Goal: Task Accomplishment & Management: Manage account settings

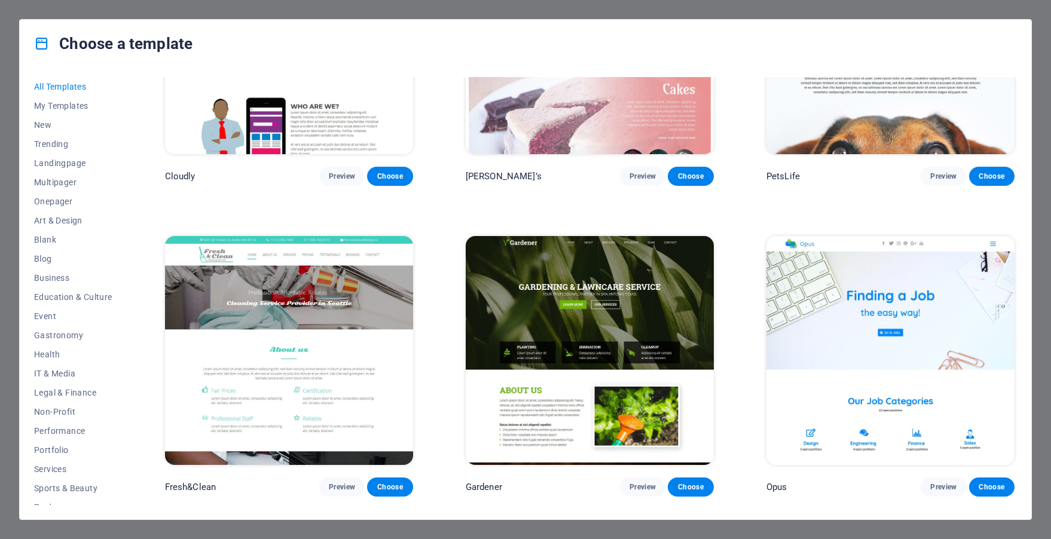
scroll to position [10696, 0]
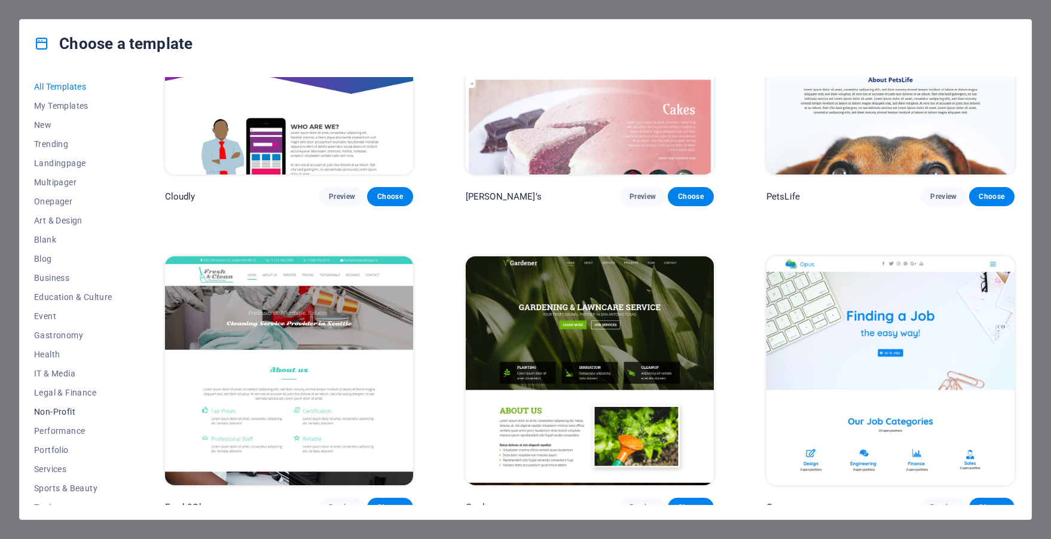
click at [41, 413] on span "Non-Profit" at bounding box center [73, 412] width 78 height 10
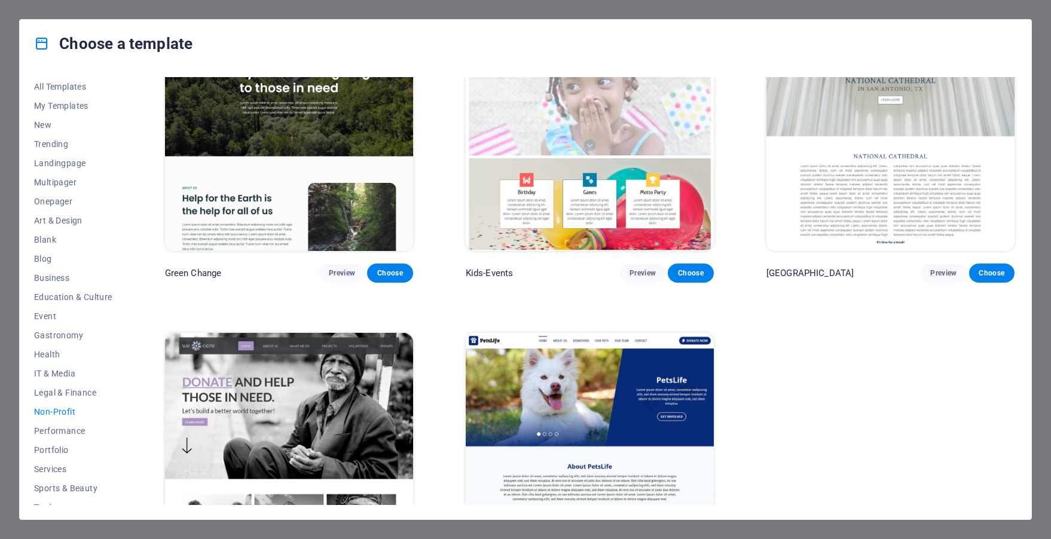
scroll to position [0, 0]
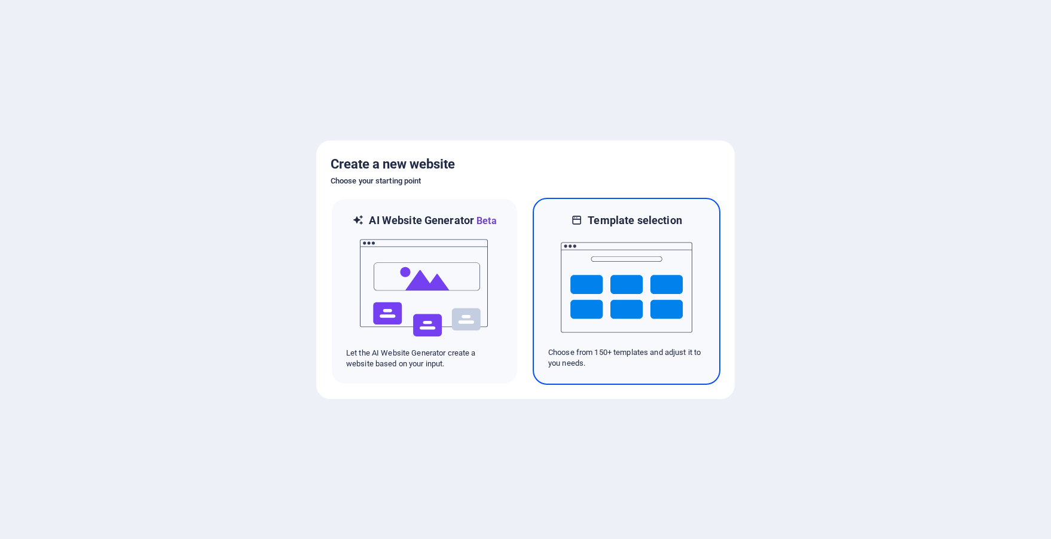
click at [622, 283] on img at bounding box center [627, 288] width 132 height 120
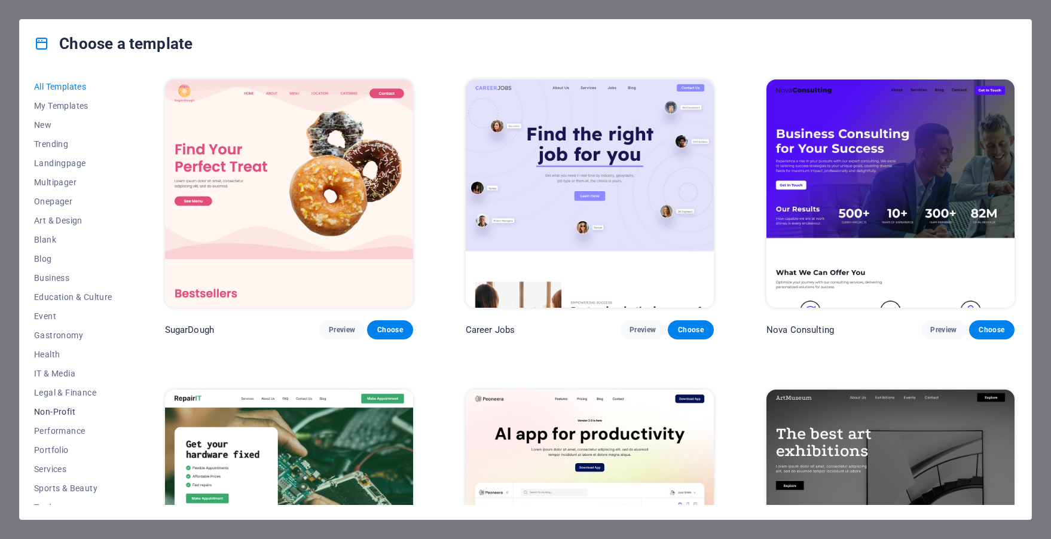
click at [60, 408] on span "Non-Profit" at bounding box center [73, 412] width 78 height 10
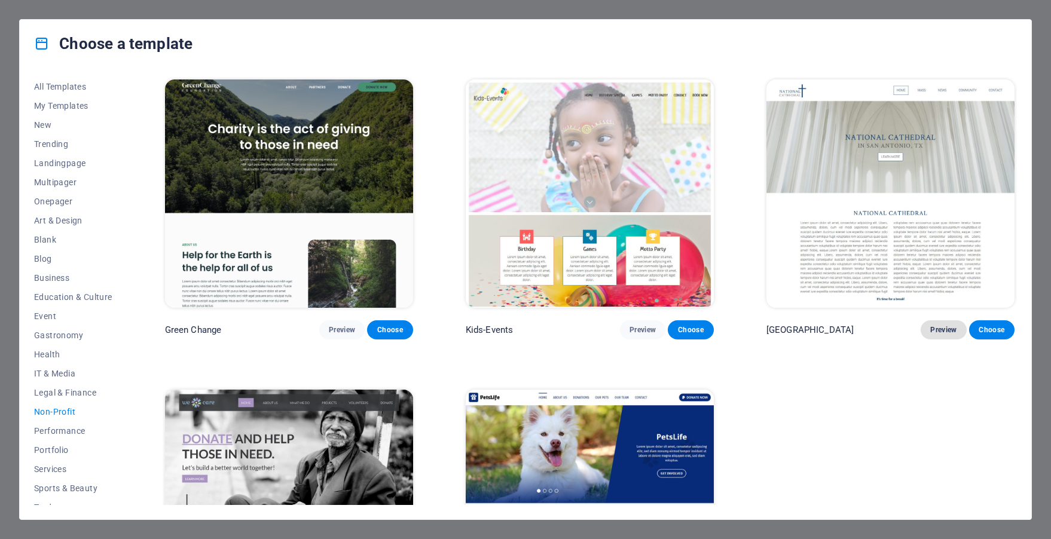
click at [935, 327] on span "Preview" at bounding box center [944, 330] width 26 height 10
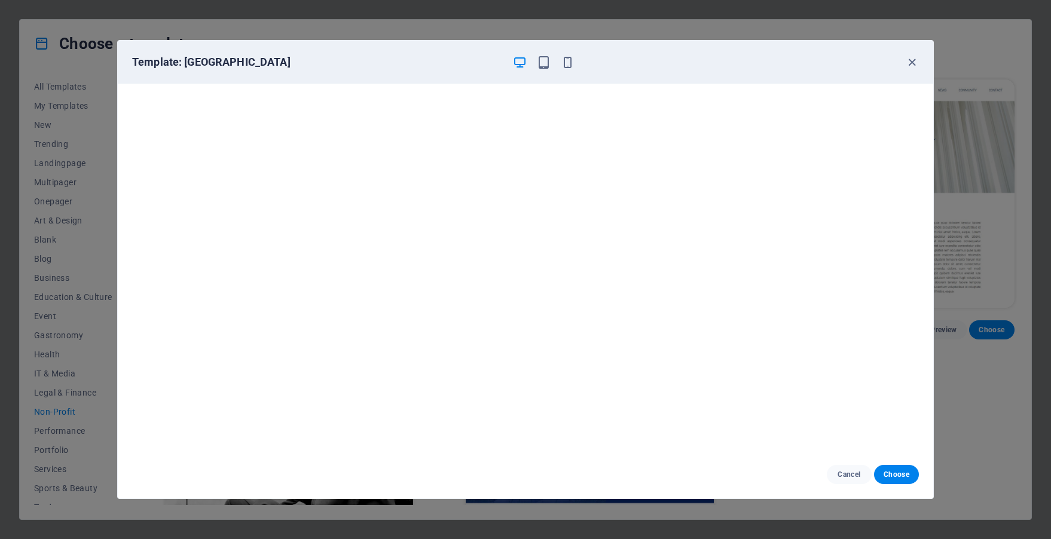
scroll to position [3, 0]
click at [537, 62] on icon "button" at bounding box center [544, 63] width 14 height 14
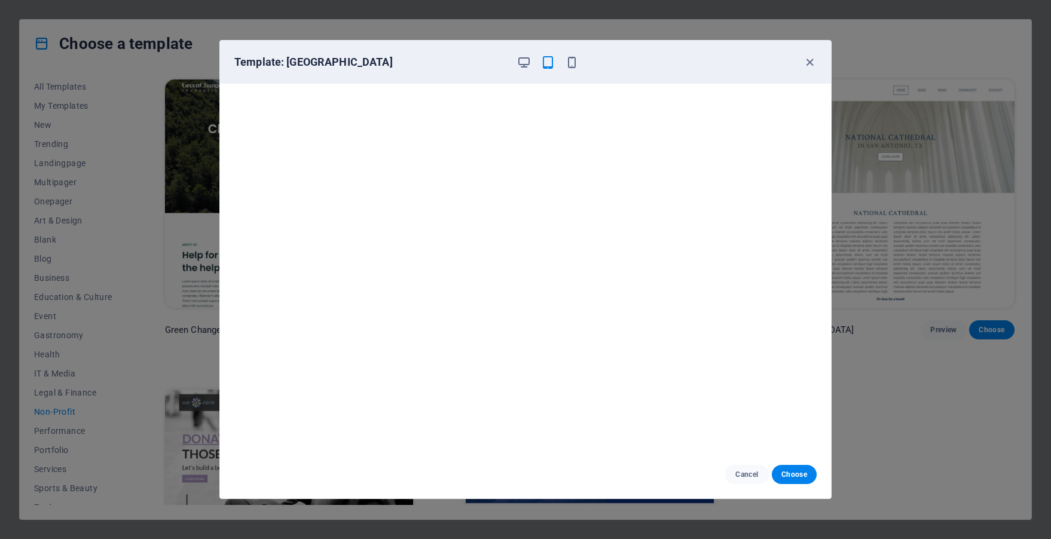
click at [561, 63] on div at bounding box center [548, 62] width 62 height 14
click at [575, 65] on icon "button" at bounding box center [572, 63] width 14 height 14
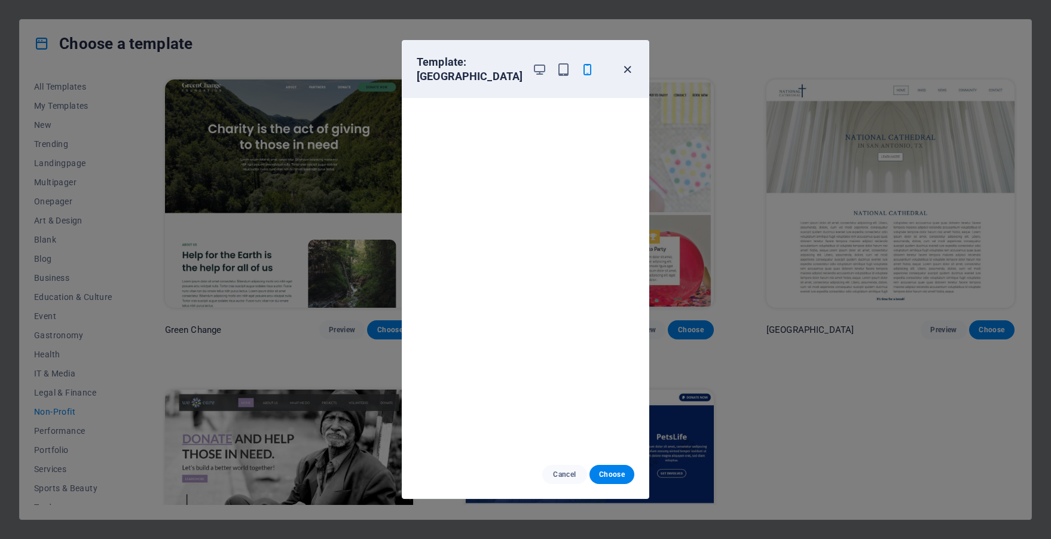
click at [629, 72] on icon "button" at bounding box center [628, 70] width 14 height 14
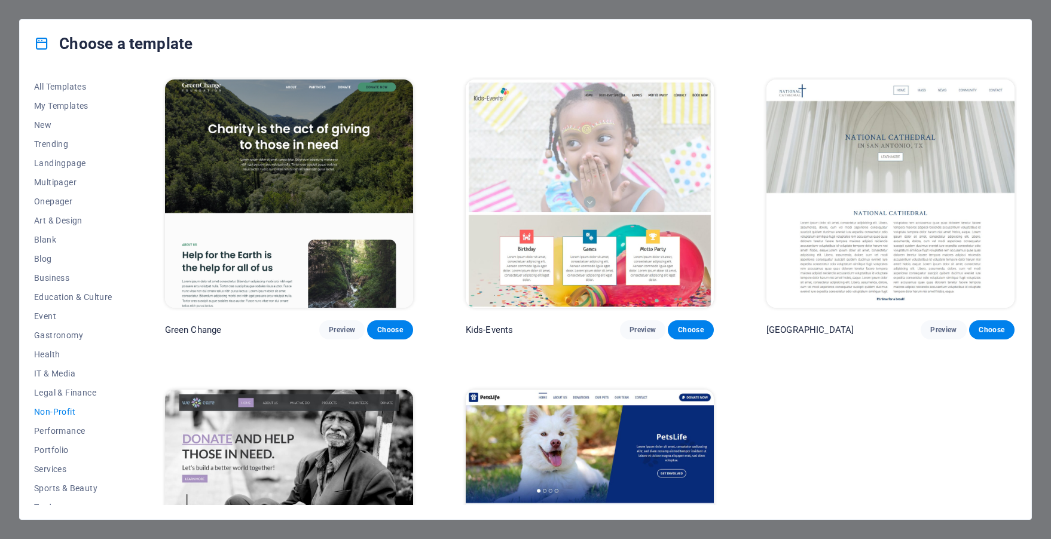
click at [368, 441] on img at bounding box center [289, 504] width 248 height 228
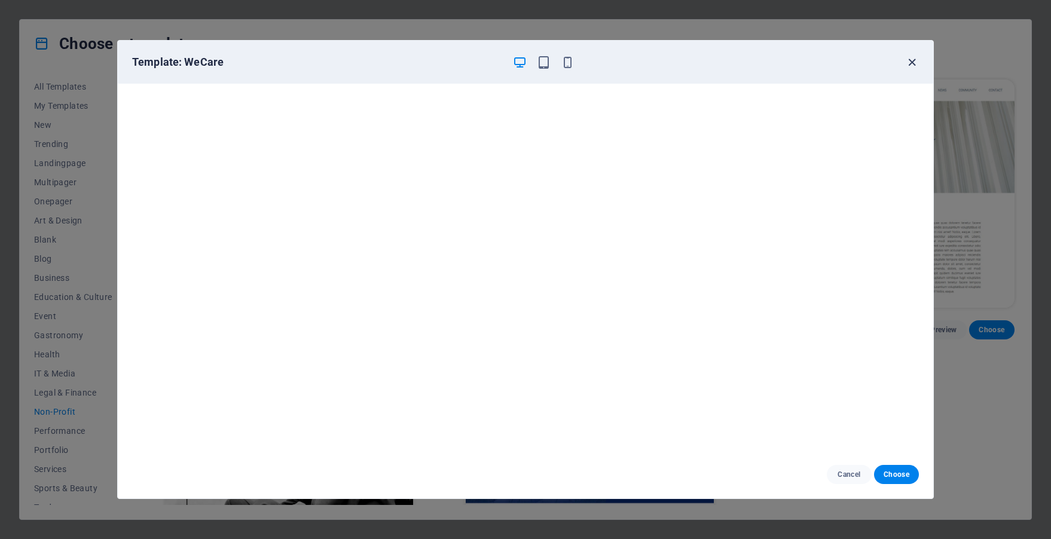
click at [913, 65] on icon "button" at bounding box center [912, 63] width 14 height 14
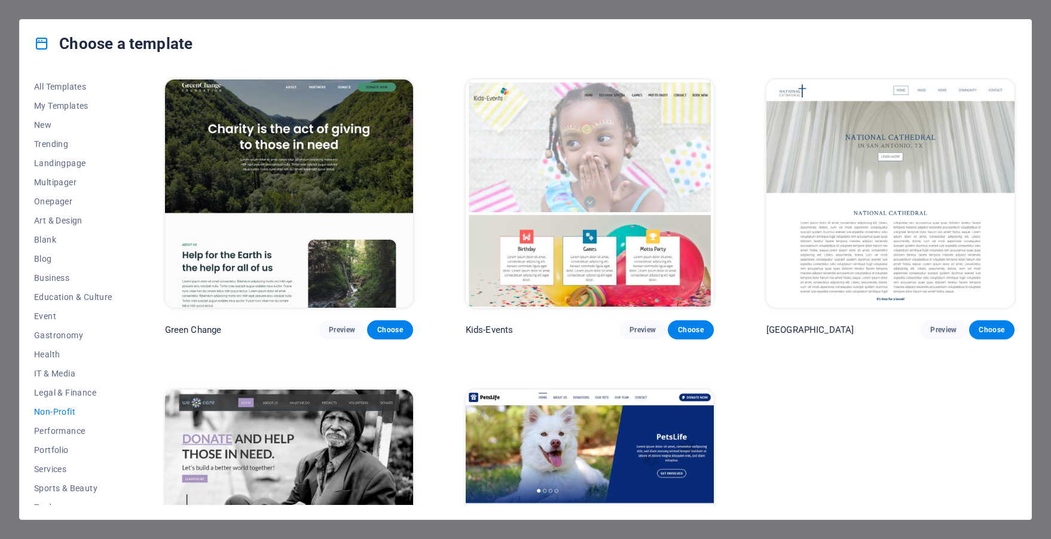
click at [366, 204] on img at bounding box center [289, 194] width 248 height 228
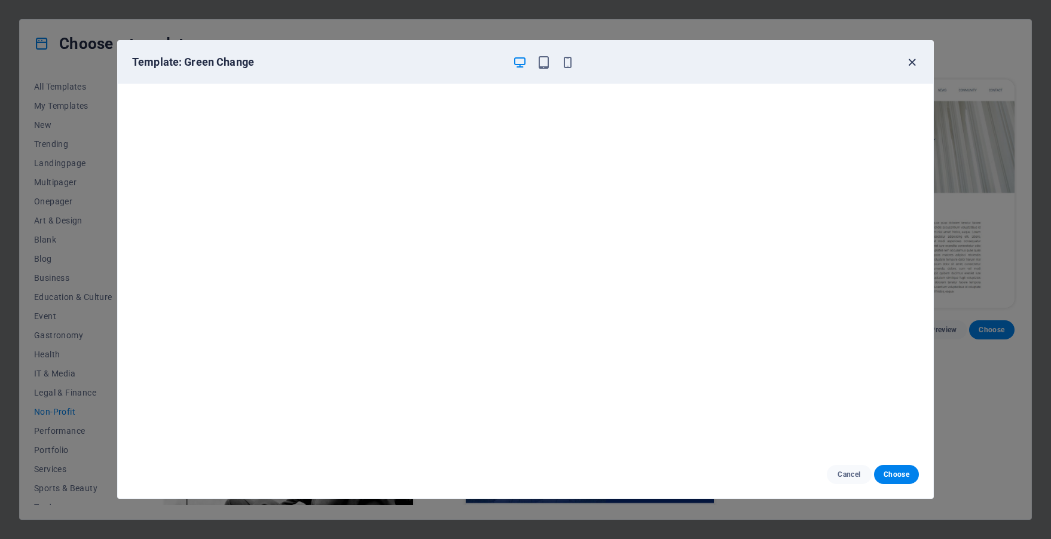
click at [913, 60] on icon "button" at bounding box center [912, 63] width 14 height 14
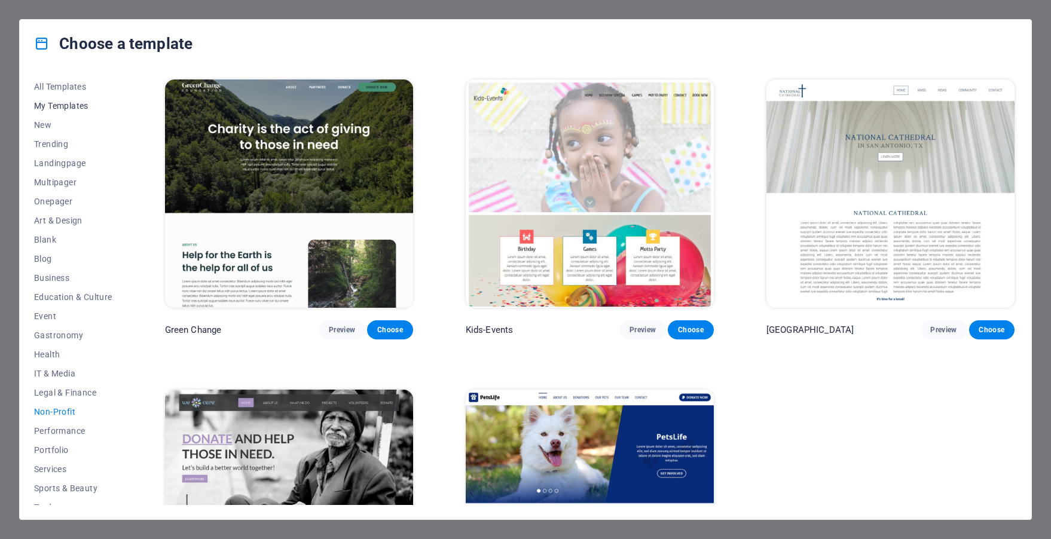
click at [63, 99] on button "My Templates" at bounding box center [73, 105] width 78 height 19
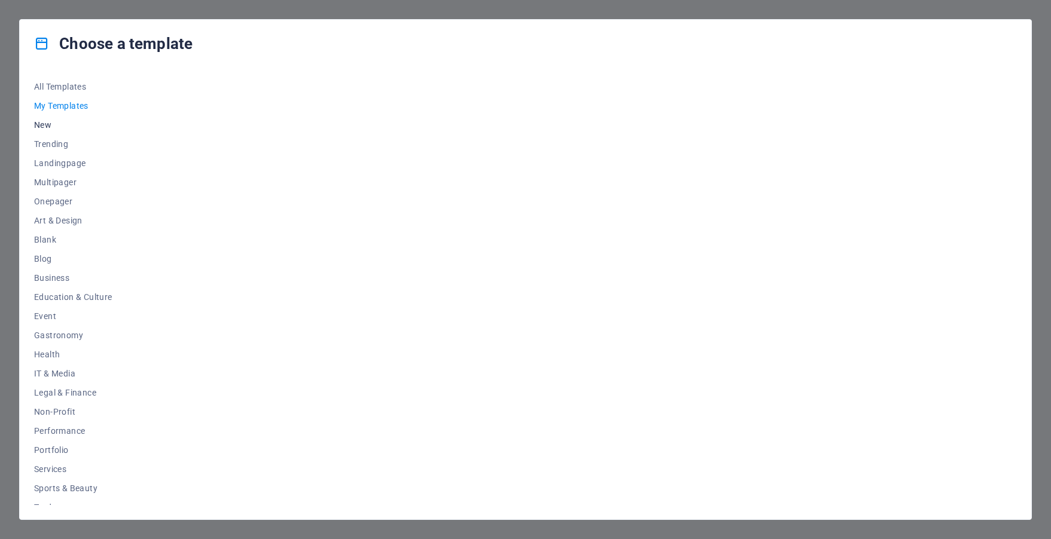
click at [50, 126] on span "New" at bounding box center [73, 125] width 78 height 10
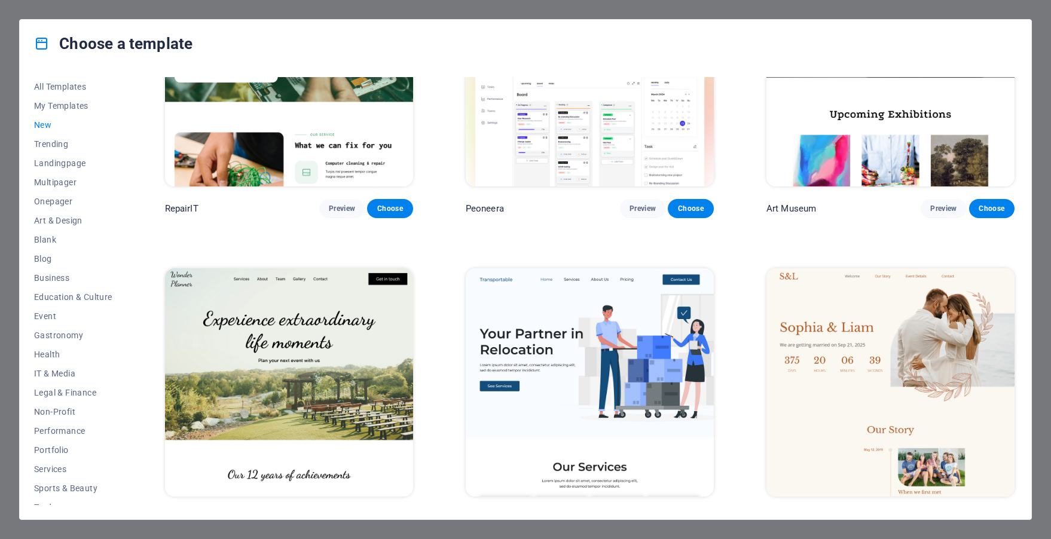
scroll to position [69, 0]
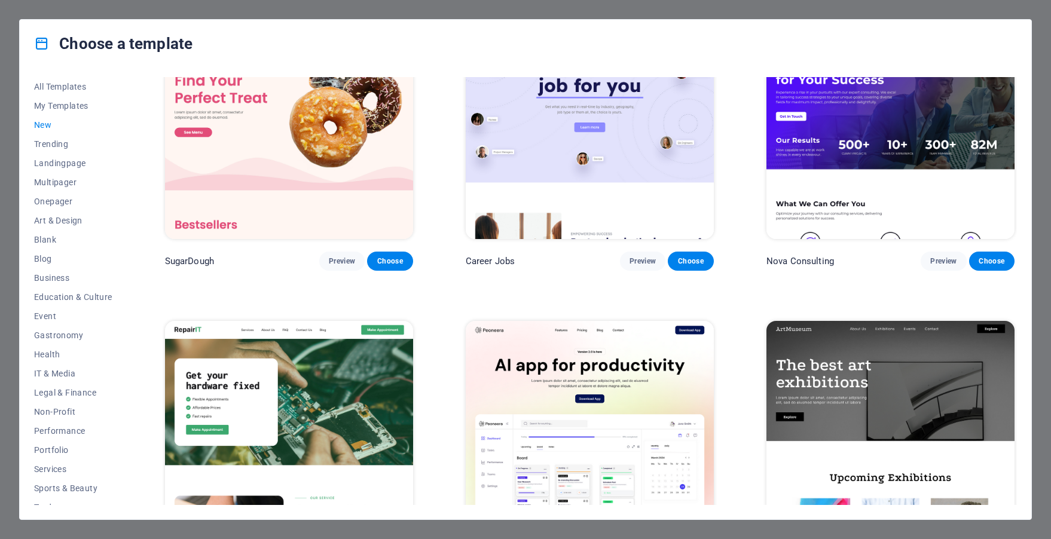
click at [827, 358] on img at bounding box center [891, 435] width 248 height 228
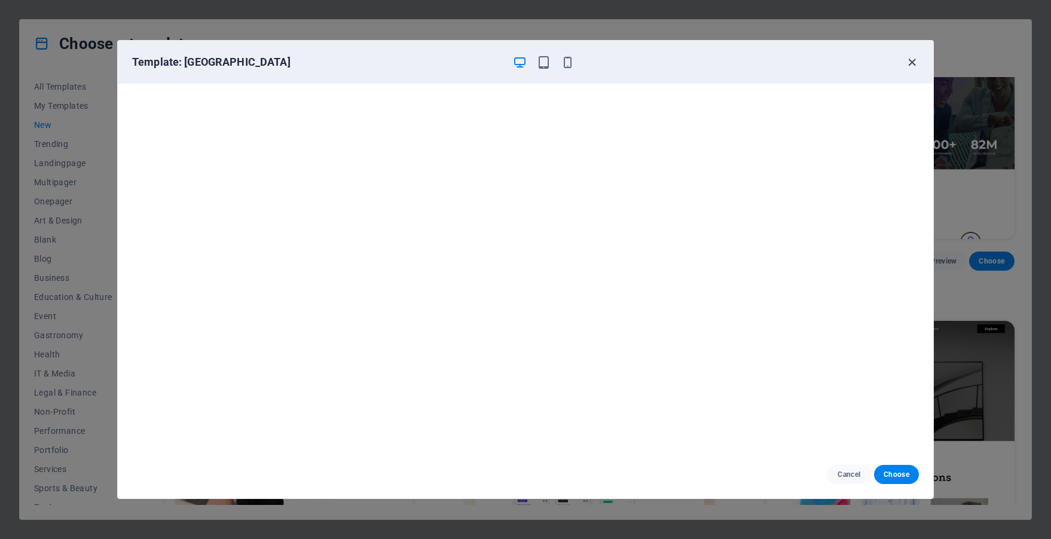
click at [908, 60] on icon "button" at bounding box center [912, 63] width 14 height 14
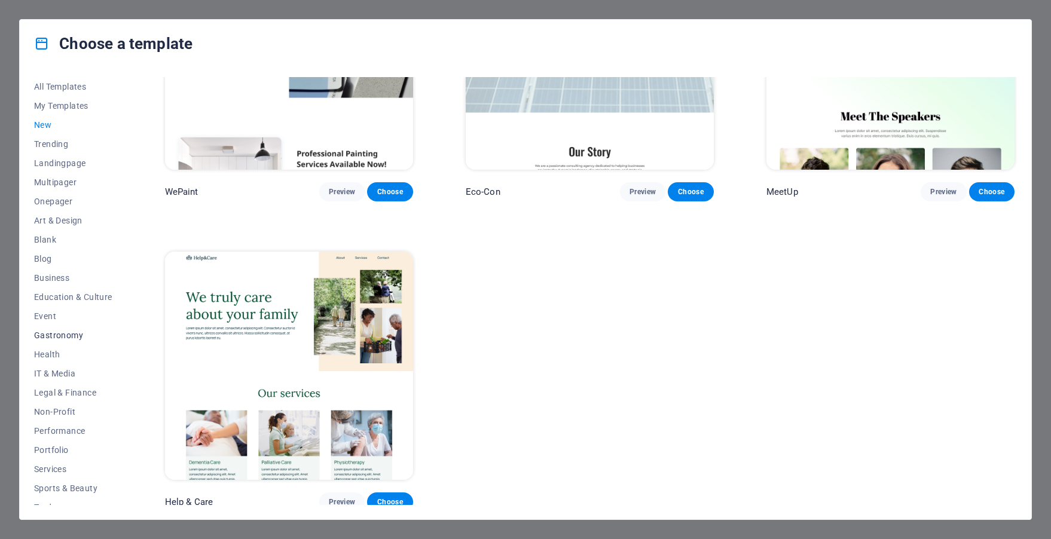
scroll to position [50, 0]
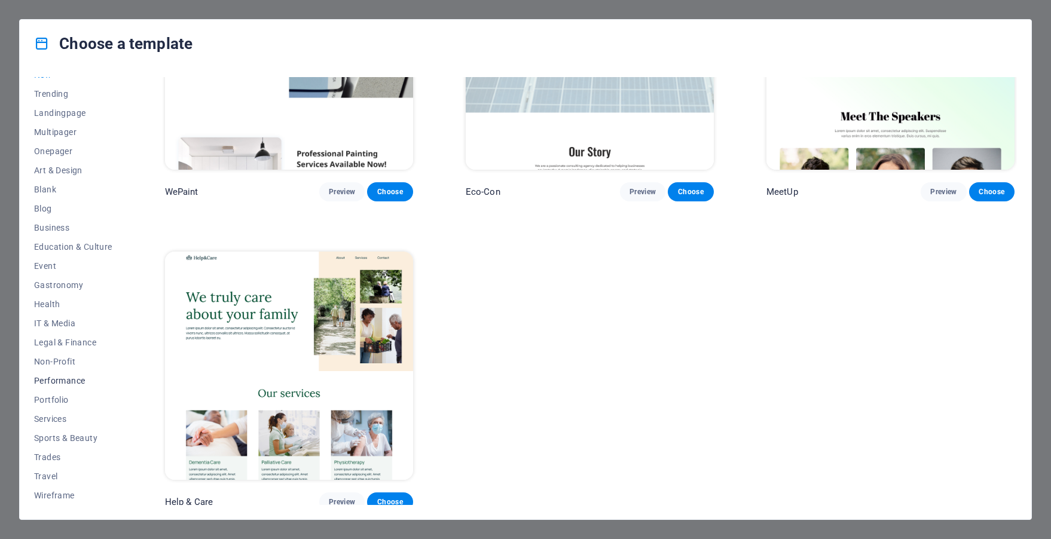
click at [71, 382] on span "Performance" at bounding box center [73, 381] width 78 height 10
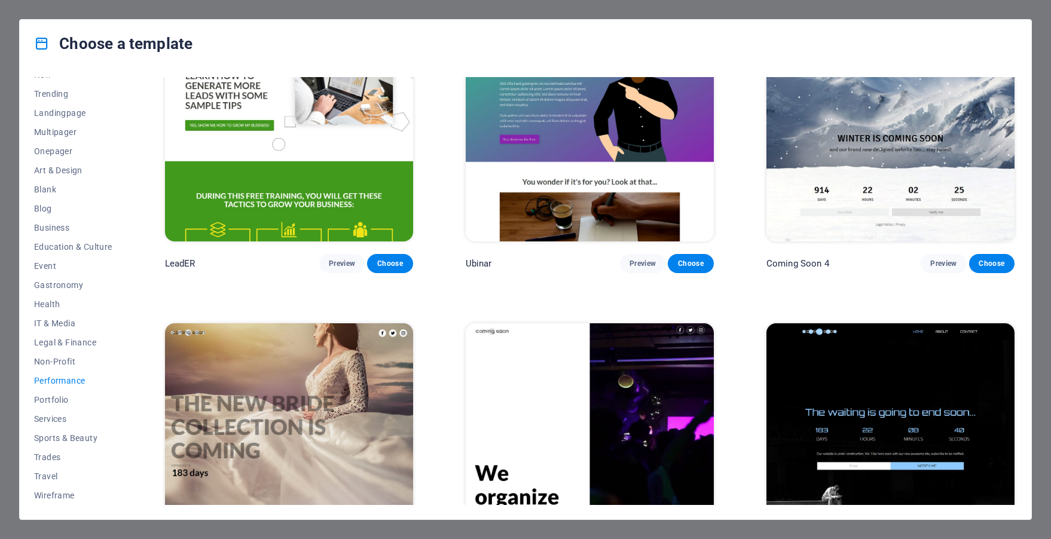
scroll to position [1380, 0]
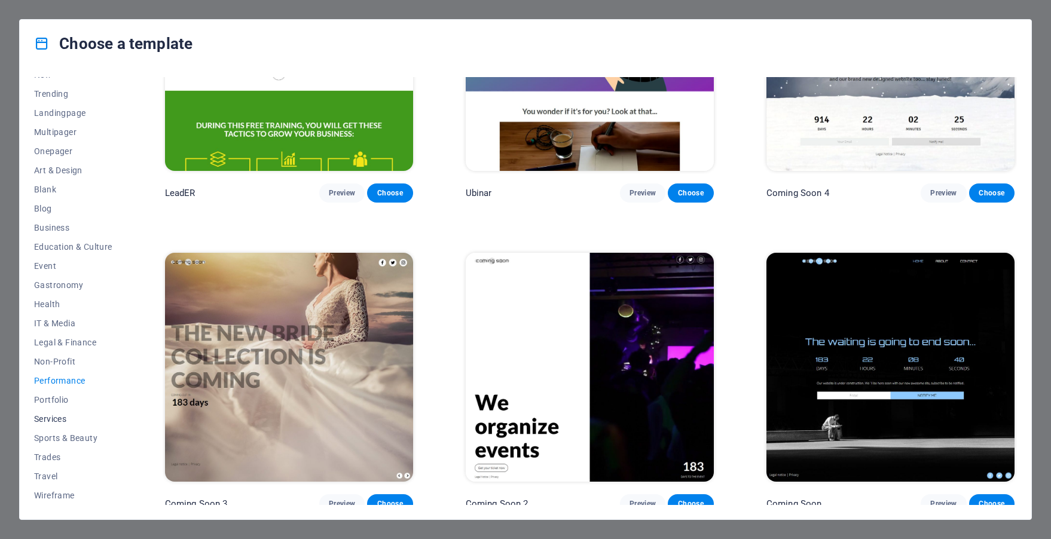
click at [54, 417] on span "Services" at bounding box center [73, 419] width 78 height 10
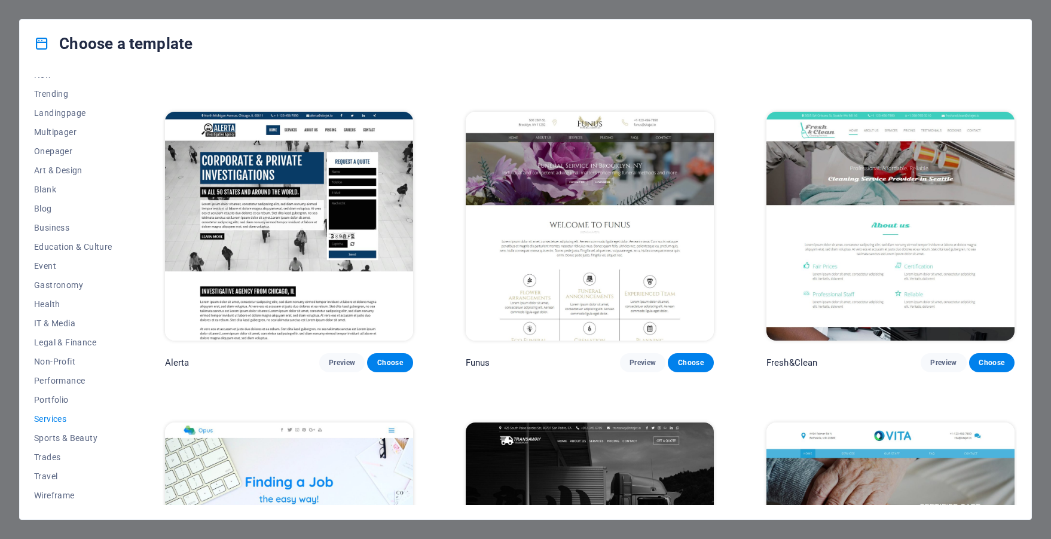
scroll to position [1524, 0]
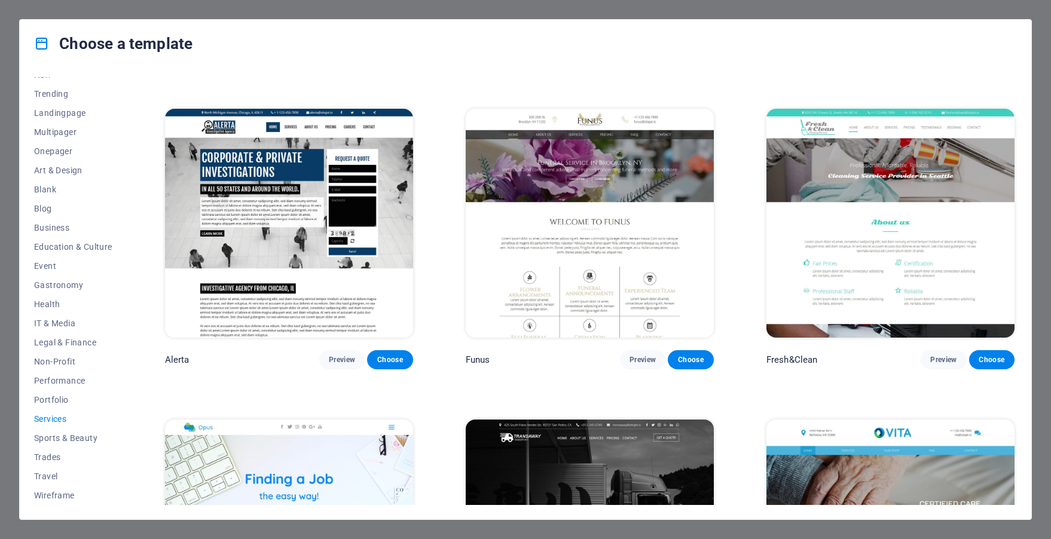
click at [529, 192] on img at bounding box center [590, 223] width 248 height 228
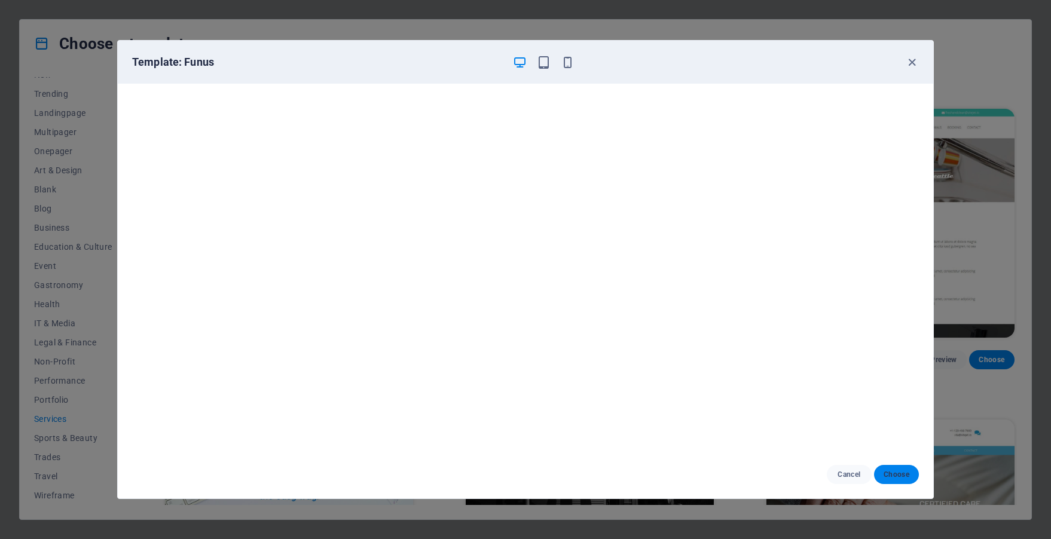
click at [888, 481] on button "Choose" at bounding box center [896, 474] width 45 height 19
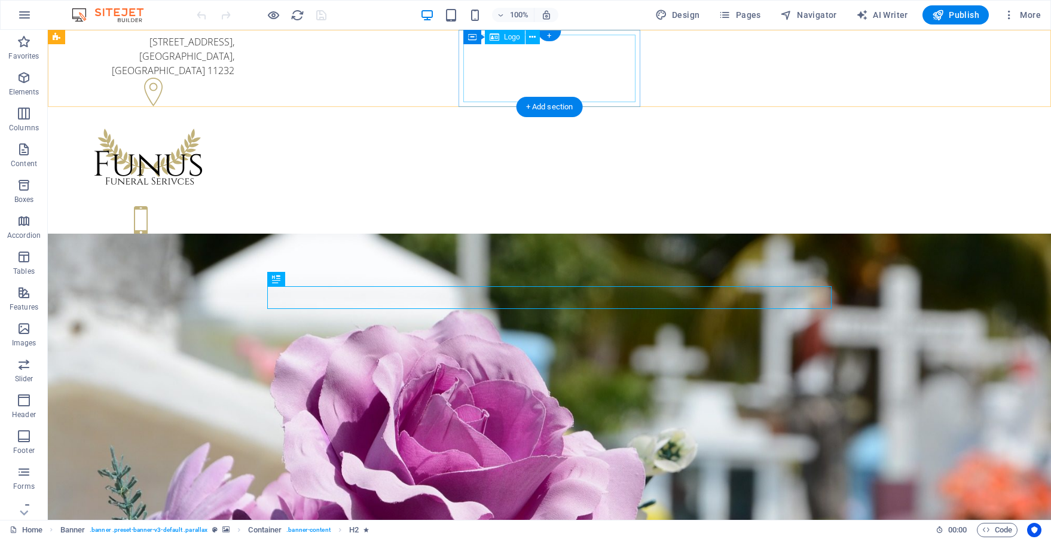
click at [234, 124] on div at bounding box center [148, 158] width 172 height 68
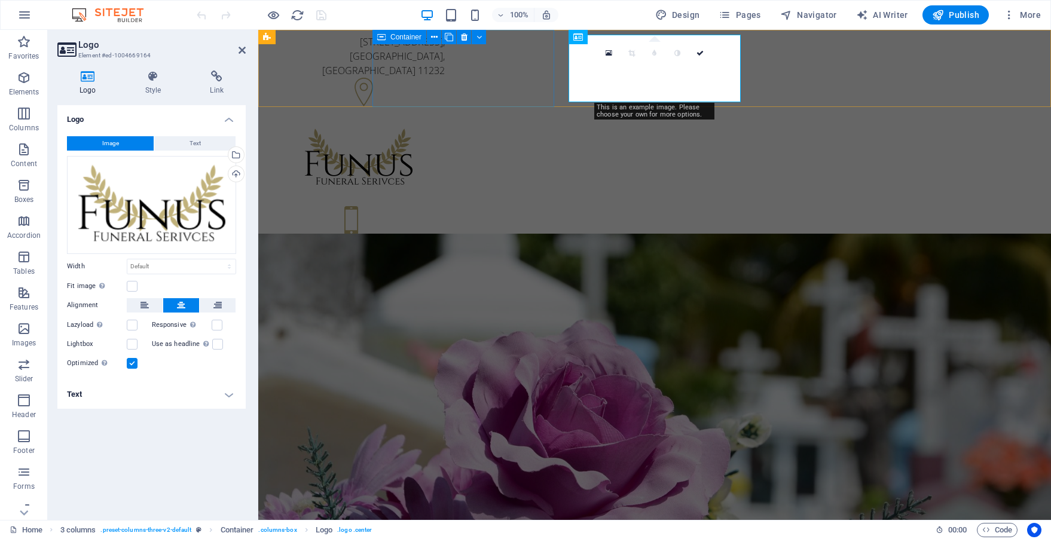
click at [450, 40] on div "500 25th St , Brooklyn, NY 11232" at bounding box center [359, 72] width 182 height 85
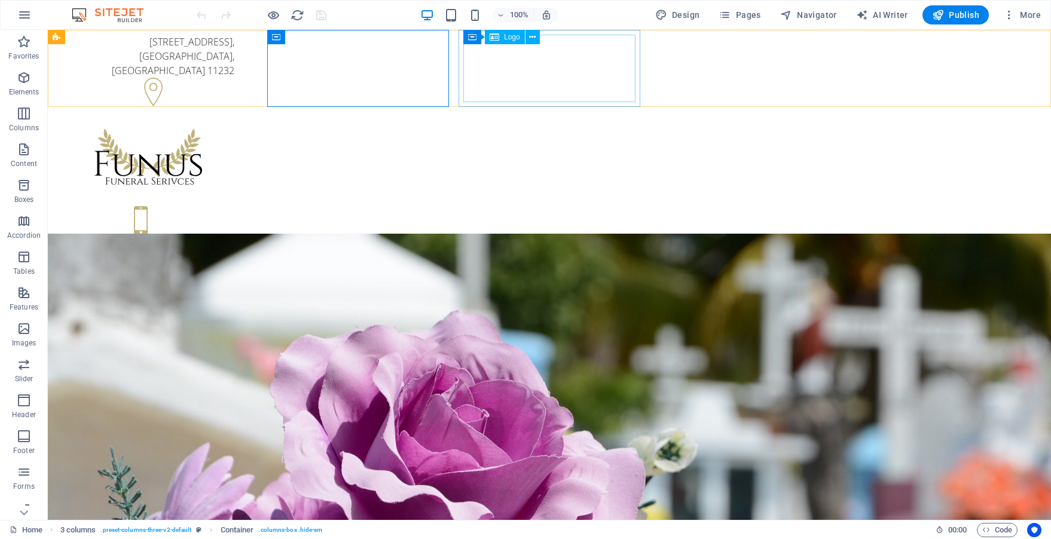
click at [506, 39] on span "Logo" at bounding box center [512, 36] width 16 height 7
click at [502, 39] on div "Logo" at bounding box center [505, 37] width 40 height 14
click at [538, 39] on button at bounding box center [533, 37] width 14 height 14
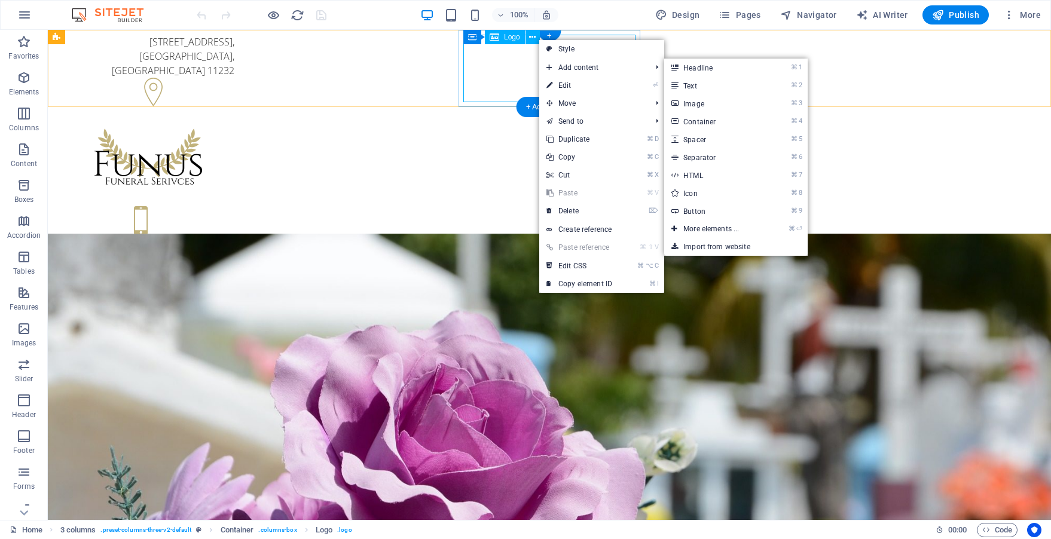
click at [234, 124] on div at bounding box center [148, 158] width 172 height 68
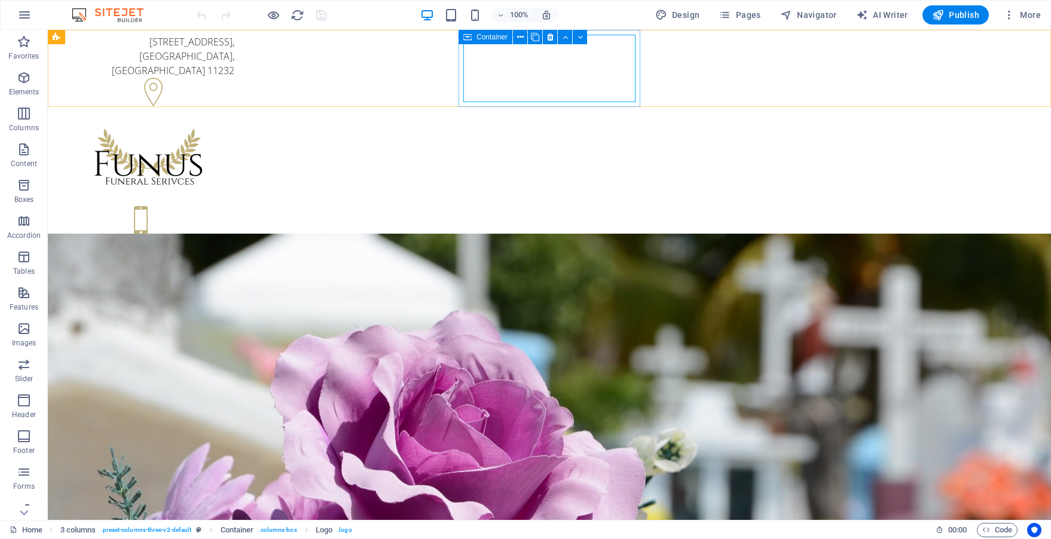
click at [484, 38] on span "Container" at bounding box center [492, 36] width 31 height 7
click at [492, 39] on span "Container" at bounding box center [492, 36] width 31 height 7
click at [490, 36] on span "Container" at bounding box center [492, 36] width 31 height 7
click at [464, 37] on icon at bounding box center [467, 37] width 8 height 14
click at [520, 35] on icon at bounding box center [520, 37] width 7 height 13
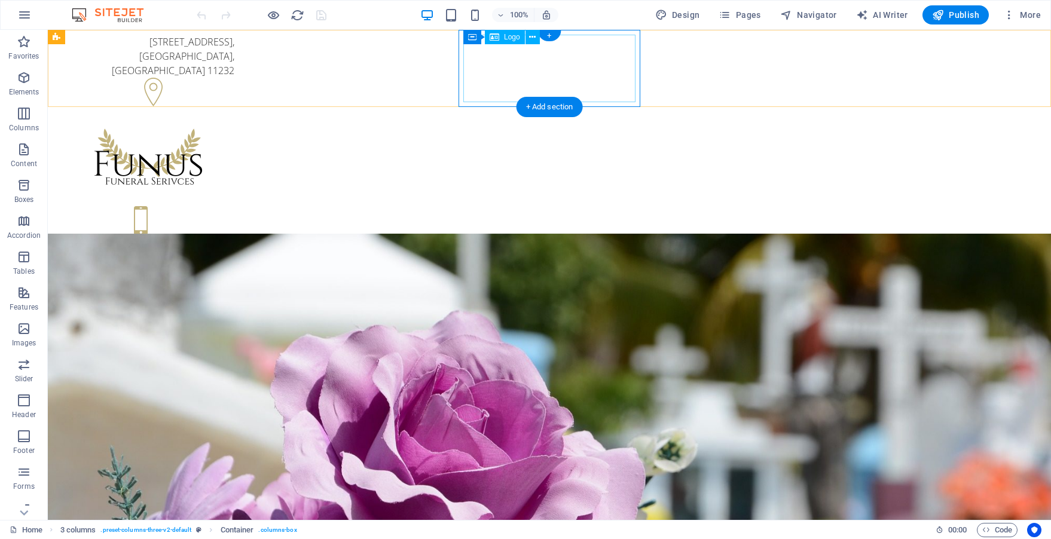
click at [234, 124] on div at bounding box center [148, 158] width 172 height 68
click at [505, 38] on span "Logo" at bounding box center [512, 36] width 16 height 7
click at [535, 36] on icon at bounding box center [532, 37] width 7 height 13
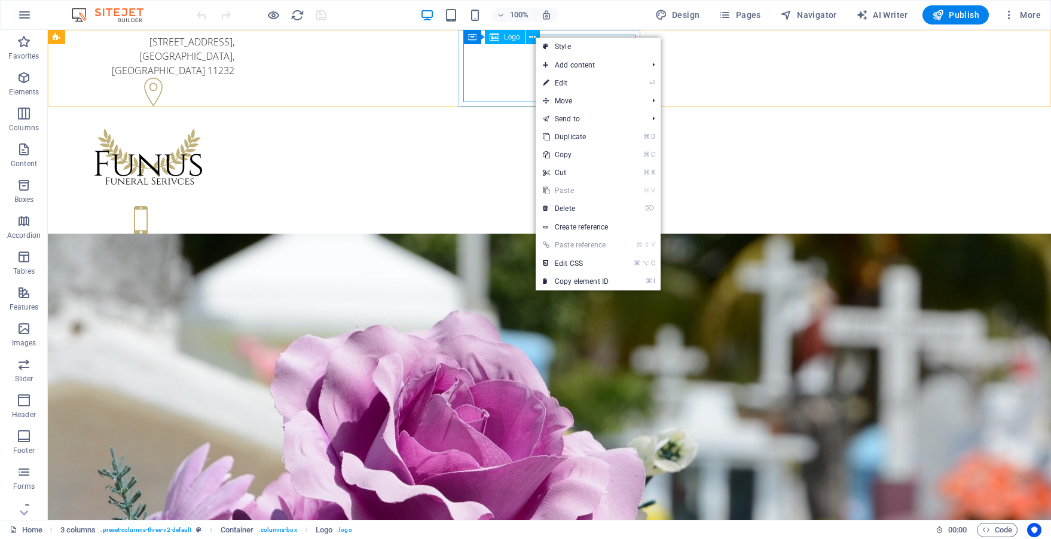
click at [513, 37] on span "Logo" at bounding box center [512, 36] width 16 height 7
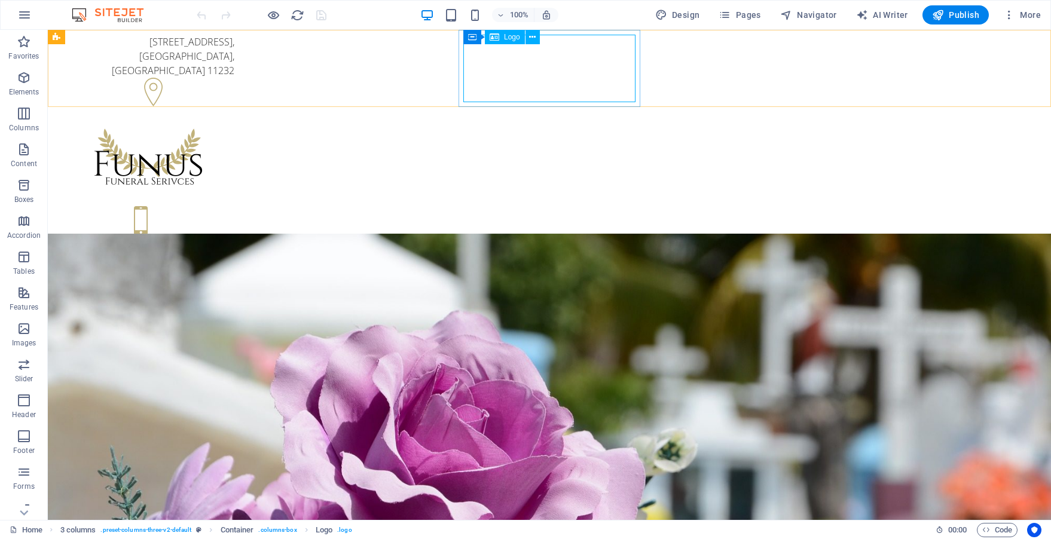
click at [499, 38] on div "Logo" at bounding box center [505, 37] width 40 height 14
click at [30, 84] on icon "button" at bounding box center [24, 78] width 14 height 14
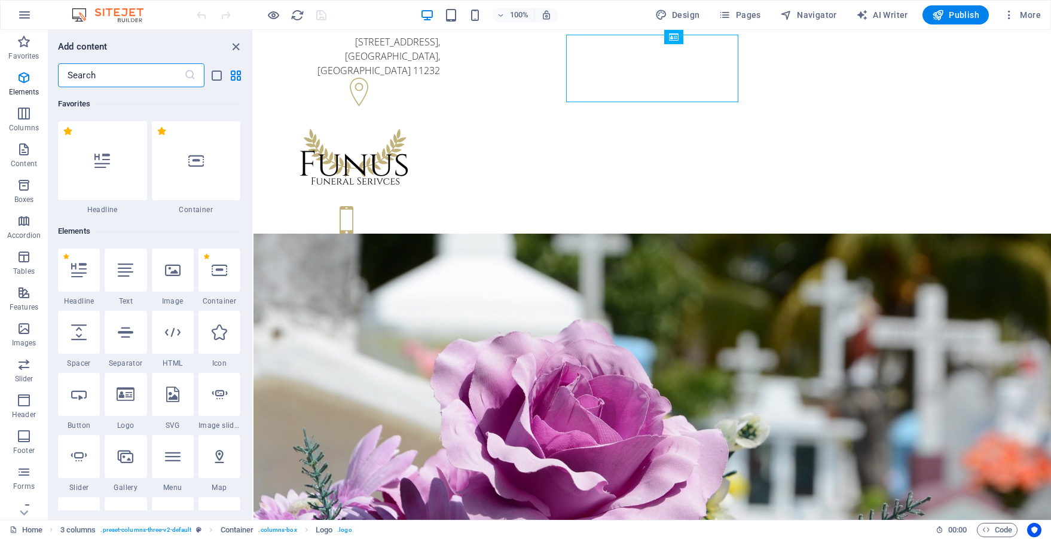
scroll to position [127, 0]
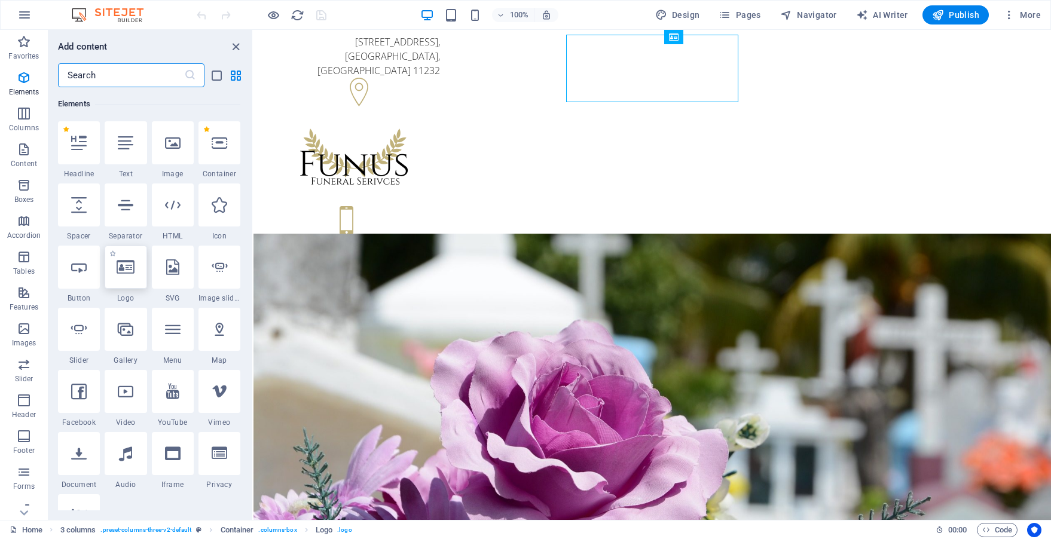
click at [128, 269] on icon at bounding box center [126, 268] width 18 height 16
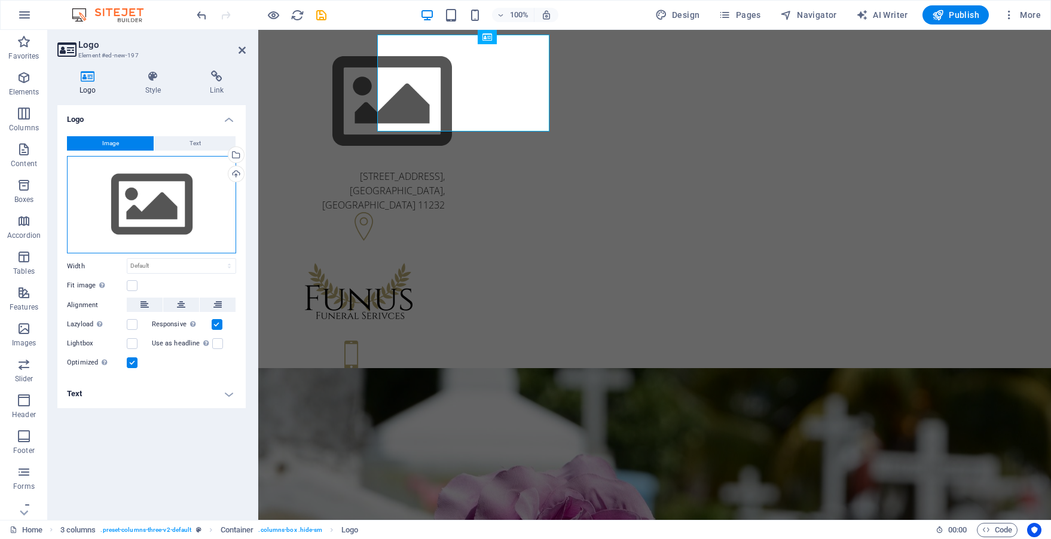
click at [181, 183] on div "Drag files here, click to choose files or select files from Files or our free s…" at bounding box center [151, 205] width 169 height 98
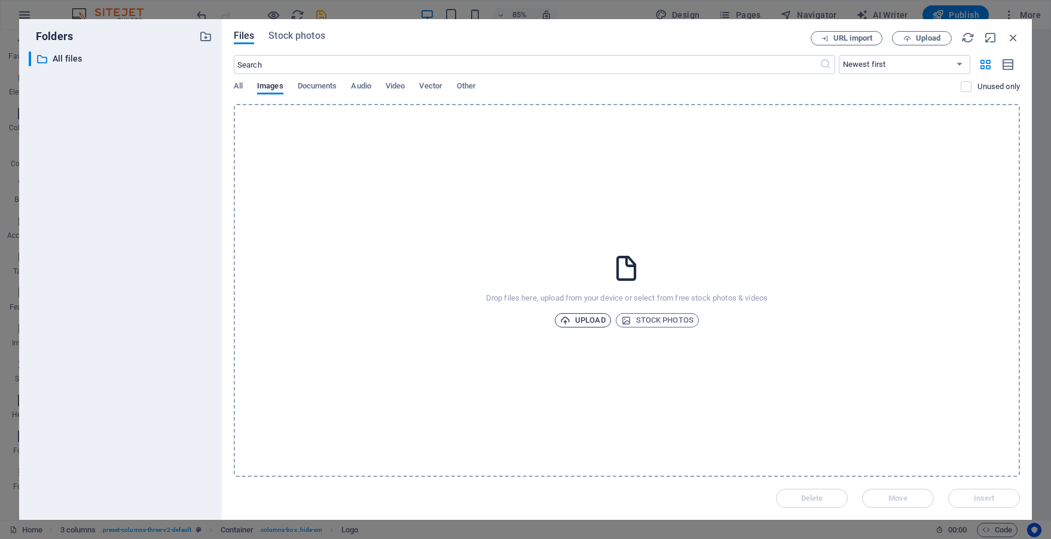
click at [577, 324] on span "Upload" at bounding box center [582, 320] width 45 height 14
click at [587, 324] on span "Upload" at bounding box center [582, 320] width 45 height 14
click at [264, 87] on span "Images" at bounding box center [270, 87] width 26 height 17
click at [234, 87] on span "All" at bounding box center [238, 87] width 9 height 17
drag, startPoint x: 1009, startPoint y: 41, endPoint x: 750, endPoint y: 11, distance: 260.7
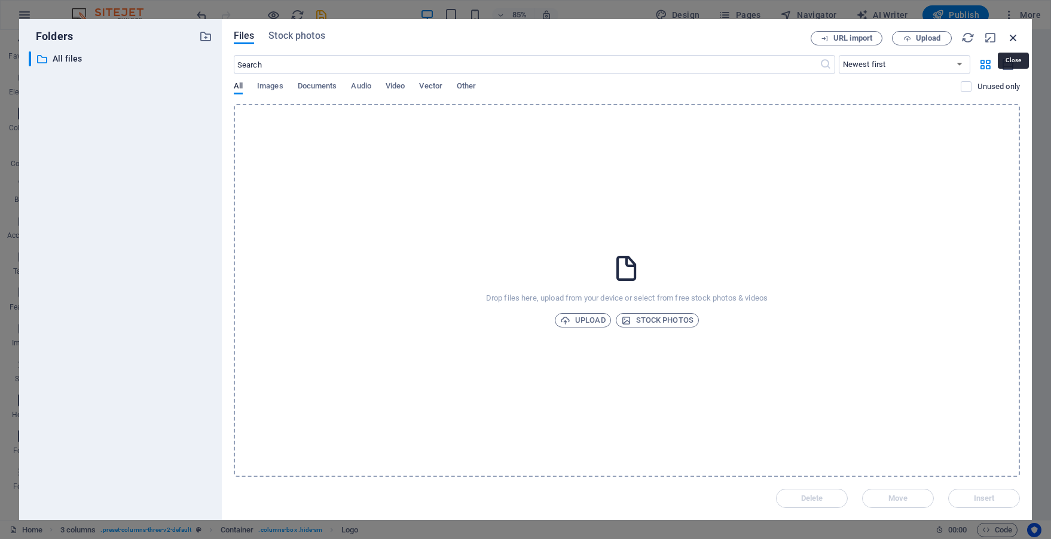
click at [1009, 41] on icon "button" at bounding box center [1013, 37] width 13 height 13
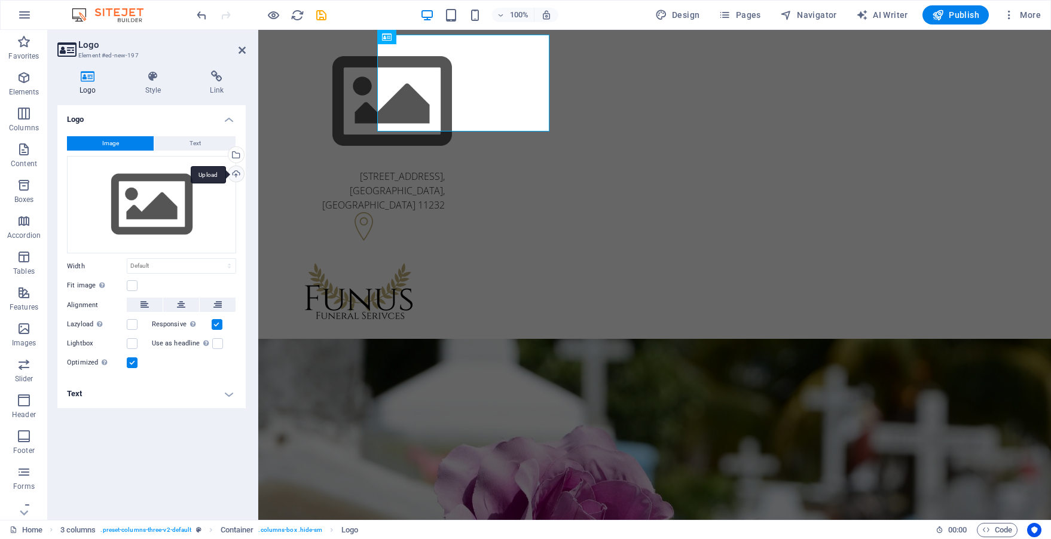
click at [235, 175] on div "Upload" at bounding box center [235, 175] width 18 height 18
click at [445, 259] on div at bounding box center [359, 293] width 172 height 68
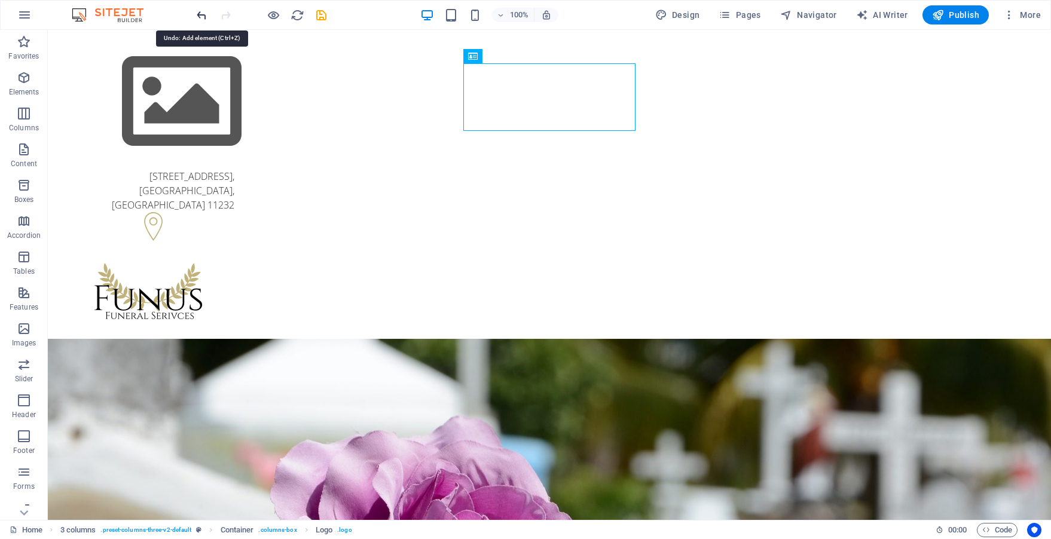
click at [199, 16] on icon "undo" at bounding box center [202, 15] width 14 height 14
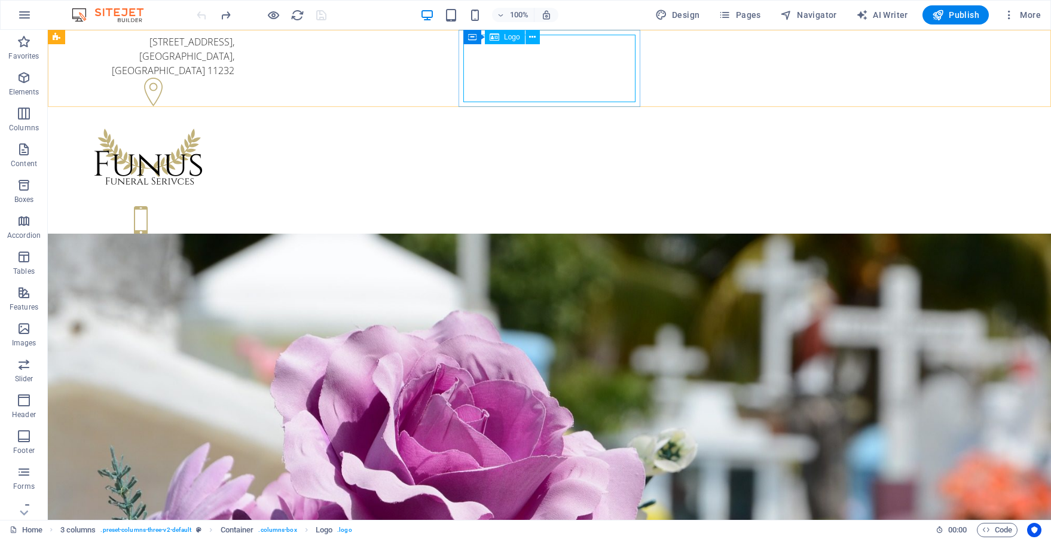
click at [505, 37] on span "Logo" at bounding box center [512, 36] width 16 height 7
click at [234, 124] on div at bounding box center [148, 158] width 172 height 68
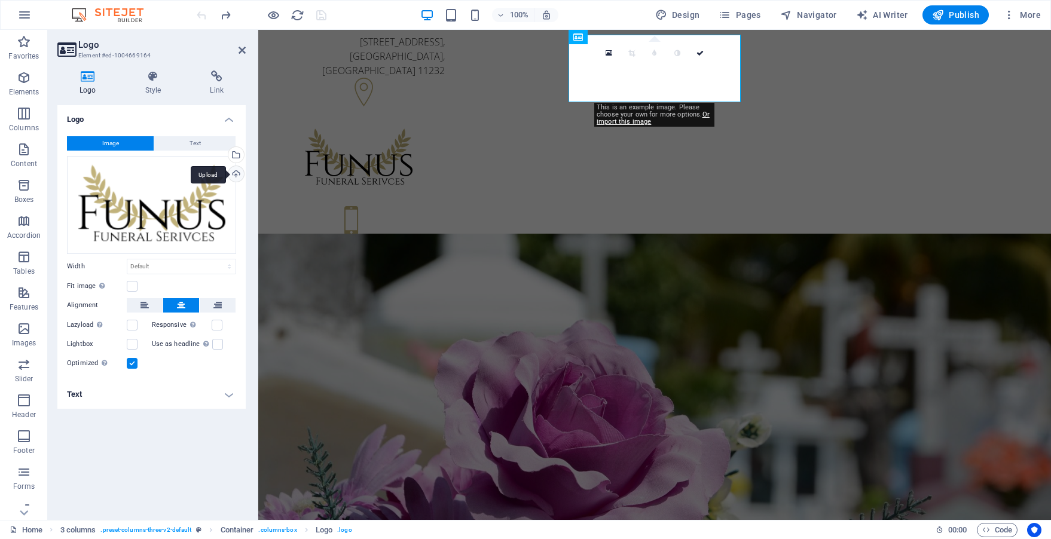
click at [236, 173] on div "Upload" at bounding box center [235, 175] width 18 height 18
click at [629, 121] on link "Or import this image" at bounding box center [653, 118] width 113 height 15
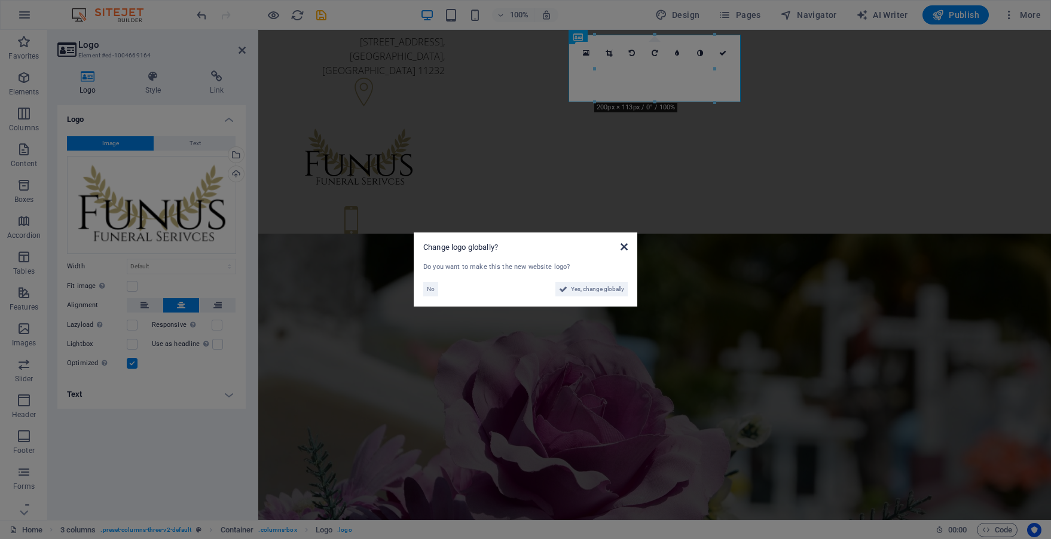
click at [624, 246] on icon at bounding box center [624, 247] width 7 height 10
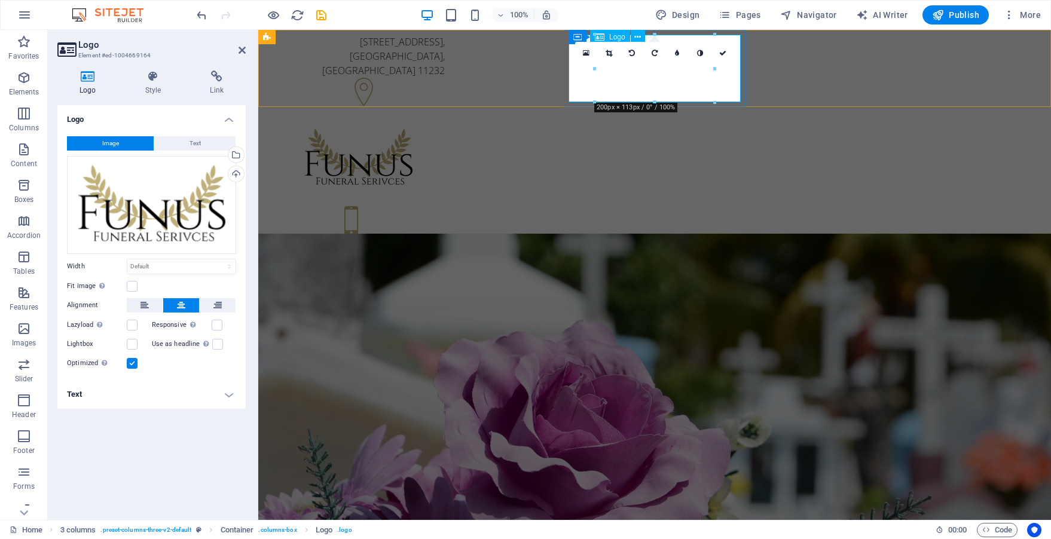
click at [445, 124] on div at bounding box center [359, 158] width 172 height 68
click at [231, 175] on div "Upload" at bounding box center [235, 175] width 18 height 18
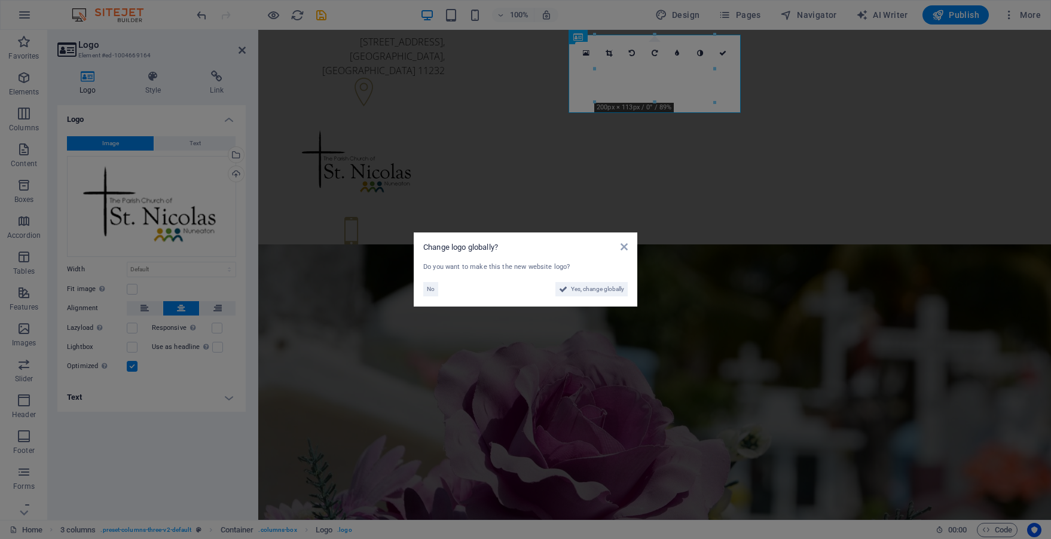
click at [691, 201] on aside "Change logo globally? Do you want to make this the new website logo? No Yes, ch…" at bounding box center [525, 269] width 1051 height 539
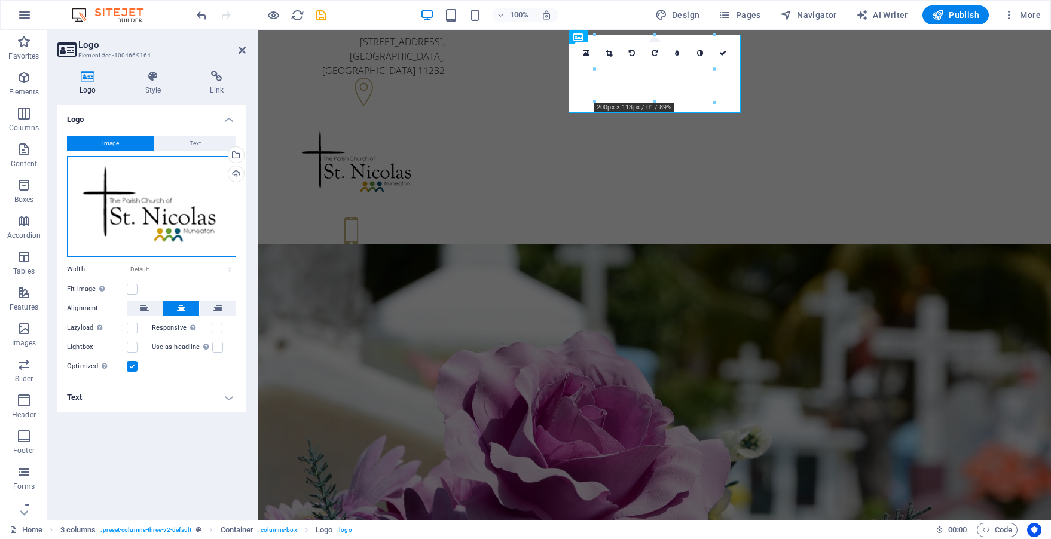
click at [216, 211] on div "Drag files here, click to choose files or select files from Files or our free s…" at bounding box center [151, 206] width 169 height 101
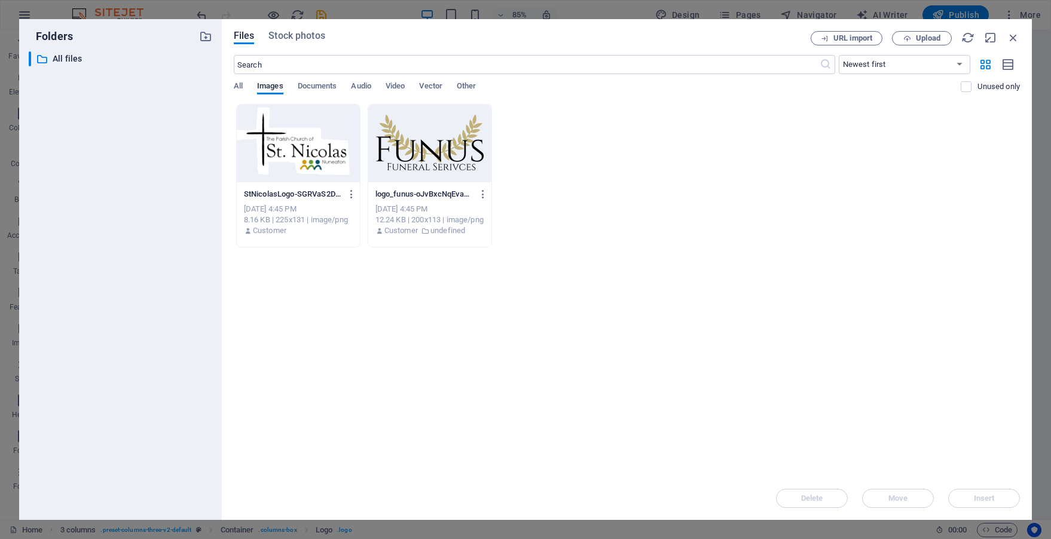
click at [301, 167] on div at bounding box center [298, 144] width 123 height 78
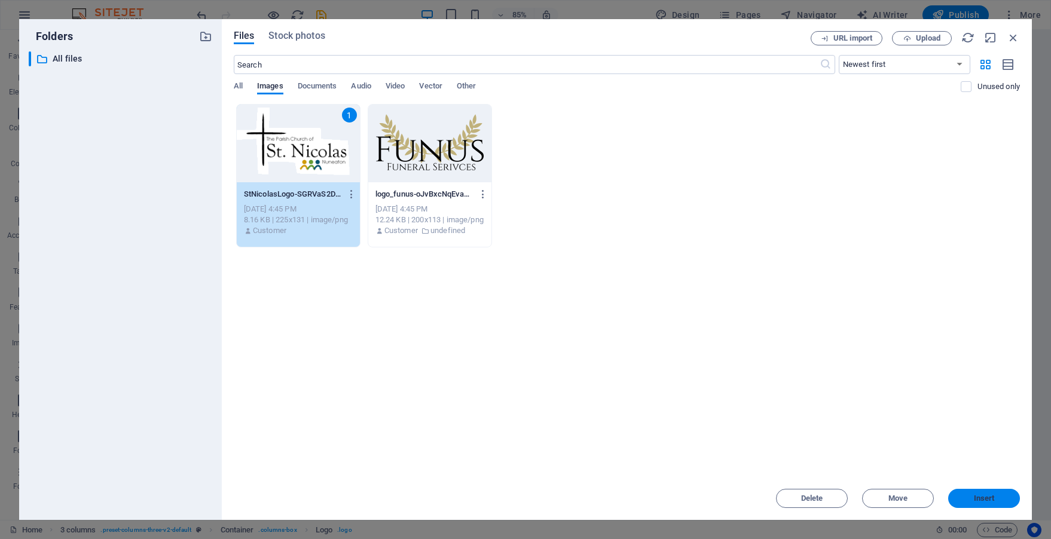
drag, startPoint x: 962, startPoint y: 495, endPoint x: 704, endPoint y: 465, distance: 260.1
click at [963, 495] on span "Insert" at bounding box center [984, 498] width 62 height 7
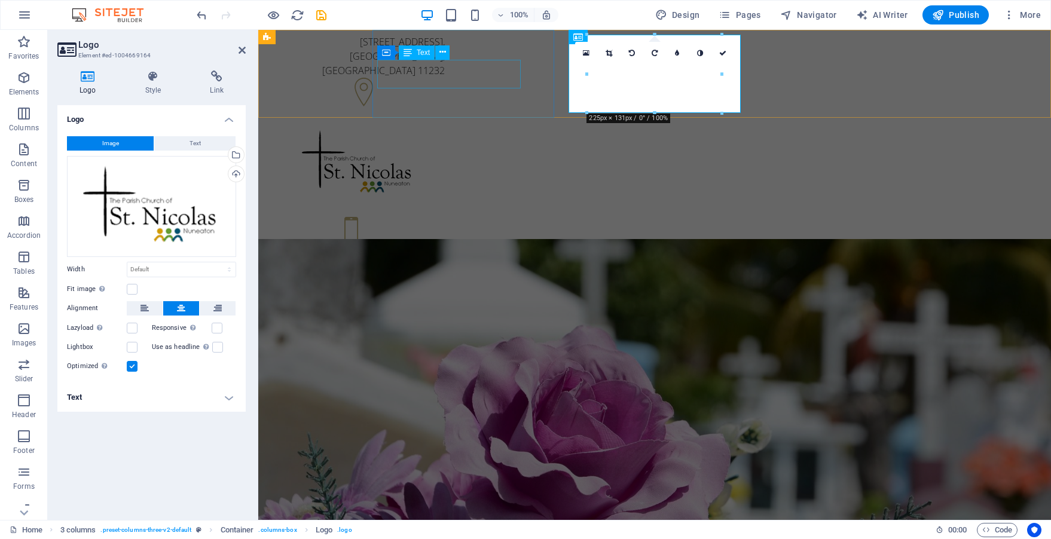
click at [445, 73] on div "500 25th St , Brooklyn, NY 11232" at bounding box center [359, 56] width 172 height 43
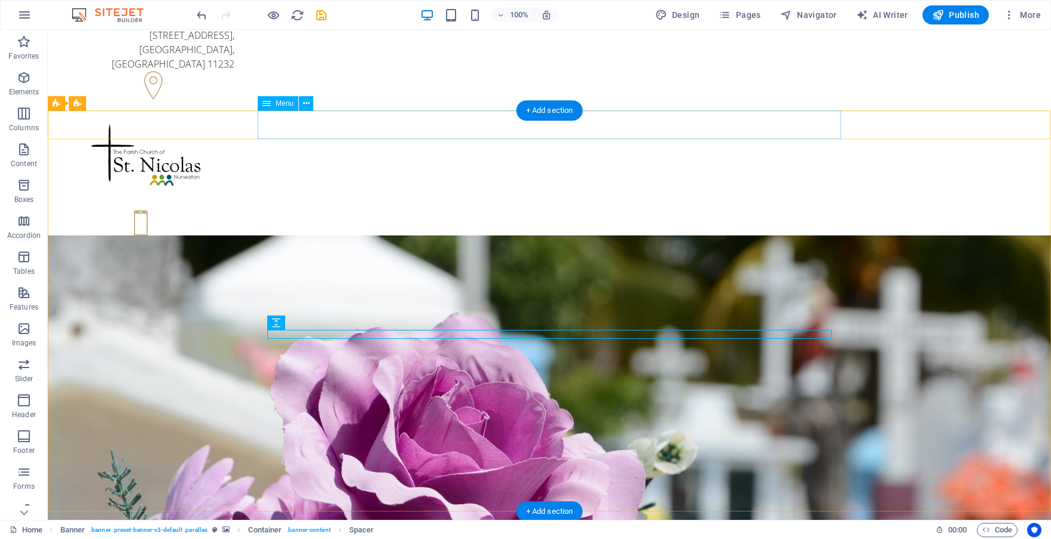
scroll to position [7, 0]
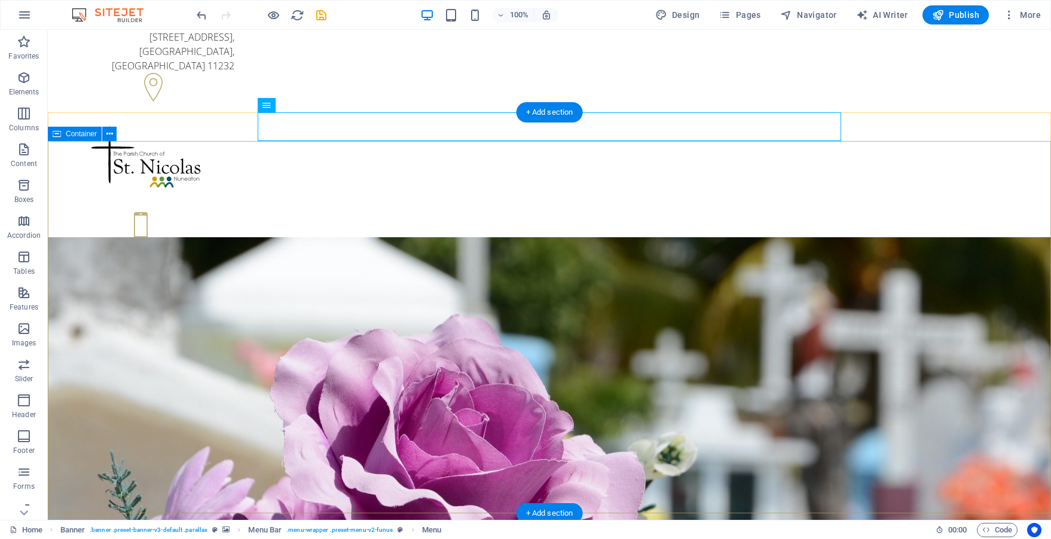
scroll to position [10, 0]
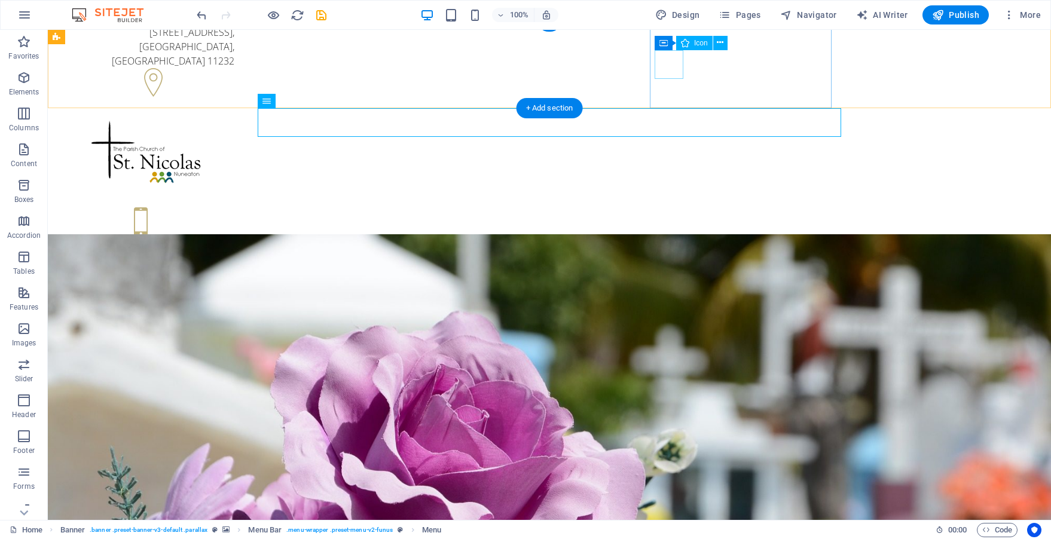
click at [234, 208] on figure at bounding box center [148, 224] width 172 height 32
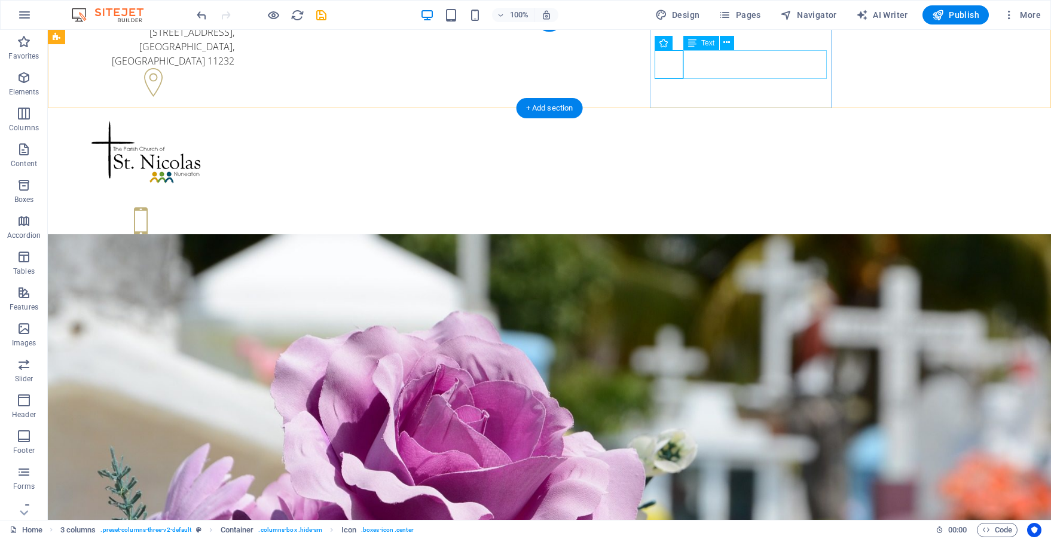
click at [234, 240] on div "+1-123-456-7890 +1-123-456-7890" at bounding box center [148, 254] width 172 height 29
click at [234, 68] on div "500 25th St , Brooklyn, NY 11232" at bounding box center [148, 46] width 172 height 43
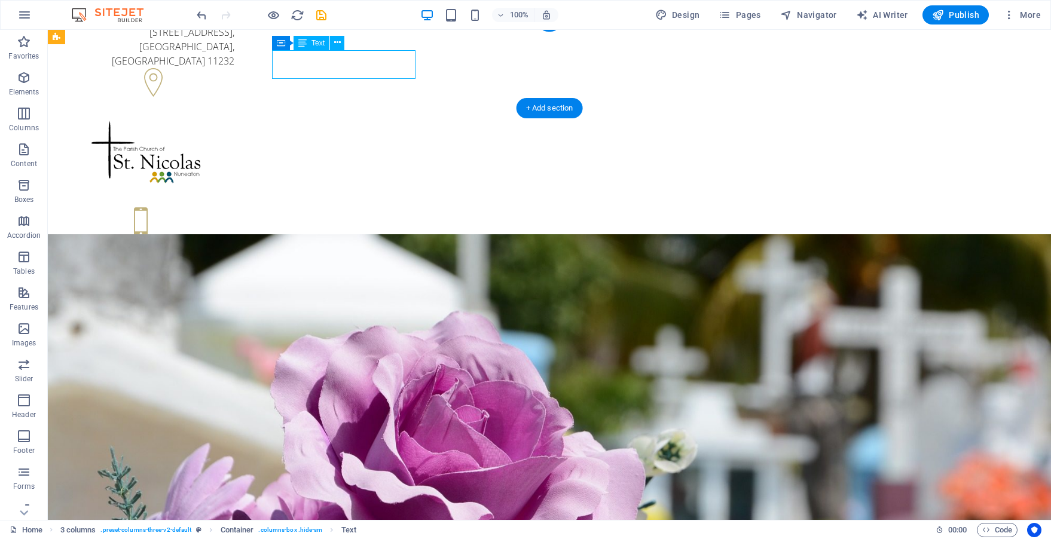
click at [234, 60] on div "500 25th St , Brooklyn, NY 11232" at bounding box center [148, 46] width 172 height 43
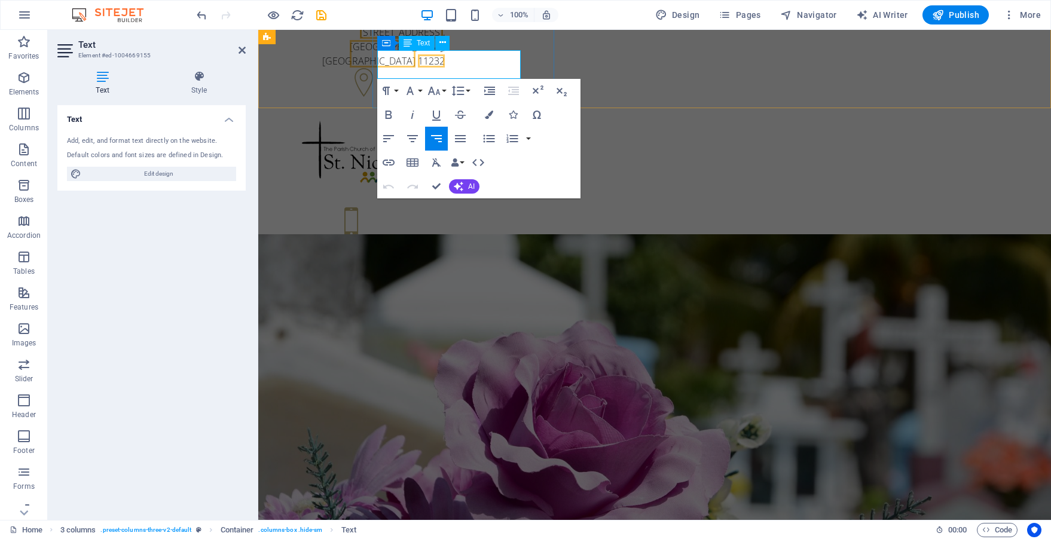
click at [443, 39] on span "[STREET_ADDRESS]" at bounding box center [401, 32] width 83 height 13
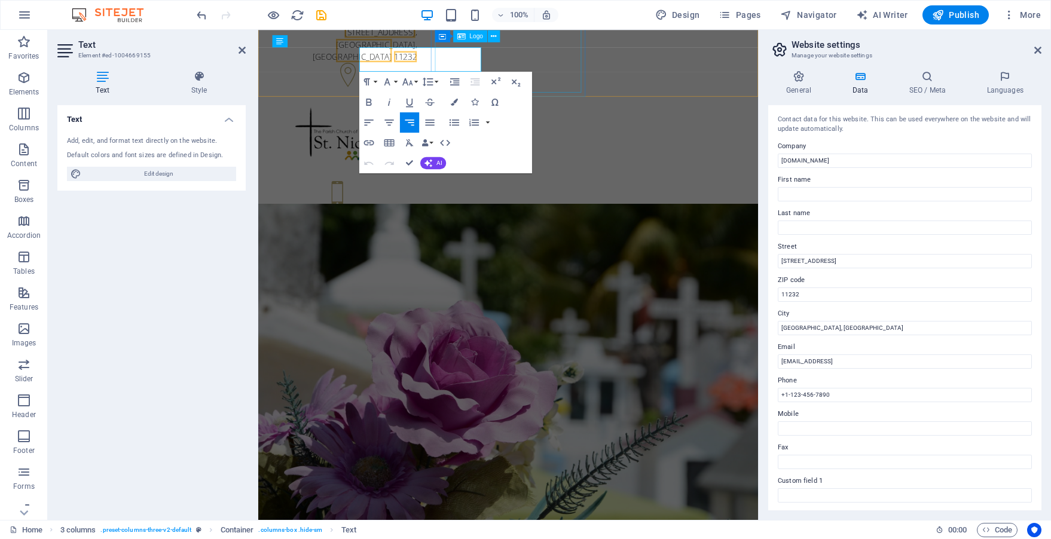
click at [445, 115] on div at bounding box center [359, 154] width 172 height 78
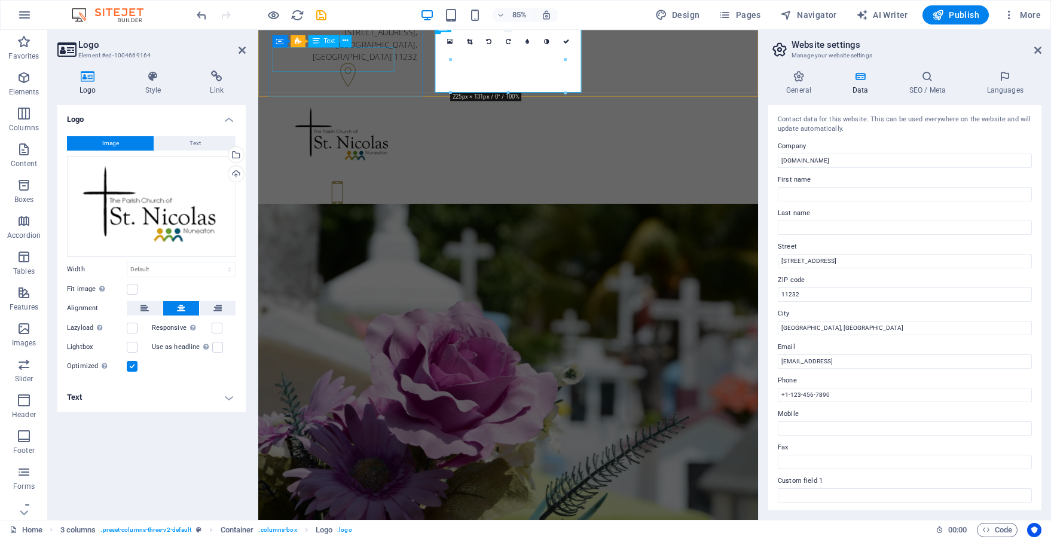
click at [379, 62] on div "500 25th St , Brooklyn, NY 11232" at bounding box center [359, 46] width 172 height 43
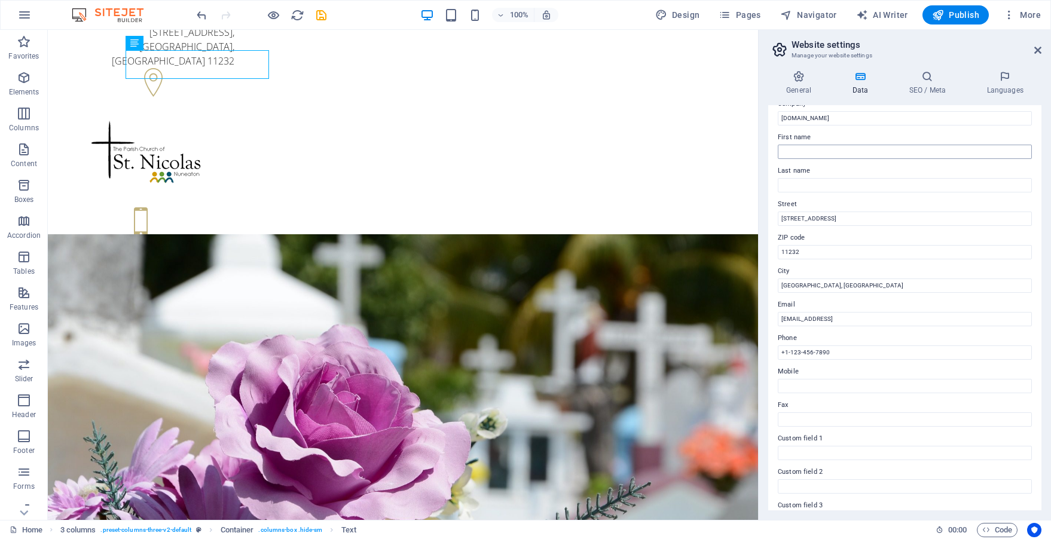
scroll to position [0, 0]
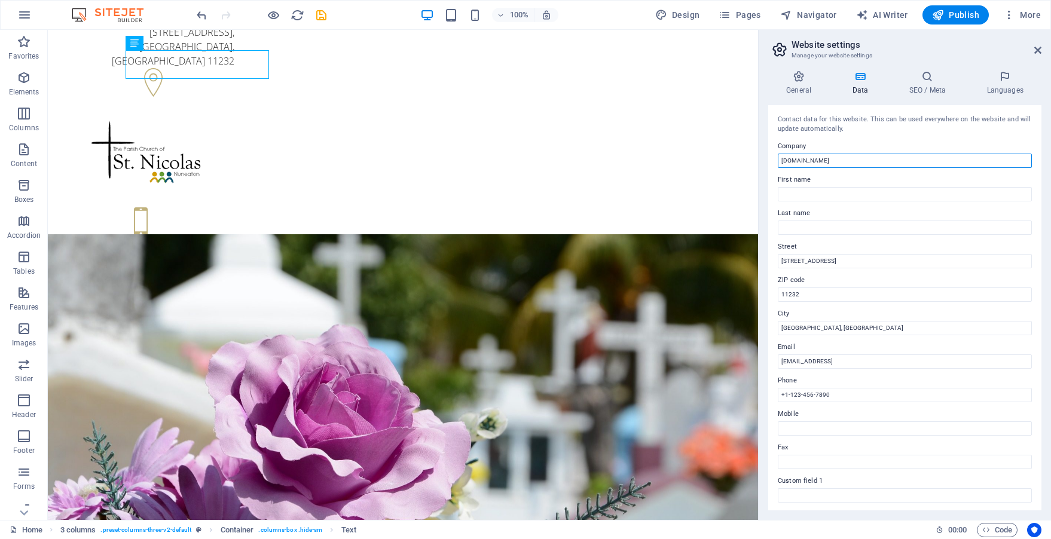
click at [796, 158] on input "[DOMAIN_NAME]" at bounding box center [905, 161] width 254 height 14
click at [796, 159] on input "[DOMAIN_NAME]" at bounding box center [905, 161] width 254 height 14
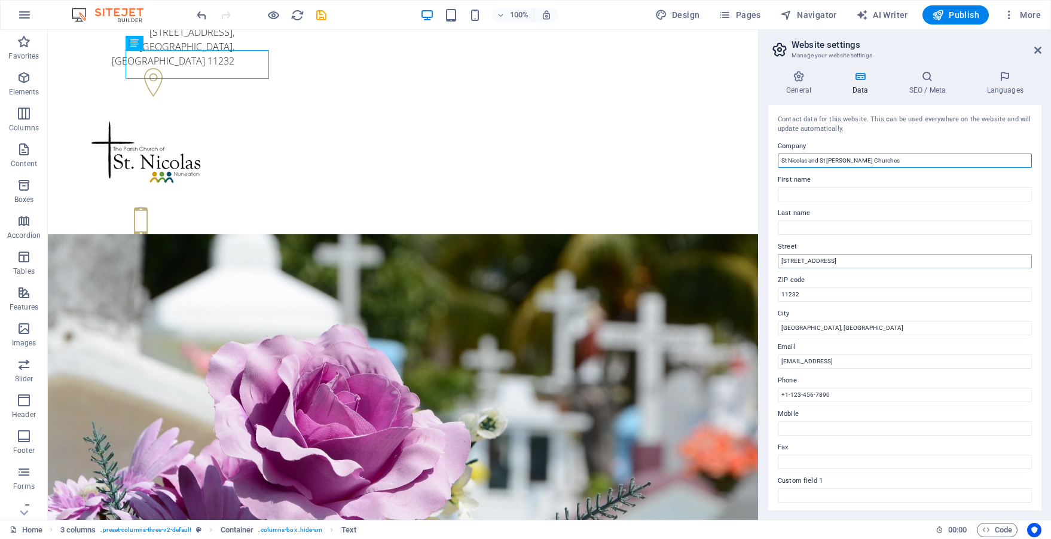
type input "St Nicolas and St James Churches"
click at [797, 259] on input "[STREET_ADDRESS]" at bounding box center [905, 261] width 254 height 14
type input "V"
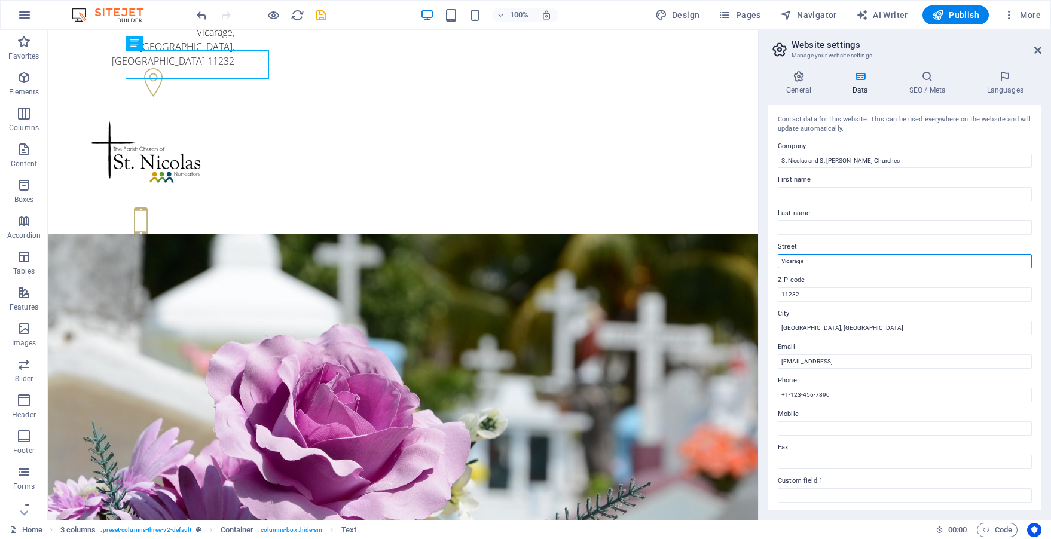
click at [780, 261] on input "Vicarage" at bounding box center [905, 261] width 254 height 14
click at [850, 260] on input "Parish Office, Vicarage" at bounding box center [905, 261] width 254 height 14
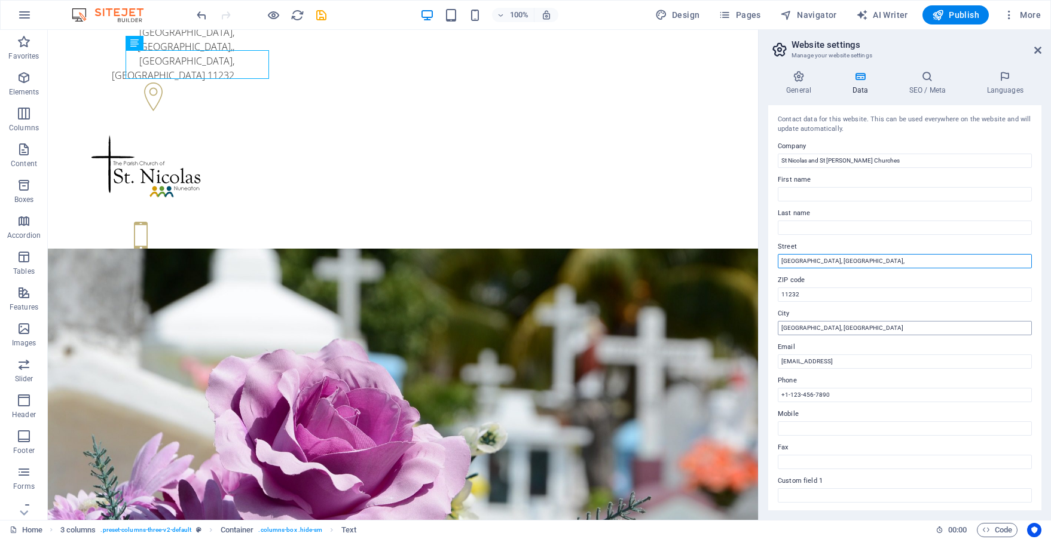
type input "Parish Office, Vicarage Street,"
click at [797, 326] on input "[GEOGRAPHIC_DATA], [GEOGRAPHIC_DATA]" at bounding box center [905, 328] width 254 height 14
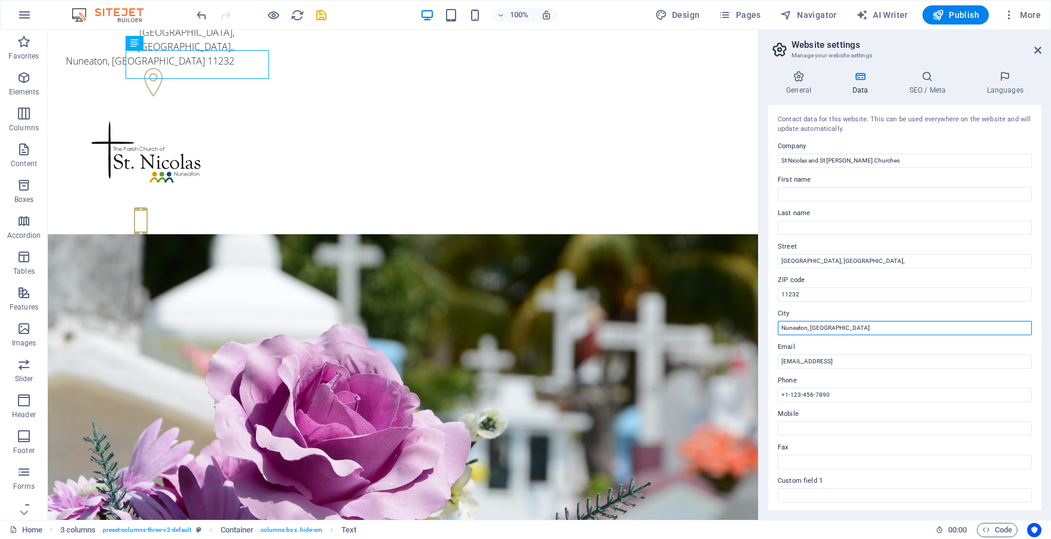
click at [816, 329] on input "Nuneaton, NY" at bounding box center [905, 328] width 254 height 14
click at [815, 327] on input "Nuneaton, NY" at bounding box center [905, 328] width 254 height 14
type input "Nuneaton, Warwickshire"
click at [793, 293] on input "11232" at bounding box center [905, 295] width 254 height 14
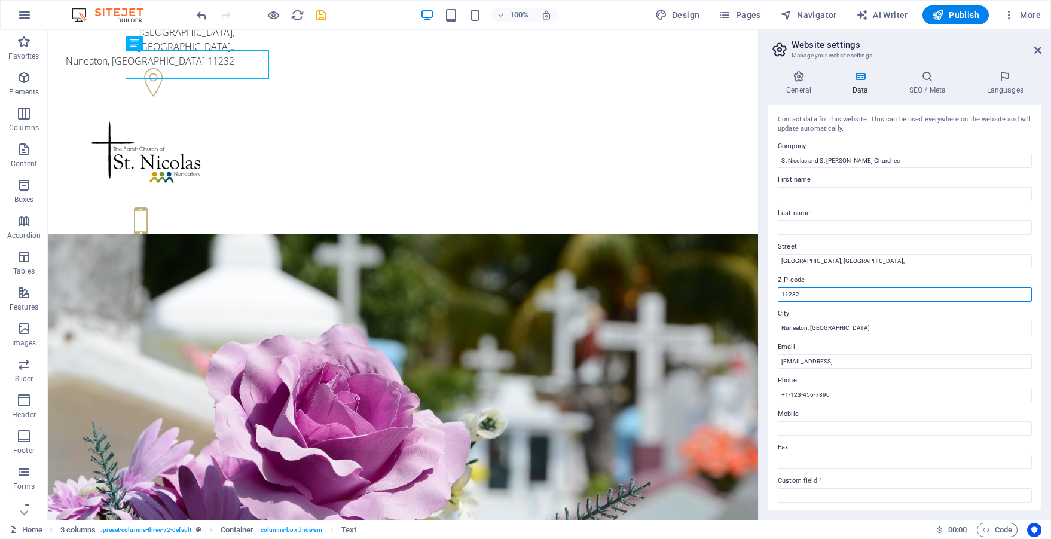
click at [793, 293] on input "11232" at bounding box center [905, 295] width 254 height 14
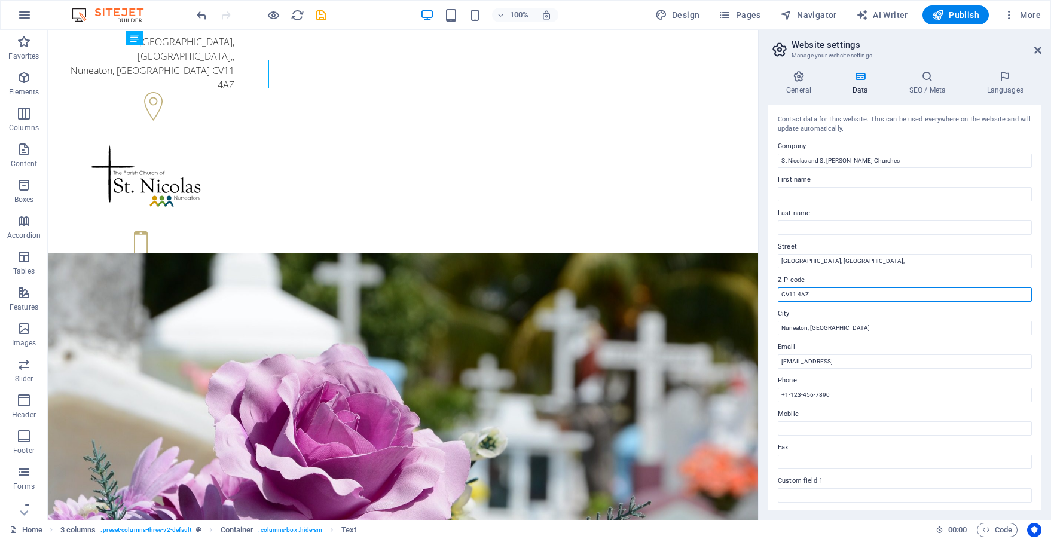
type input "CV11 4AZ"
click at [813, 304] on div "Contact data for this website. This can be used everywhere on the website and w…" at bounding box center [904, 307] width 273 height 405
click at [863, 261] on input "Parish Office, Vicarage Street," at bounding box center [905, 261] width 254 height 14
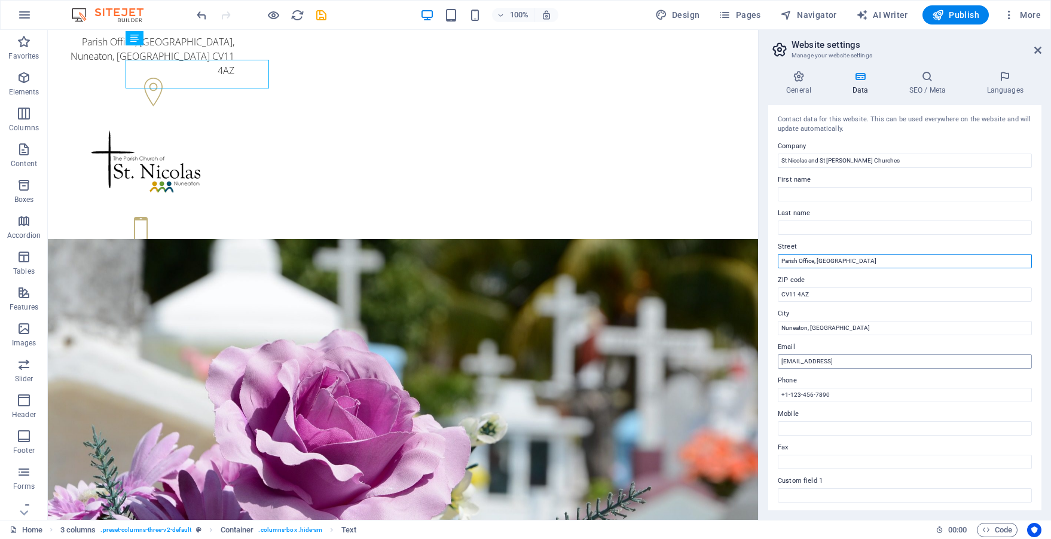
type input "Parish Office, Vicarage Street"
click at [816, 359] on input "[EMAIL_ADDRESS]" at bounding box center [905, 362] width 254 height 14
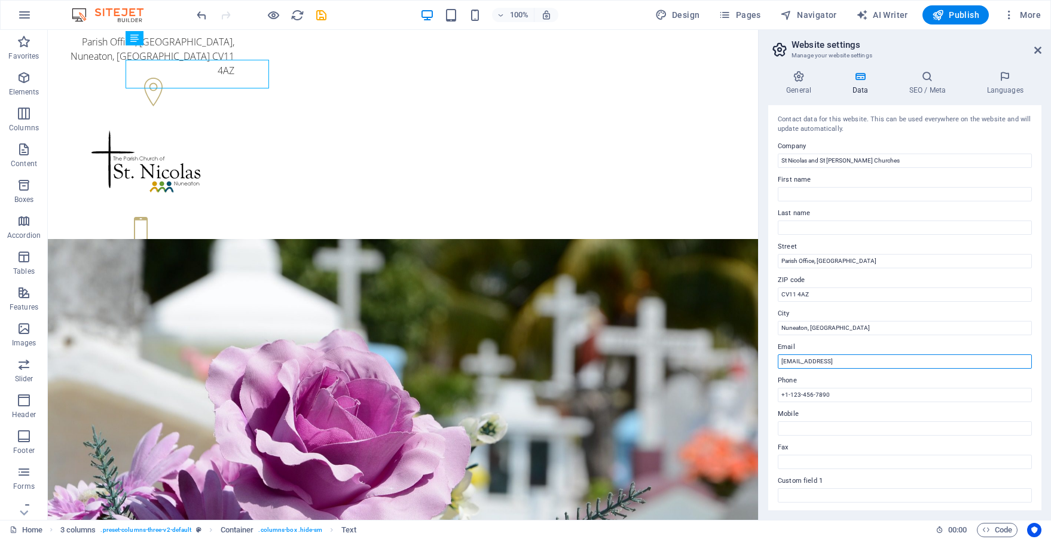
click at [816, 359] on input "[EMAIL_ADDRESS]" at bounding box center [905, 362] width 254 height 14
type input "office@stnstjchurch.org.uk"
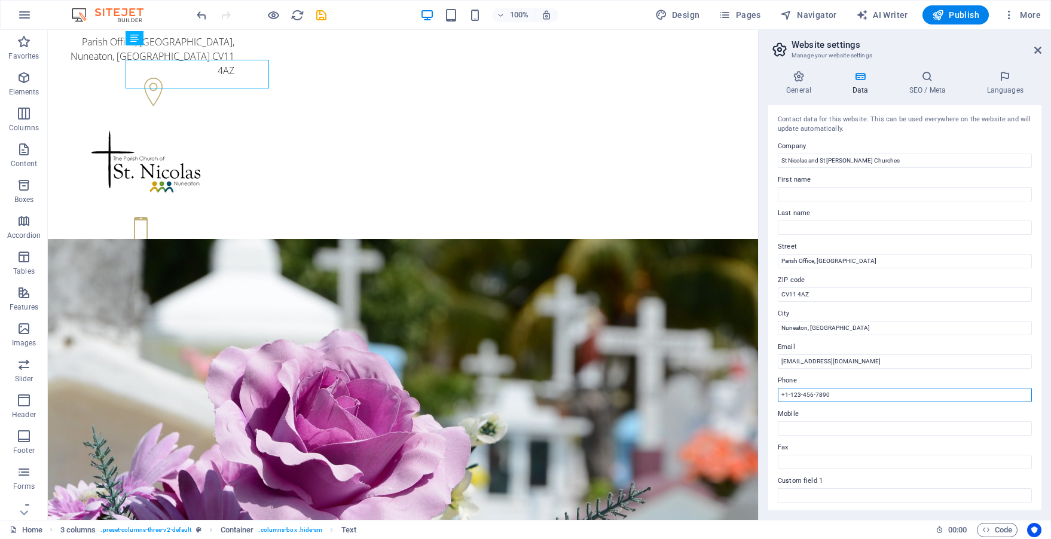
click at [806, 391] on input "+1-123-456-7890" at bounding box center [905, 395] width 254 height 14
type input "024 7634 4559"
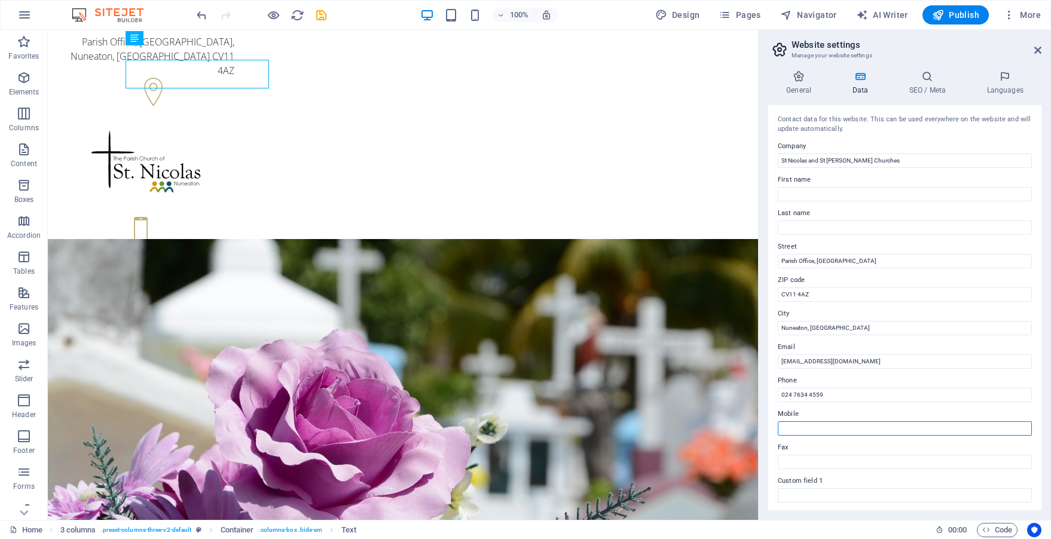
click at [798, 429] on input "Mobile" at bounding box center [905, 429] width 254 height 14
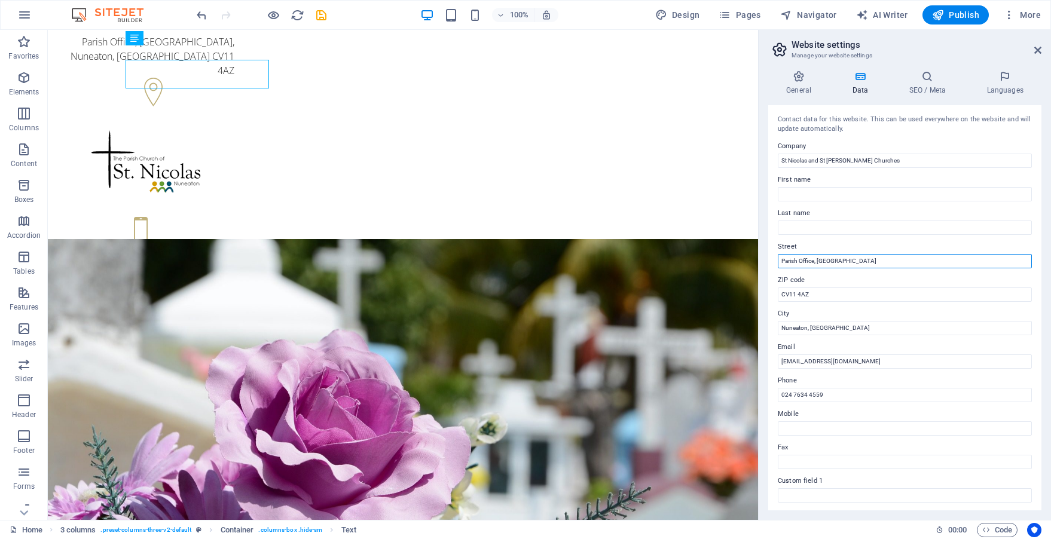
click at [818, 259] on input "Parish Office, Vicarage Street" at bounding box center [905, 261] width 254 height 14
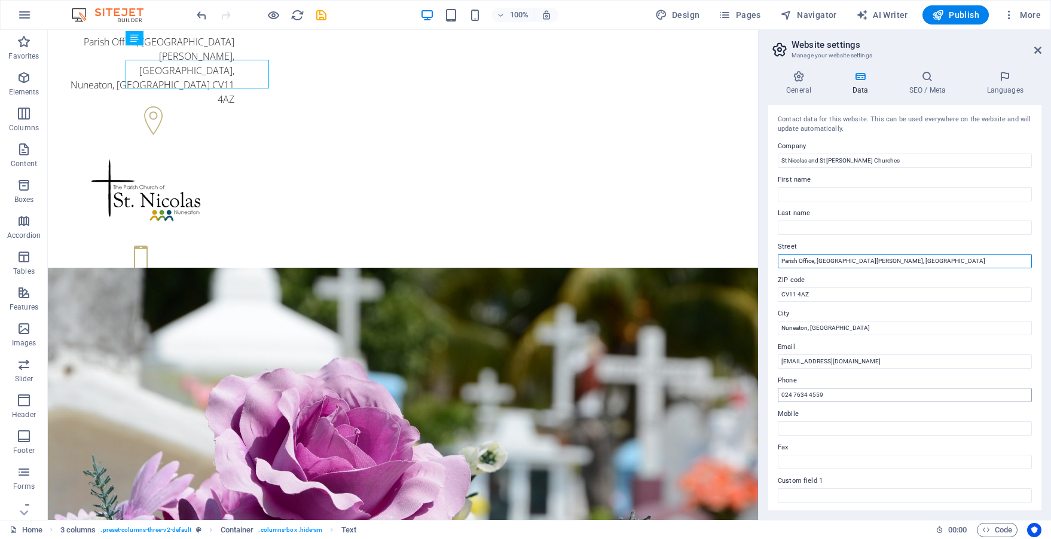
type input "Parish Office, St Nicolas Parish Centre, Vicarage Street"
drag, startPoint x: 821, startPoint y: 395, endPoint x: 829, endPoint y: 390, distance: 10.5
click at [821, 395] on input "024 7634 4559" at bounding box center [905, 395] width 254 height 14
type input "024 7634 4553"
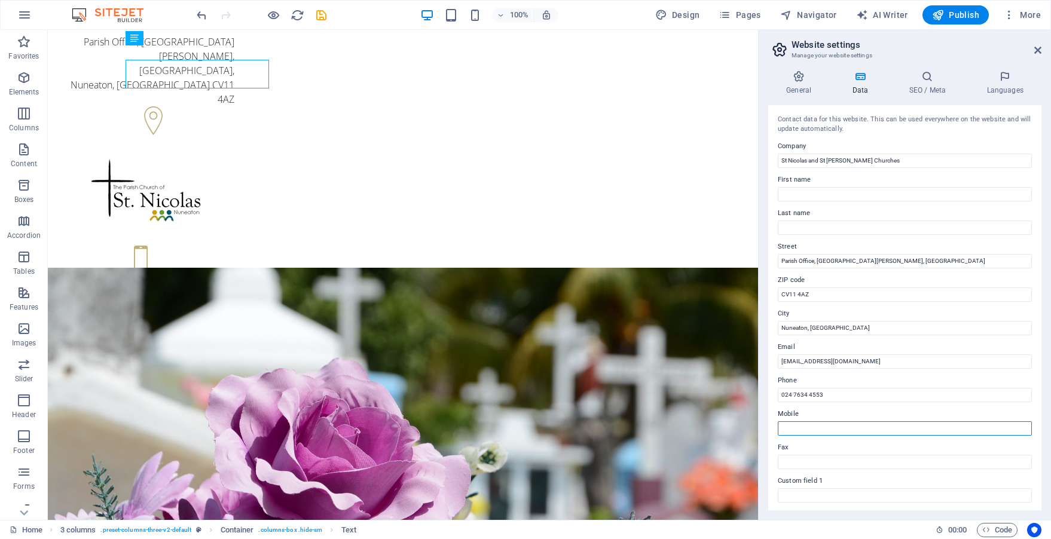
click at [824, 426] on input "Mobile" at bounding box center [905, 429] width 254 height 14
click at [867, 427] on input "Mobile" at bounding box center [905, 429] width 254 height 14
click at [868, 429] on input "Mobile" at bounding box center [905, 429] width 254 height 14
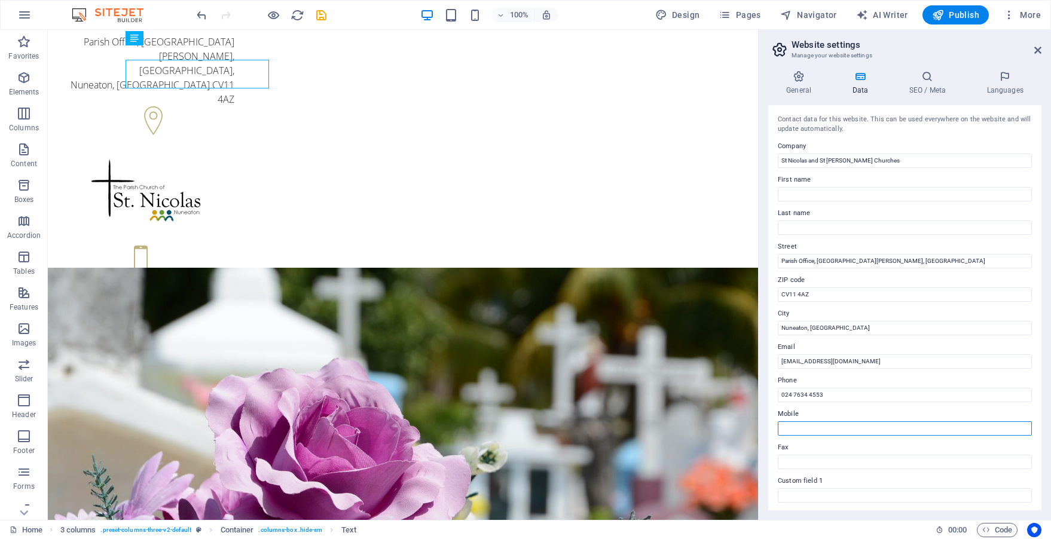
click at [868, 429] on input "Mobile" at bounding box center [905, 429] width 254 height 14
click at [813, 422] on input "Mobile" at bounding box center [905, 429] width 254 height 14
type input "07709178099"
click at [831, 445] on label "Fax" at bounding box center [905, 448] width 254 height 14
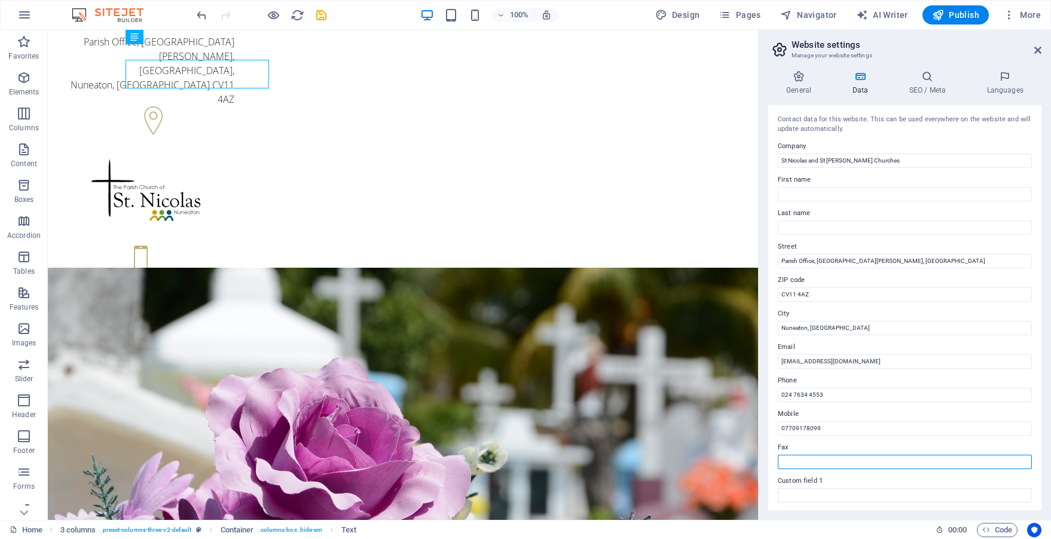
click at [831, 455] on input "Fax" at bounding box center [905, 462] width 254 height 14
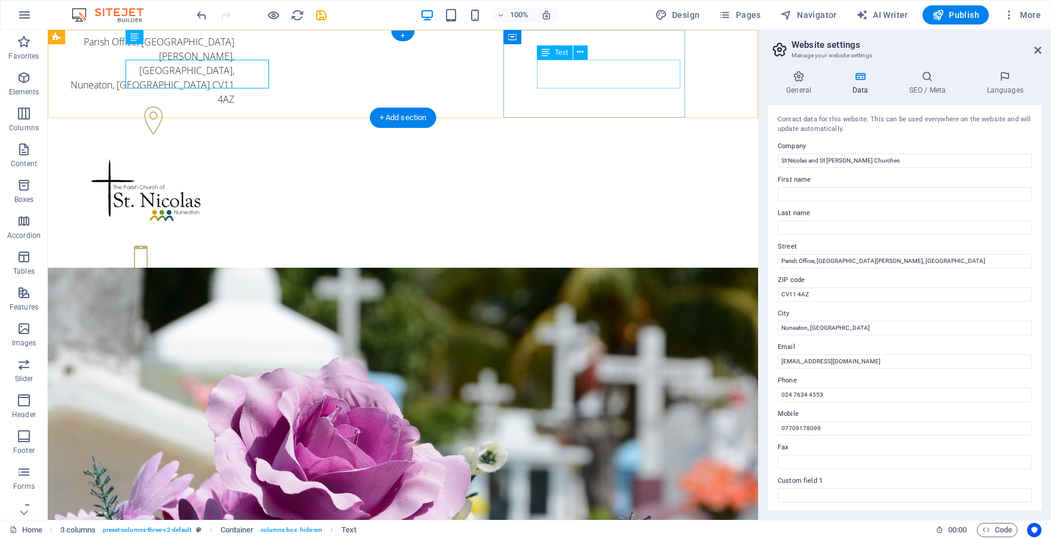
click at [234, 278] on div "024 7634 4553 024 7634 4553" at bounding box center [148, 292] width 172 height 29
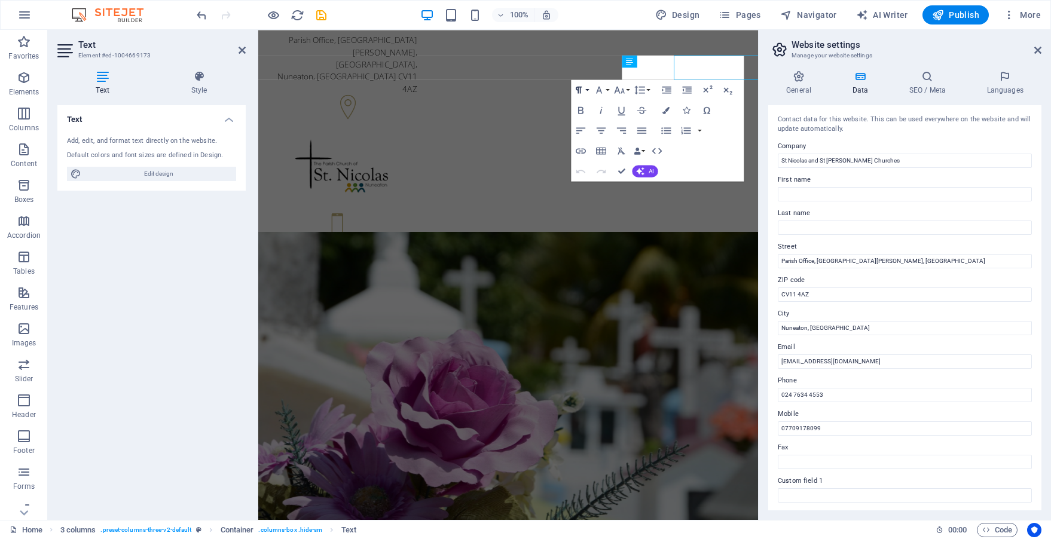
click at [581, 81] on button "Paragraph Format" at bounding box center [581, 90] width 19 height 20
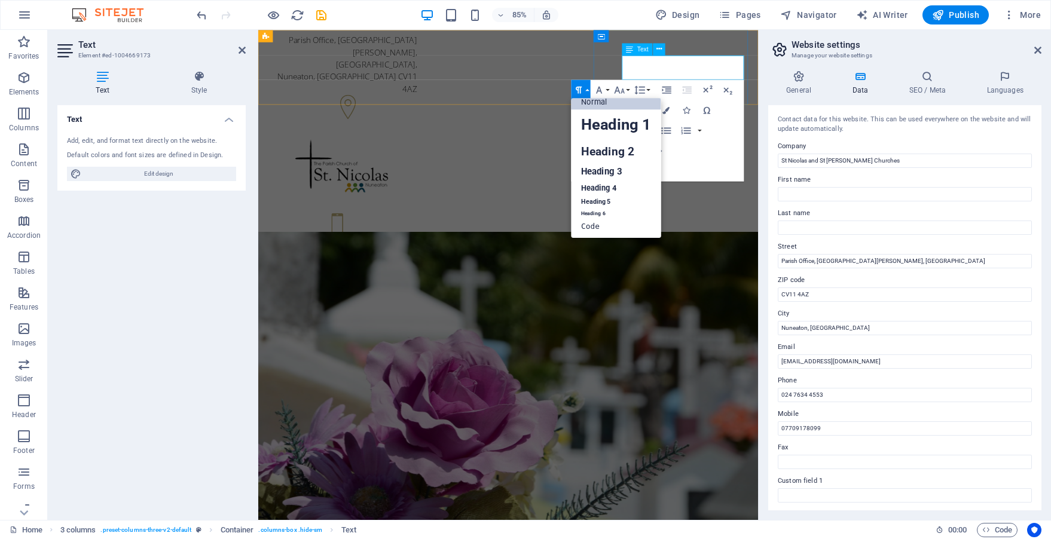
scroll to position [10, 0]
click at [337, 293] on span "024 7634 4553" at bounding box center [305, 299] width 64 height 13
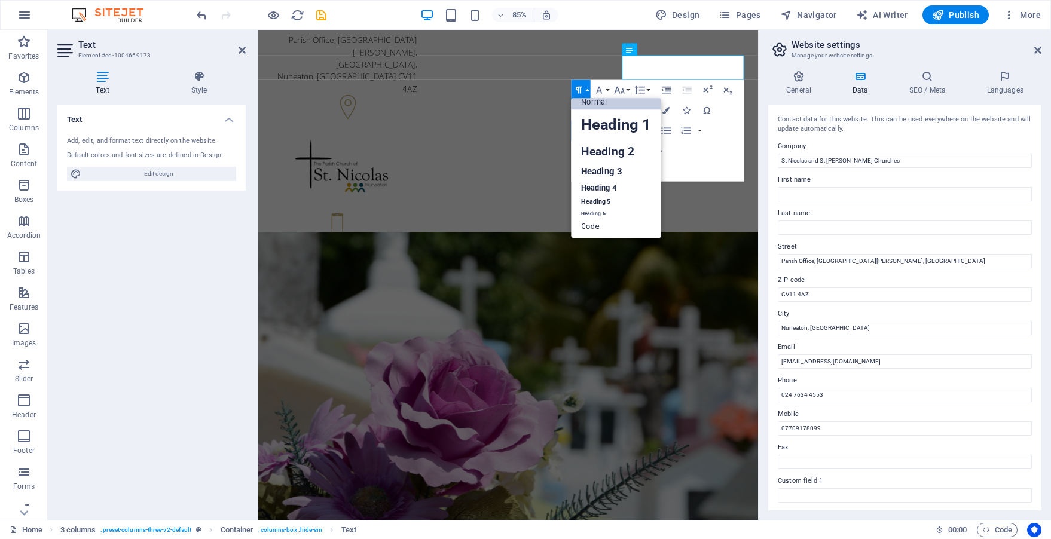
click at [840, 444] on label "Fax" at bounding box center [905, 448] width 254 height 14
click at [840, 455] on input "Fax" at bounding box center [905, 462] width 254 height 14
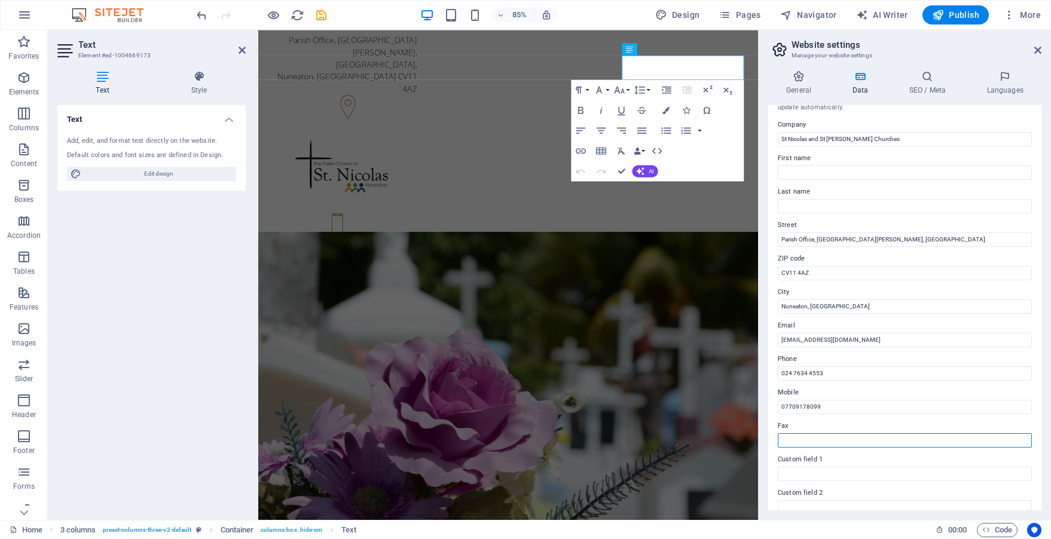
scroll to position [0, 0]
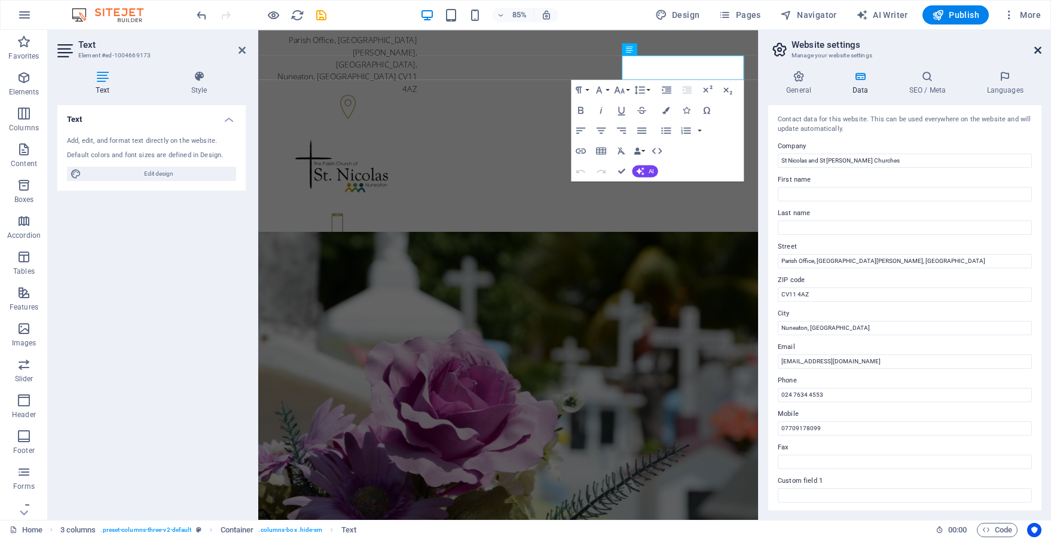
drag, startPoint x: 1039, startPoint y: 49, endPoint x: 781, endPoint y: 20, distance: 260.0
click at [1039, 49] on icon at bounding box center [1038, 50] width 7 height 10
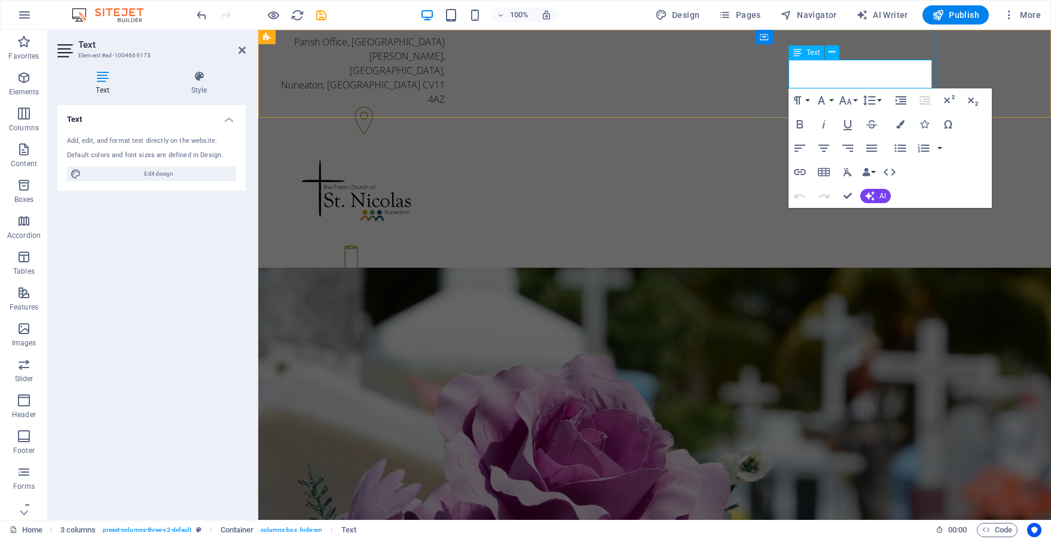
click at [337, 293] on span "024 7634 4553" at bounding box center [305, 299] width 64 height 13
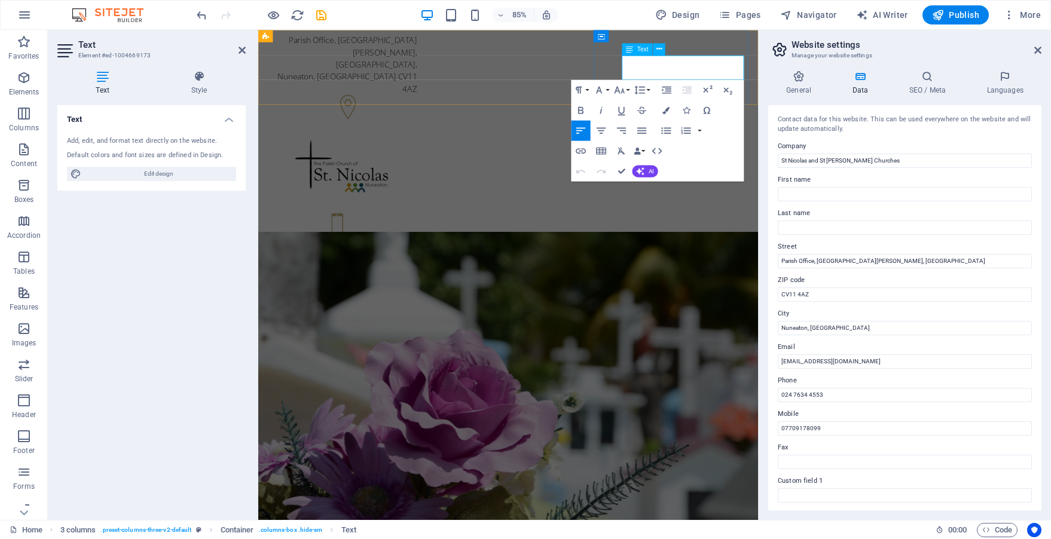
click at [337, 293] on span "024 7634 4553" at bounding box center [305, 299] width 64 height 13
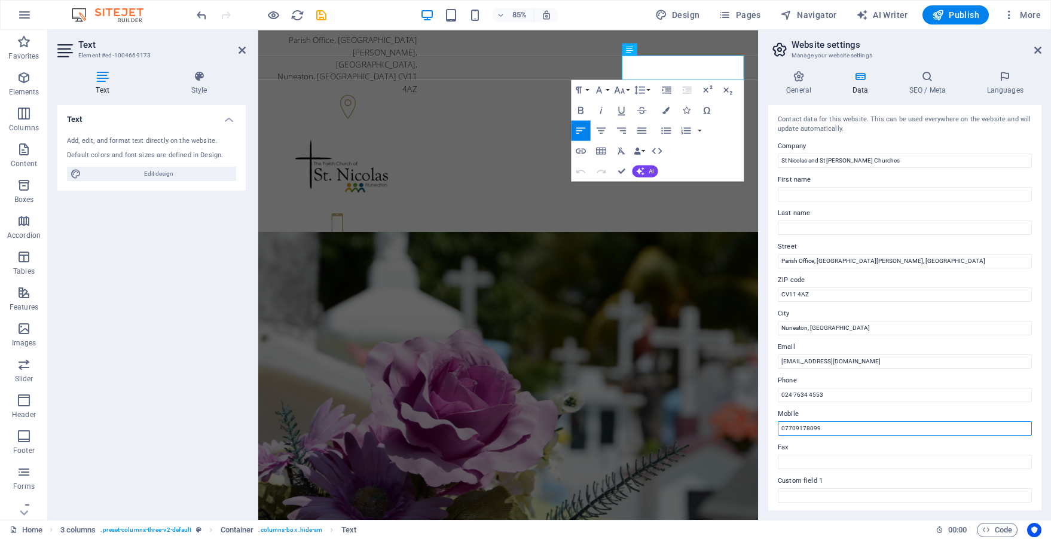
click at [798, 427] on input "07709178099" at bounding box center [905, 429] width 254 height 14
click at [797, 431] on input "07709178099" at bounding box center [905, 429] width 254 height 14
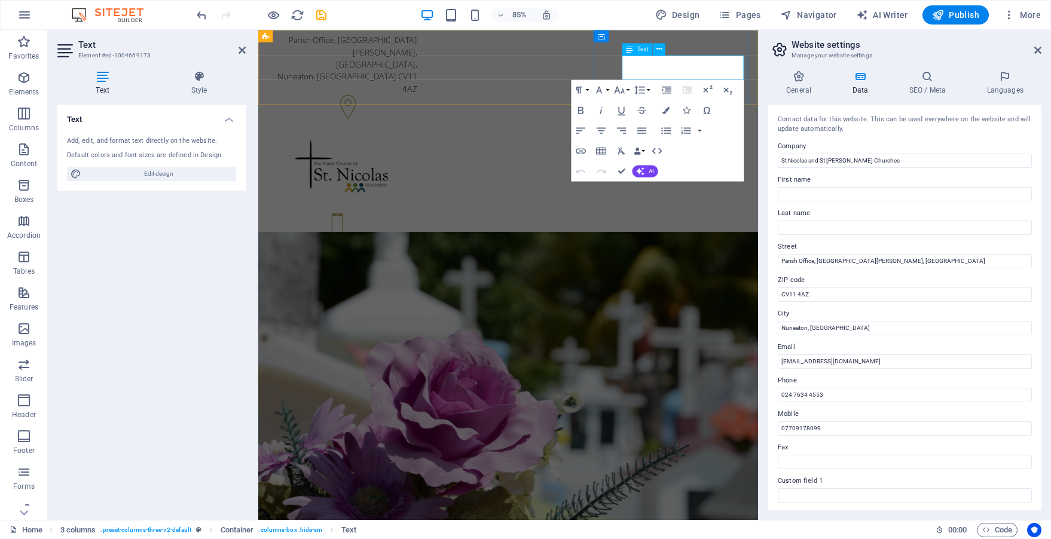
click at [337, 293] on span "024 7634 4553" at bounding box center [305, 299] width 64 height 13
click at [860, 78] on icon at bounding box center [860, 77] width 52 height 12
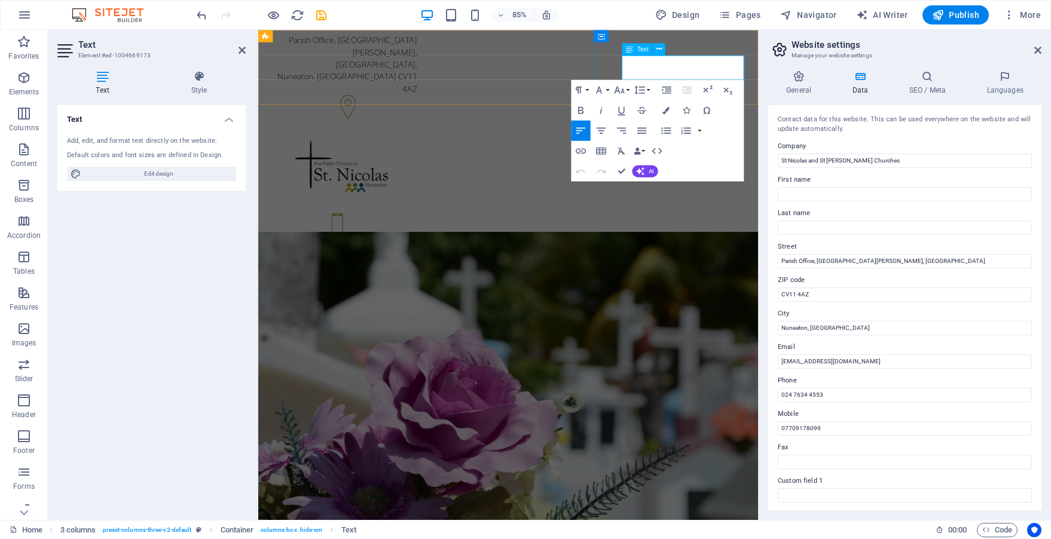
click at [337, 293] on span "024 7634 4553" at bounding box center [305, 299] width 64 height 13
click at [804, 429] on input "07709178099" at bounding box center [905, 429] width 254 height 14
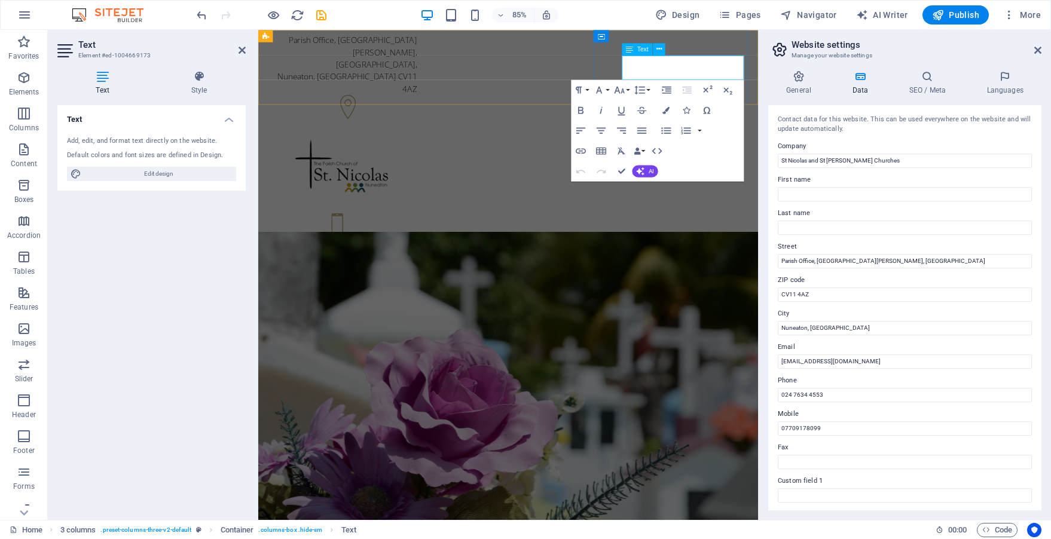
click at [337, 293] on span "024 7634 4553" at bounding box center [305, 299] width 64 height 13
click at [445, 292] on p "07709178099" at bounding box center [359, 299] width 172 height 14
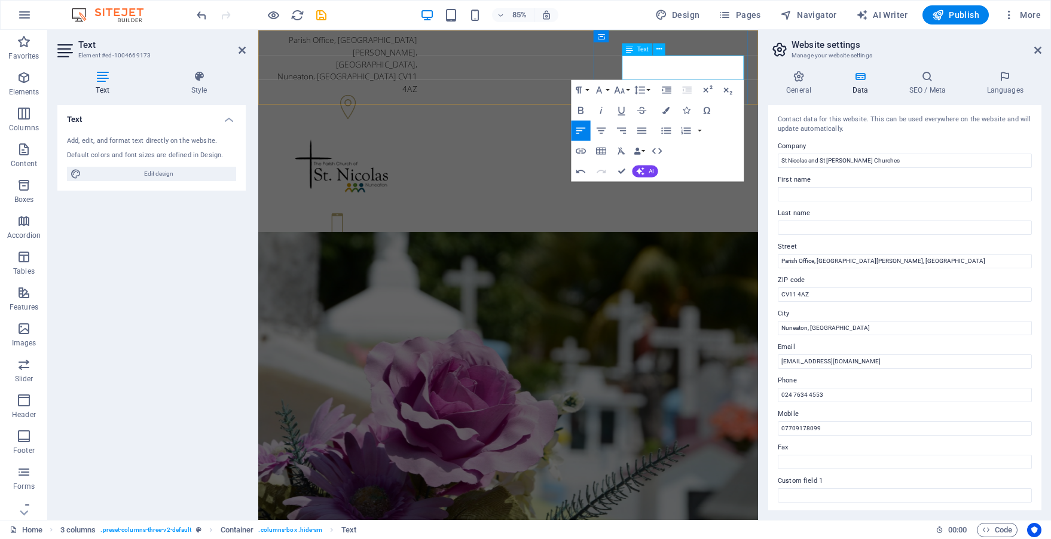
click at [445, 292] on p "07709 178099" at bounding box center [359, 299] width 172 height 14
click at [445, 292] on p "07709 178 099" at bounding box center [359, 299] width 172 height 14
click at [445, 153] on div at bounding box center [359, 192] width 172 height 78
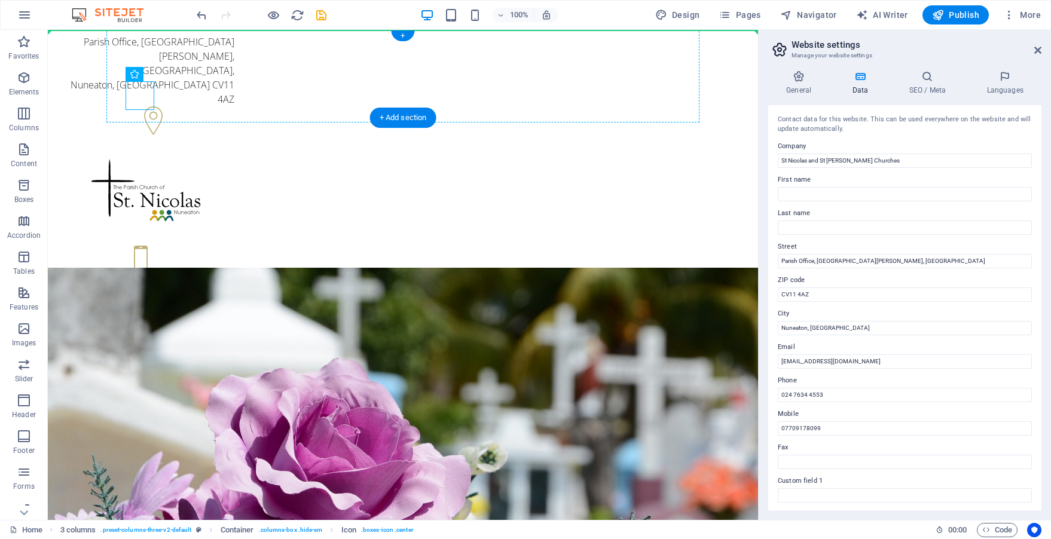
drag, startPoint x: 144, startPoint y: 92, endPoint x: 121, endPoint y: 61, distance: 38.0
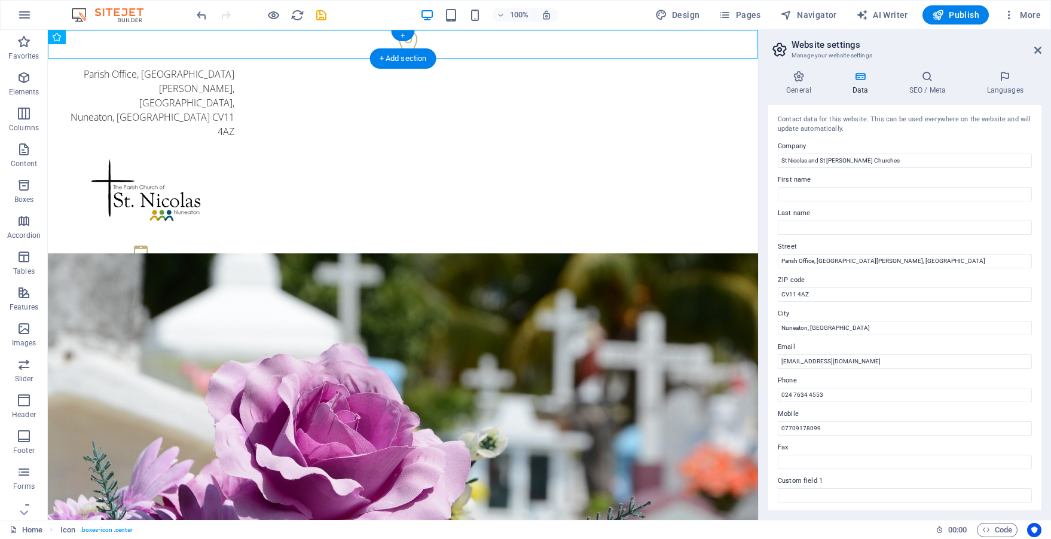
click at [408, 34] on div "+" at bounding box center [402, 36] width 23 height 11
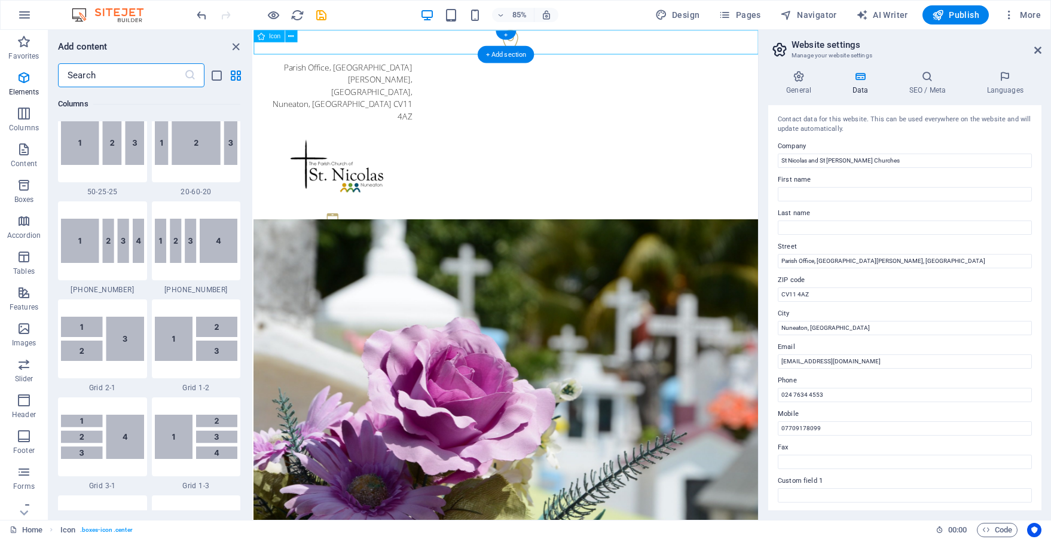
scroll to position [2093, 0]
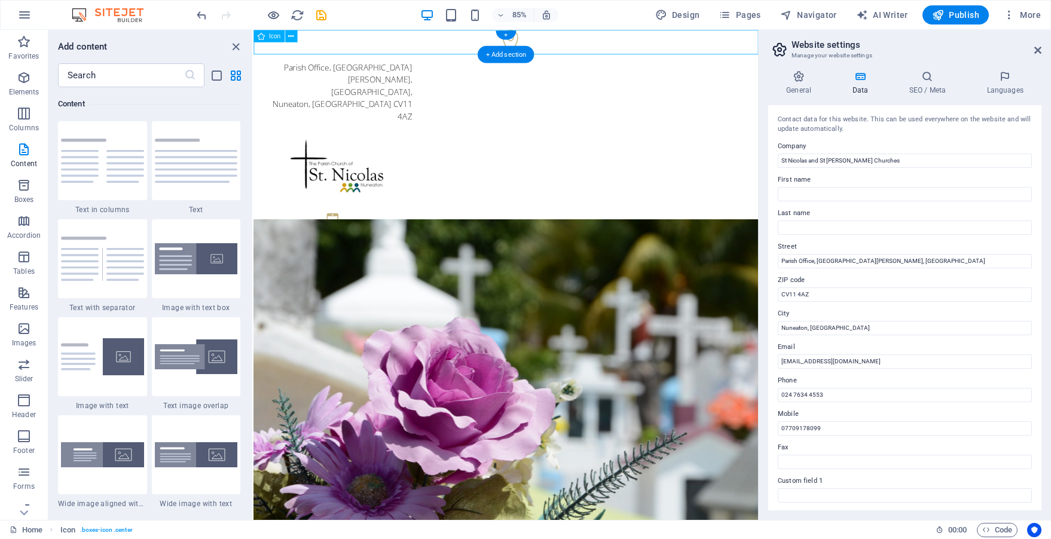
click at [557, 45] on figure at bounding box center [551, 46] width 594 height 32
click at [272, 40] on div "Icon" at bounding box center [269, 36] width 31 height 12
click at [582, 42] on figure at bounding box center [551, 46] width 594 height 32
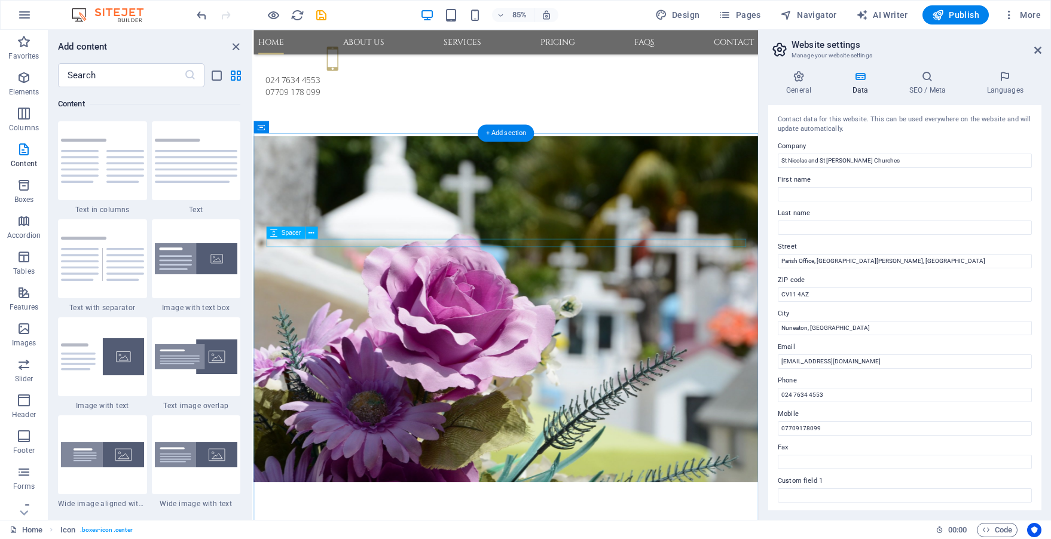
scroll to position [233, 0]
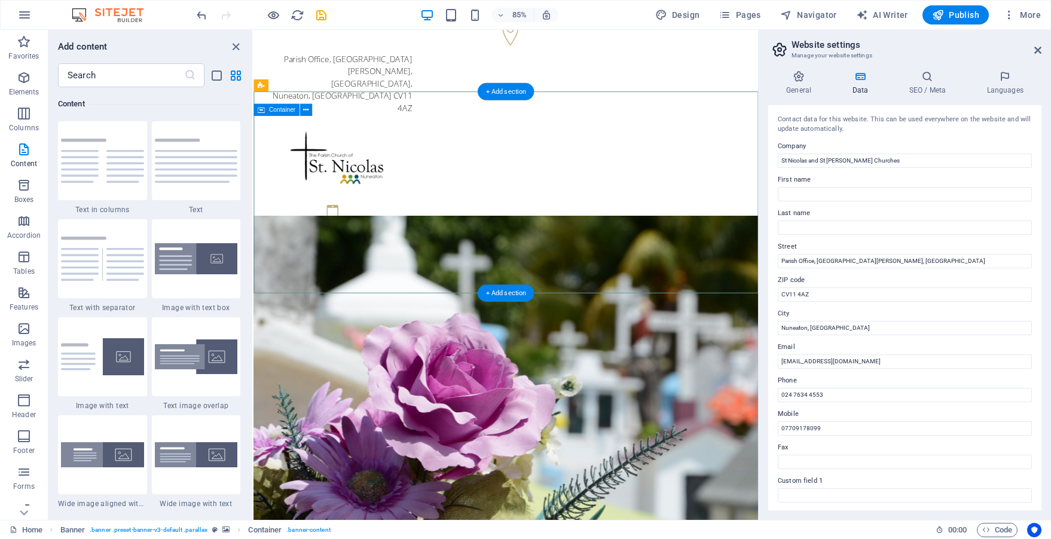
scroll to position [0, 0]
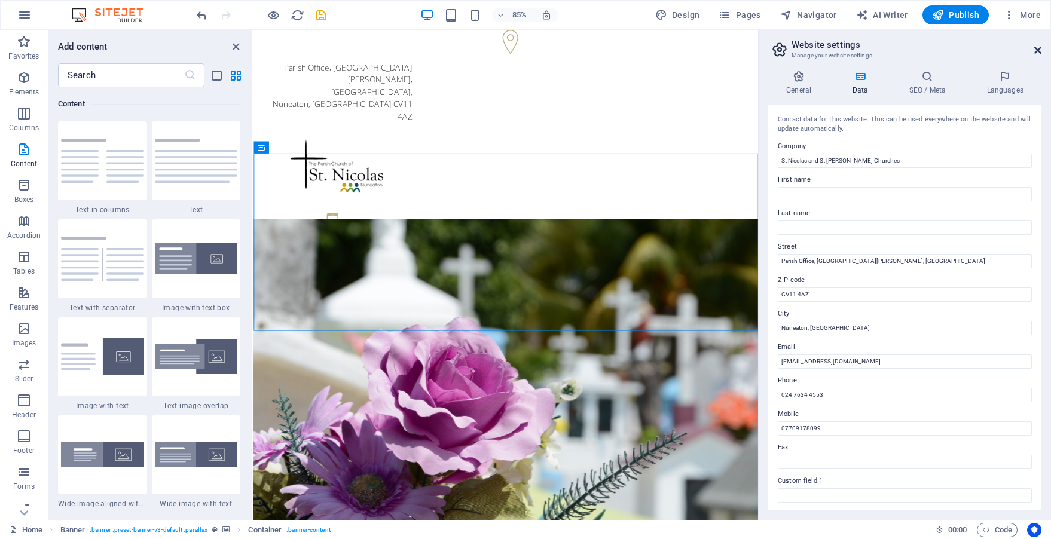
click at [1036, 47] on icon at bounding box center [1038, 50] width 7 height 10
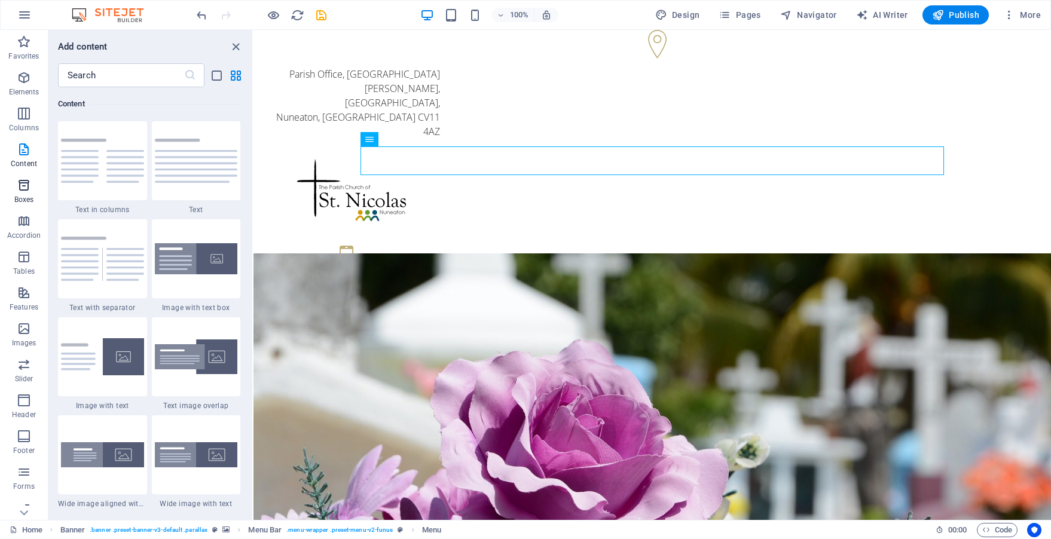
click at [26, 184] on icon "button" at bounding box center [24, 185] width 14 height 14
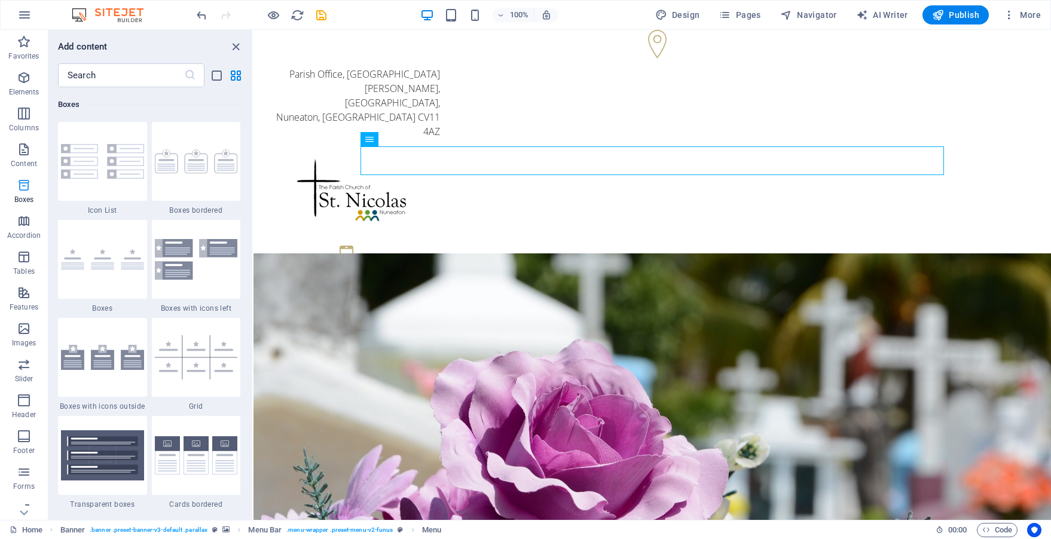
scroll to position [3299, 0]
click at [22, 221] on icon "button" at bounding box center [24, 221] width 14 height 14
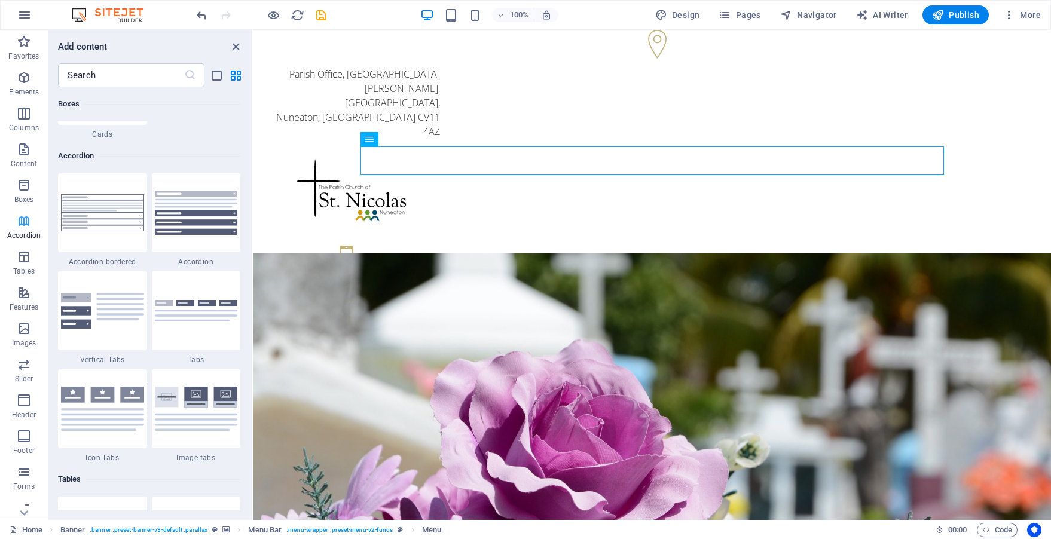
scroll to position [3819, 0]
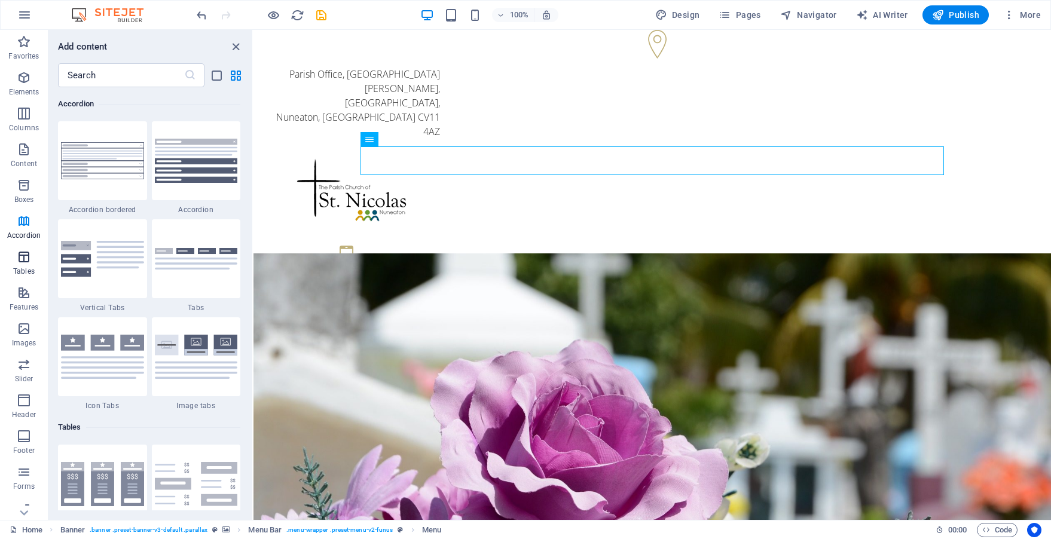
click at [25, 259] on icon "button" at bounding box center [24, 257] width 14 height 14
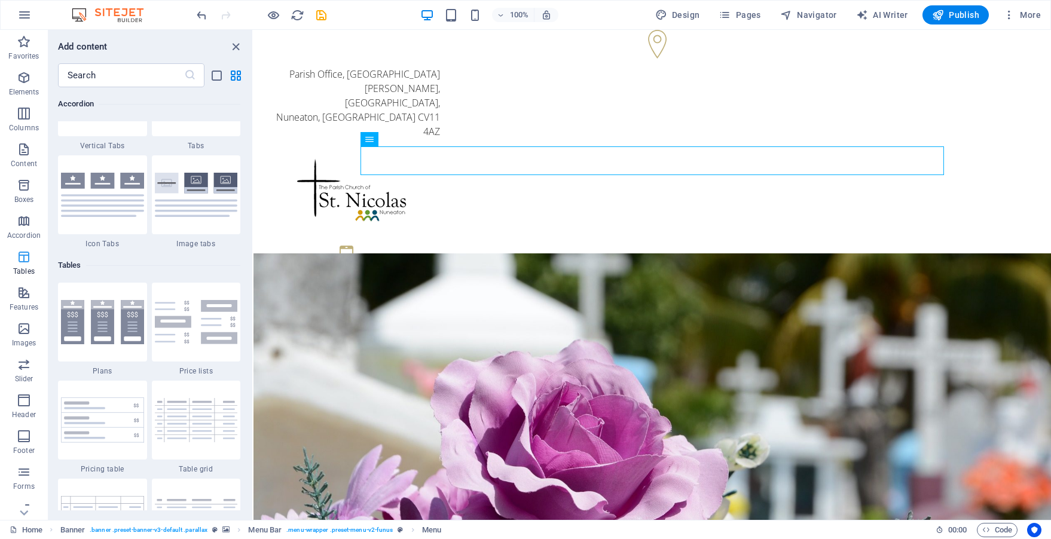
scroll to position [4142, 0]
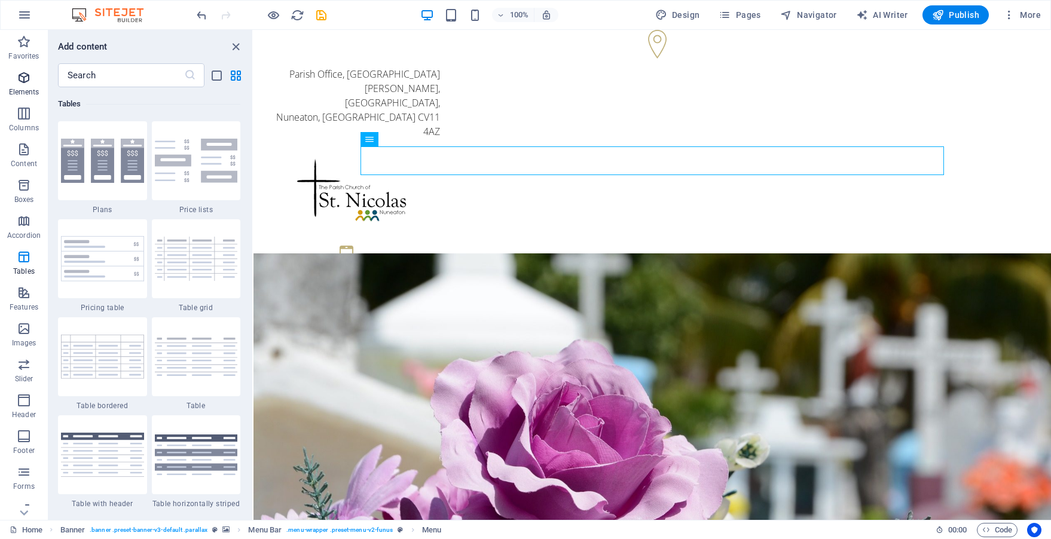
click at [19, 72] on icon "button" at bounding box center [24, 78] width 14 height 14
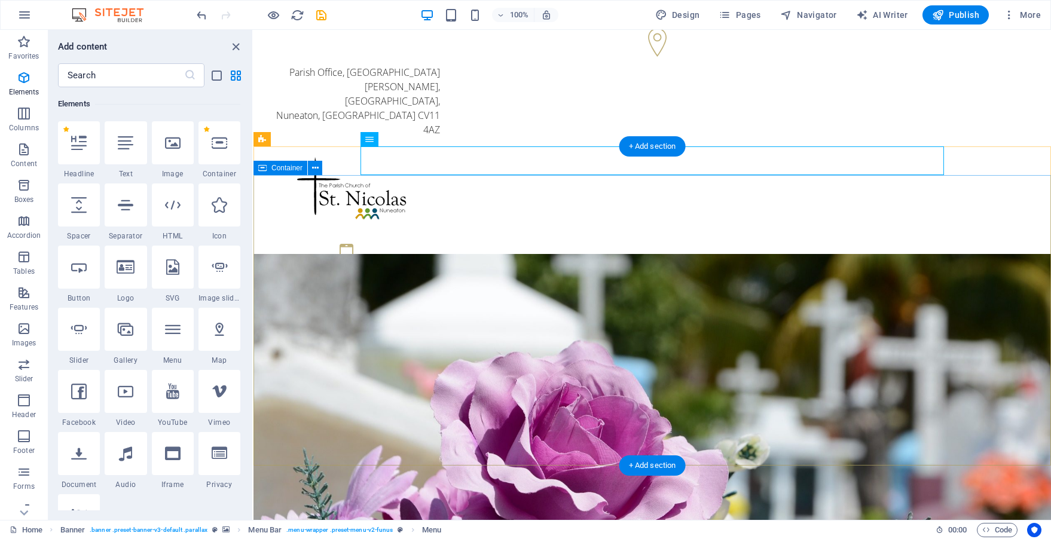
scroll to position [0, 0]
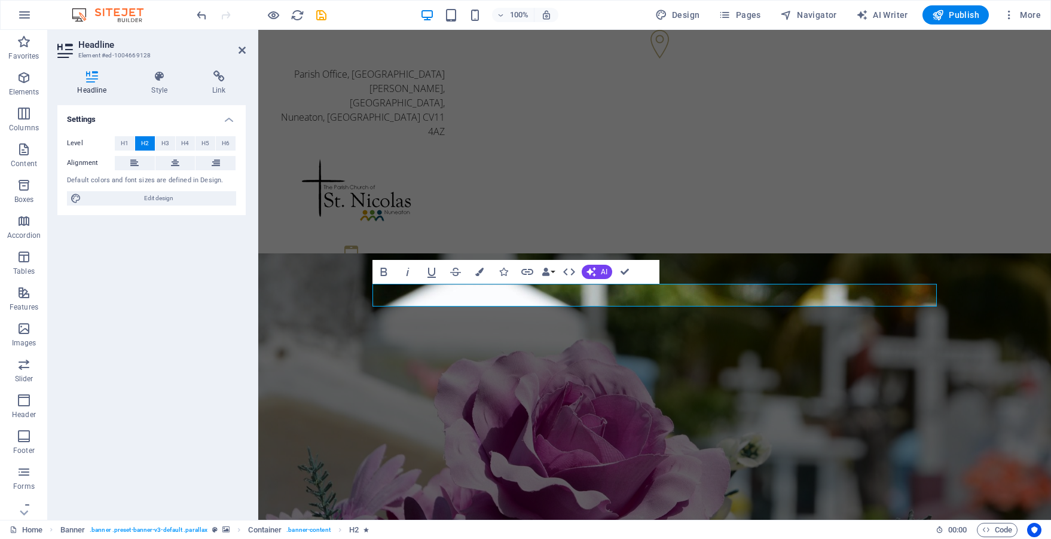
drag, startPoint x: 591, startPoint y: 295, endPoint x: 542, endPoint y: 293, distance: 48.5
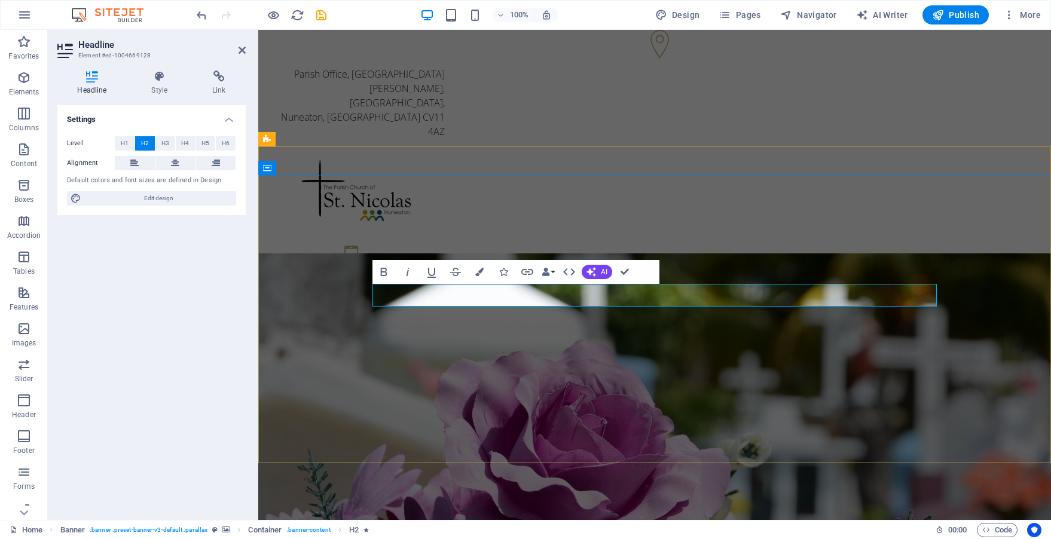
drag, startPoint x: 615, startPoint y: 295, endPoint x: 431, endPoint y: 292, distance: 184.2
drag, startPoint x: 587, startPoint y: 296, endPoint x: 425, endPoint y: 294, distance: 162.1
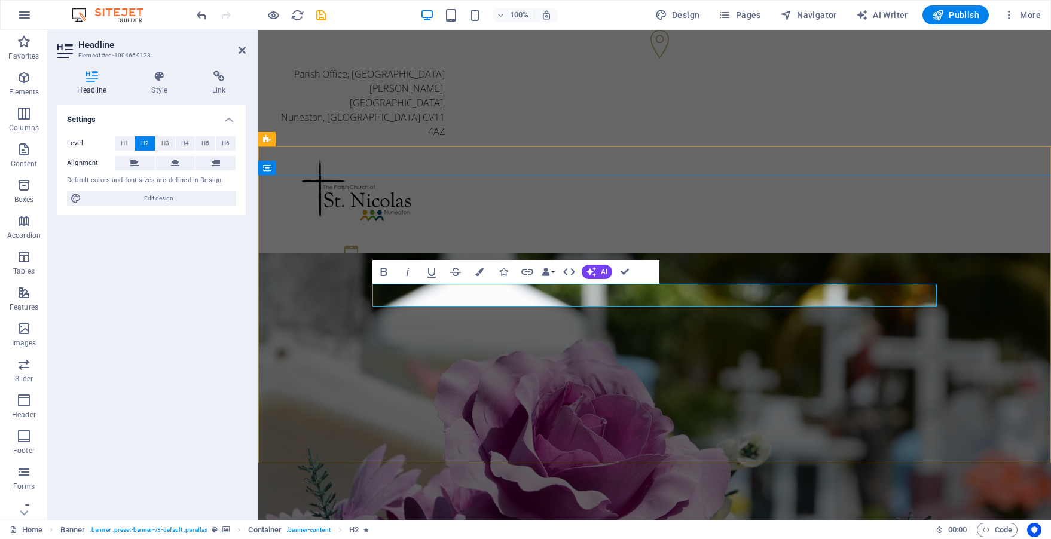
drag, startPoint x: 626, startPoint y: 291, endPoint x: 614, endPoint y: 291, distance: 12.6
drag, startPoint x: 614, startPoint y: 291, endPoint x: 431, endPoint y: 289, distance: 182.4
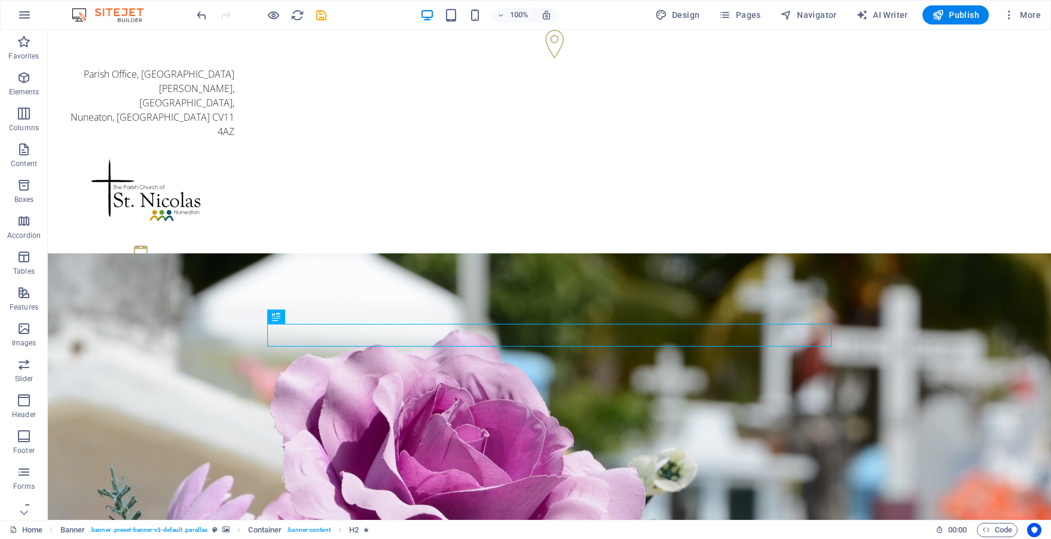
scroll to position [4, 0]
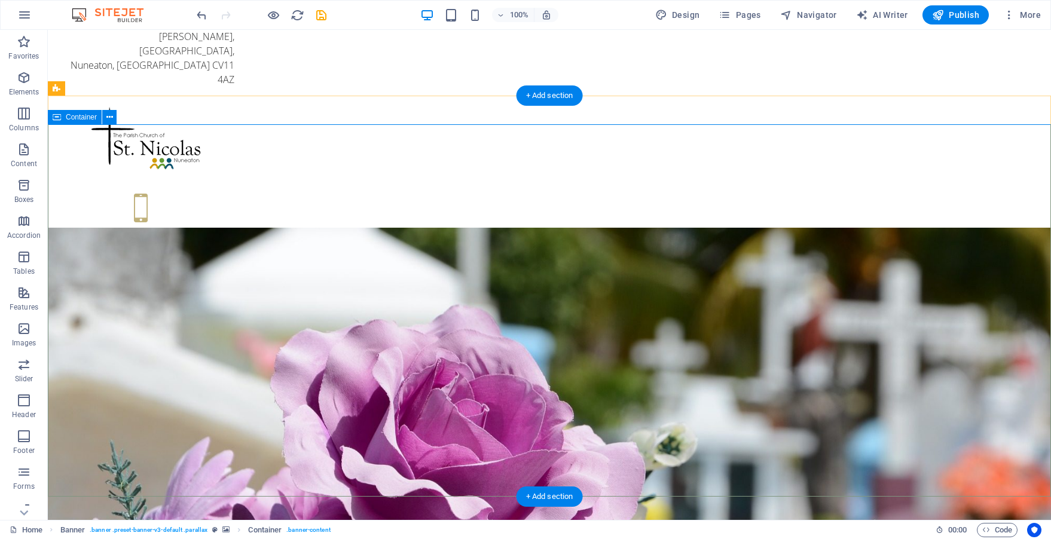
scroll to position [53, 0]
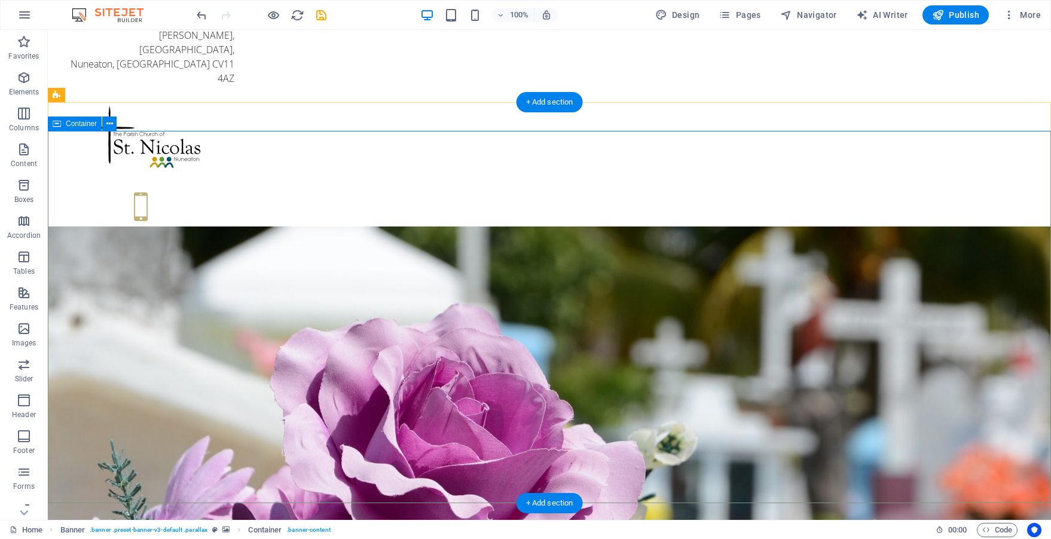
scroll to position [44, 0]
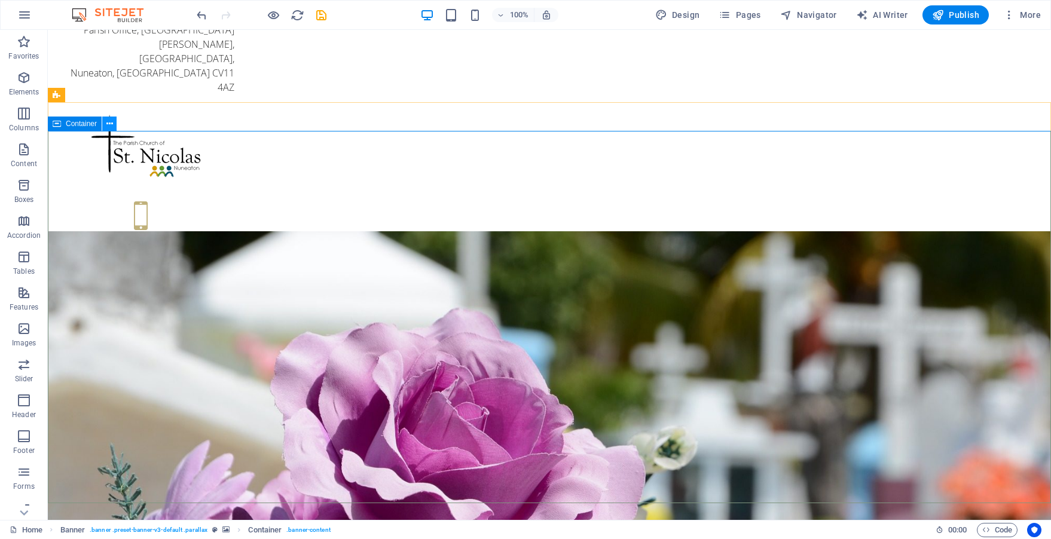
click at [105, 126] on button at bounding box center [109, 124] width 14 height 14
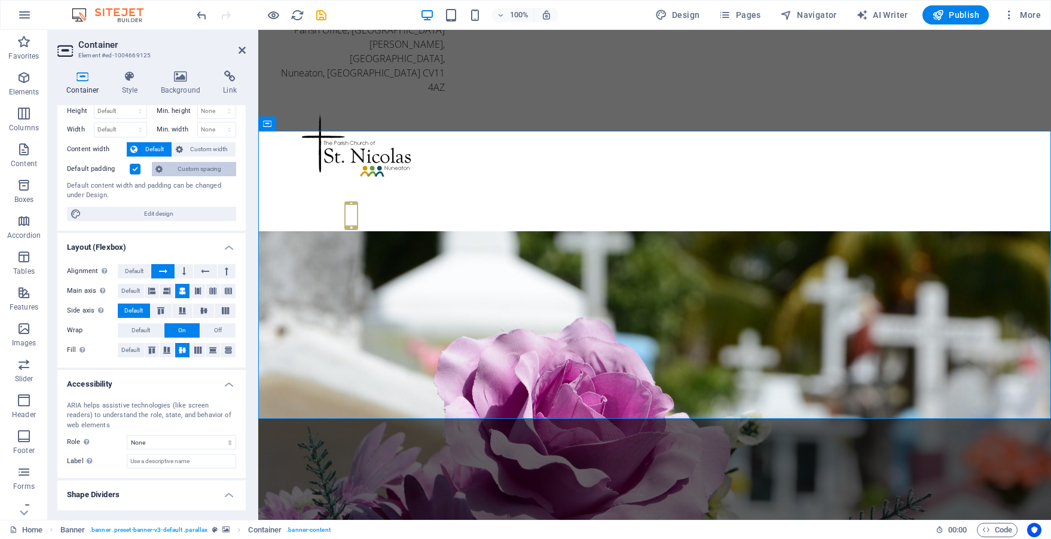
scroll to position [34, 0]
click at [181, 83] on h4 "Background" at bounding box center [183, 83] width 63 height 25
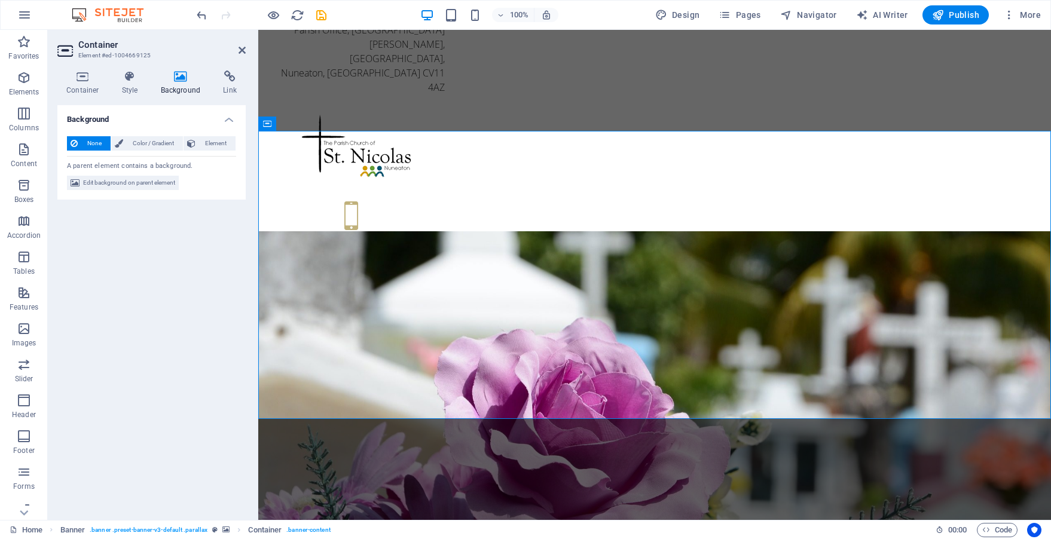
click at [180, 86] on h4 "Background" at bounding box center [183, 83] width 63 height 25
click at [205, 142] on span "Element" at bounding box center [215, 143] width 33 height 14
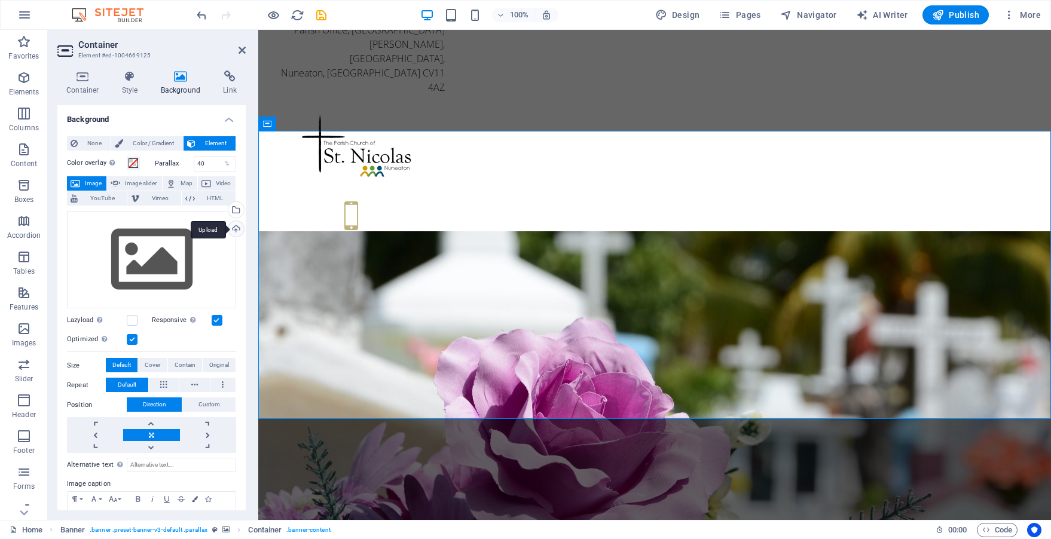
click at [233, 231] on div "Upload" at bounding box center [235, 230] width 18 height 18
click at [231, 231] on div "Upload" at bounding box center [235, 230] width 18 height 18
click at [175, 249] on div "Drag files here, click to choose files or select files from Files or our free s…" at bounding box center [151, 260] width 169 height 98
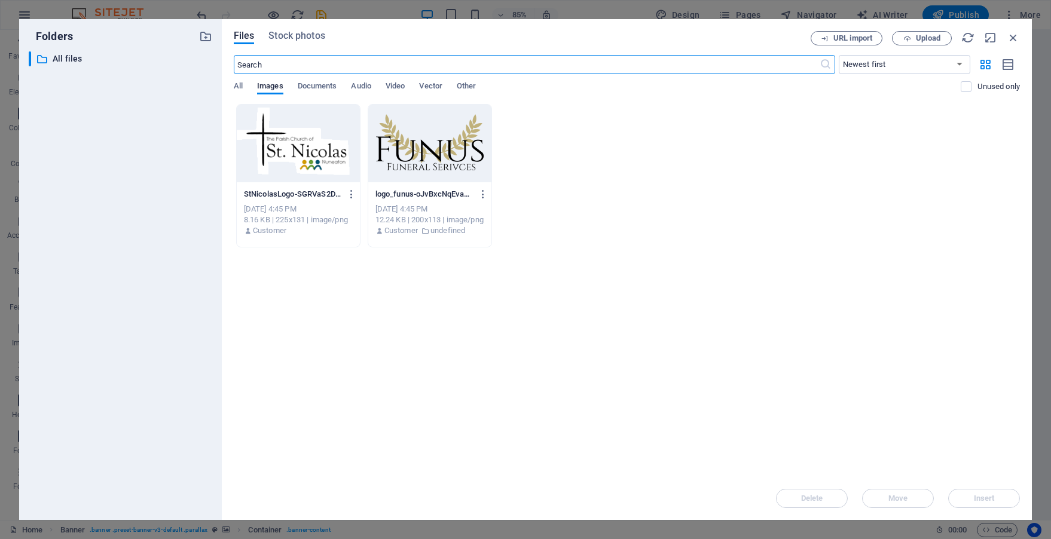
click at [297, 30] on div "Files Stock photos URL import Upload ​ Newest first Oldest first Name (A-Z) Nam…" at bounding box center [627, 269] width 810 height 501
click at [297, 35] on span "Stock photos" at bounding box center [297, 36] width 56 height 14
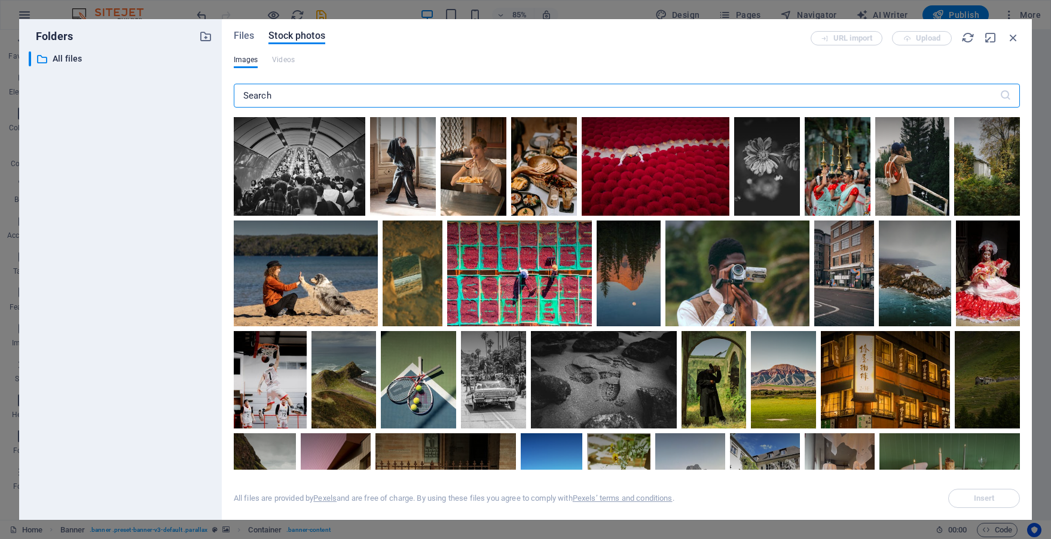
click at [298, 93] on input "text" at bounding box center [617, 96] width 766 height 24
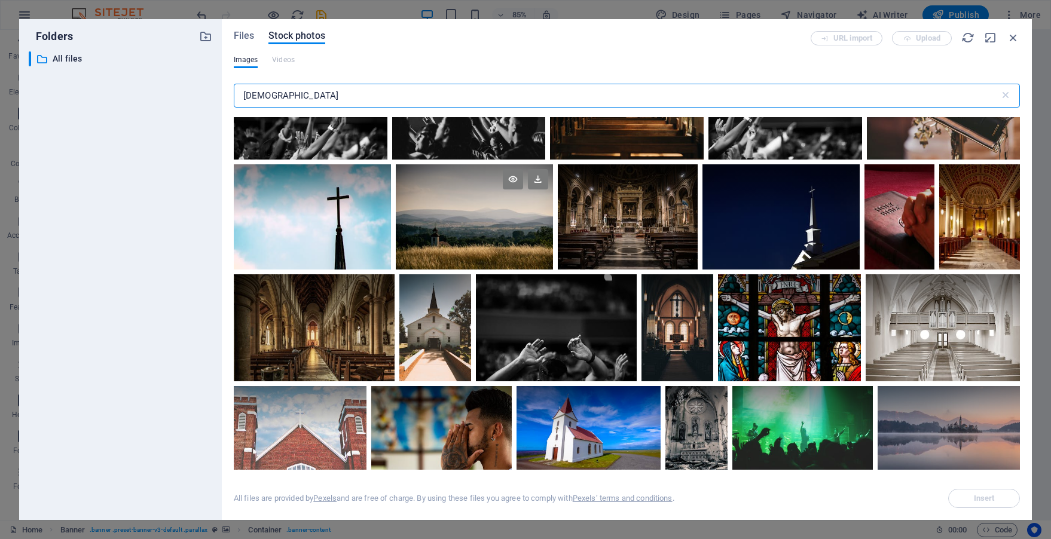
scroll to position [0, 0]
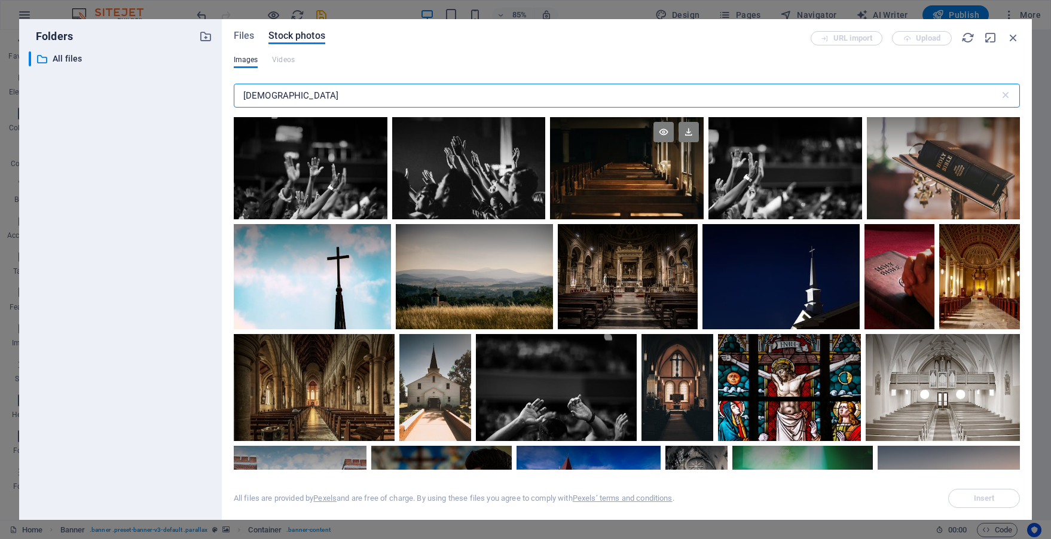
type input "church"
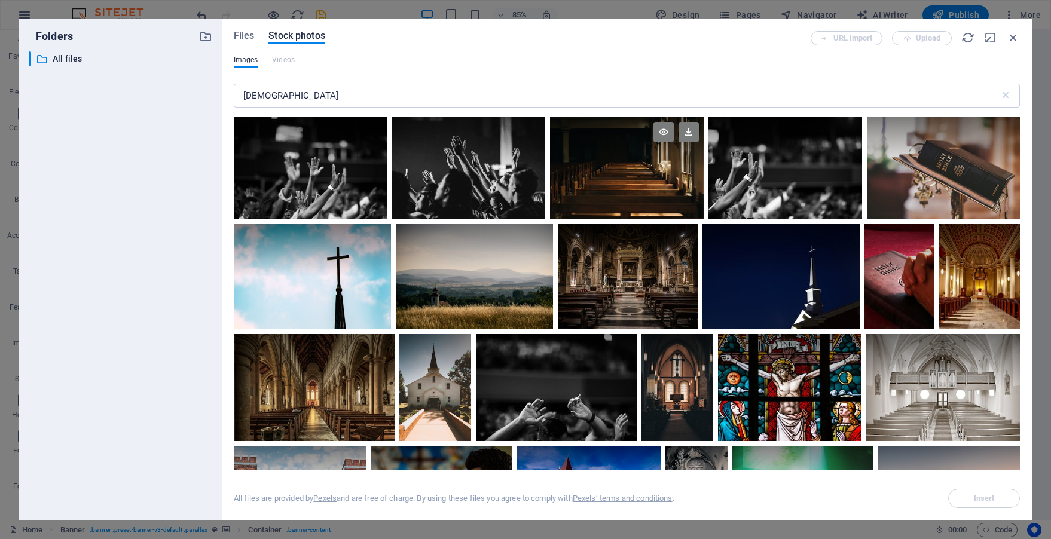
click at [601, 172] on div at bounding box center [627, 168] width 154 height 102
click at [489, 96] on input "church" at bounding box center [617, 96] width 766 height 24
click at [353, 289] on div at bounding box center [312, 276] width 157 height 105
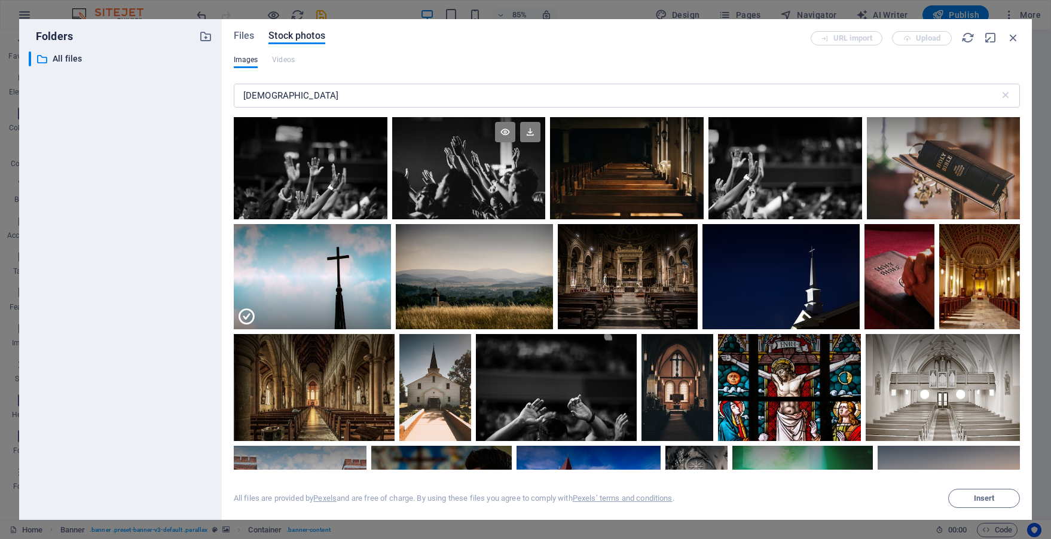
click at [516, 193] on div at bounding box center [469, 168] width 154 height 102
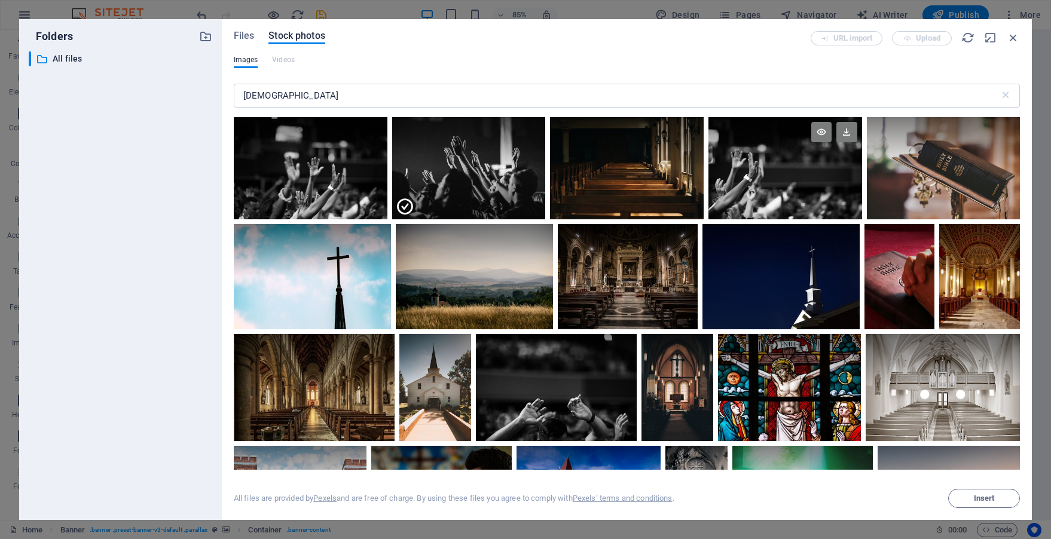
click at [752, 164] on div at bounding box center [786, 142] width 154 height 51
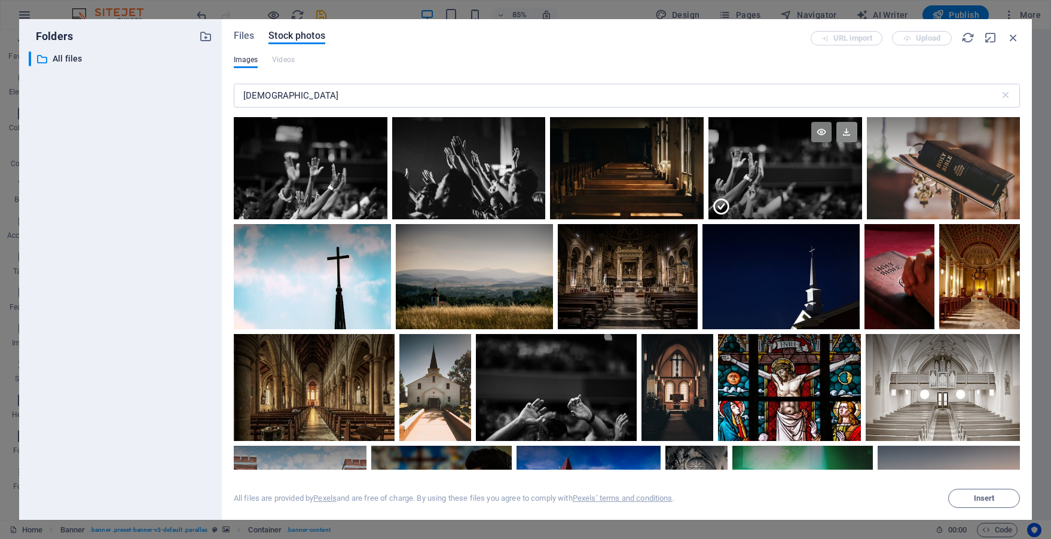
click at [849, 129] on icon at bounding box center [847, 132] width 20 height 20
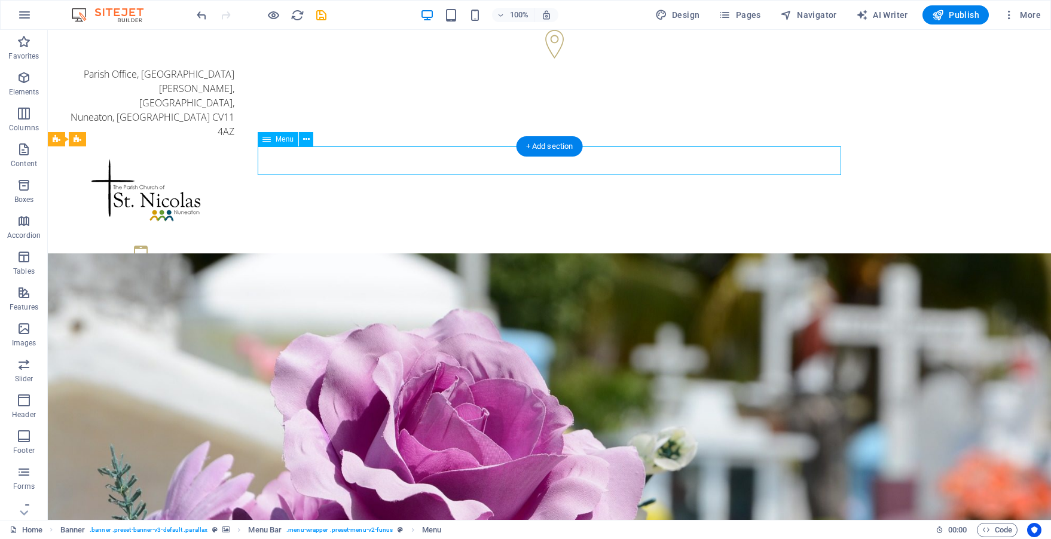
select select
select select "1"
select select
select select "2"
select select
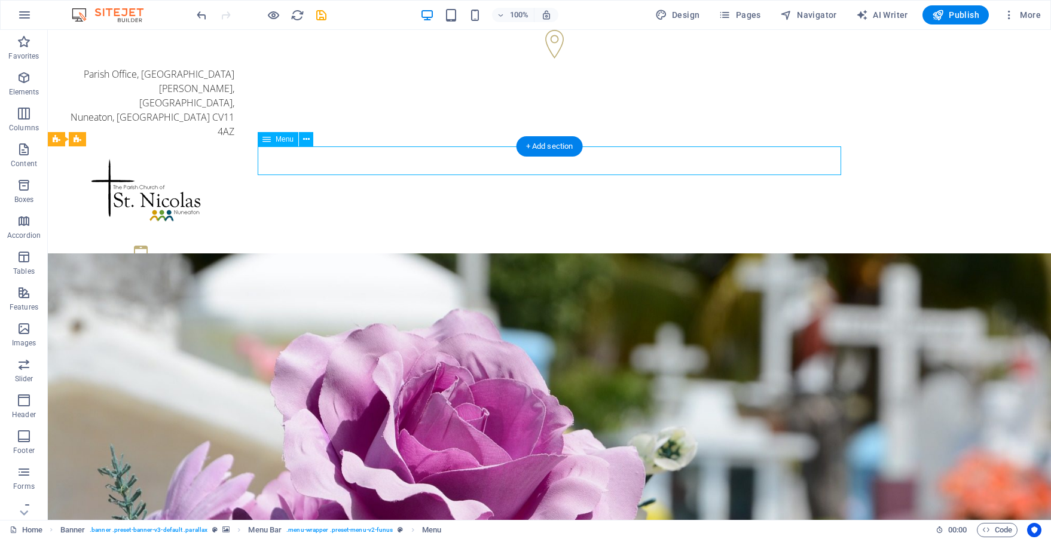
select select "3"
select select
select select "4"
select select
select select "5"
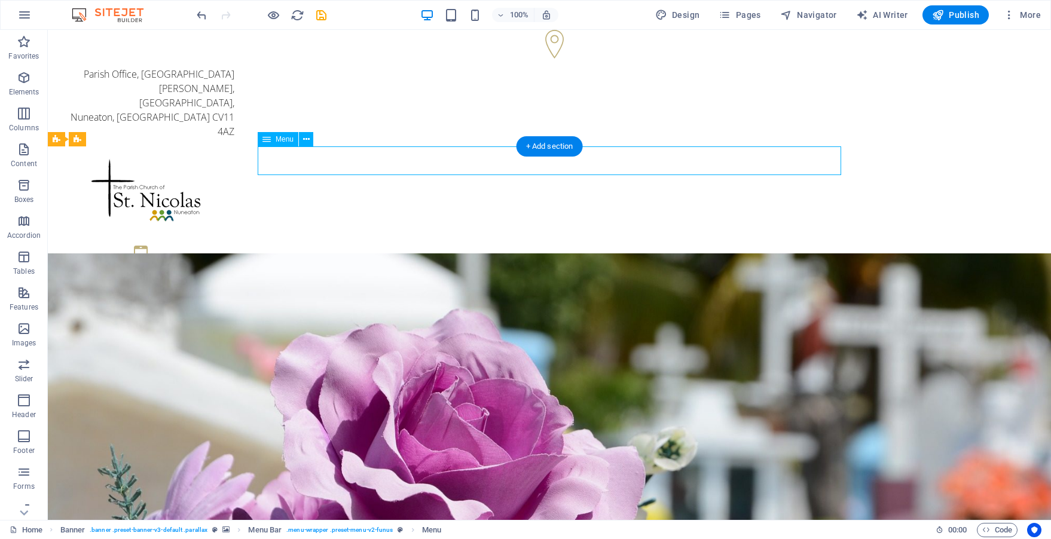
select select
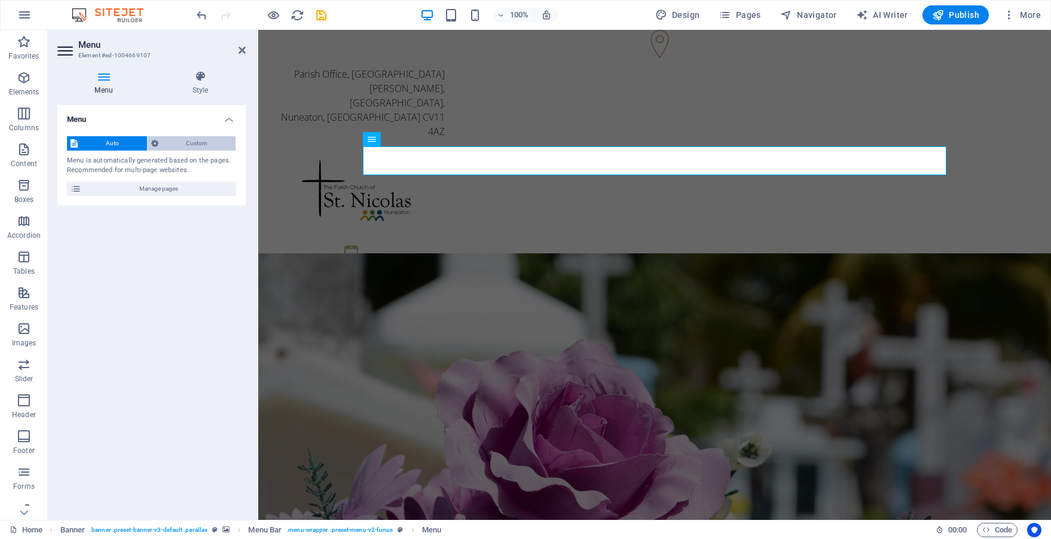
click at [206, 146] on span "Custom" at bounding box center [197, 143] width 71 height 14
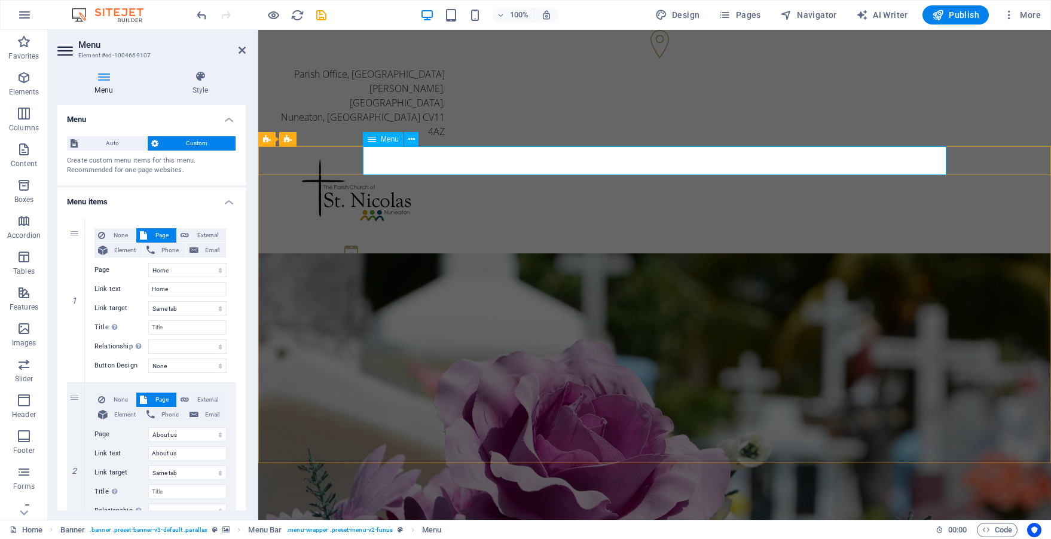
click at [227, 124] on h4 "Menu" at bounding box center [151, 116] width 188 height 22
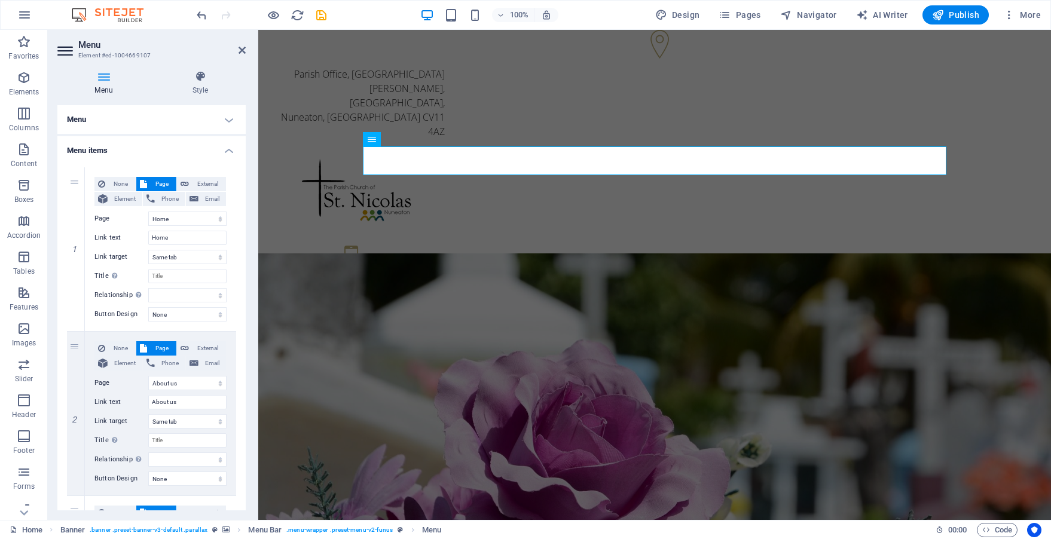
click at [229, 118] on h4 "Menu" at bounding box center [151, 119] width 188 height 29
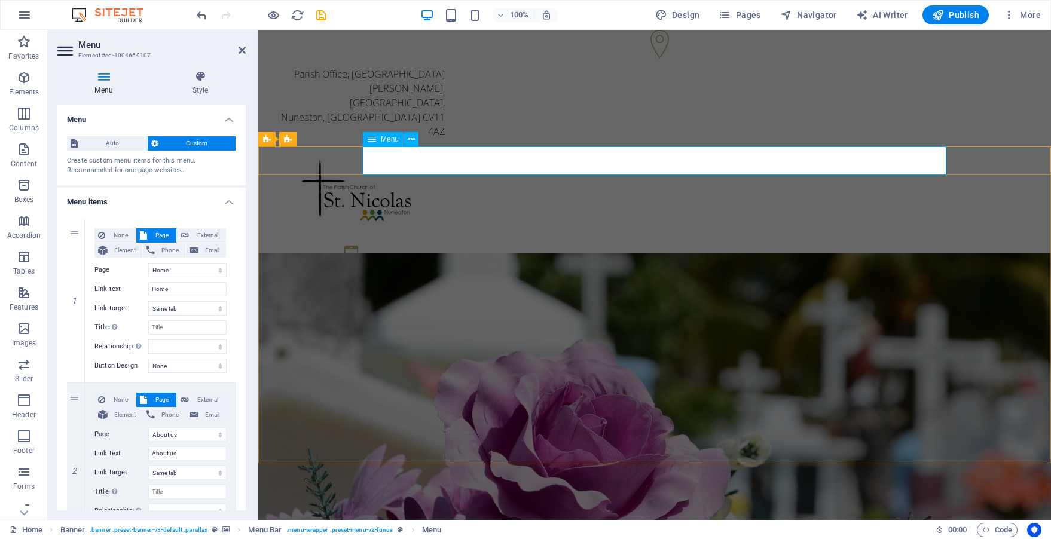
click at [374, 141] on icon at bounding box center [372, 139] width 8 height 14
click at [417, 138] on button at bounding box center [411, 139] width 14 height 14
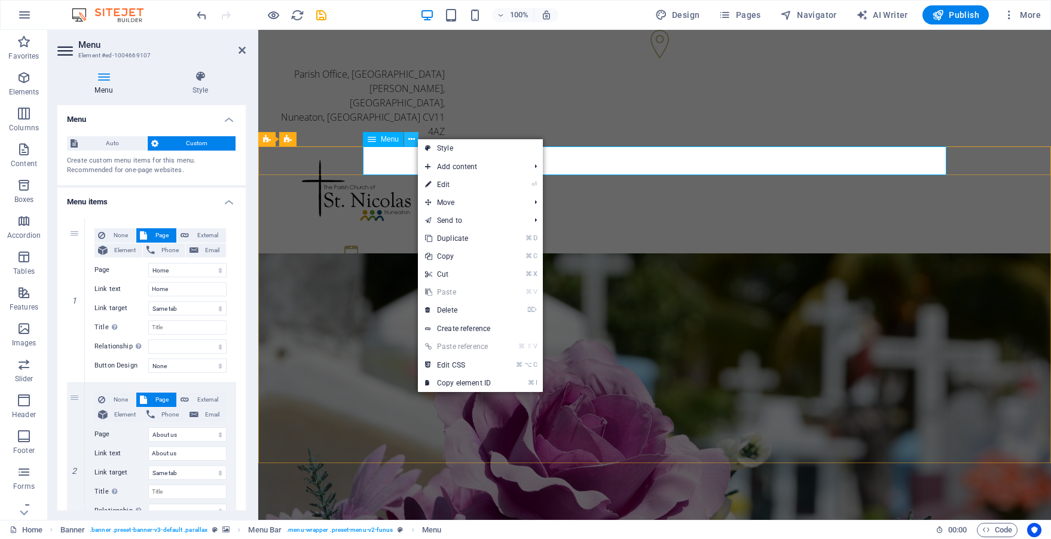
click at [411, 138] on icon at bounding box center [411, 139] width 7 height 13
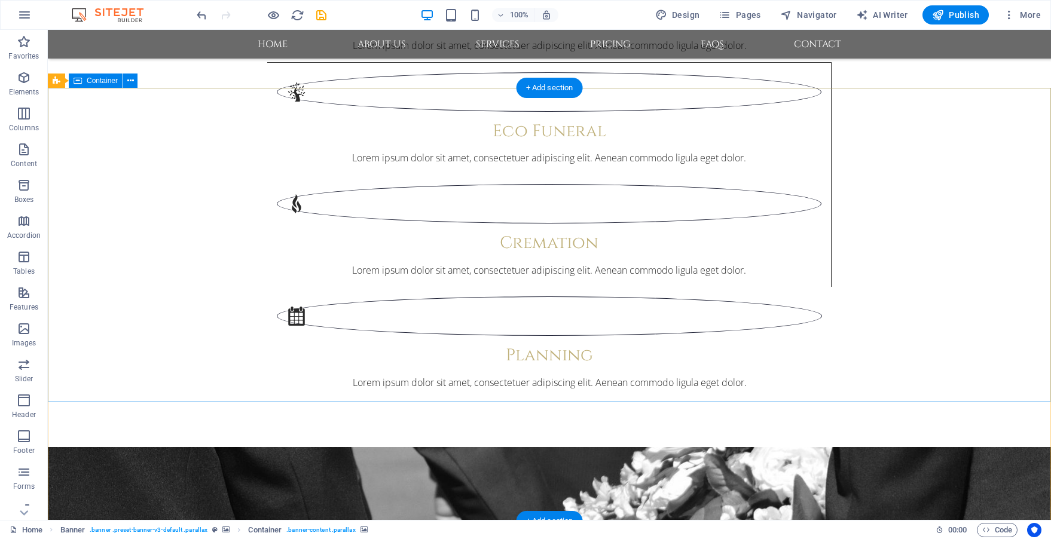
scroll to position [1931, 0]
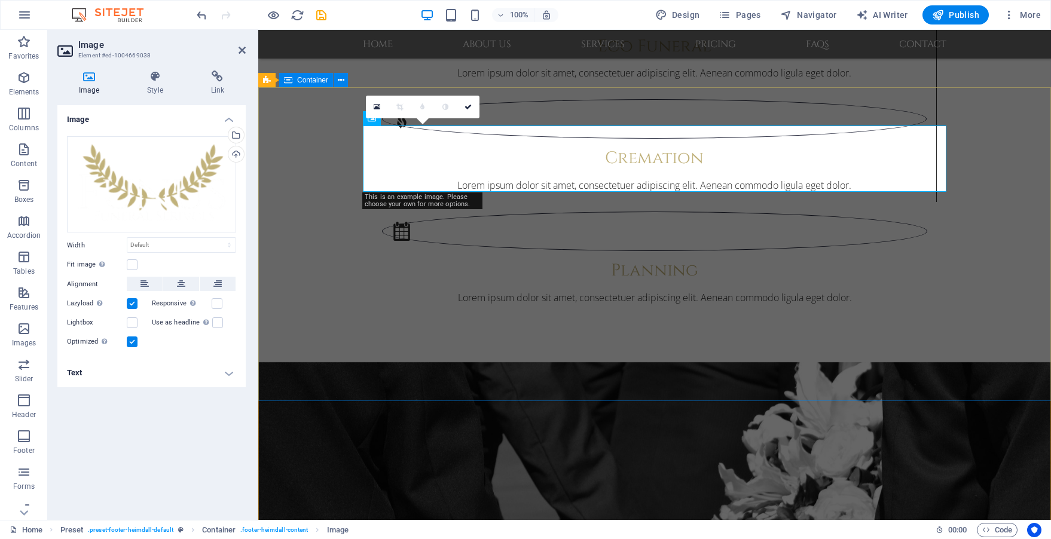
scroll to position [1875, 0]
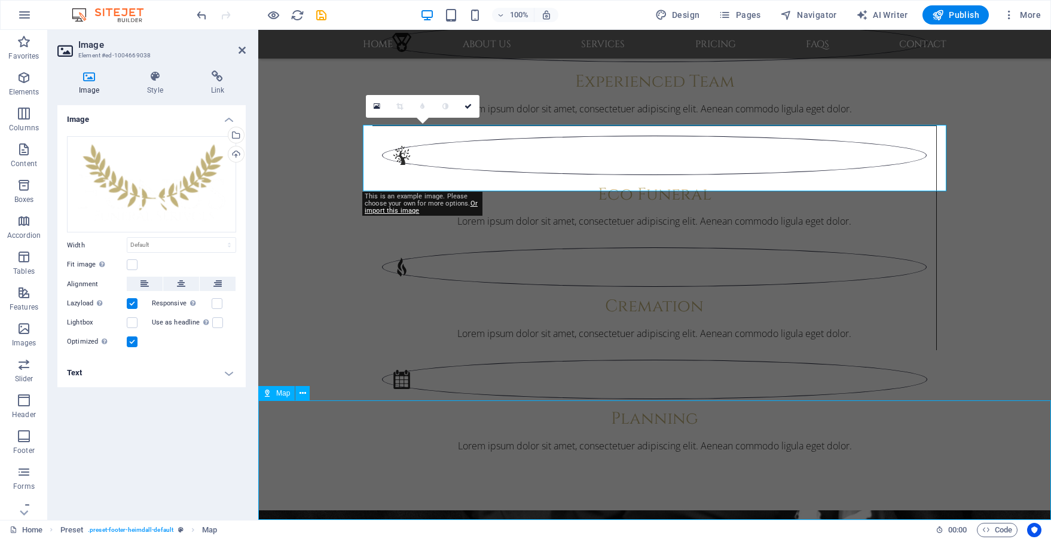
scroll to position [1931, 0]
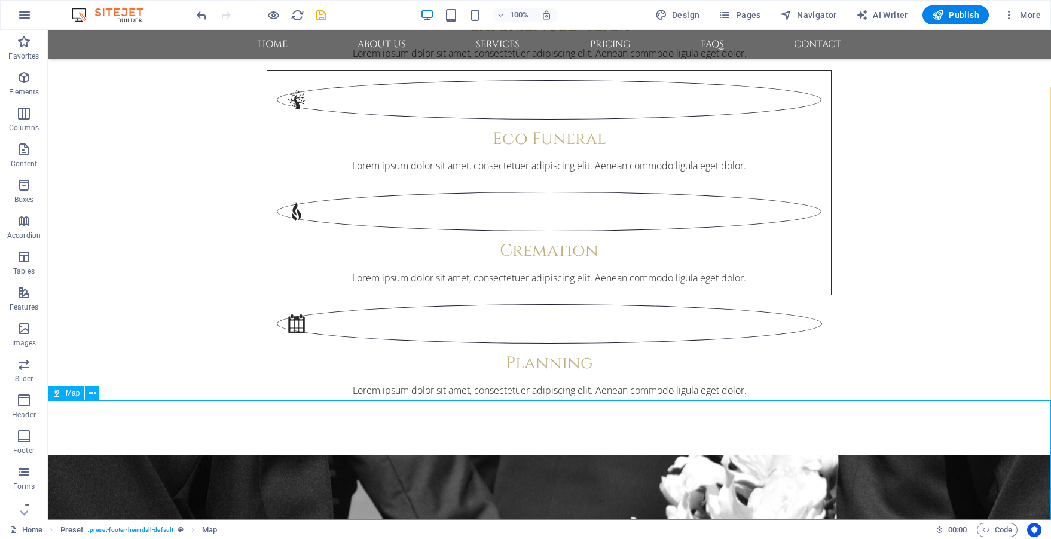
click at [66, 395] on span "Map" at bounding box center [73, 393] width 14 height 7
click at [72, 391] on span "Map" at bounding box center [73, 393] width 14 height 7
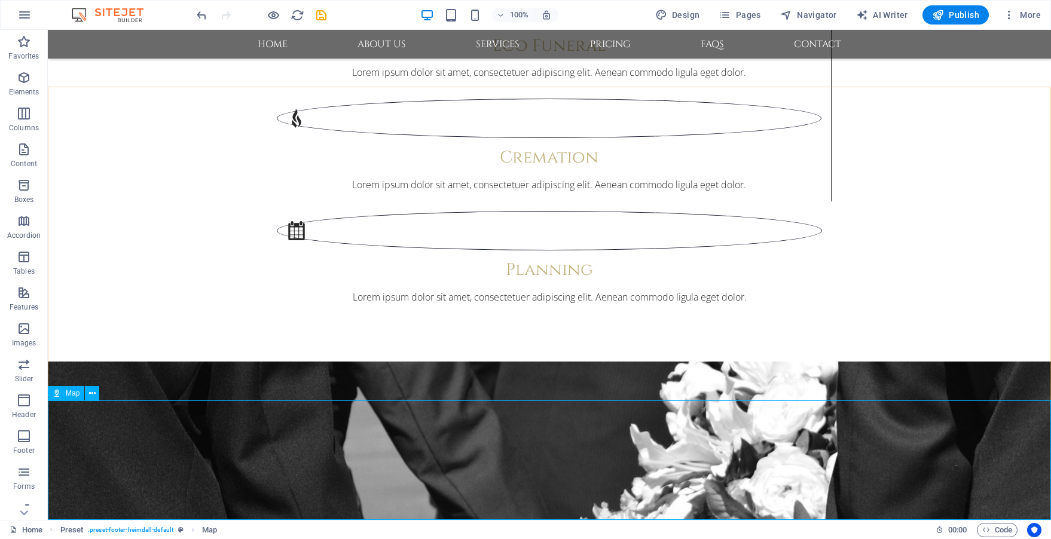
select select "1"
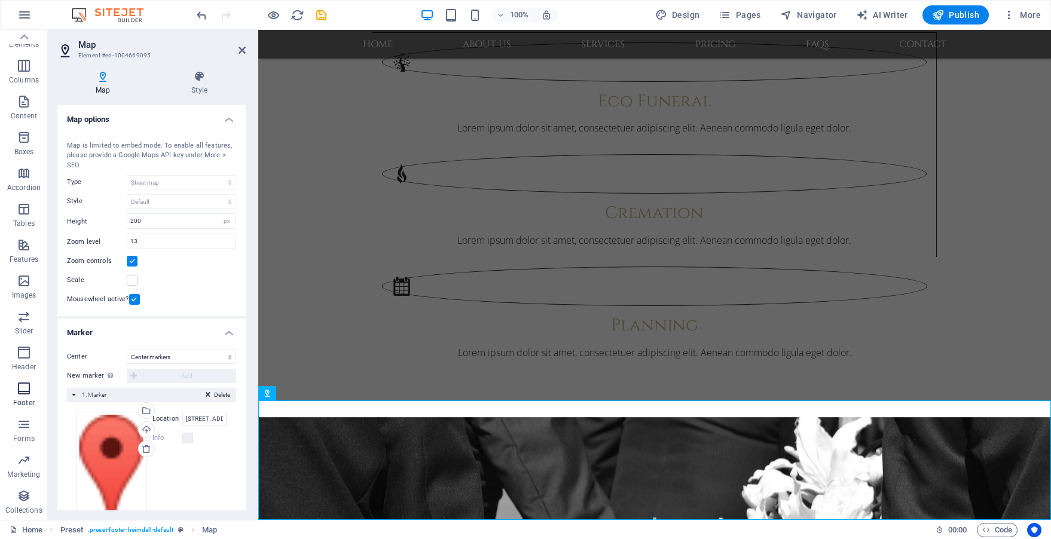
scroll to position [0, 0]
click at [189, 91] on h4 "Style" at bounding box center [199, 83] width 93 height 25
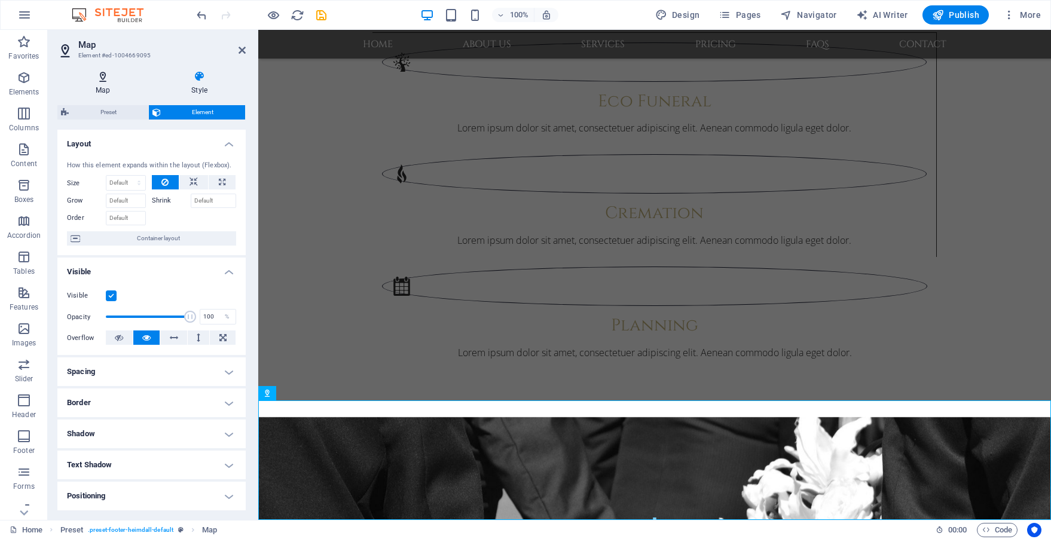
click at [123, 89] on h4 "Map" at bounding box center [105, 83] width 96 height 25
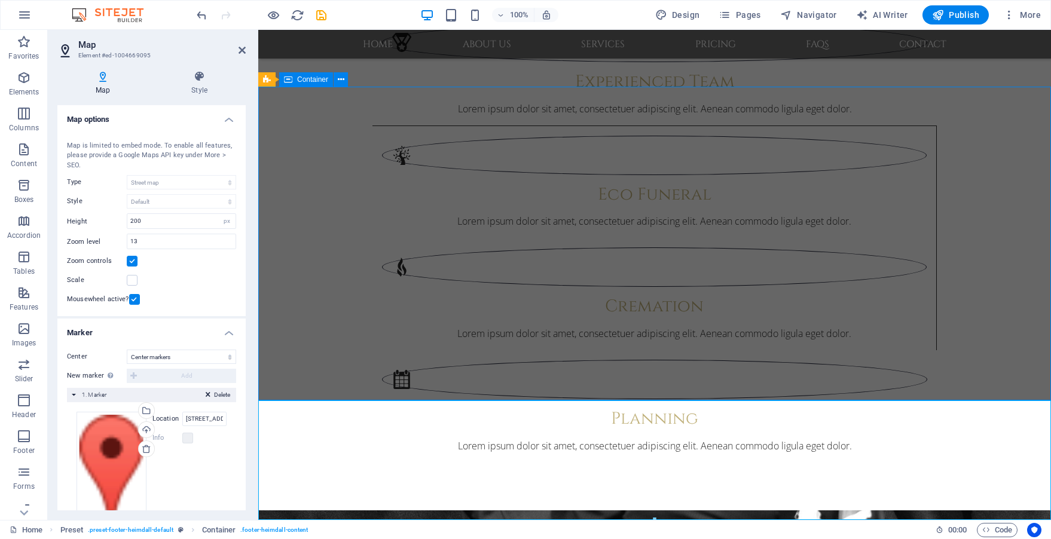
scroll to position [1931, 0]
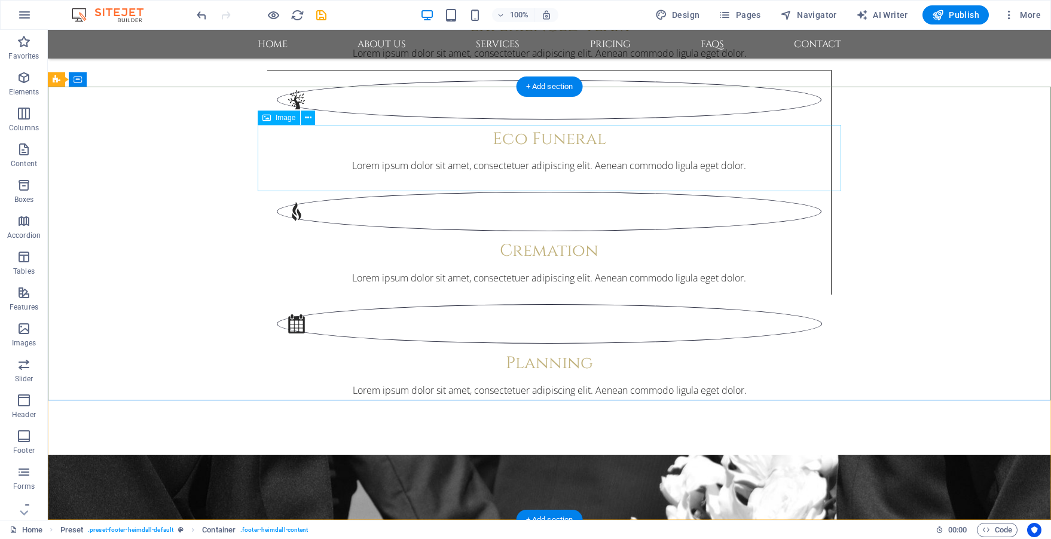
click at [285, 118] on span "Image" at bounding box center [286, 117] width 20 height 7
click at [270, 115] on icon at bounding box center [267, 118] width 8 height 14
click at [309, 117] on icon at bounding box center [308, 118] width 7 height 13
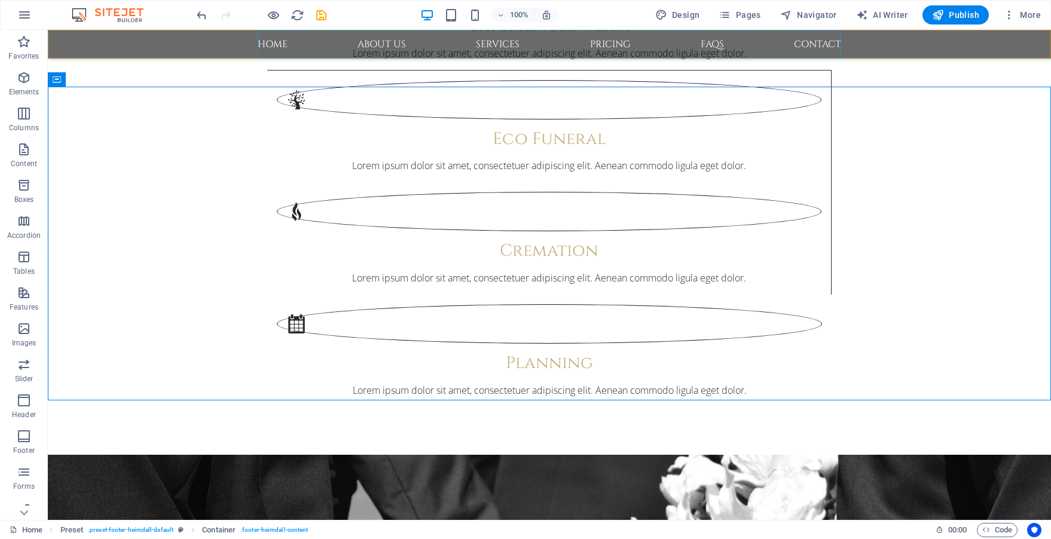
click at [284, 44] on nav "Home About us Services Pricing FAQs Contact" at bounding box center [550, 44] width 584 height 29
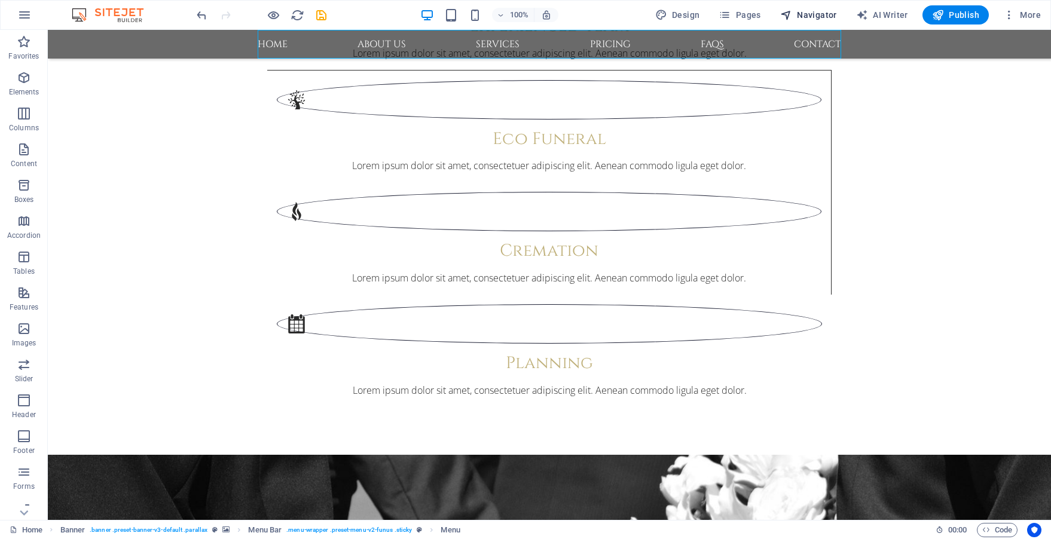
click at [808, 20] on span "Navigator" at bounding box center [808, 15] width 57 height 12
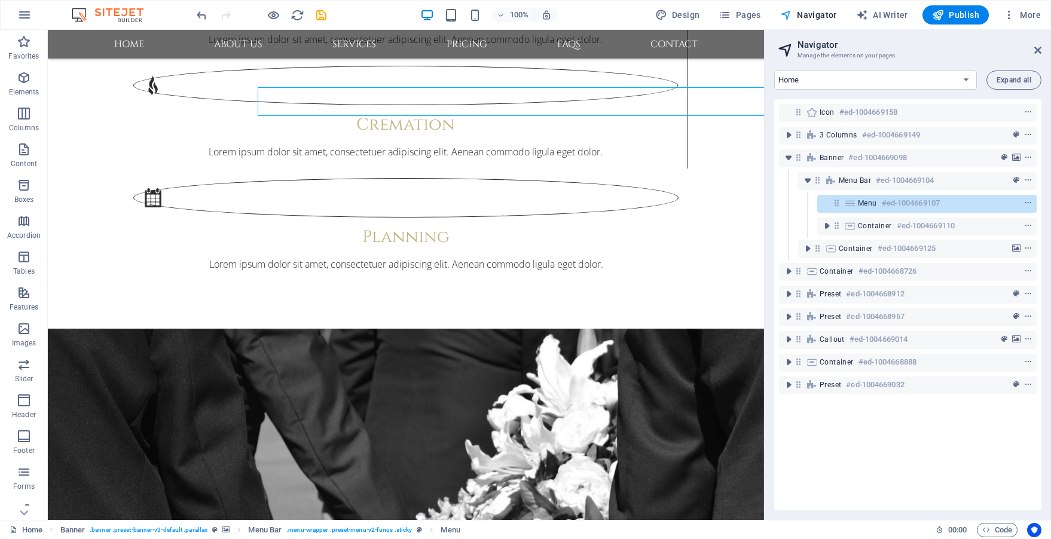
scroll to position [1874, 0]
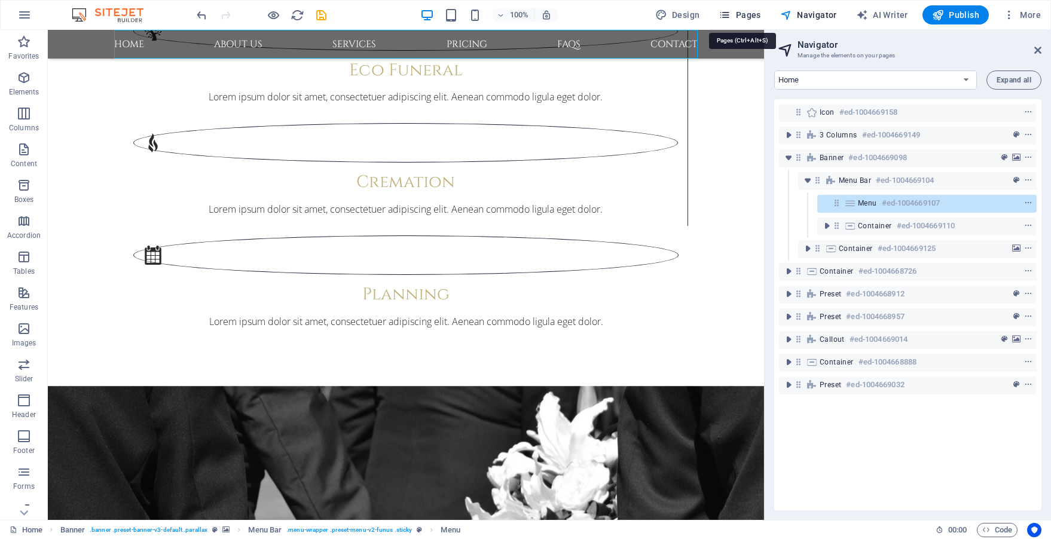
click at [743, 16] on span "Pages" at bounding box center [740, 15] width 42 height 12
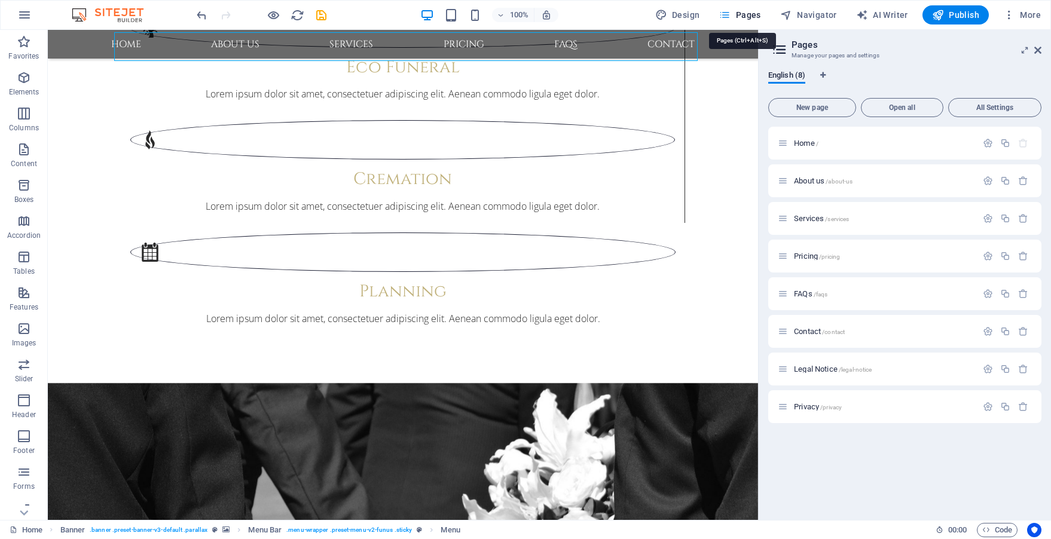
scroll to position [1871, 0]
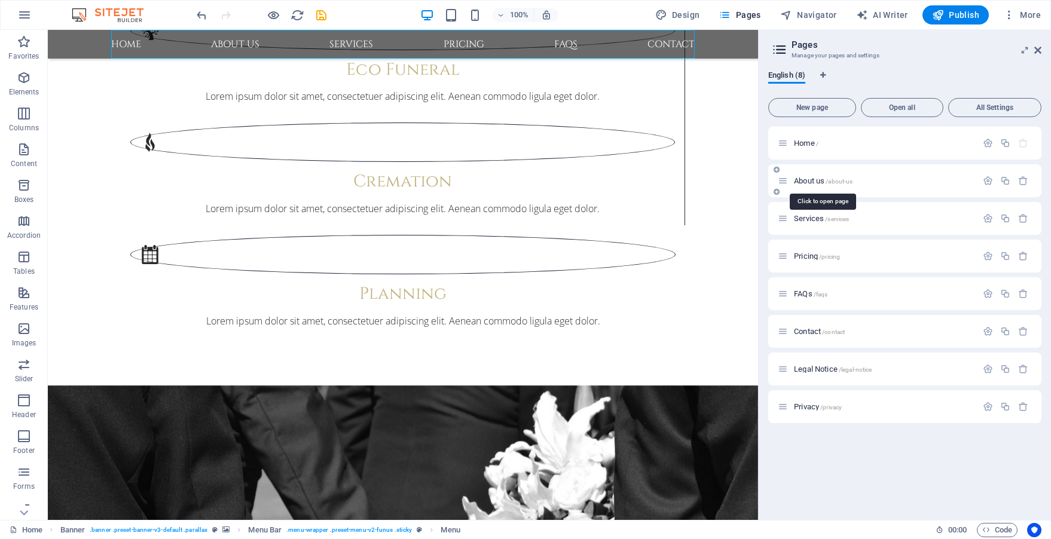
click at [811, 182] on span "About us /about-us" at bounding box center [823, 180] width 59 height 9
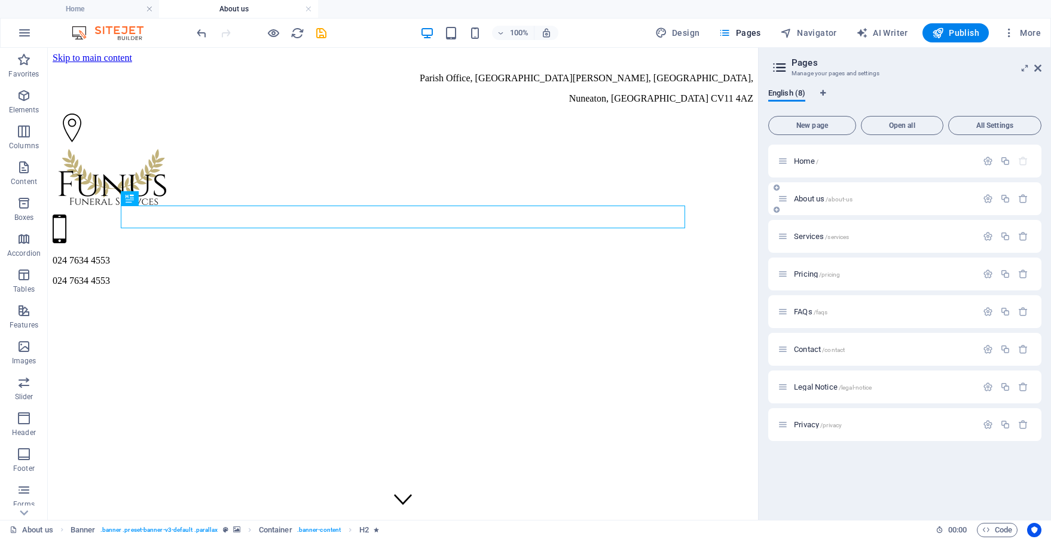
scroll to position [0, 0]
click at [804, 234] on span "Services /services" at bounding box center [821, 236] width 55 height 9
click at [810, 389] on span "Legal Notice /legal-notice" at bounding box center [833, 387] width 78 height 9
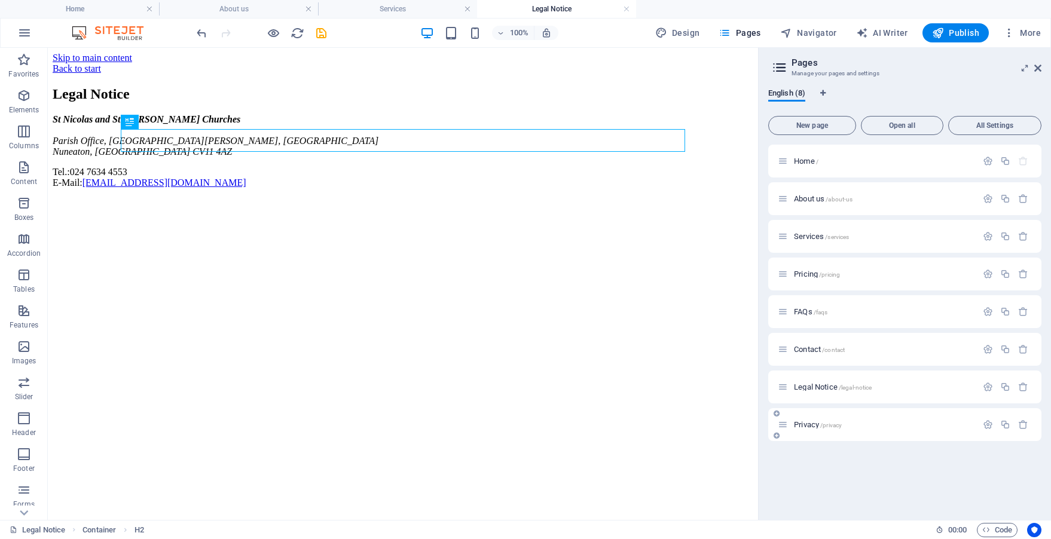
click at [816, 425] on span "Privacy /privacy" at bounding box center [818, 424] width 48 height 9
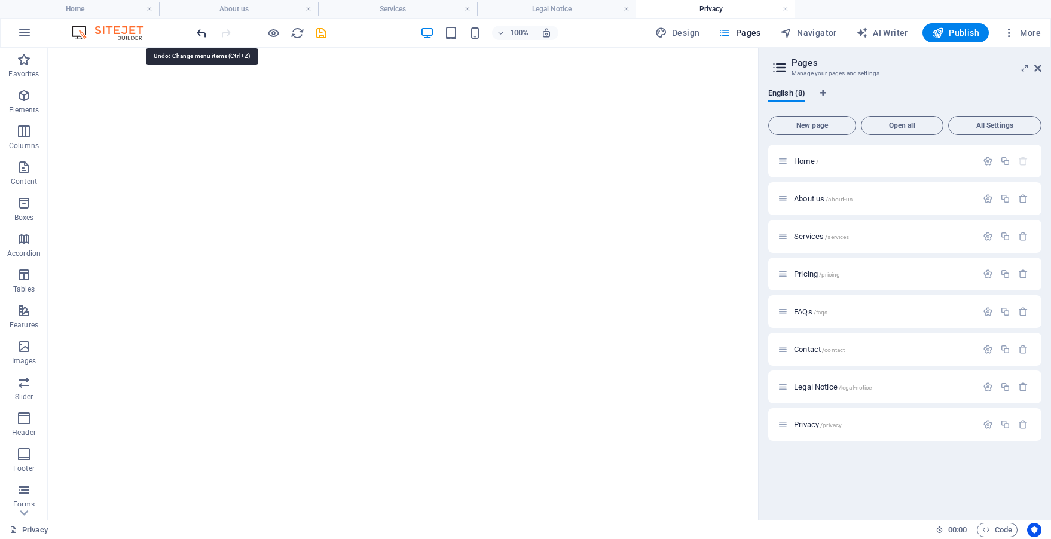
click at [200, 36] on icon "undo" at bounding box center [202, 33] width 14 height 14
click at [677, 38] on span "Design" at bounding box center [677, 33] width 45 height 12
select select "px"
select select "300"
select select "px"
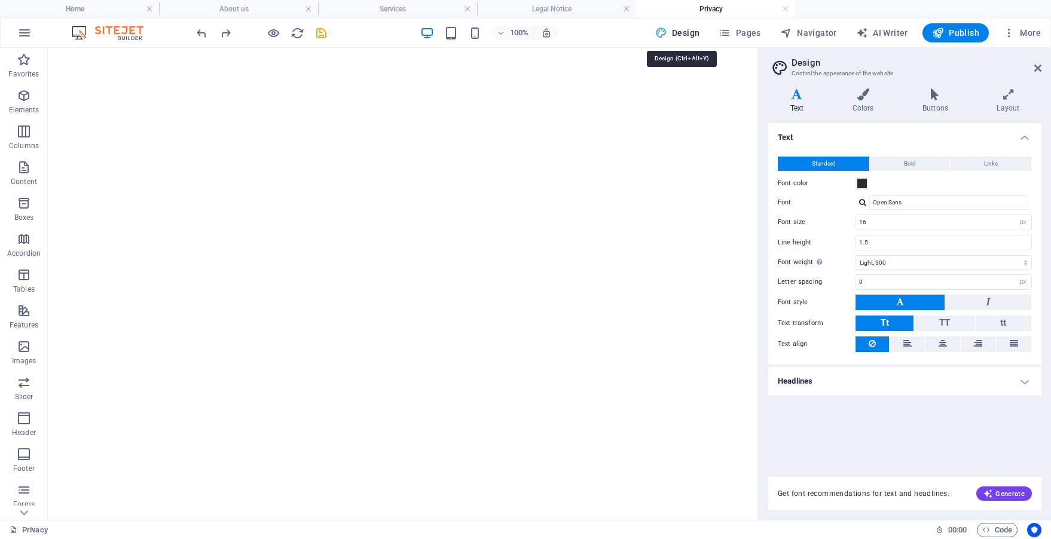
click at [677, 38] on span "Design" at bounding box center [677, 33] width 45 height 12
click at [100, 33] on img at bounding box center [114, 33] width 90 height 14
click at [23, 35] on icon "button" at bounding box center [24, 33] width 14 height 14
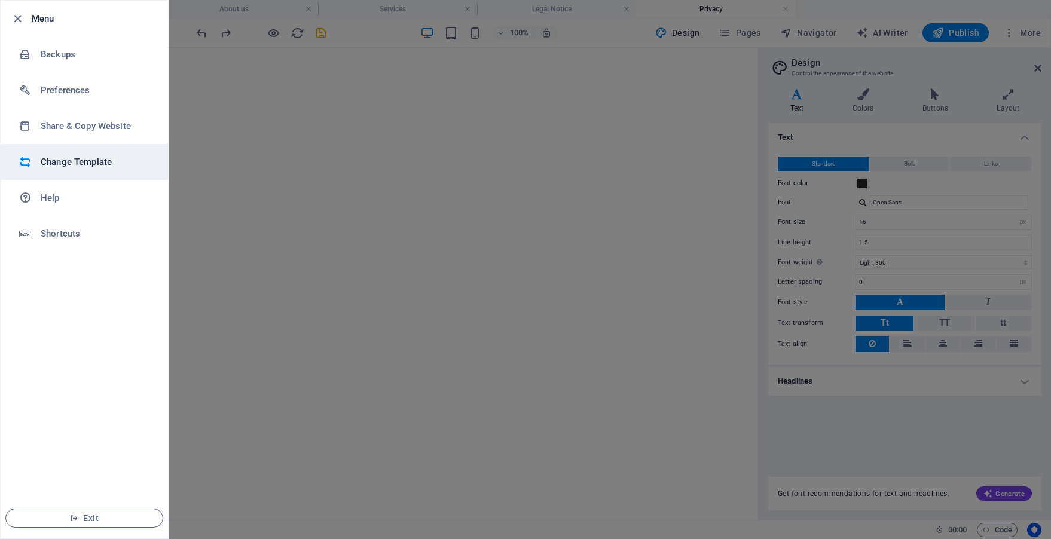
click at [59, 159] on h6 "Change Template" at bounding box center [96, 162] width 111 height 14
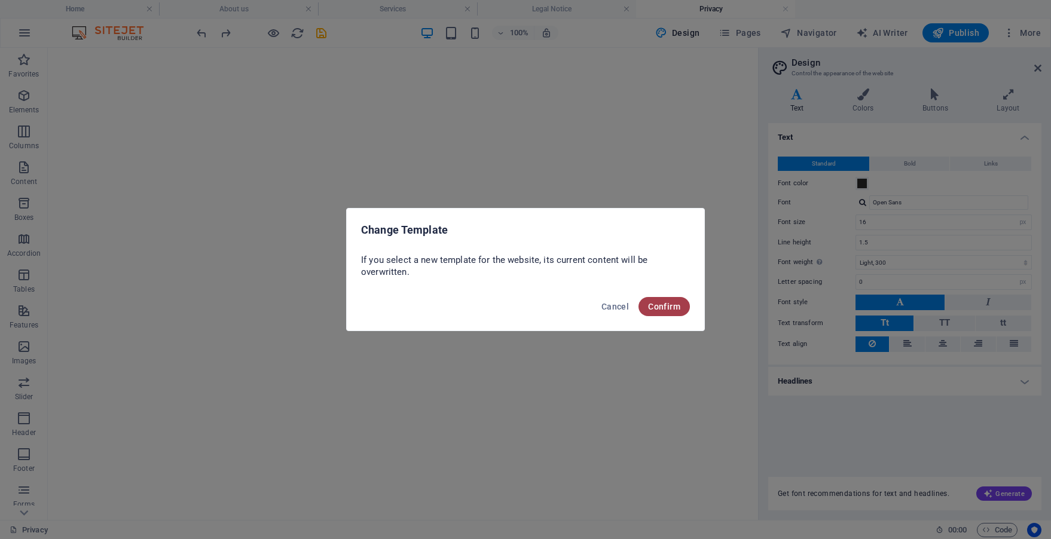
click at [650, 302] on span "Confirm" at bounding box center [664, 307] width 32 height 10
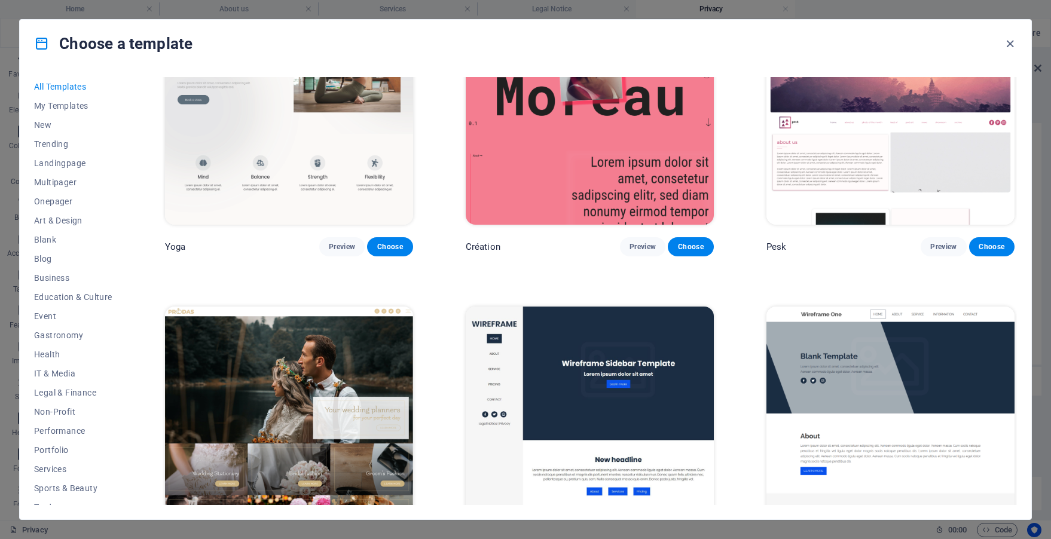
scroll to position [5058, 0]
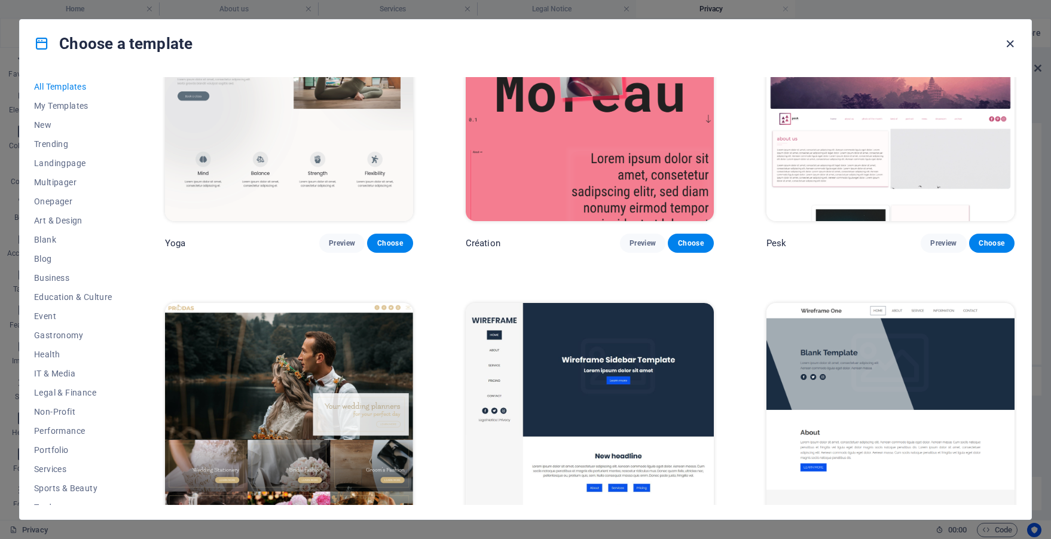
click at [1009, 41] on icon "button" at bounding box center [1011, 44] width 14 height 14
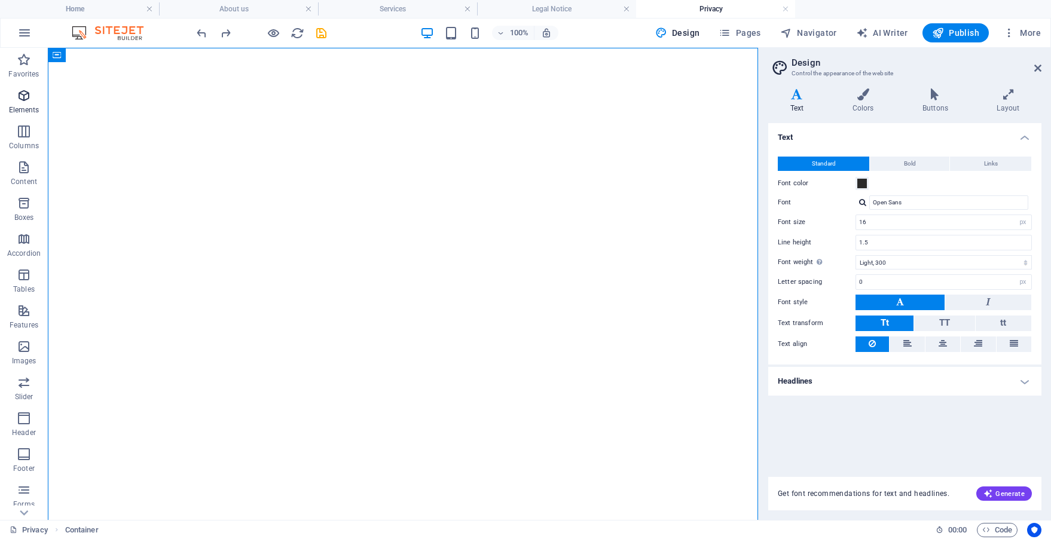
click at [28, 95] on icon "button" at bounding box center [24, 96] width 14 height 14
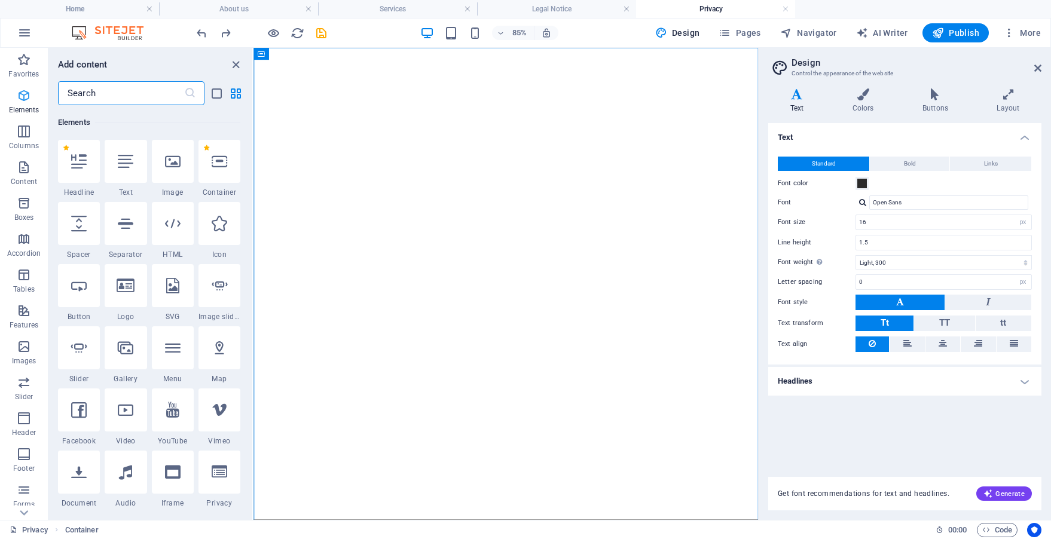
scroll to position [127, 0]
click at [85, 173] on div at bounding box center [79, 160] width 42 height 43
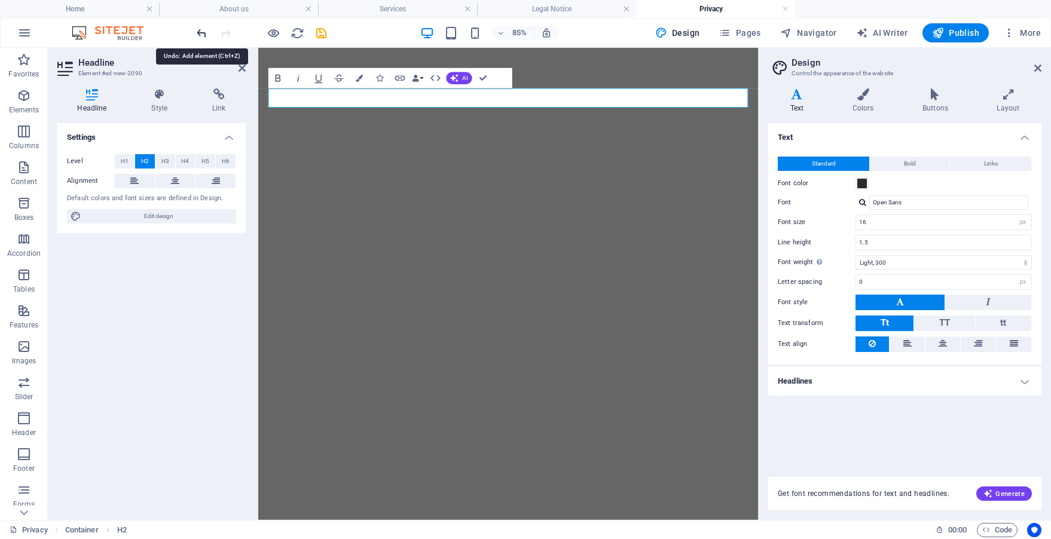
click at [196, 32] on icon "undo" at bounding box center [202, 33] width 14 height 14
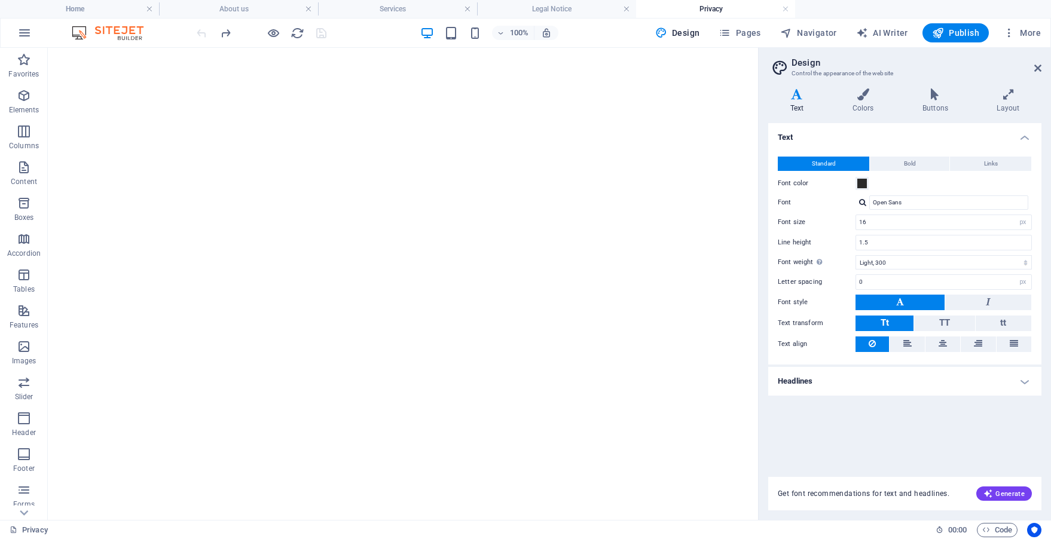
click at [1033, 63] on h2 "Design" at bounding box center [917, 62] width 250 height 11
click at [1039, 69] on icon at bounding box center [1038, 68] width 7 height 10
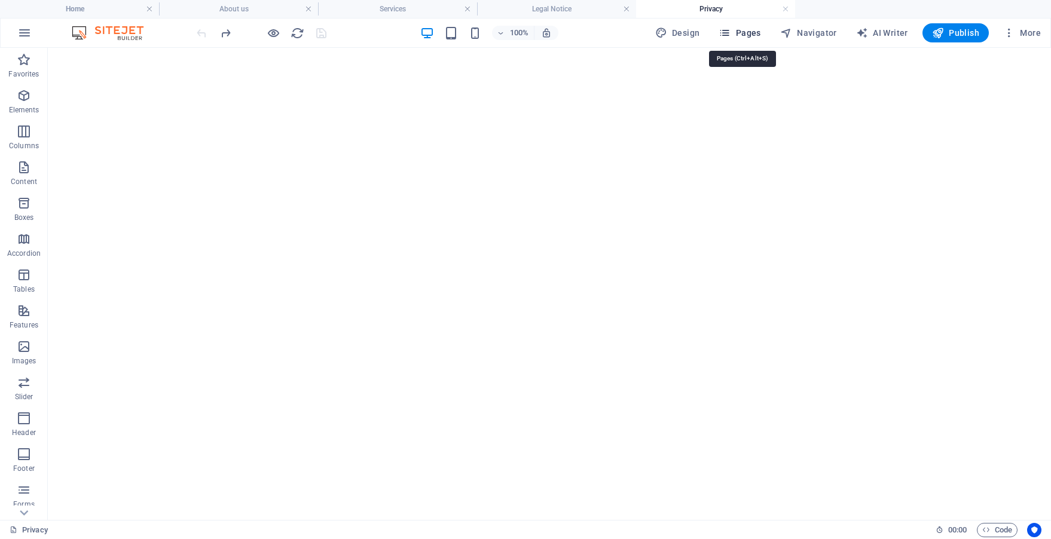
click at [737, 42] on button "Pages" at bounding box center [739, 32] width 51 height 19
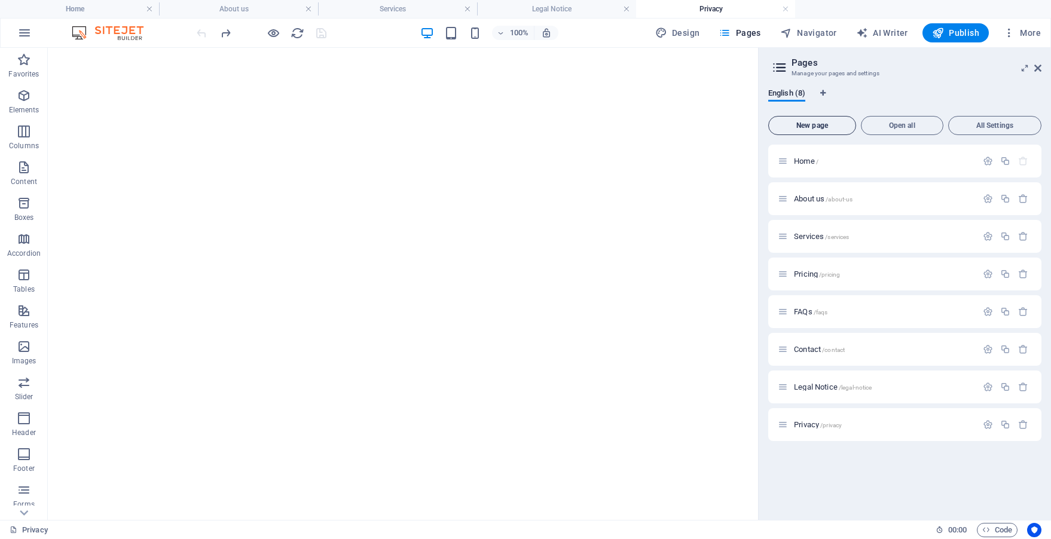
click at [813, 127] on span "New page" at bounding box center [812, 125] width 77 height 7
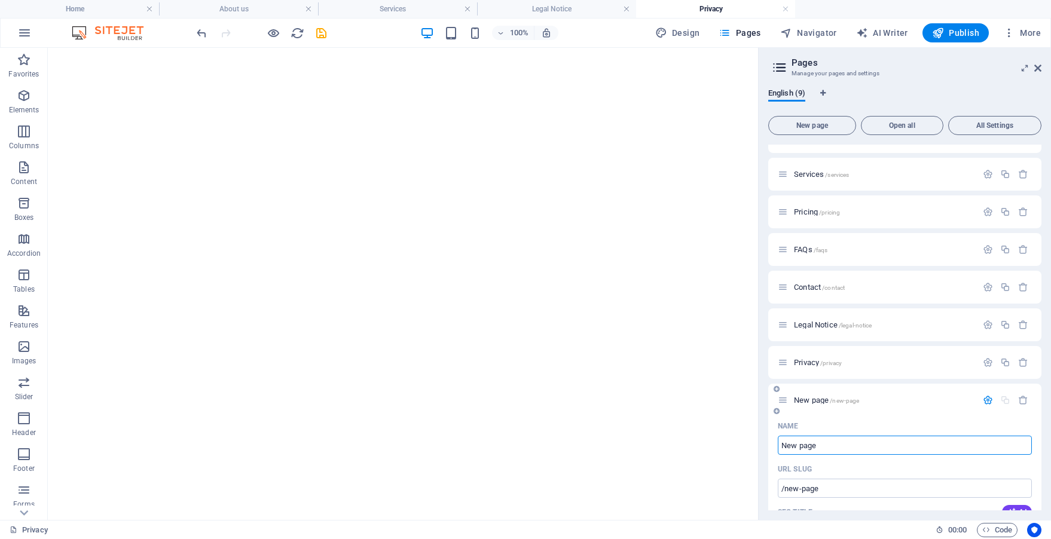
scroll to position [46, 0]
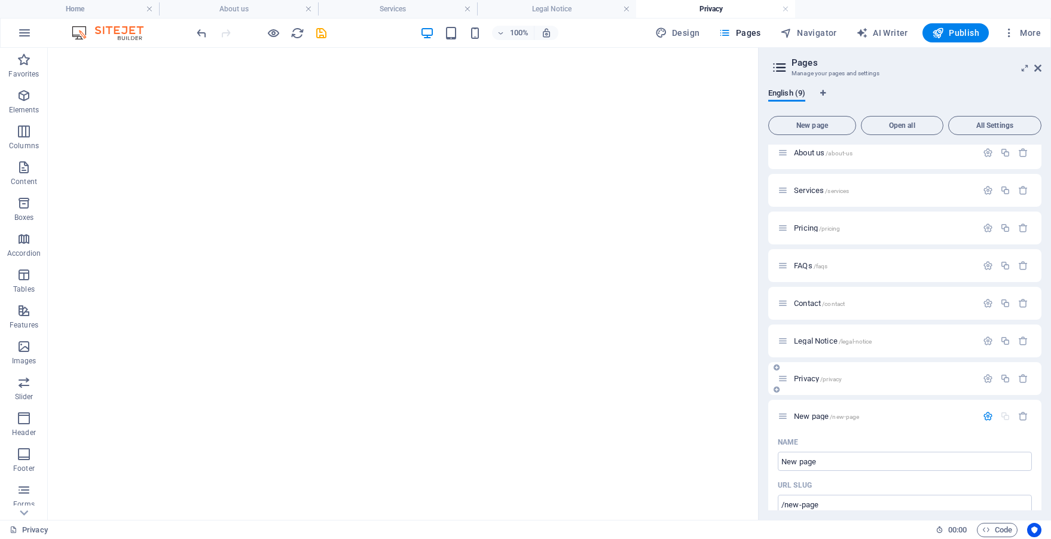
click at [844, 377] on p "Privacy /privacy" at bounding box center [883, 379] width 179 height 8
click at [807, 380] on span "Privacy /privacy" at bounding box center [818, 378] width 48 height 9
click at [986, 381] on icon "button" at bounding box center [988, 379] width 10 height 10
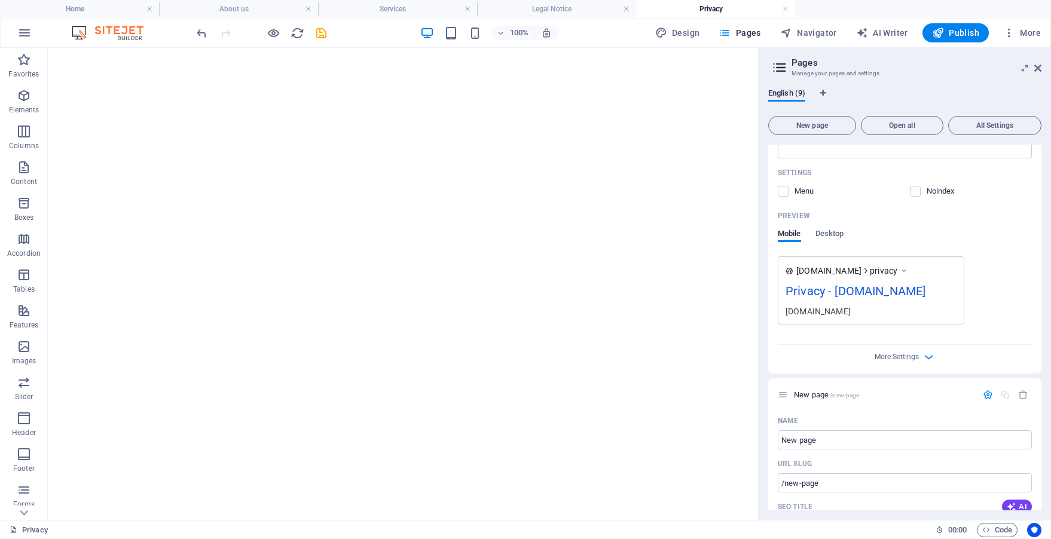
scroll to position [562, 0]
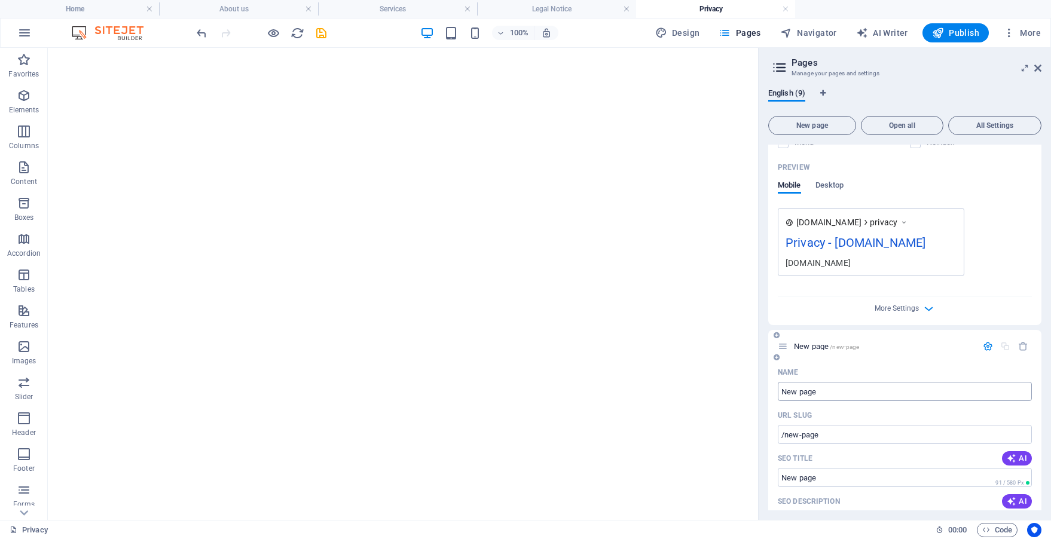
click at [887, 387] on input "New page" at bounding box center [905, 391] width 254 height 19
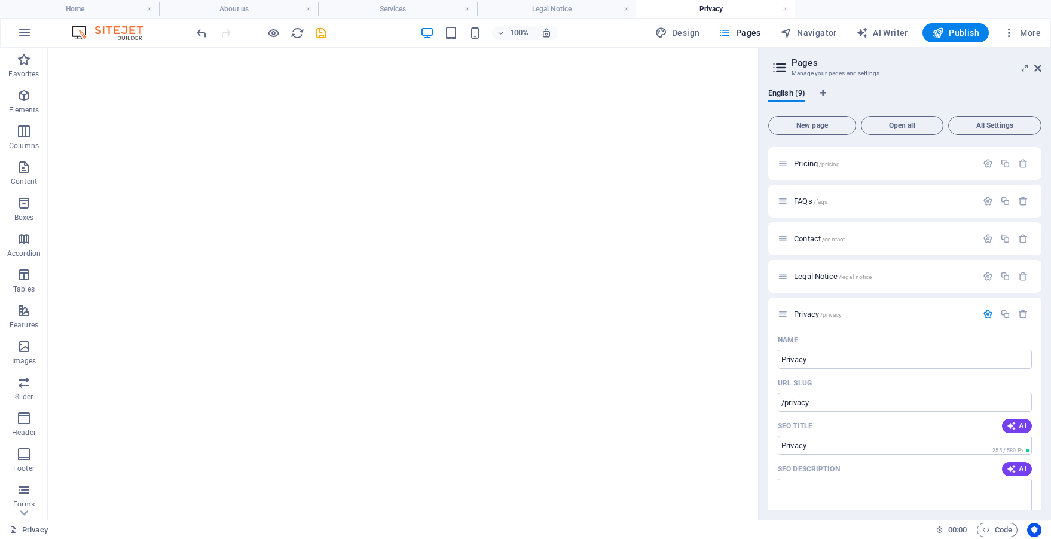
scroll to position [0, 0]
click at [815, 270] on span "Pricing /pricing" at bounding box center [817, 274] width 46 height 9
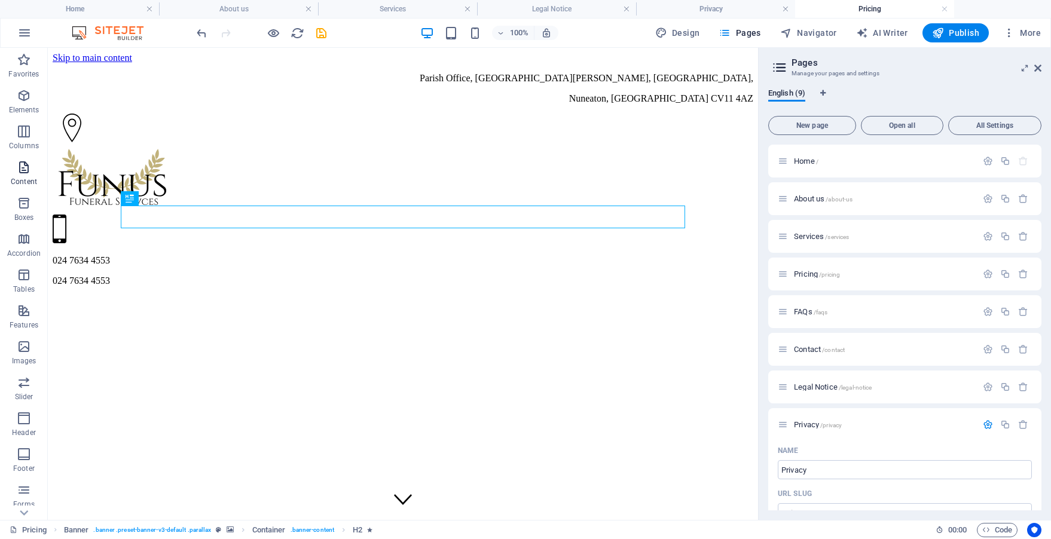
click at [23, 172] on icon "button" at bounding box center [24, 167] width 14 height 14
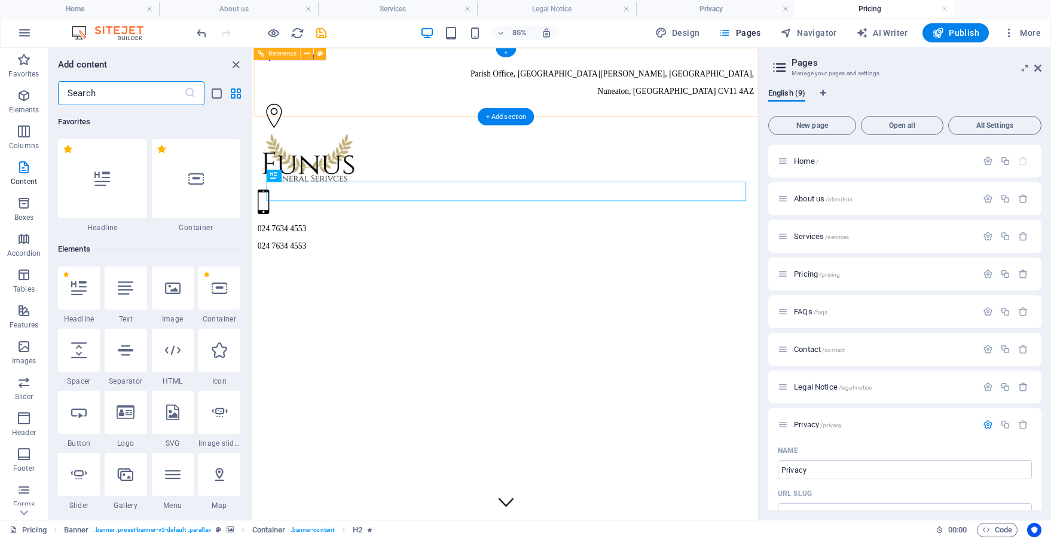
scroll to position [2093, 0]
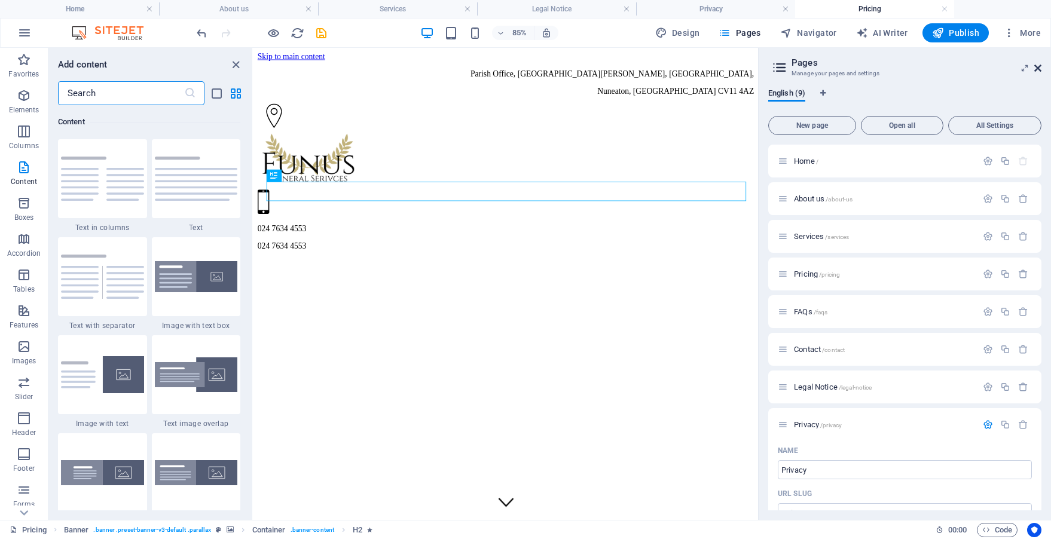
click at [1036, 68] on icon at bounding box center [1038, 68] width 7 height 10
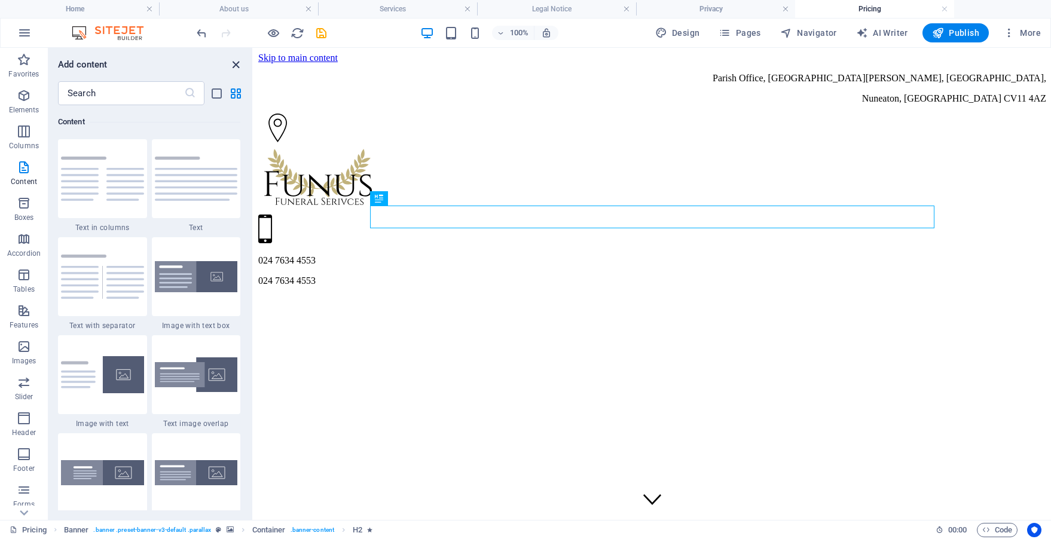
click at [234, 66] on icon "close panel" at bounding box center [236, 65] width 14 height 14
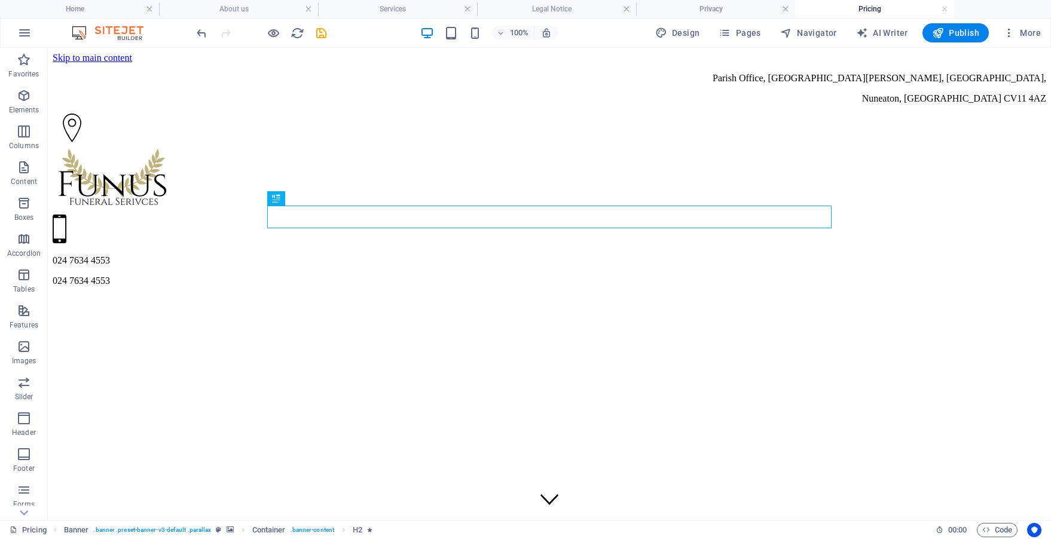
click at [228, 34] on div at bounding box center [261, 32] width 134 height 19
click at [294, 34] on icon "reload" at bounding box center [298, 33] width 14 height 14
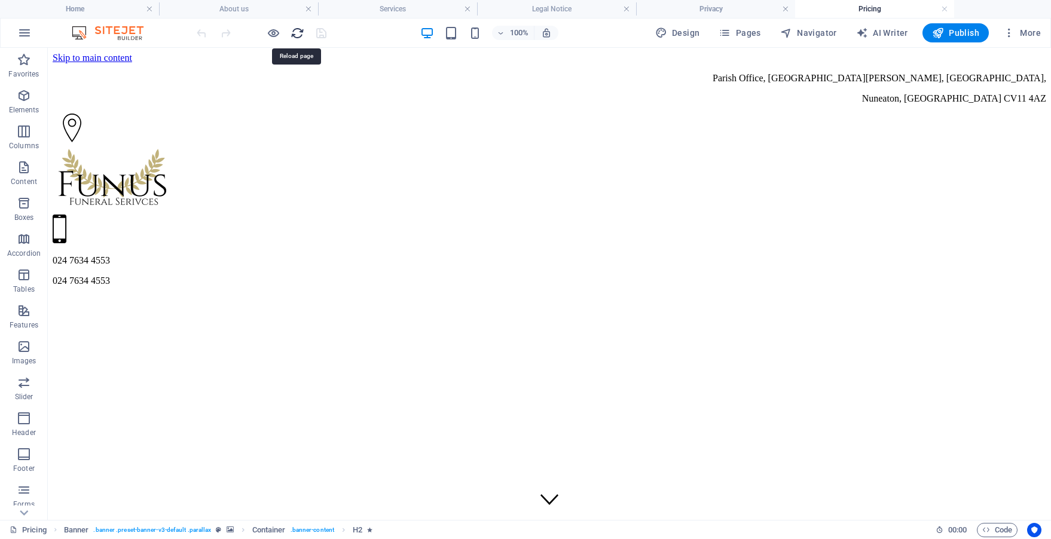
scroll to position [0, 0]
click at [271, 35] on icon "button" at bounding box center [274, 33] width 14 height 14
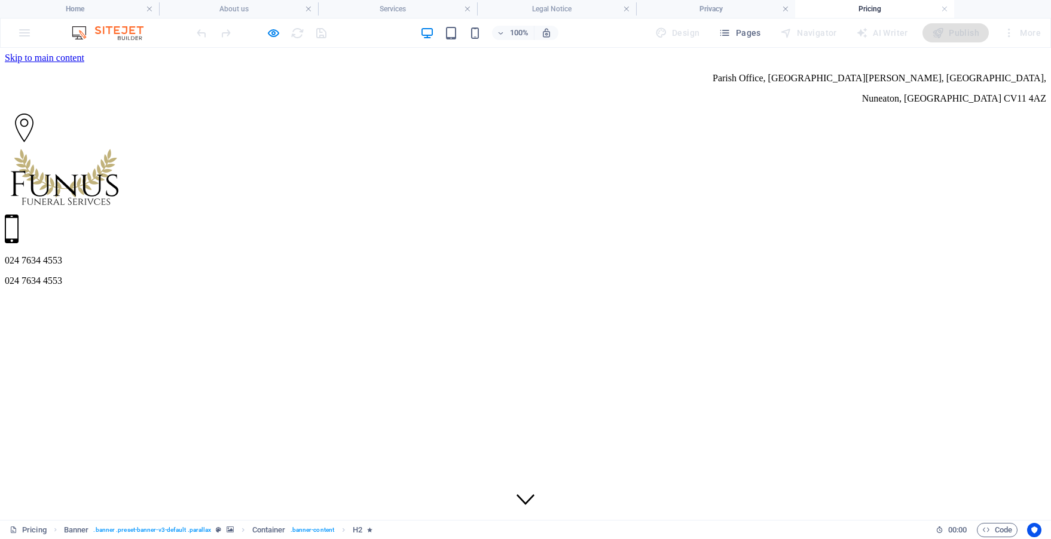
click at [296, 33] on div at bounding box center [261, 32] width 134 height 19
click at [202, 35] on div at bounding box center [261, 32] width 134 height 19
click at [944, 8] on link at bounding box center [944, 9] width 7 height 11
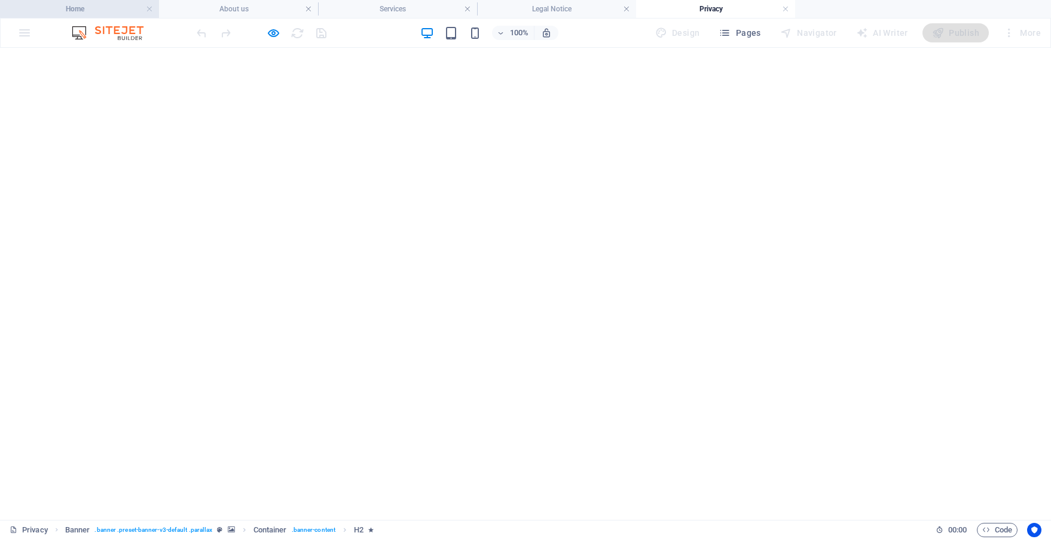
click at [79, 9] on h4 "Home" at bounding box center [79, 8] width 159 height 13
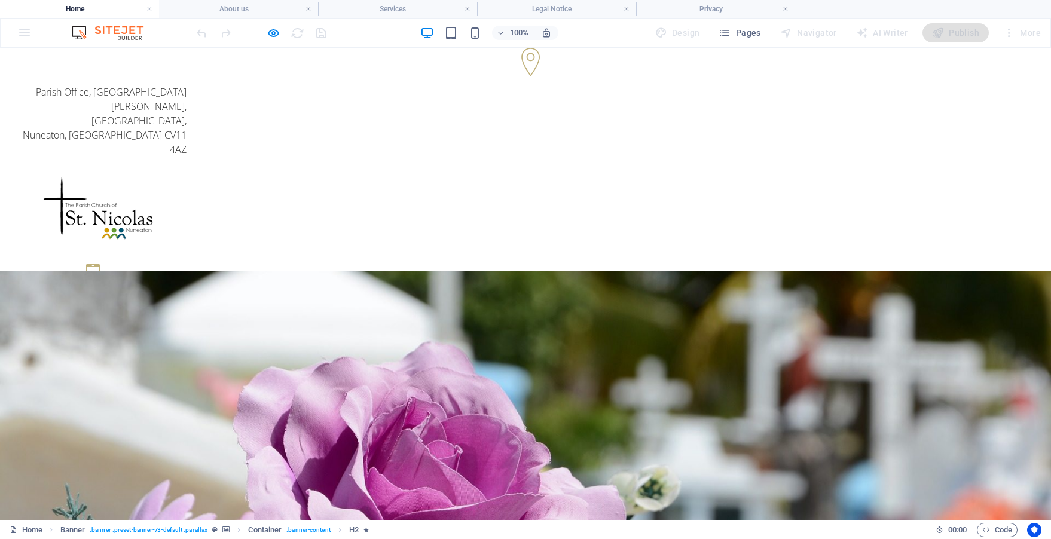
click at [529, 62] on icon at bounding box center [525, 62] width 29 height 29
click at [530, 69] on icon at bounding box center [525, 62] width 29 height 29
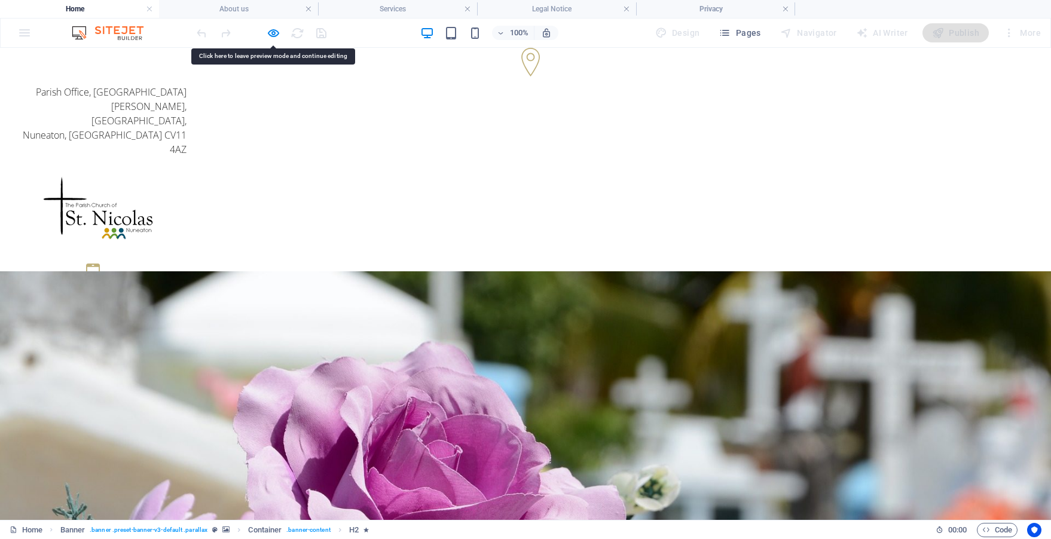
click at [530, 69] on icon at bounding box center [525, 62] width 29 height 29
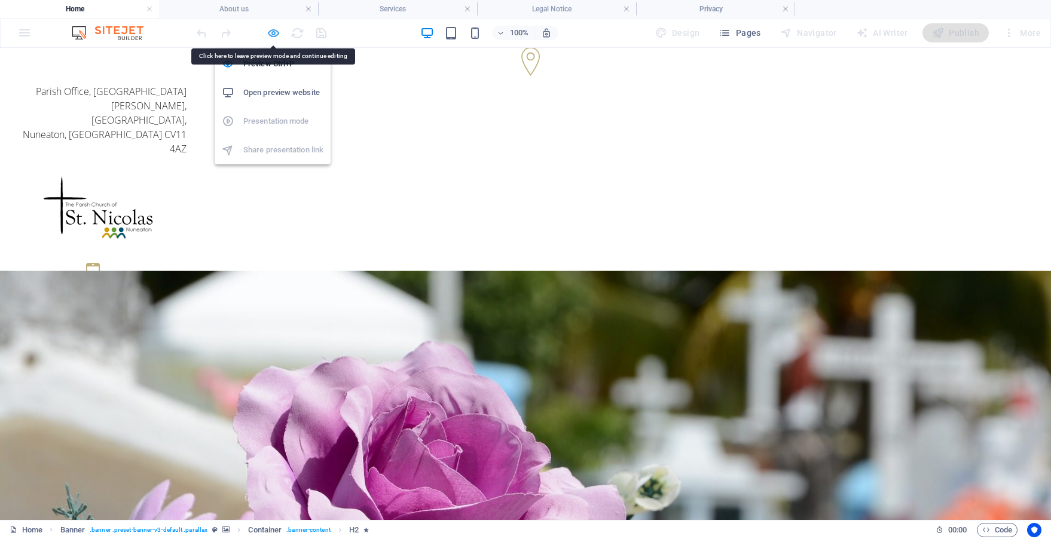
click at [278, 39] on icon "button" at bounding box center [274, 33] width 14 height 14
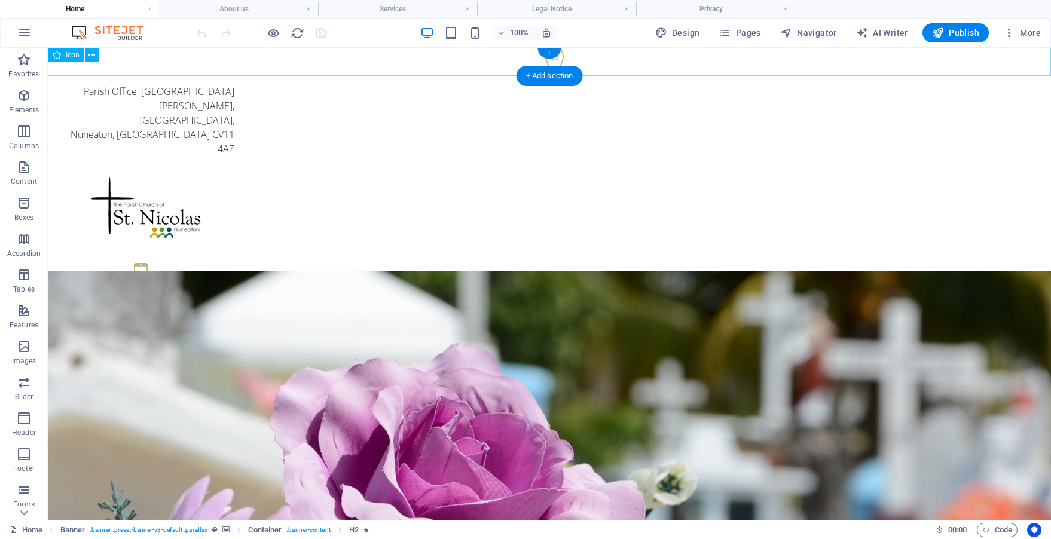
click at [556, 59] on figure at bounding box center [550, 63] width 1004 height 32
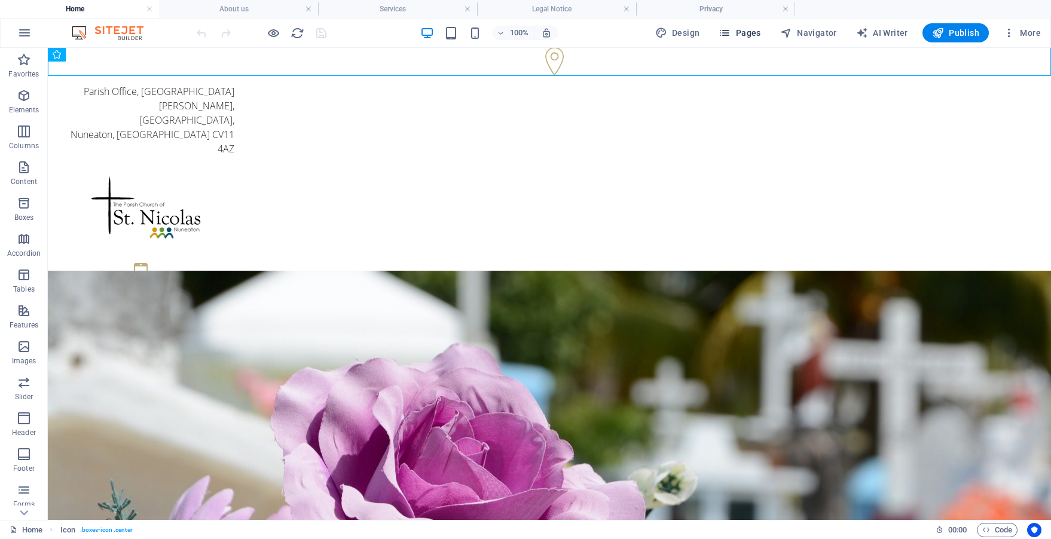
click at [744, 37] on span "Pages" at bounding box center [740, 33] width 42 height 12
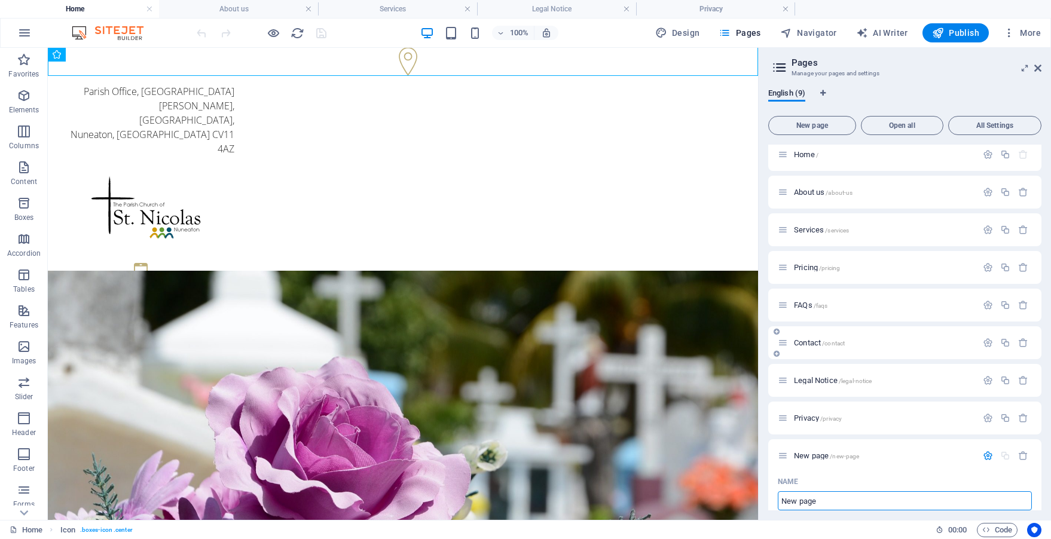
scroll to position [0, 0]
click at [817, 466] on span "New page /new-page" at bounding box center [826, 462] width 65 height 9
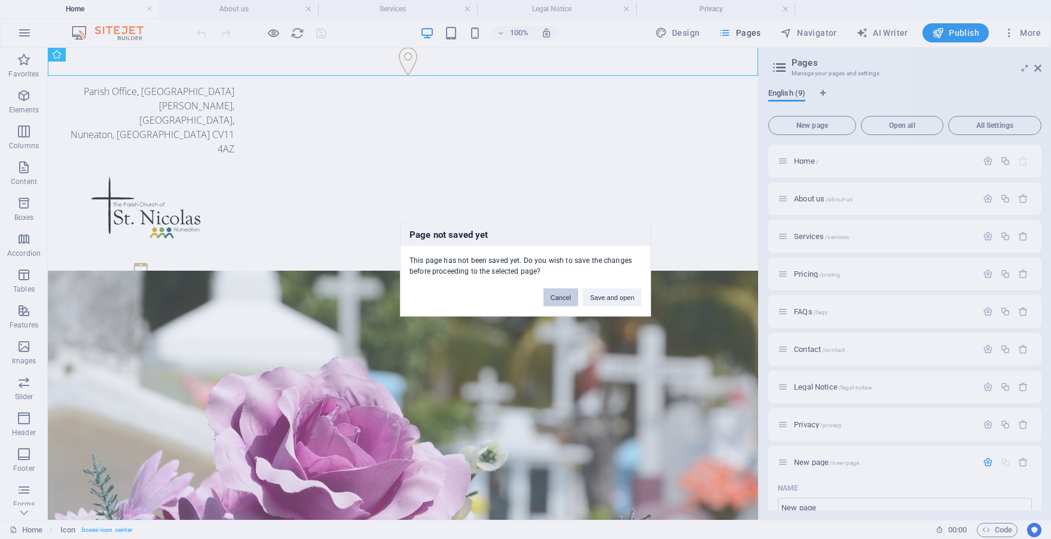
click at [572, 301] on button "Cancel" at bounding box center [561, 298] width 35 height 18
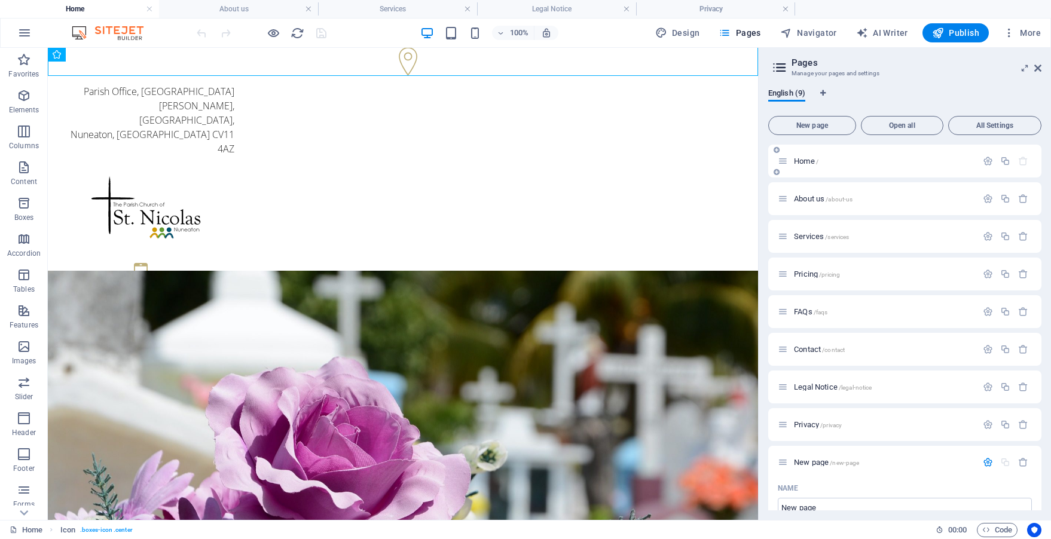
click at [819, 162] on span "/" at bounding box center [817, 161] width 2 height 7
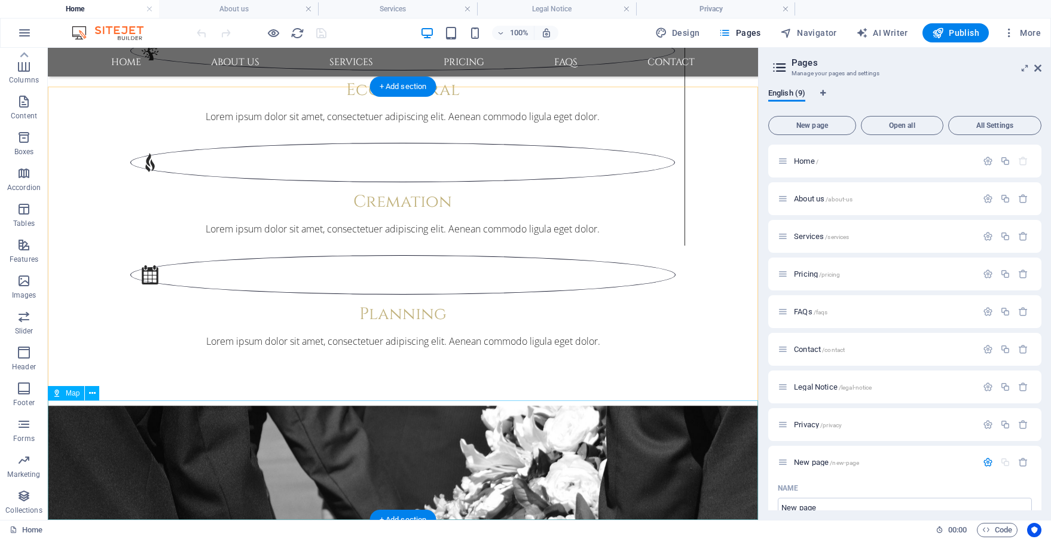
scroll to position [1889, 0]
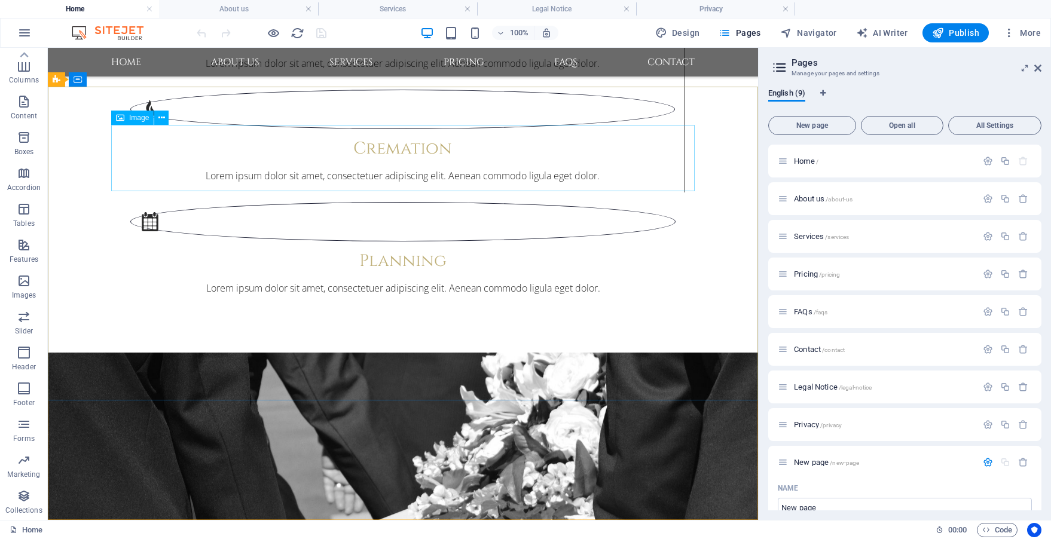
click at [137, 120] on span "Image" at bounding box center [139, 117] width 20 height 7
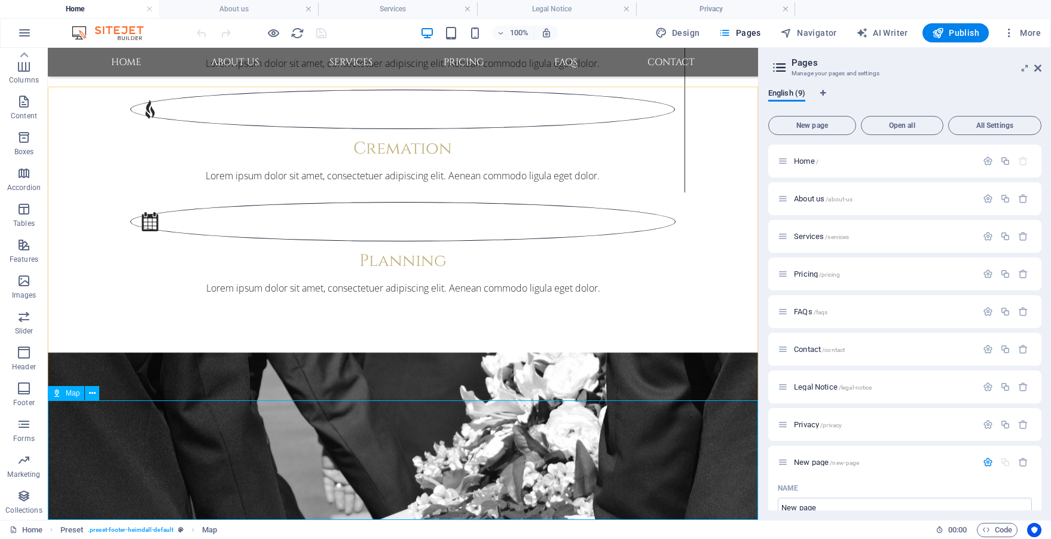
click at [68, 391] on span "Map" at bounding box center [73, 393] width 14 height 7
click at [972, 125] on span "All Settings" at bounding box center [995, 125] width 83 height 7
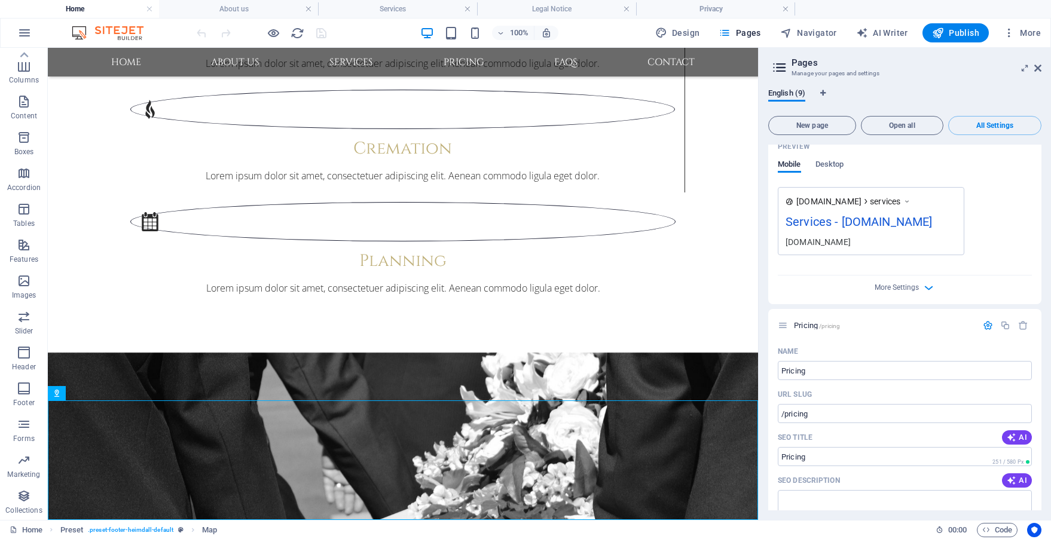
scroll to position [1344, 0]
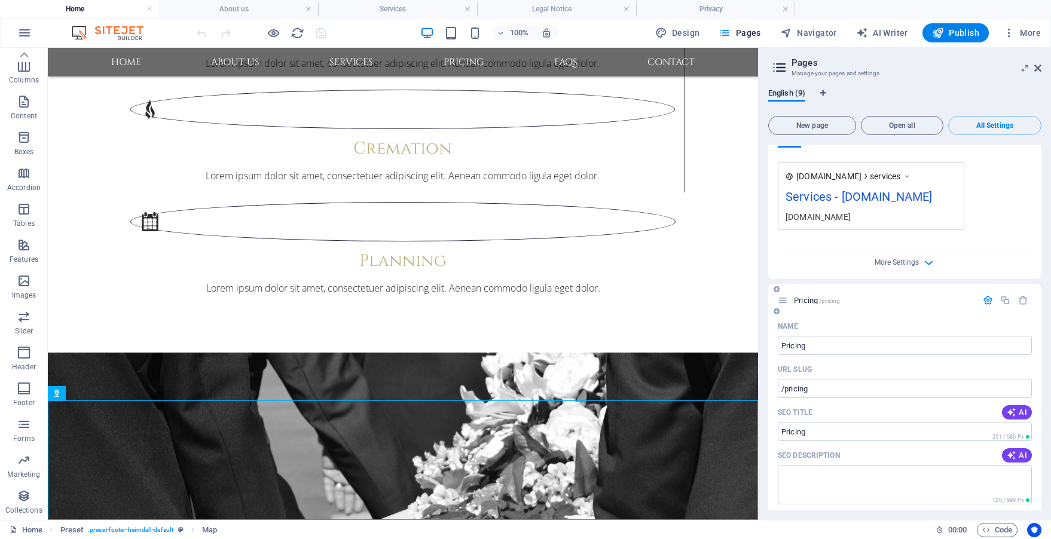
click at [809, 296] on span "Pricing /pricing" at bounding box center [817, 300] width 46 height 9
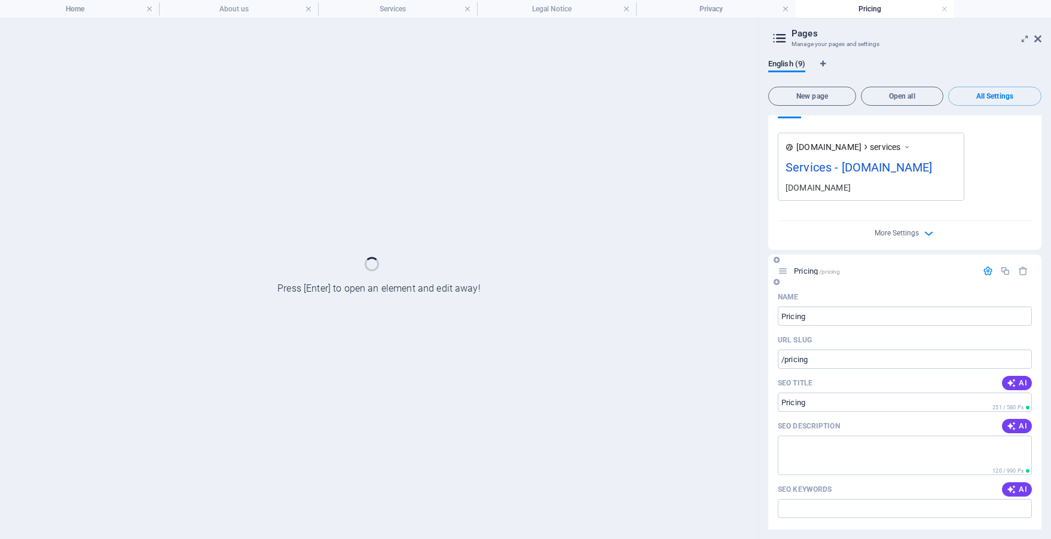
scroll to position [0, 0]
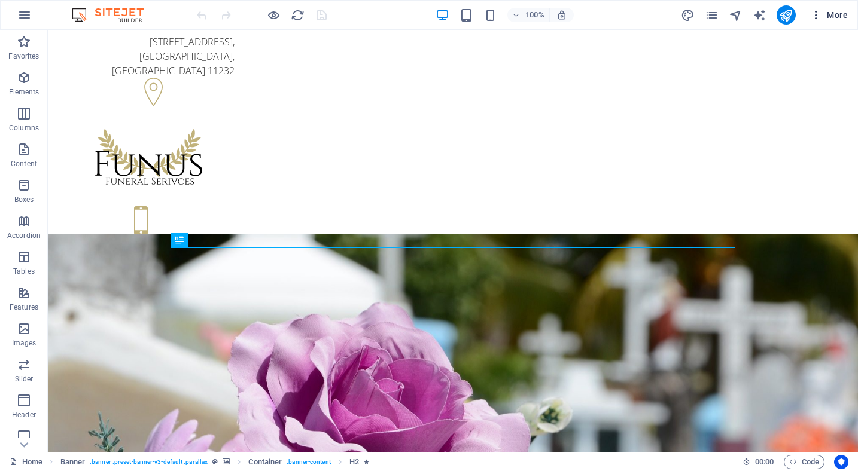
click at [834, 19] on span "More" at bounding box center [829, 15] width 38 height 12
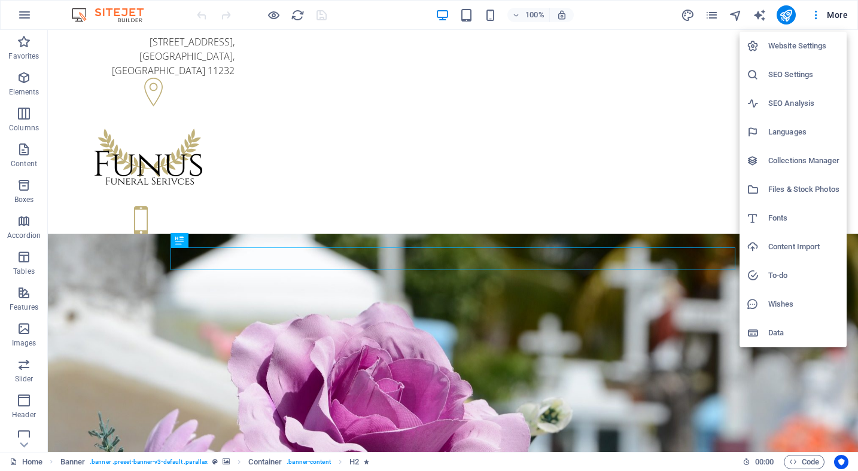
click at [169, 121] on div at bounding box center [429, 235] width 858 height 471
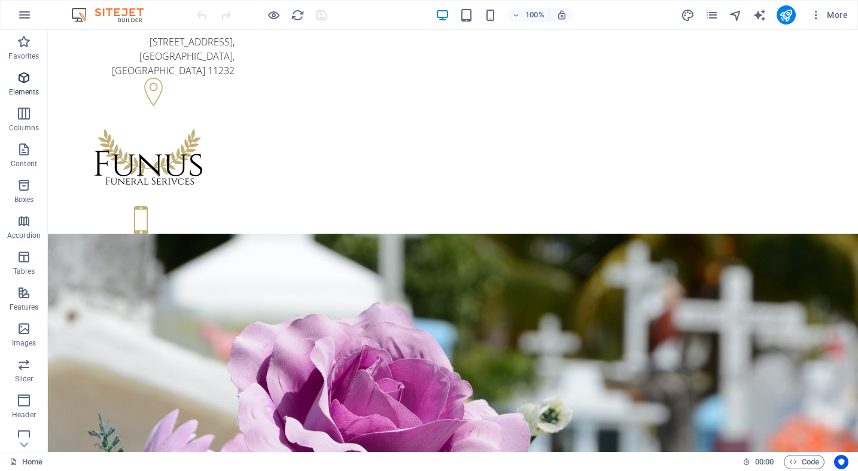
click at [24, 80] on icon "button" at bounding box center [24, 78] width 14 height 14
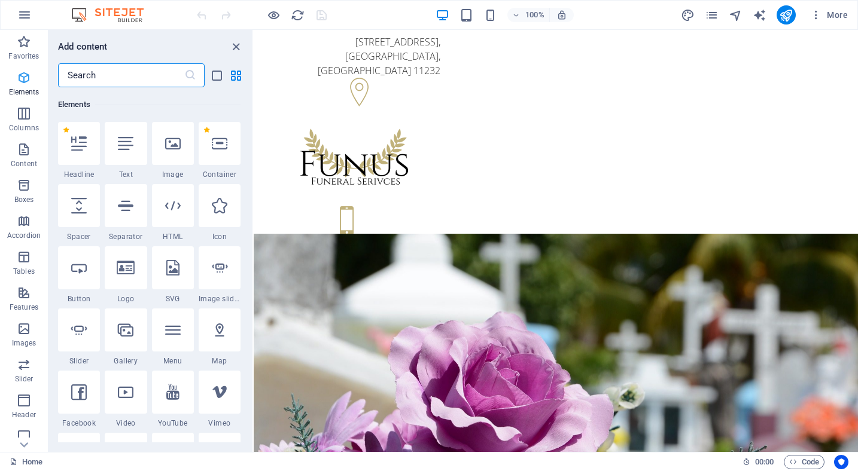
scroll to position [127, 0]
click at [236, 48] on icon "close panel" at bounding box center [236, 47] width 14 height 14
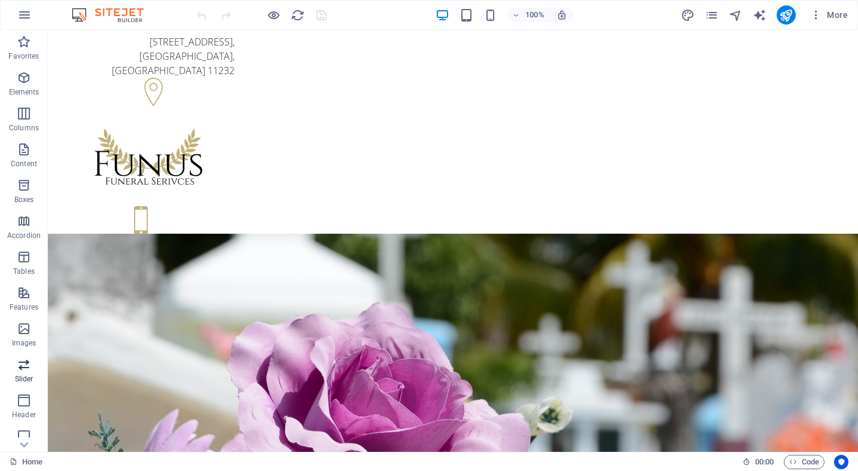
click at [24, 370] on icon "button" at bounding box center [24, 365] width 14 height 14
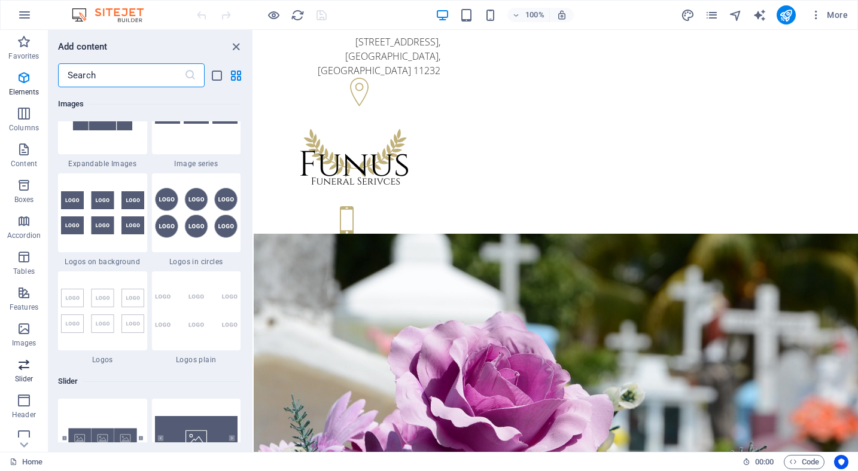
scroll to position [6780, 0]
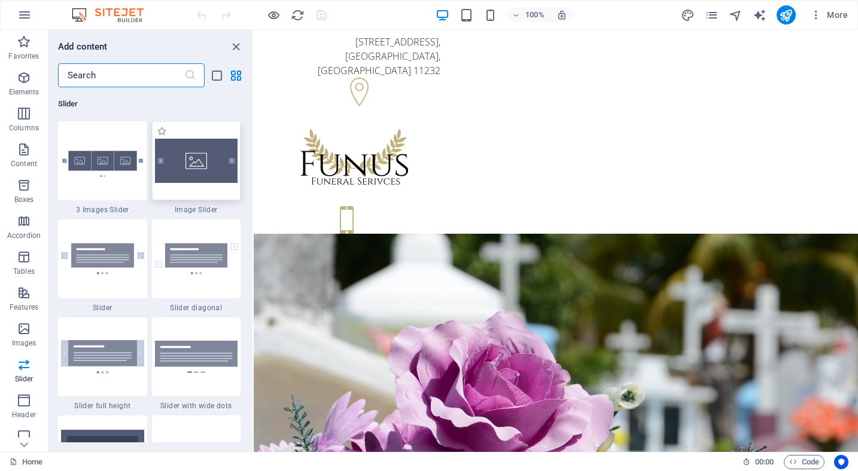
click at [214, 182] on img at bounding box center [196, 161] width 83 height 44
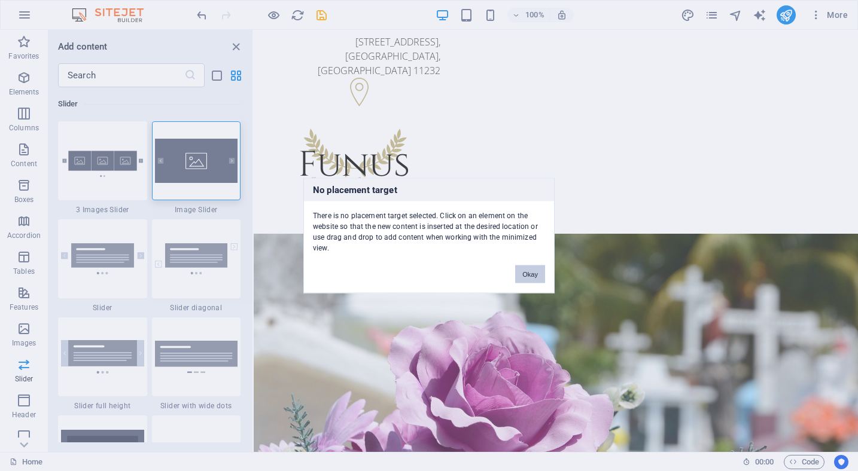
click at [523, 276] on button "Okay" at bounding box center [530, 275] width 30 height 18
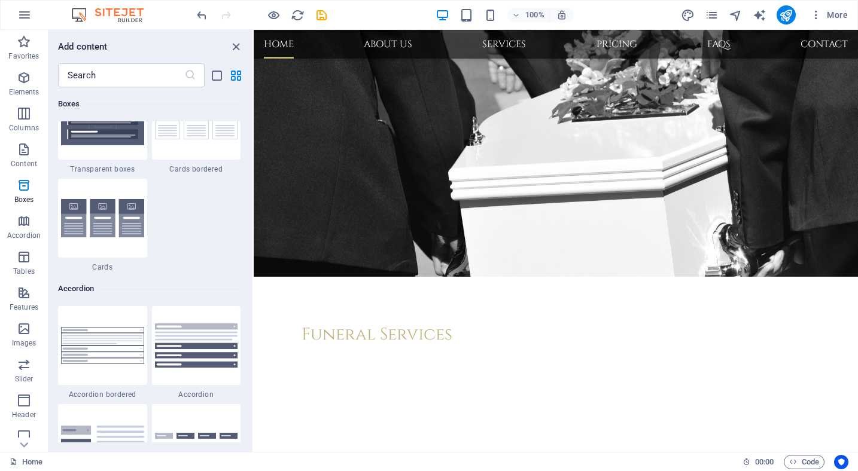
scroll to position [3633, 0]
click at [26, 14] on icon "button" at bounding box center [24, 15] width 14 height 14
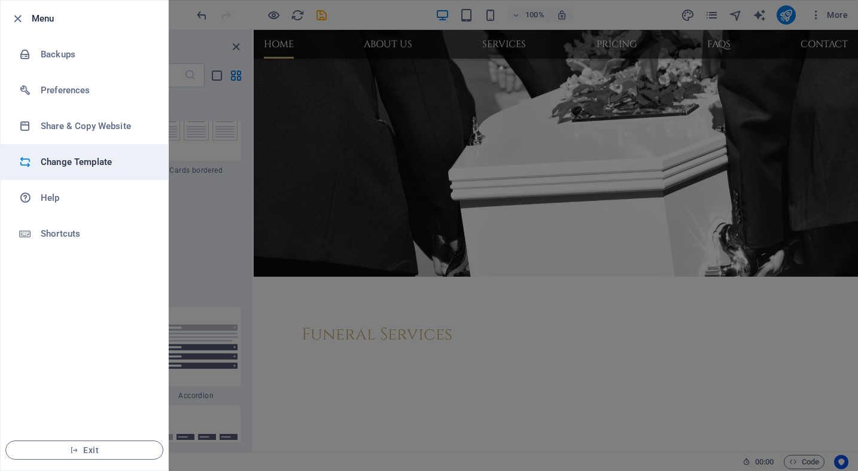
click at [51, 162] on h6 "Change Template" at bounding box center [96, 162] width 111 height 14
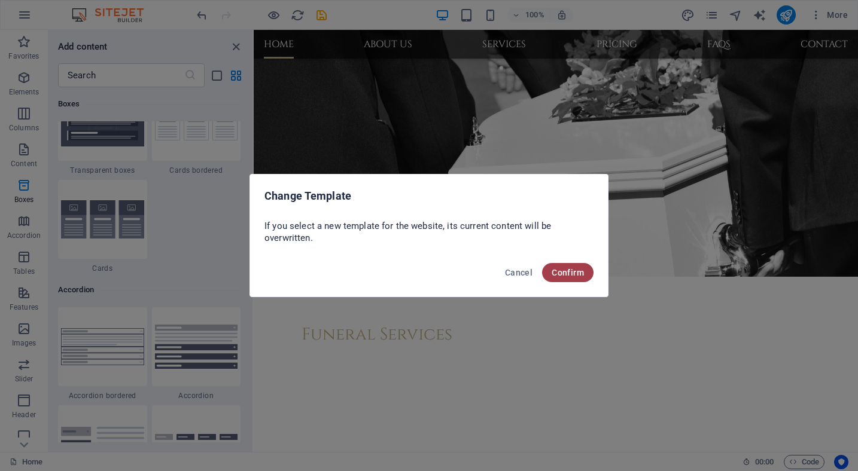
click at [581, 276] on span "Confirm" at bounding box center [567, 273] width 32 height 10
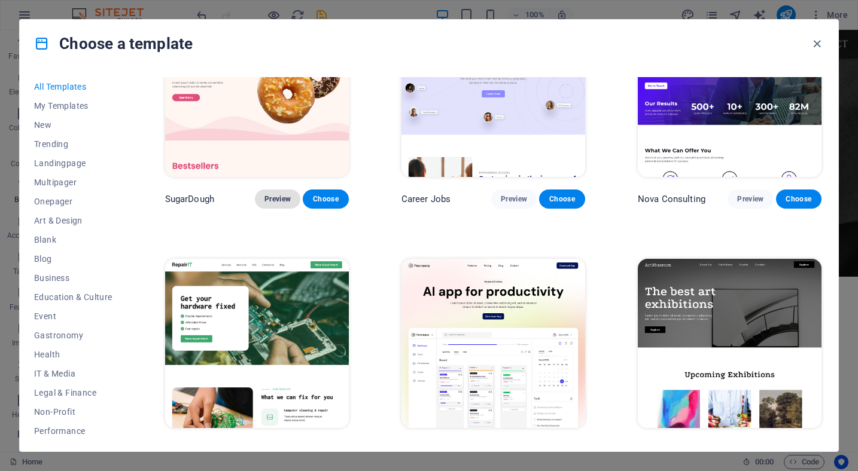
scroll to position [68, 0]
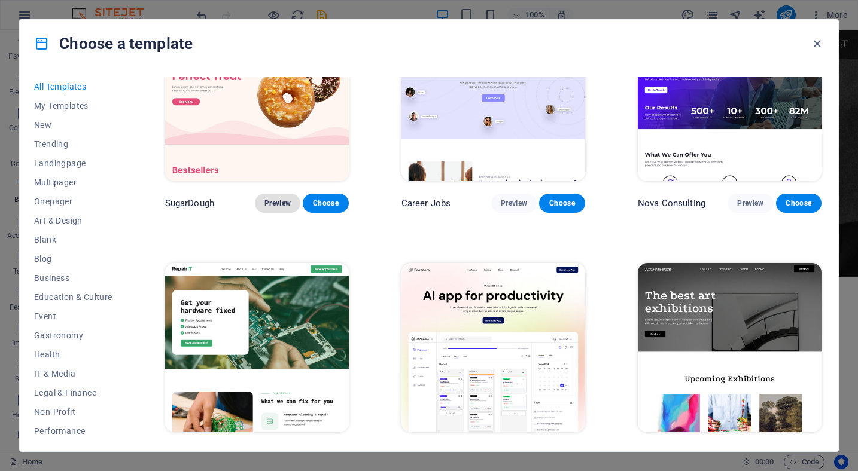
click at [283, 202] on span "Preview" at bounding box center [277, 204] width 26 height 10
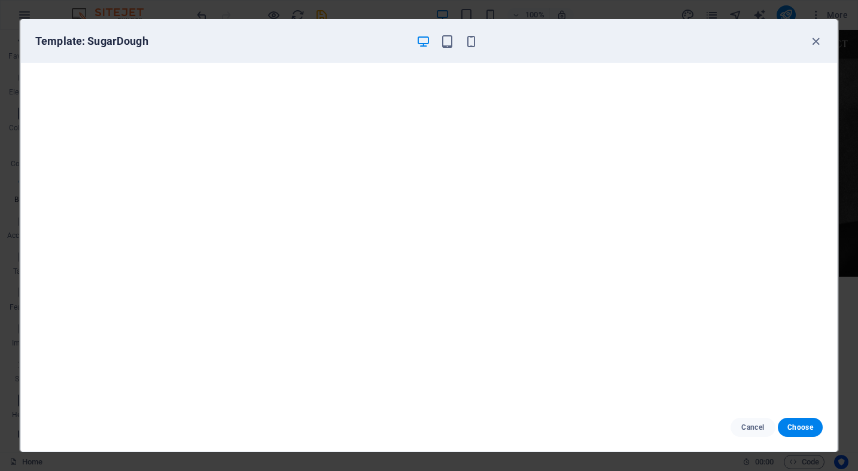
scroll to position [3, 0]
click at [819, 44] on icon "button" at bounding box center [816, 42] width 14 height 14
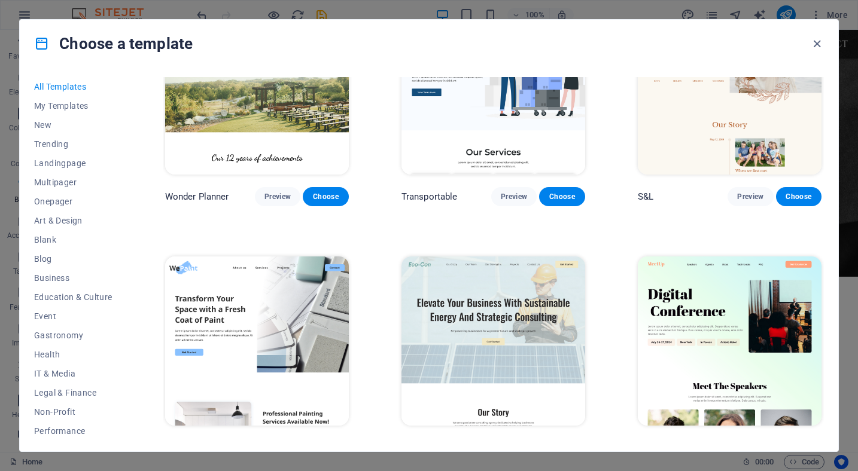
scroll to position [577, 0]
click at [312, 317] on img at bounding box center [257, 340] width 184 height 169
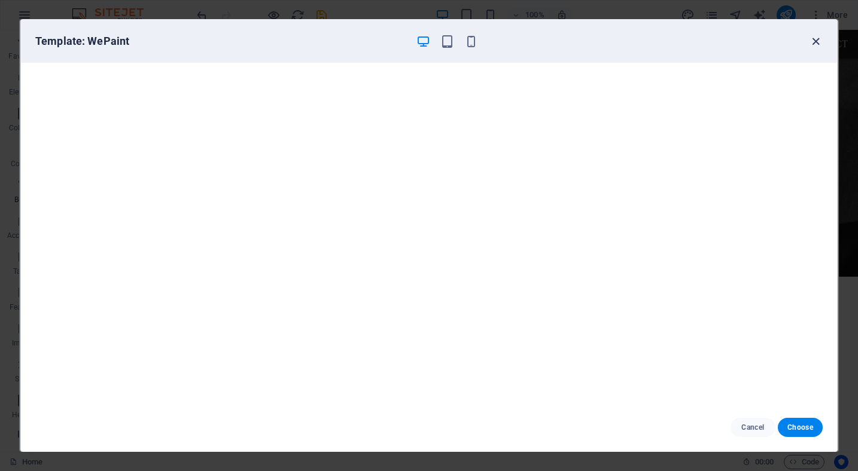
click at [816, 42] on icon "button" at bounding box center [816, 42] width 14 height 14
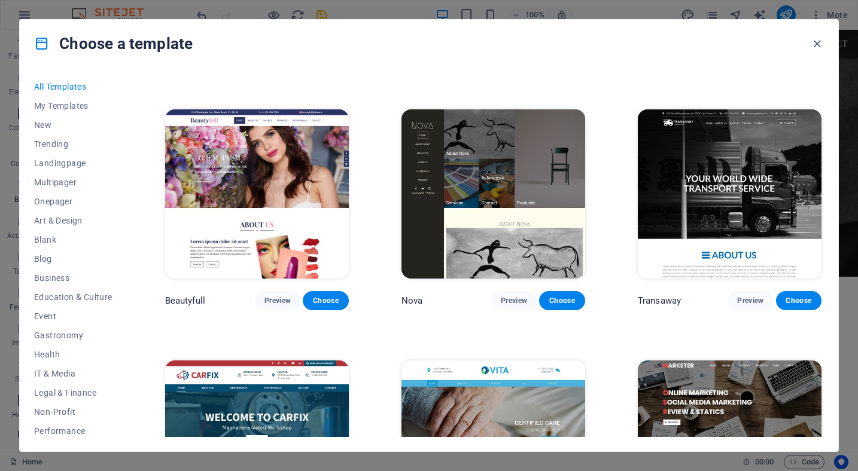
scroll to position [9880, 0]
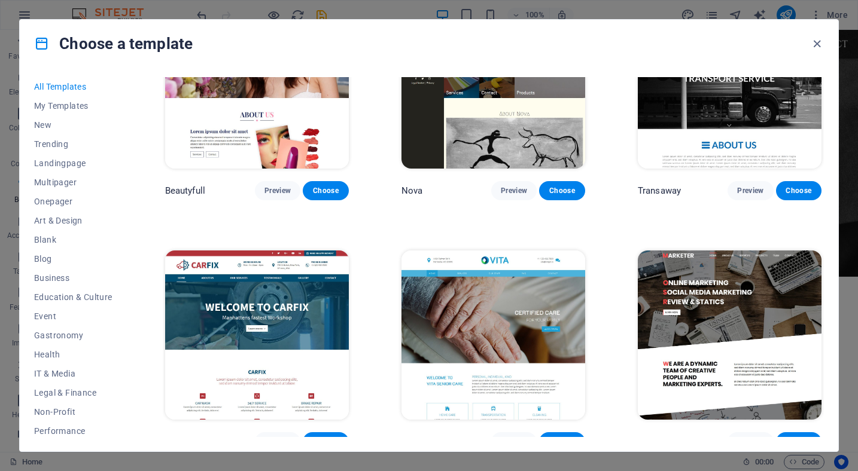
click at [682, 259] on img at bounding box center [730, 335] width 184 height 169
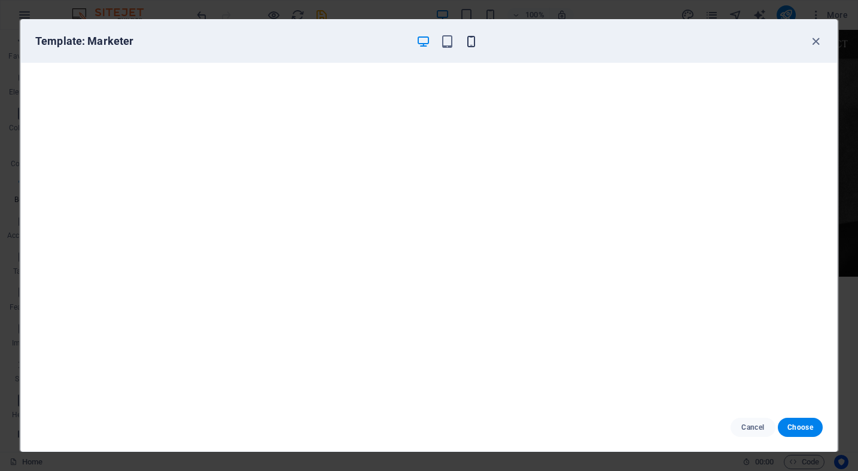
click at [474, 46] on icon "button" at bounding box center [471, 42] width 14 height 14
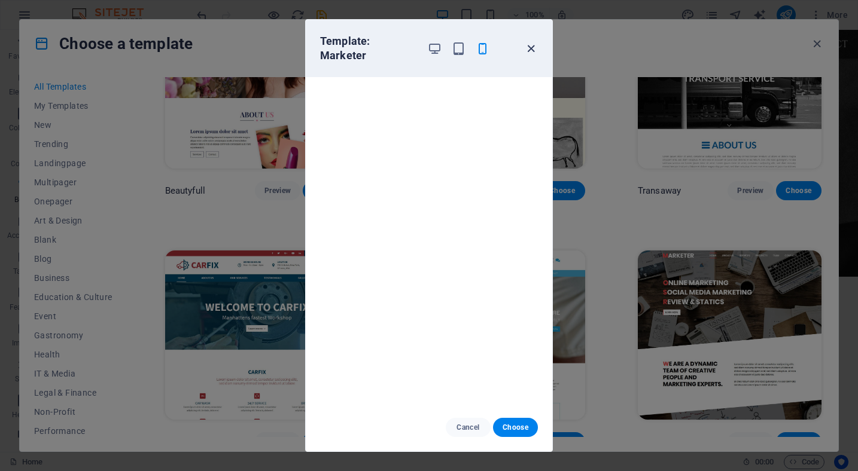
click at [526, 42] on icon "button" at bounding box center [531, 49] width 14 height 14
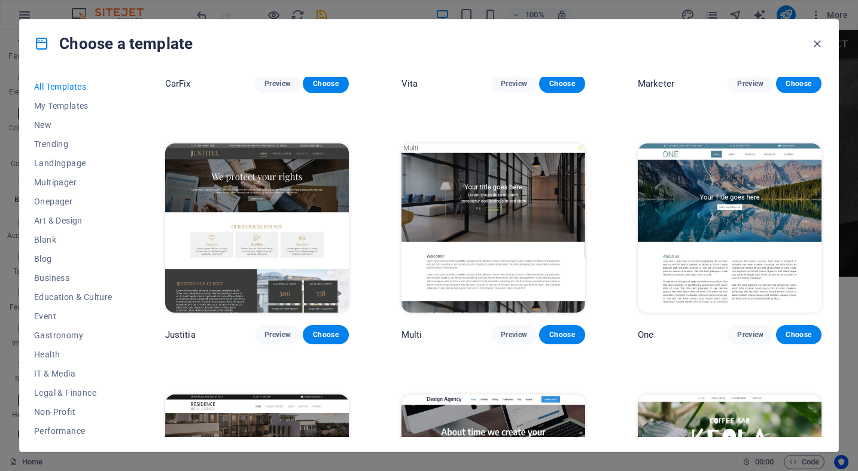
scroll to position [10235, 0]
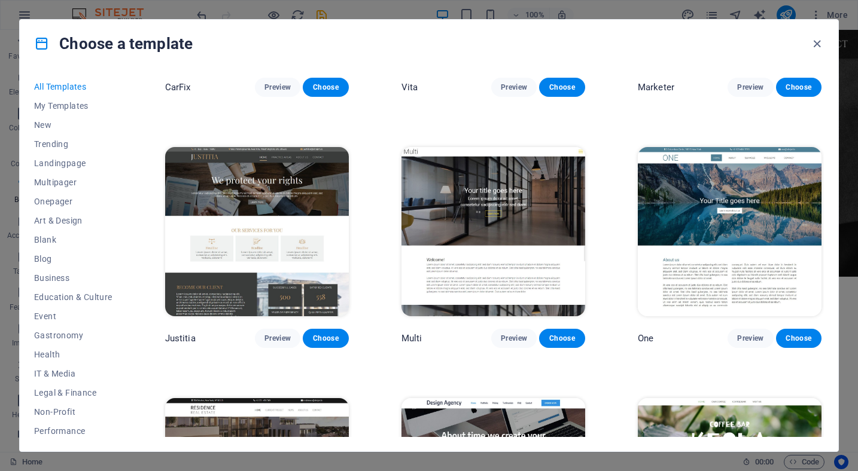
click at [337, 206] on img at bounding box center [257, 231] width 184 height 169
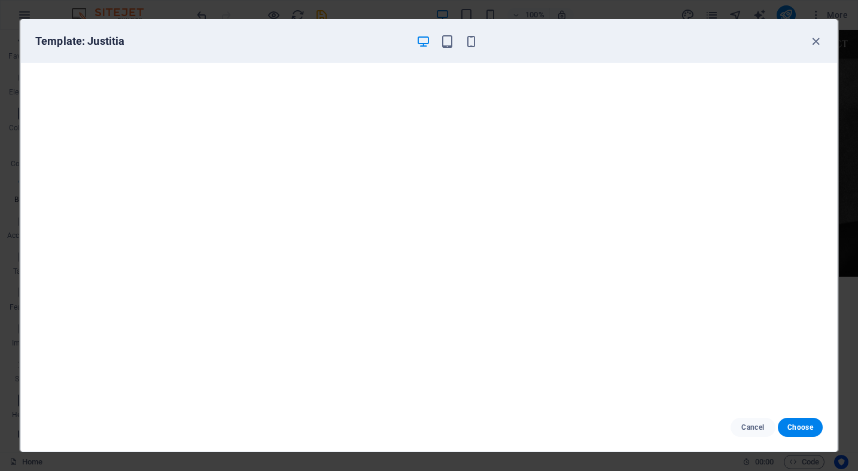
click at [815, 49] on div "Template: Justitia" at bounding box center [429, 41] width 816 height 43
click at [814, 45] on icon "button" at bounding box center [816, 42] width 14 height 14
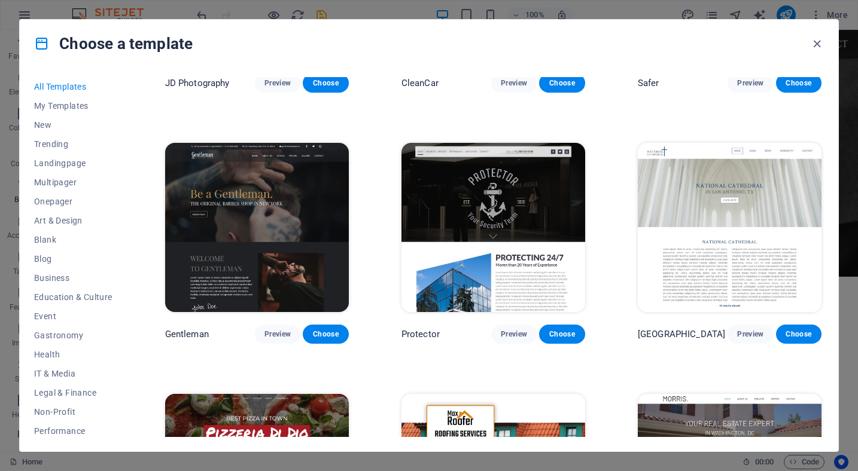
scroll to position [4917, 0]
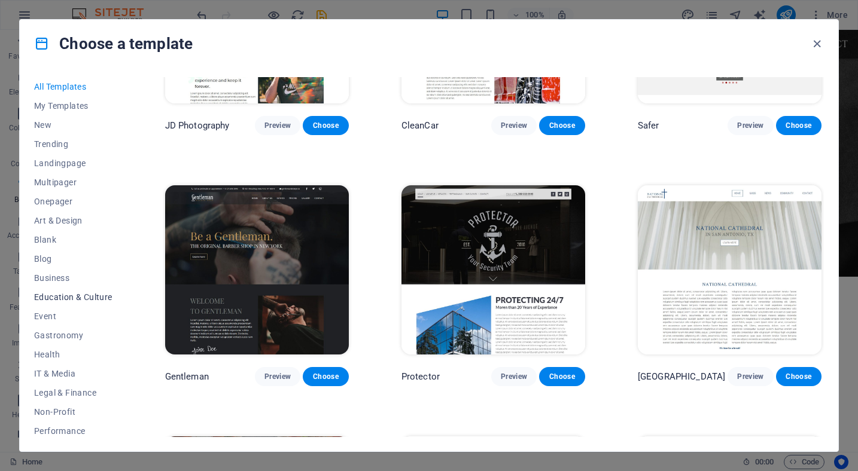
click at [77, 295] on span "Education & Culture" at bounding box center [73, 297] width 78 height 10
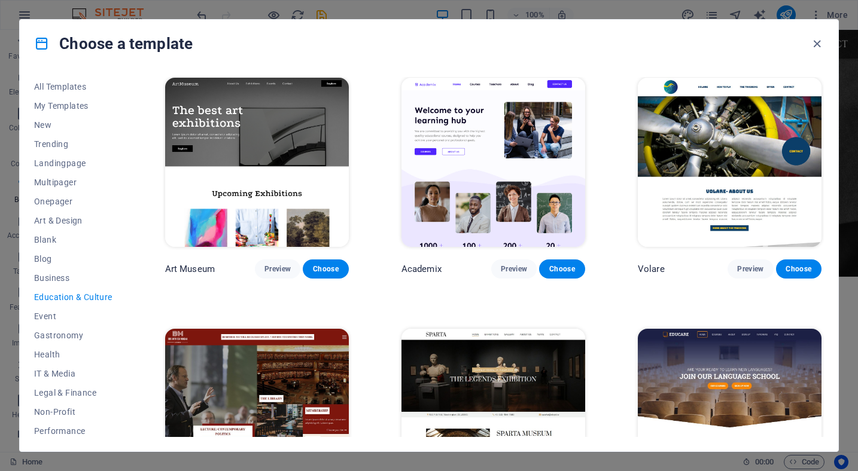
scroll to position [0, 0]
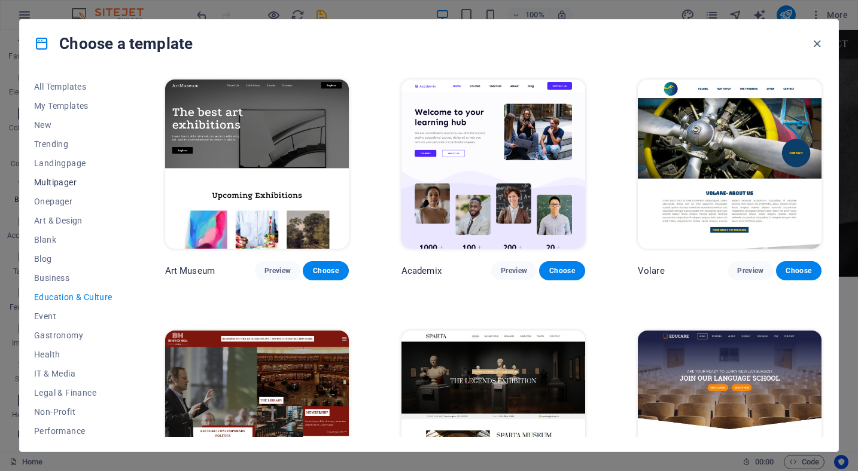
click at [73, 185] on span "Multipager" at bounding box center [73, 183] width 78 height 10
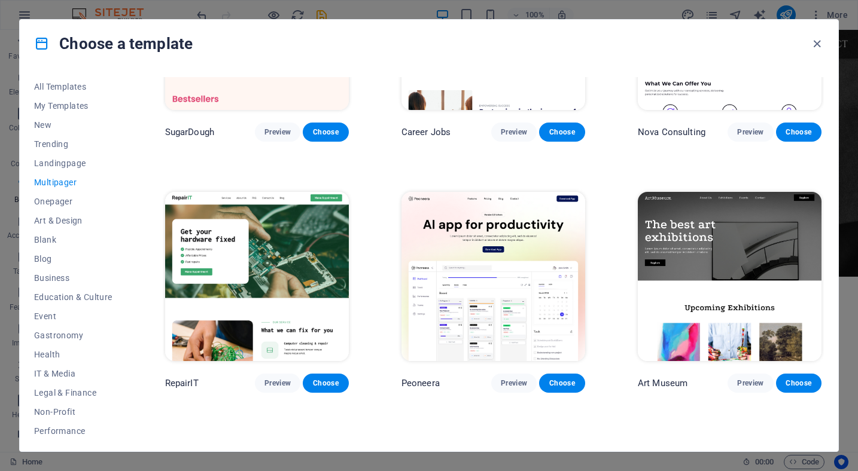
scroll to position [139, 0]
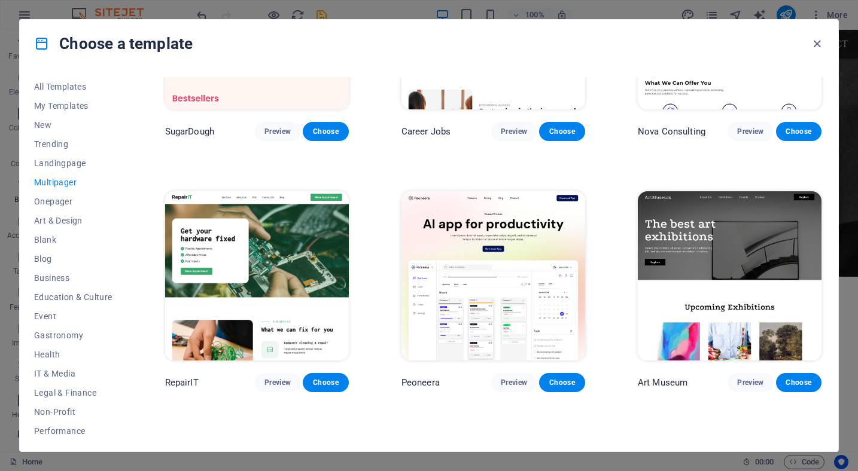
click at [206, 243] on img at bounding box center [257, 275] width 184 height 169
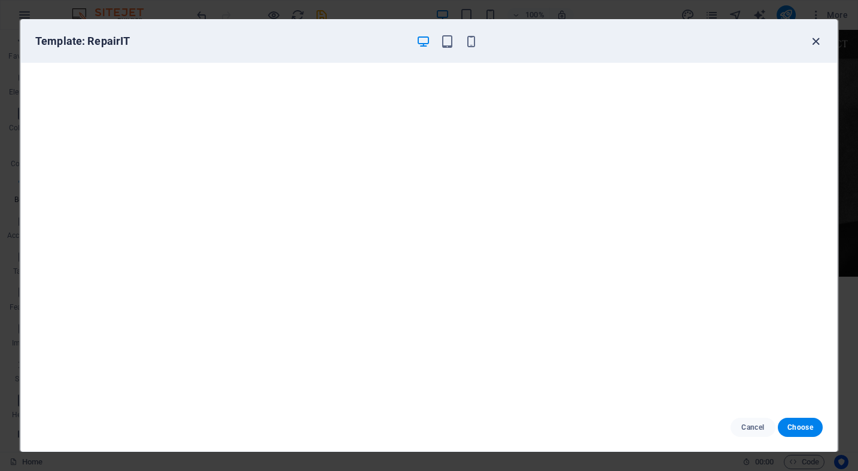
click at [813, 41] on icon "button" at bounding box center [816, 42] width 14 height 14
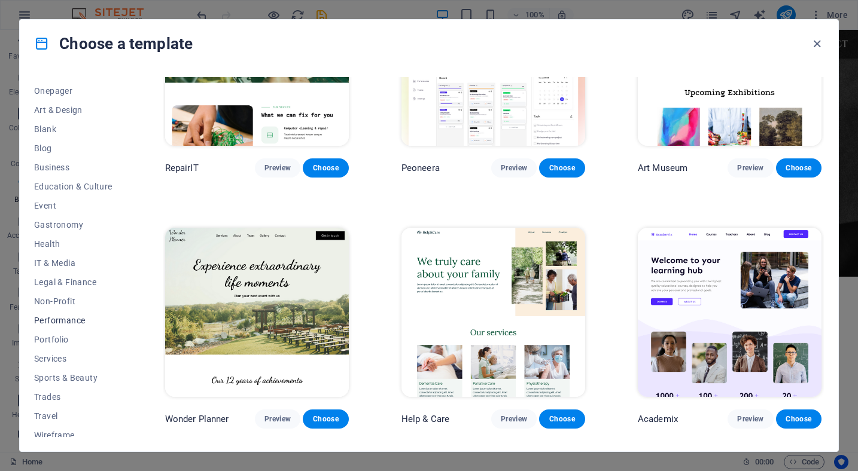
scroll to position [118, 0]
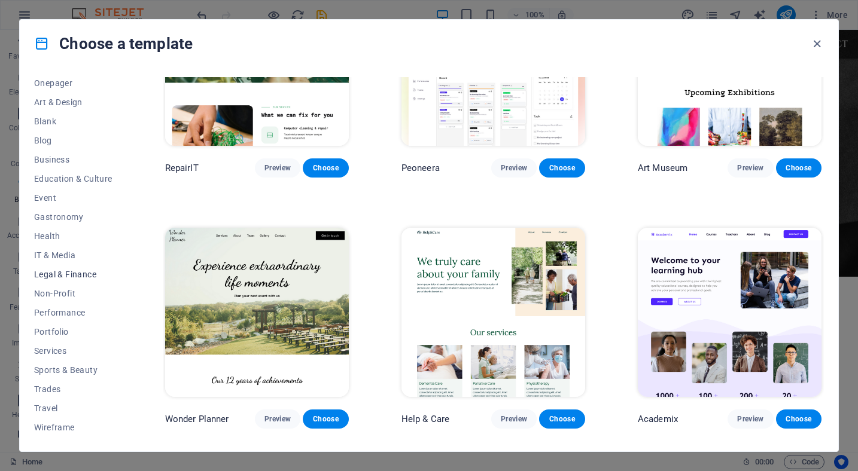
click at [53, 277] on span "Legal & Finance" at bounding box center [73, 275] width 78 height 10
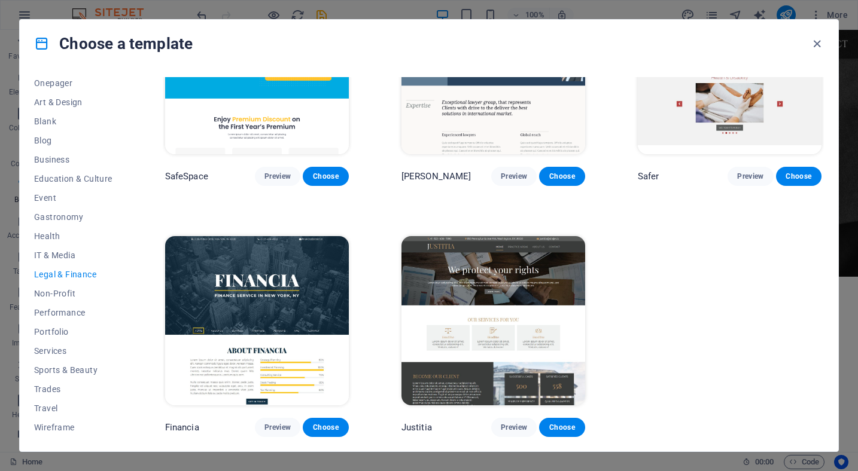
scroll to position [92, 0]
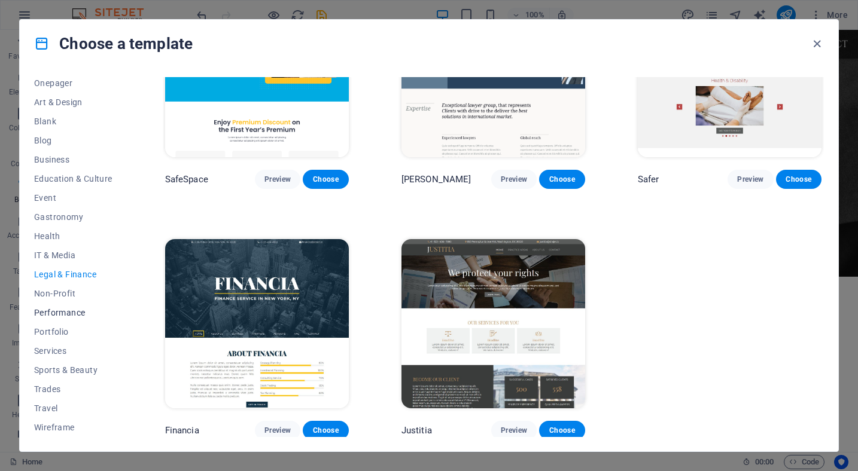
click at [58, 304] on button "Performance" at bounding box center [73, 312] width 78 height 19
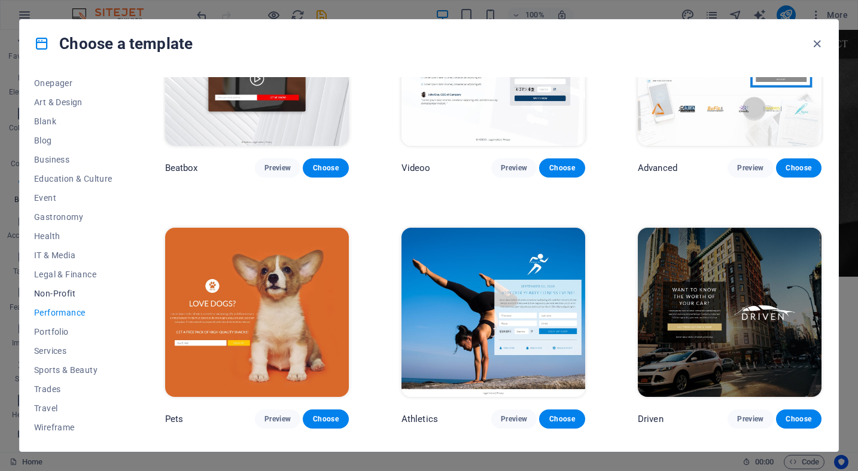
click at [59, 284] on button "Non-Profit" at bounding box center [73, 293] width 78 height 19
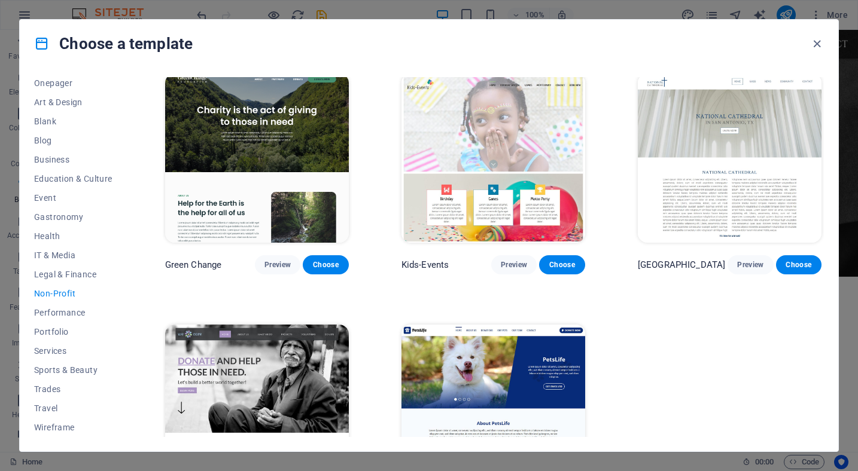
scroll to position [0, 0]
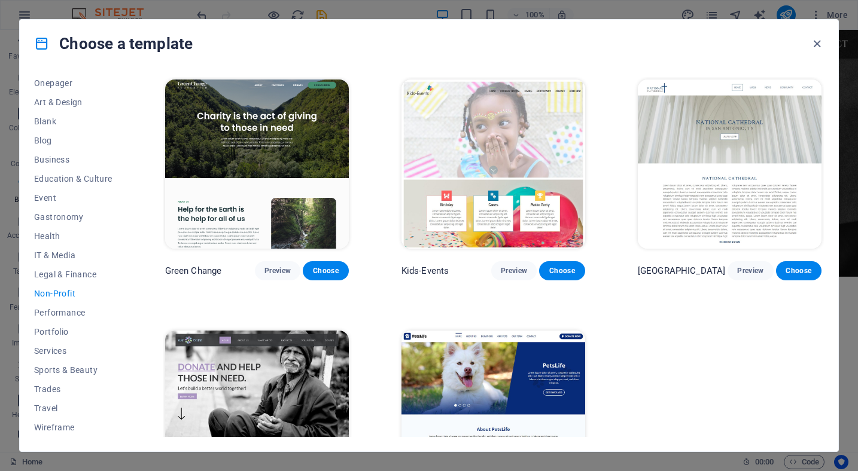
click at [659, 164] on img at bounding box center [730, 164] width 184 height 169
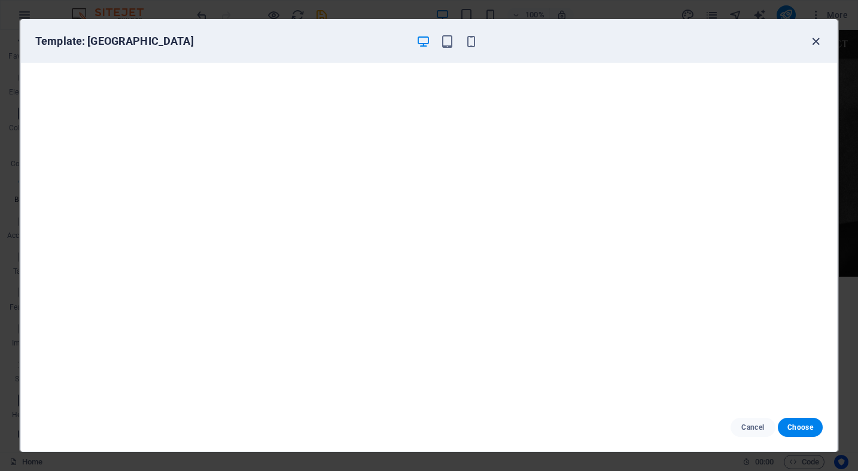
click at [815, 47] on icon "button" at bounding box center [816, 42] width 14 height 14
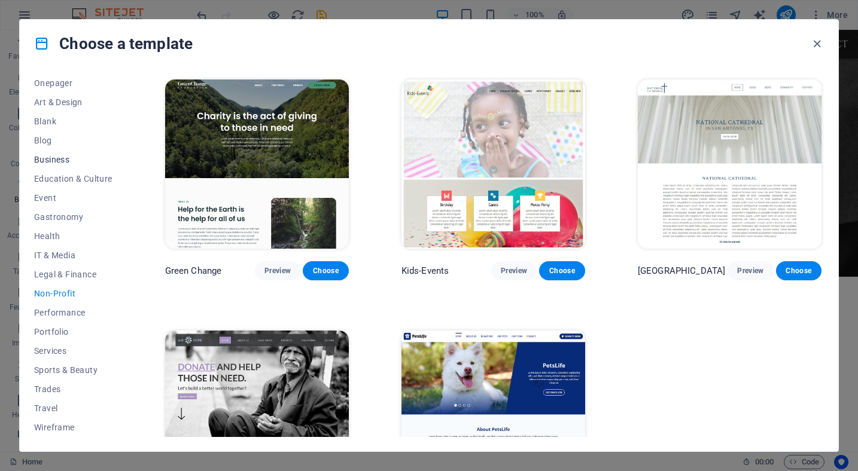
click at [56, 164] on button "Business" at bounding box center [73, 159] width 78 height 19
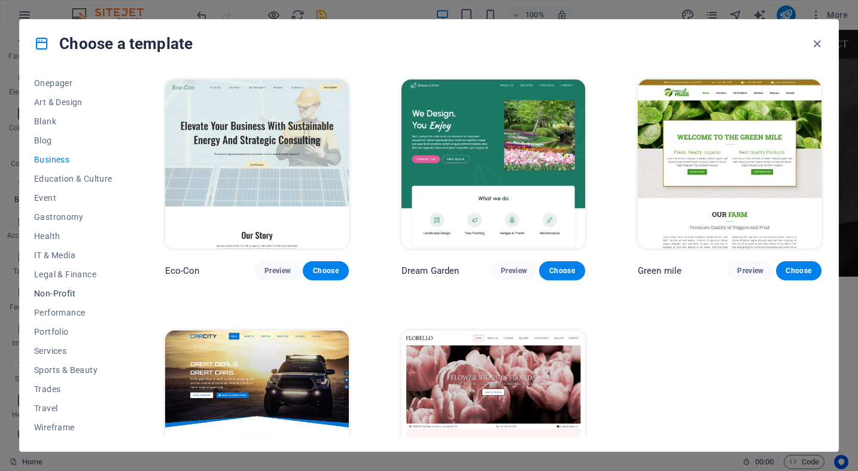
click at [66, 295] on span "Non-Profit" at bounding box center [73, 294] width 78 height 10
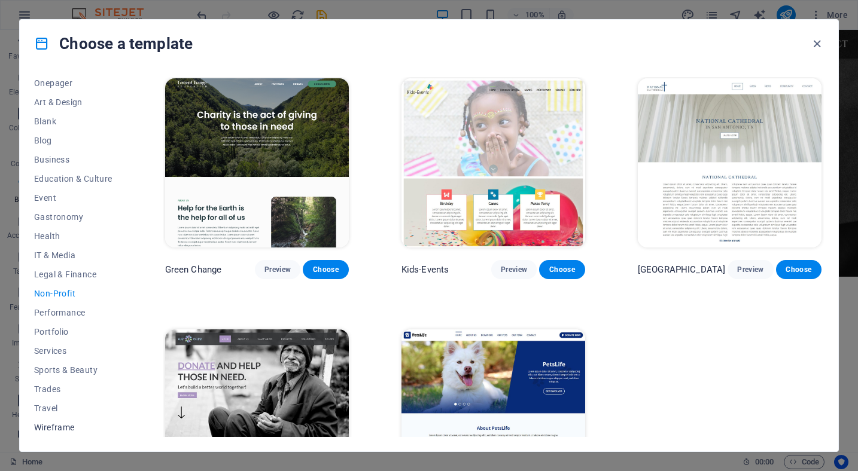
click at [54, 426] on span "Wireframe" at bounding box center [73, 428] width 78 height 10
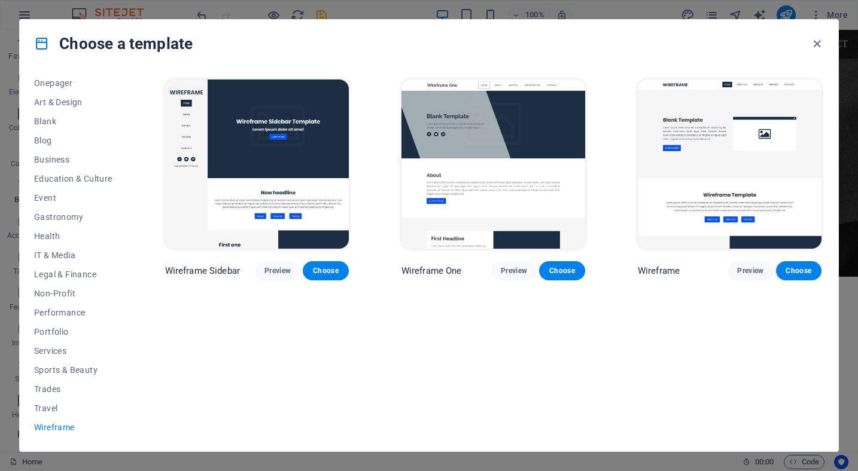
click at [466, 161] on img at bounding box center [493, 164] width 184 height 169
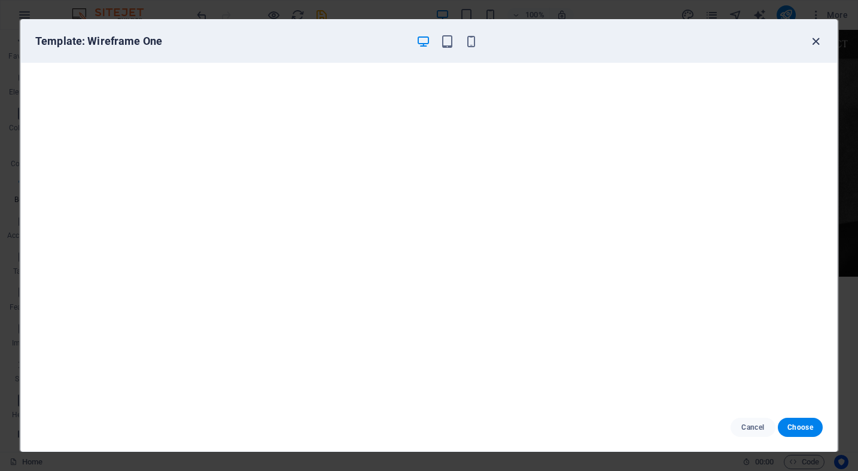
click at [816, 43] on icon "button" at bounding box center [816, 42] width 14 height 14
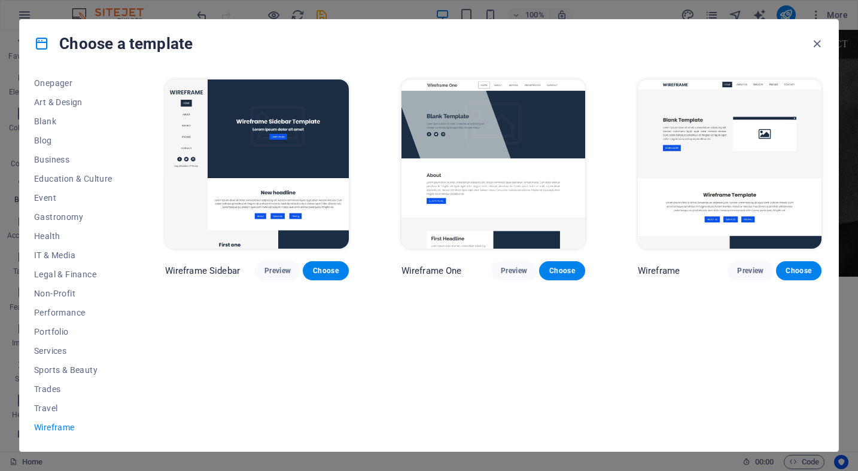
click at [740, 161] on img at bounding box center [730, 164] width 184 height 169
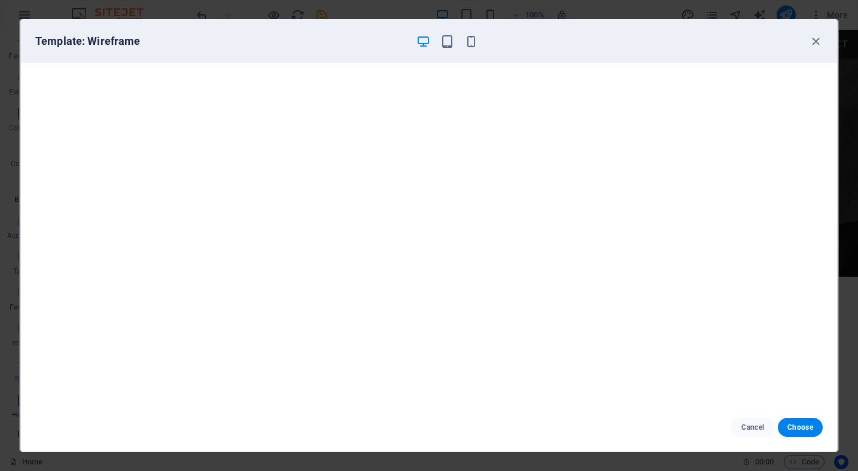
scroll to position [3, 0]
click at [455, 43] on div at bounding box center [447, 41] width 62 height 14
click at [449, 45] on icon "button" at bounding box center [447, 42] width 14 height 14
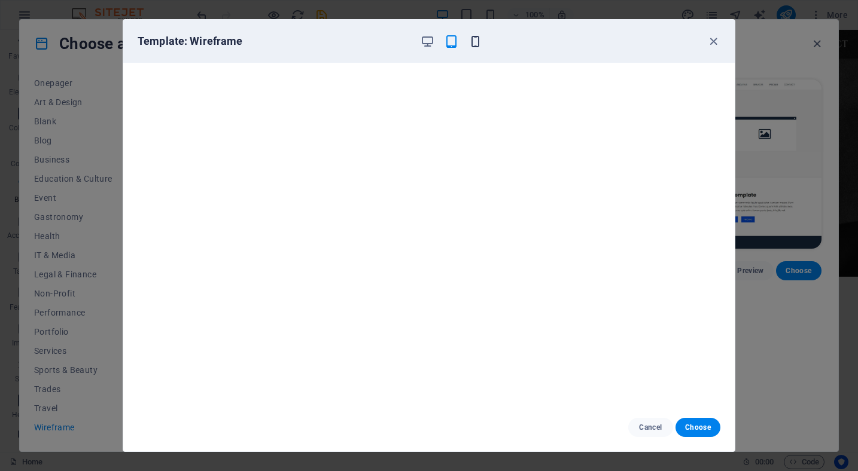
click at [471, 42] on icon "button" at bounding box center [475, 42] width 14 height 14
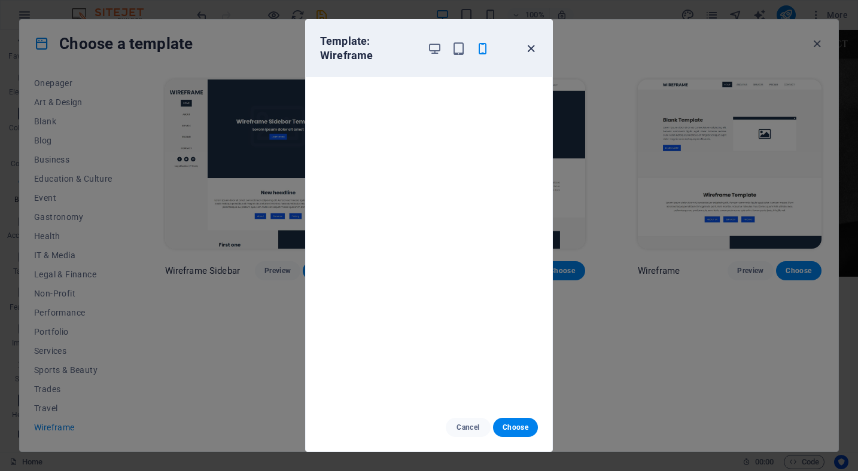
click at [527, 48] on icon "button" at bounding box center [531, 49] width 14 height 14
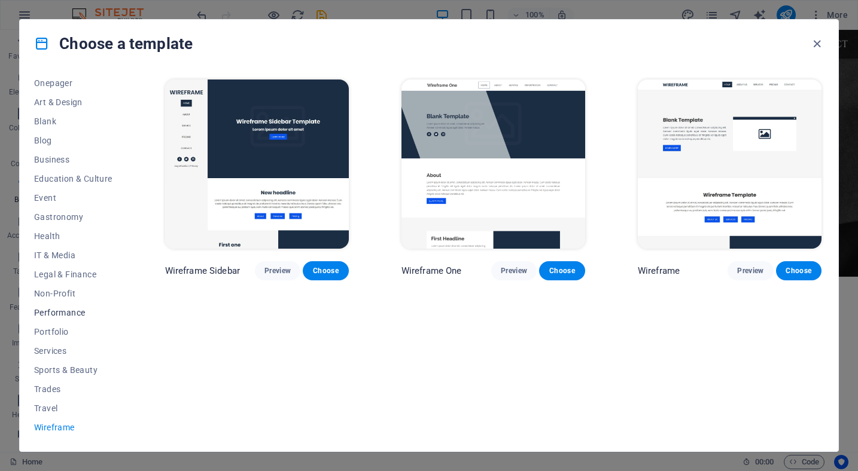
click at [65, 317] on span "Performance" at bounding box center [73, 313] width 78 height 10
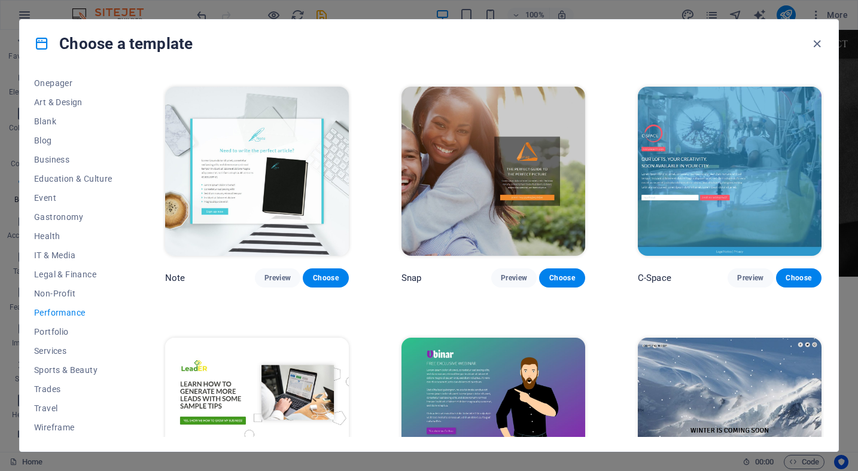
scroll to position [766, 0]
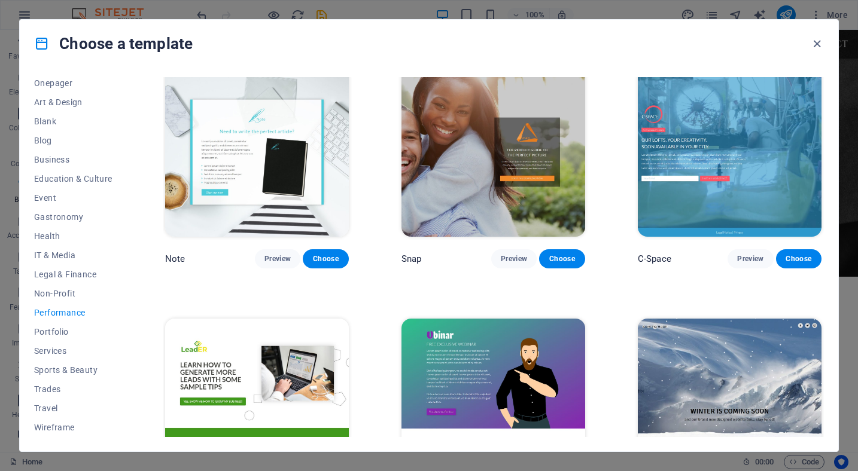
click at [428, 206] on img at bounding box center [493, 152] width 184 height 169
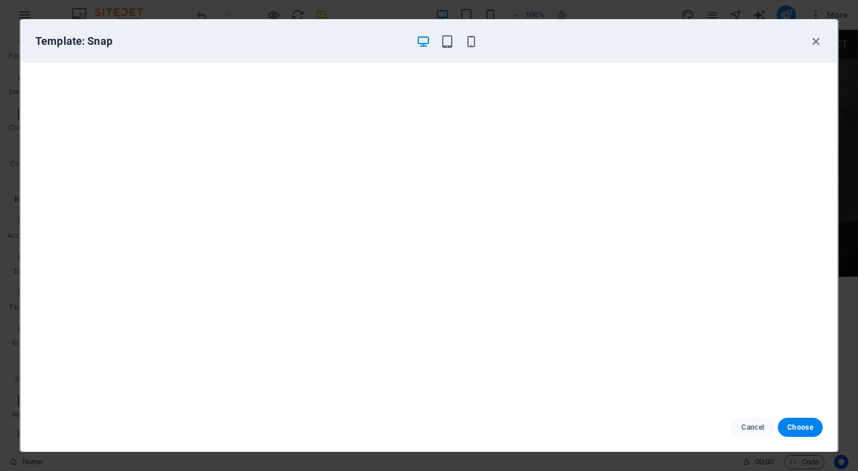
scroll to position [0, 0]
click at [815, 34] on button "button" at bounding box center [815, 41] width 14 height 14
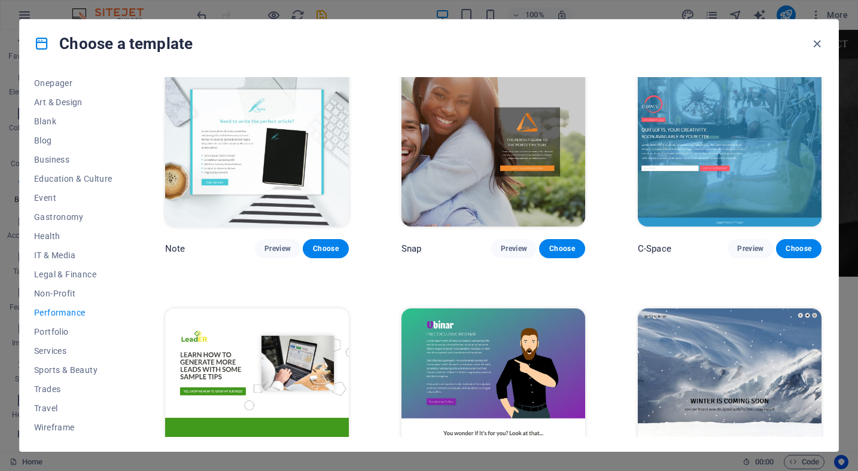
scroll to position [757, 0]
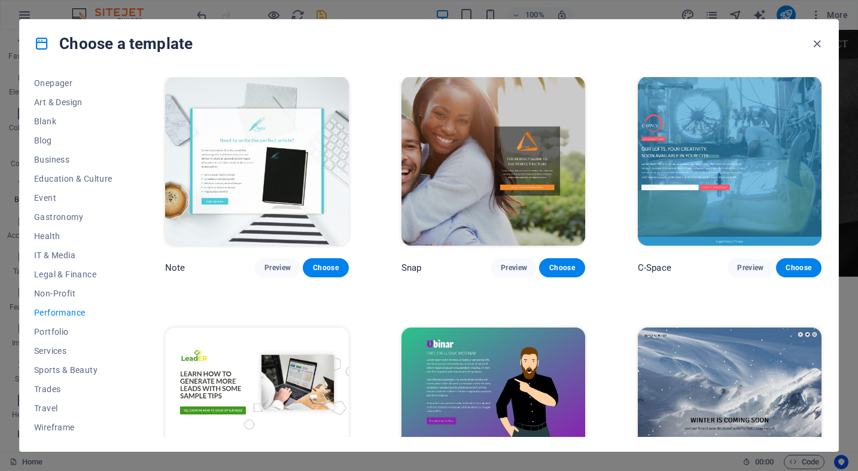
click at [306, 182] on img at bounding box center [257, 161] width 184 height 169
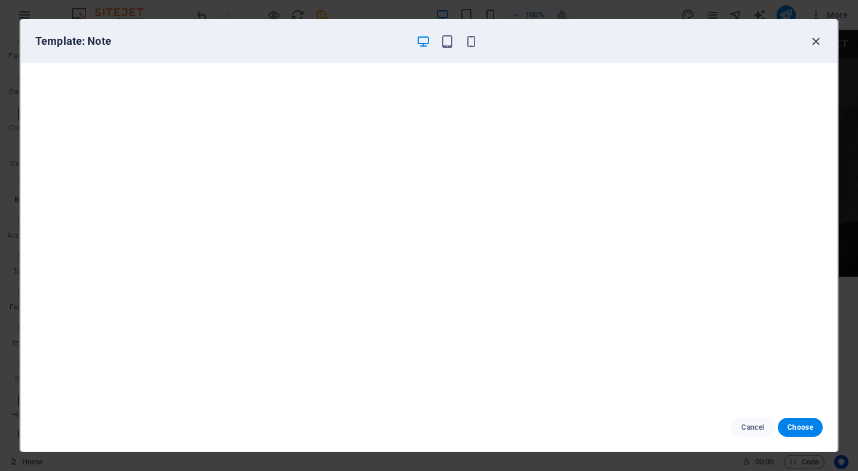
click at [819, 39] on icon "button" at bounding box center [816, 42] width 14 height 14
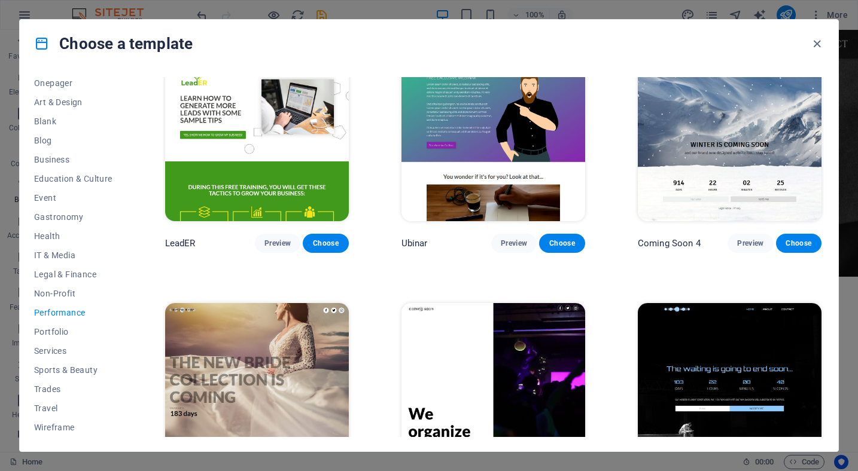
scroll to position [1091, 0]
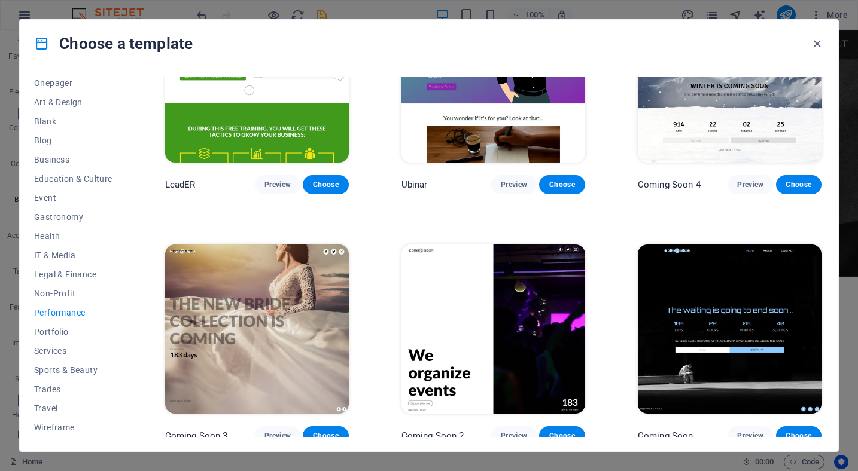
click at [502, 350] on img at bounding box center [493, 329] width 184 height 169
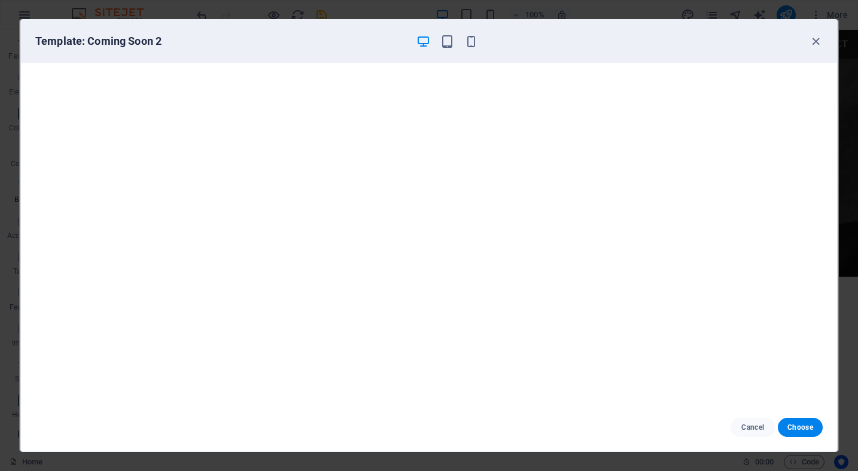
scroll to position [0, 0]
click at [816, 40] on icon "button" at bounding box center [816, 42] width 14 height 14
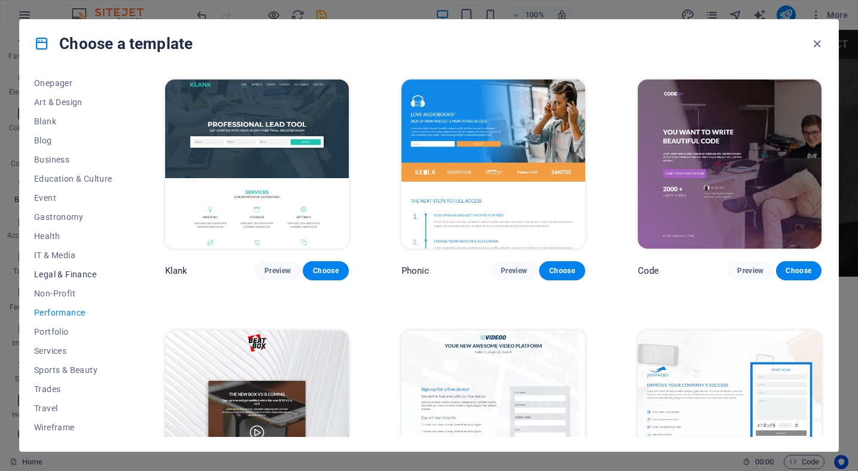
click at [64, 276] on span "Legal & Finance" at bounding box center [73, 275] width 78 height 10
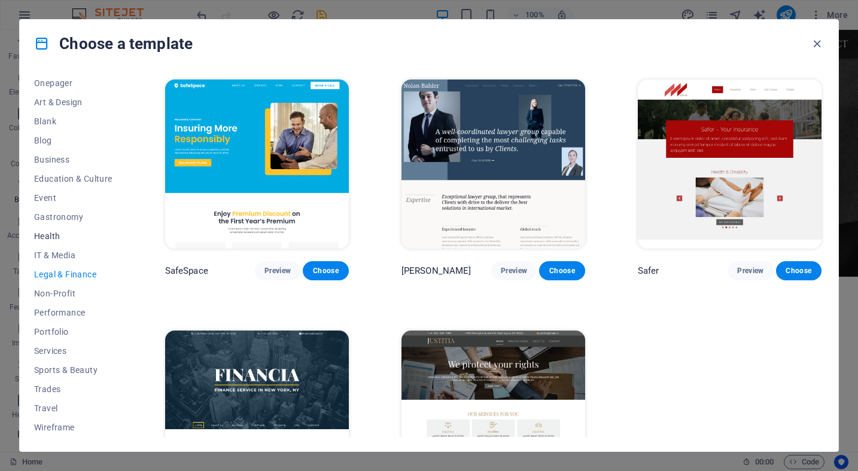
click at [66, 227] on button "Health" at bounding box center [73, 236] width 78 height 19
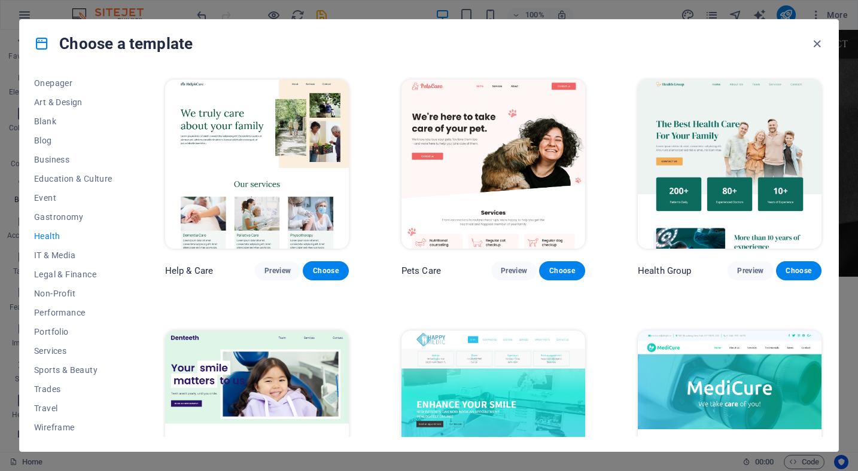
click at [250, 109] on img at bounding box center [257, 164] width 184 height 169
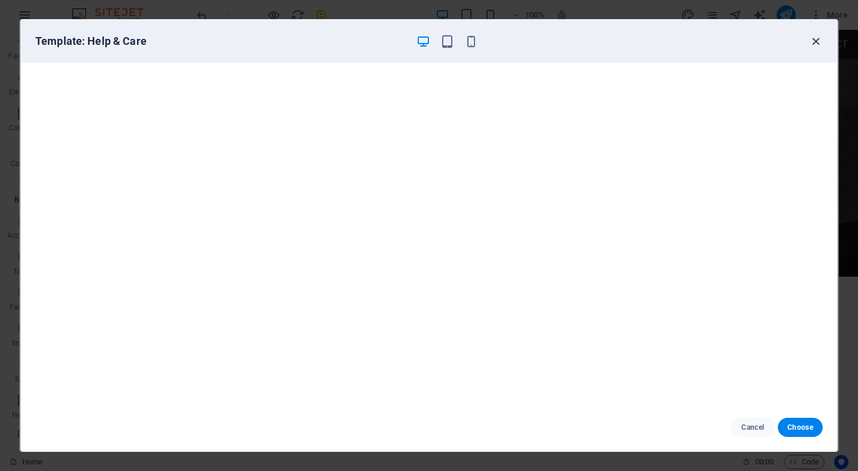
click at [815, 45] on icon "button" at bounding box center [816, 42] width 14 height 14
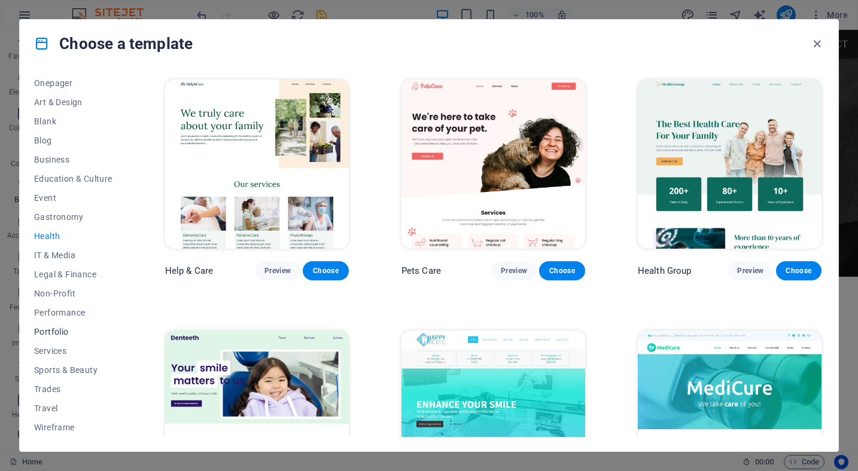
click at [47, 330] on span "Portfolio" at bounding box center [73, 332] width 78 height 10
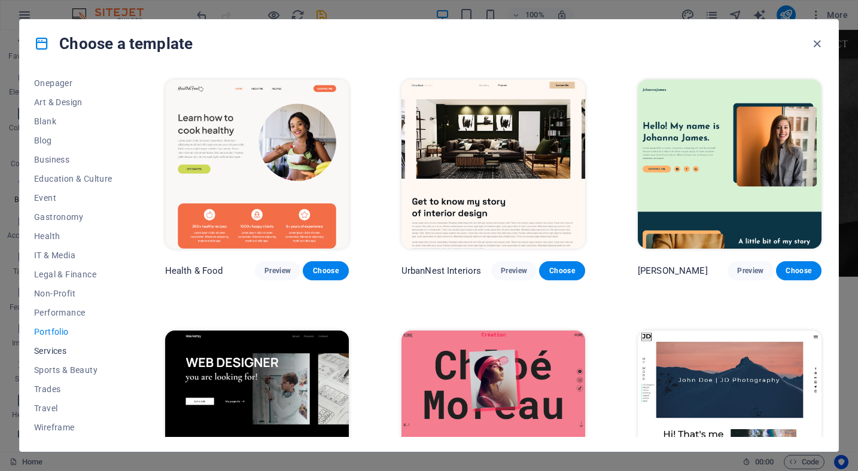
click at [58, 350] on span "Services" at bounding box center [73, 351] width 78 height 10
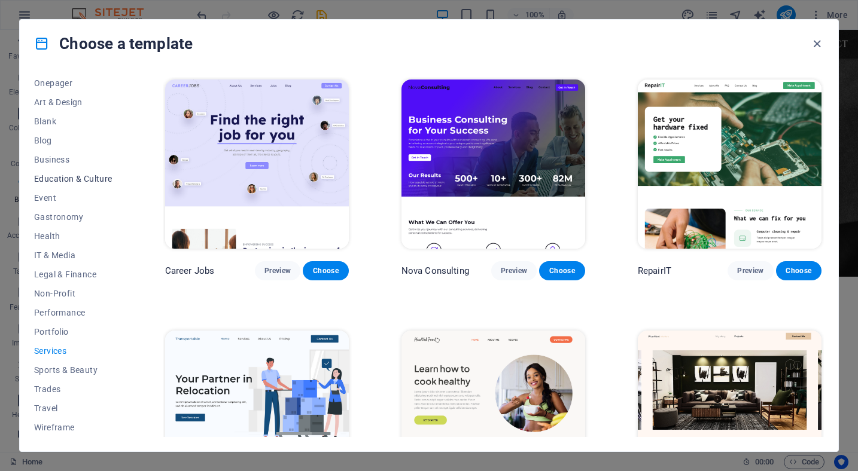
click at [56, 183] on span "Education & Culture" at bounding box center [73, 179] width 78 height 10
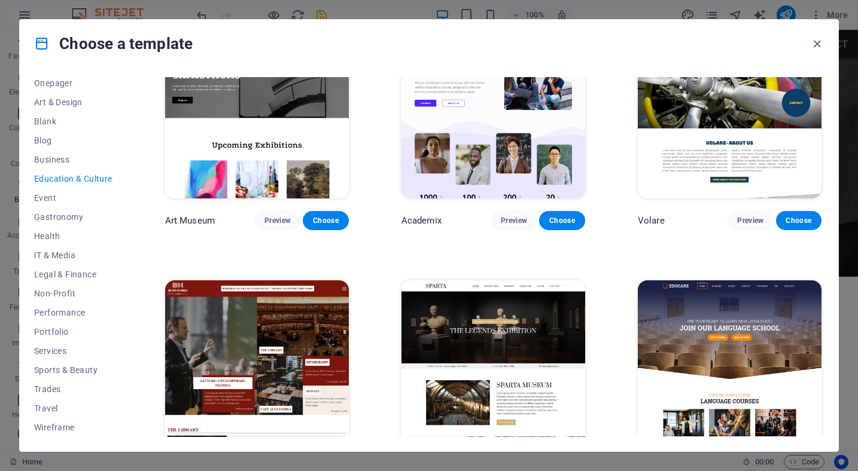
scroll to position [49, 0]
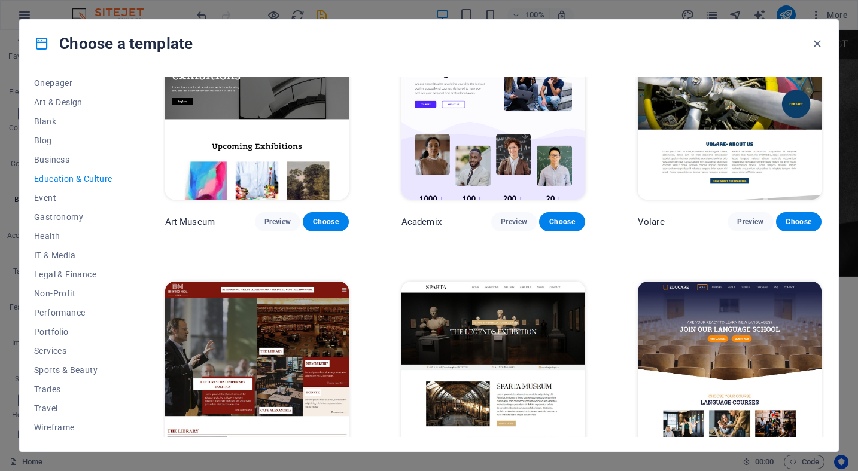
click at [656, 337] on img at bounding box center [730, 366] width 184 height 169
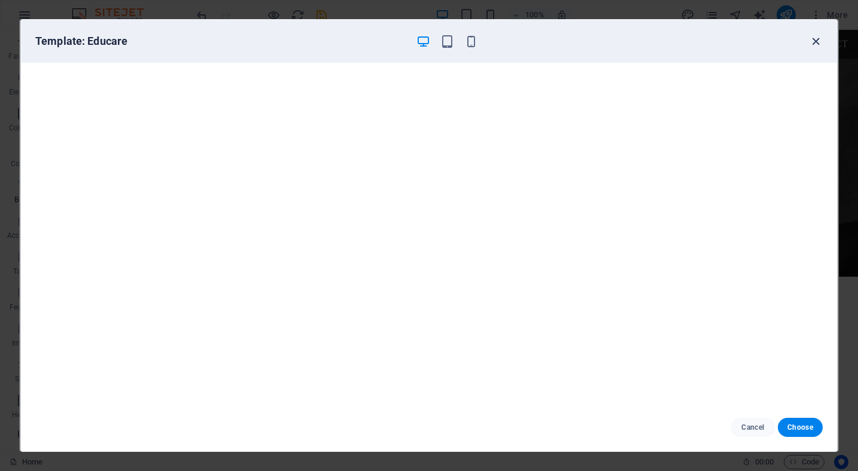
click at [813, 44] on icon "button" at bounding box center [816, 42] width 14 height 14
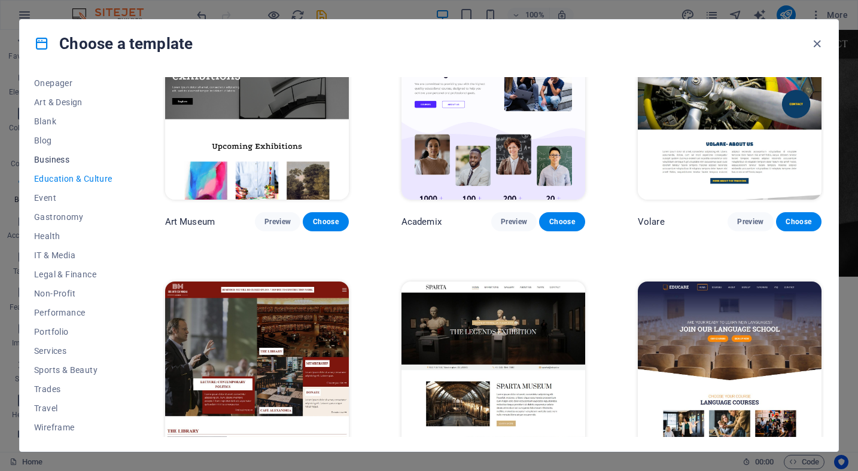
click at [53, 161] on span "Business" at bounding box center [73, 160] width 78 height 10
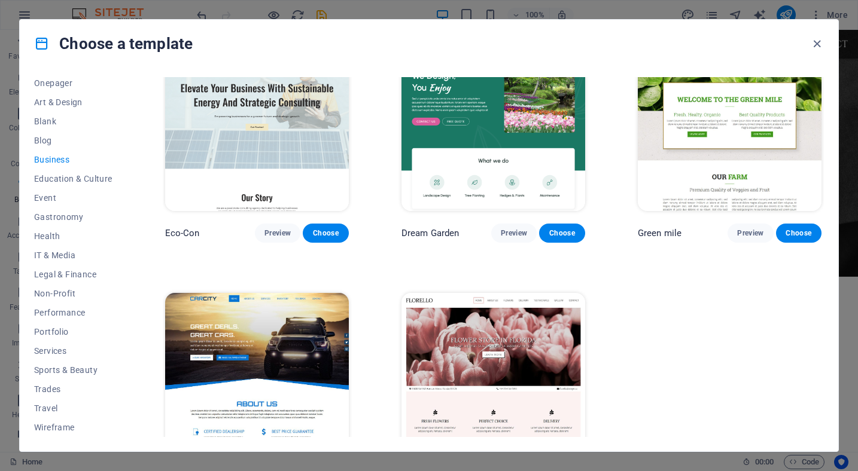
scroll to position [0, 0]
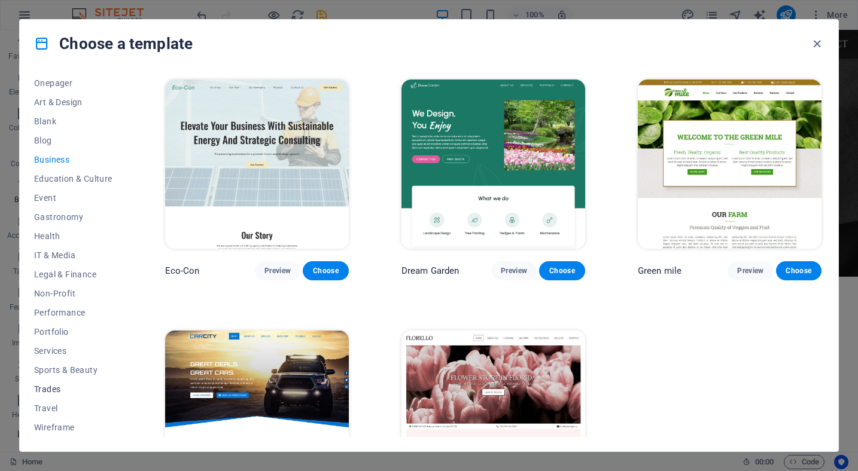
click at [55, 391] on span "Trades" at bounding box center [73, 390] width 78 height 10
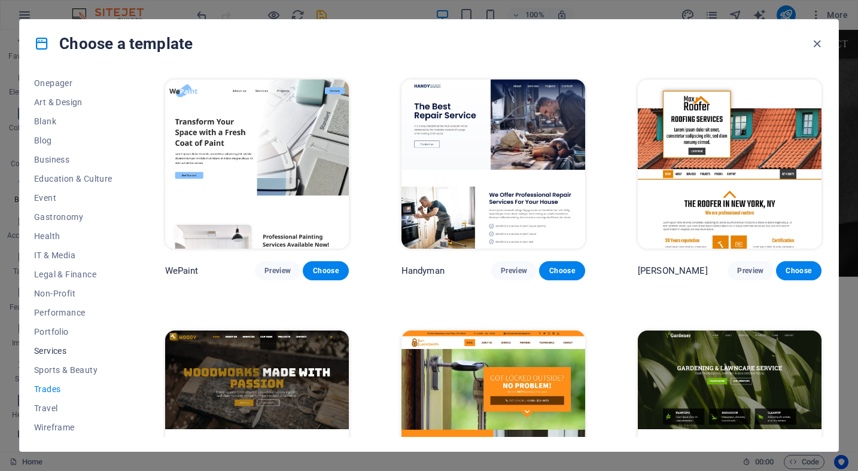
click at [64, 353] on span "Services" at bounding box center [73, 351] width 78 height 10
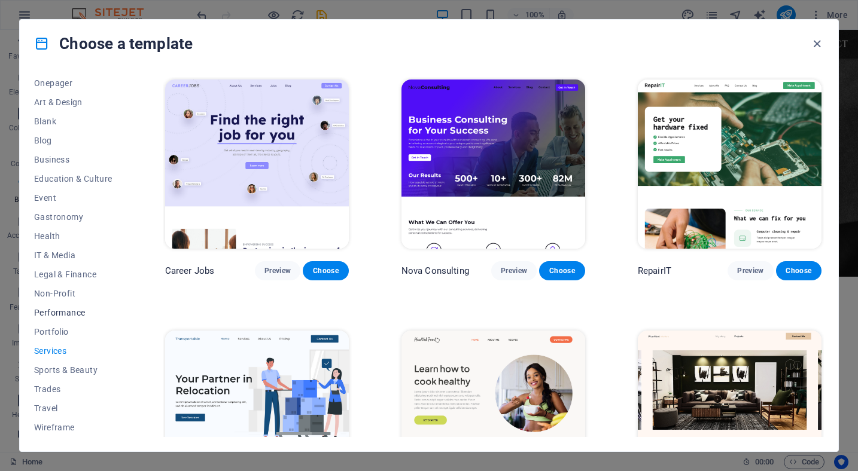
click at [75, 315] on span "Performance" at bounding box center [73, 313] width 78 height 10
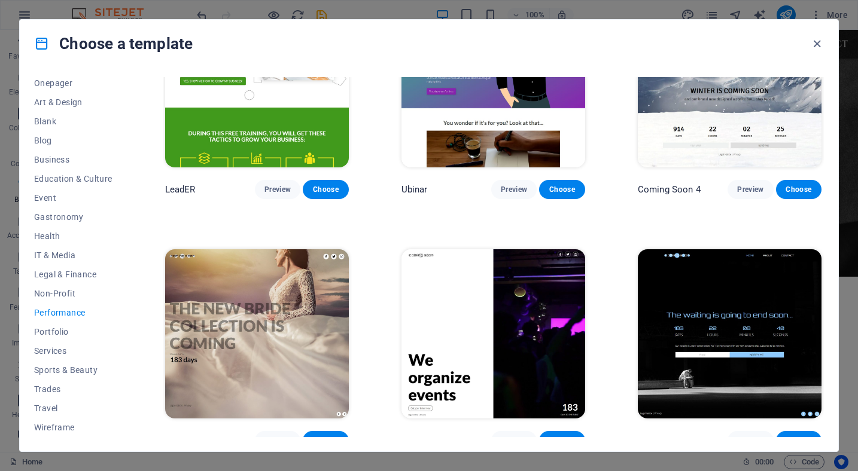
scroll to position [1091, 0]
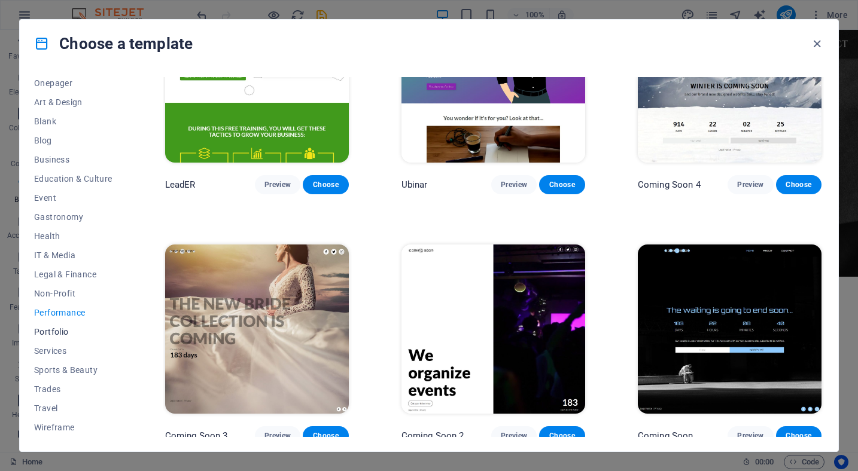
click at [49, 334] on span "Portfolio" at bounding box center [73, 332] width 78 height 10
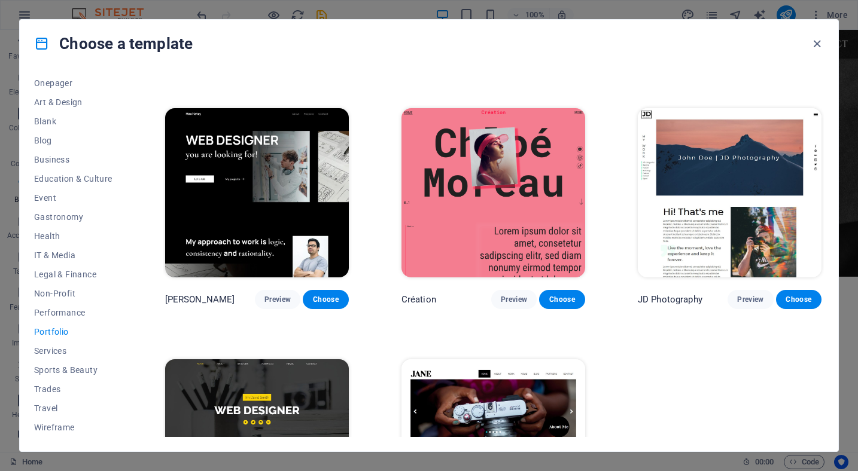
scroll to position [240, 0]
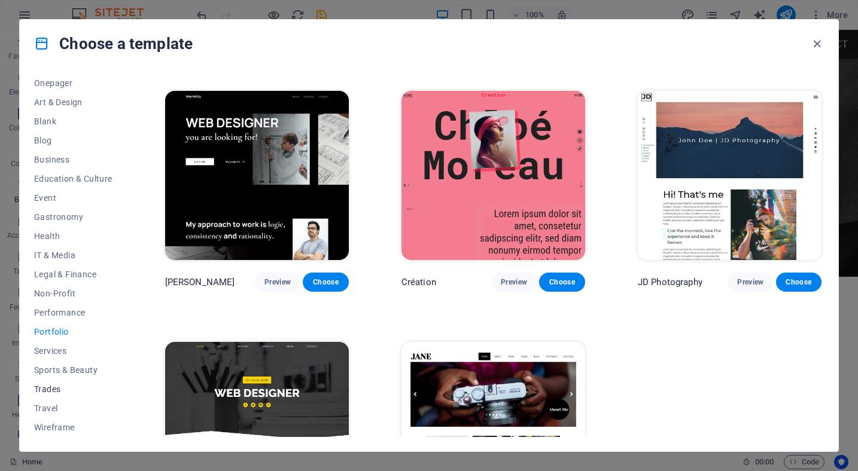
click at [50, 394] on button "Trades" at bounding box center [73, 389] width 78 height 19
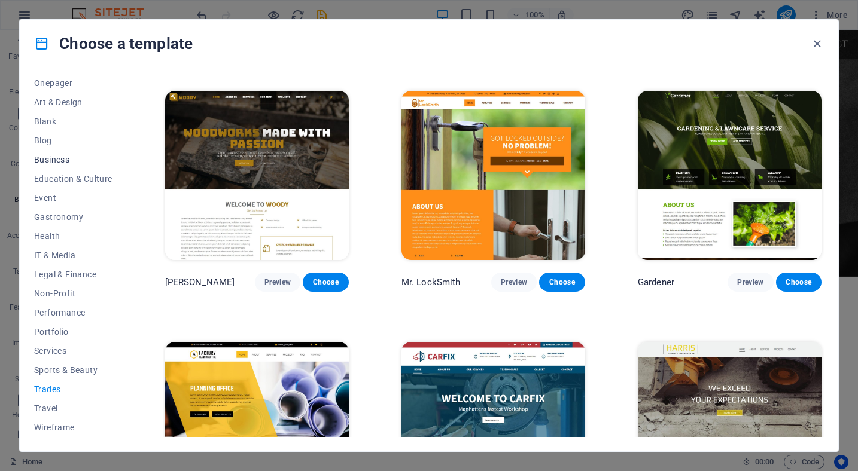
click at [68, 163] on span "Business" at bounding box center [73, 160] width 78 height 10
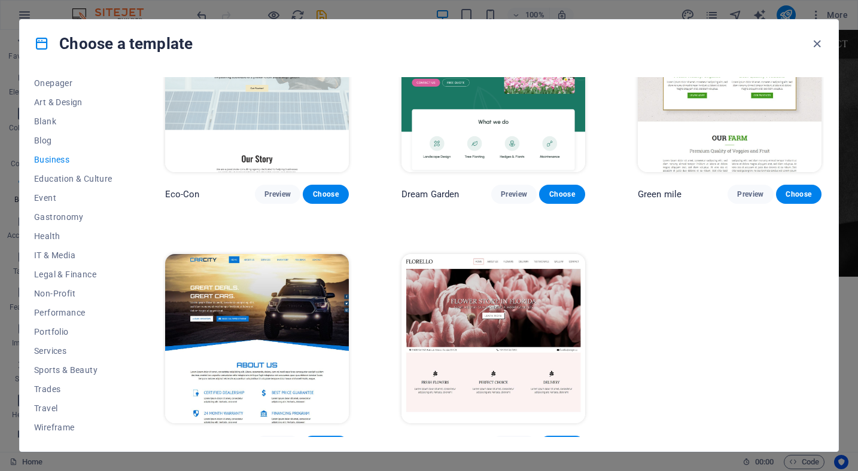
scroll to position [92, 0]
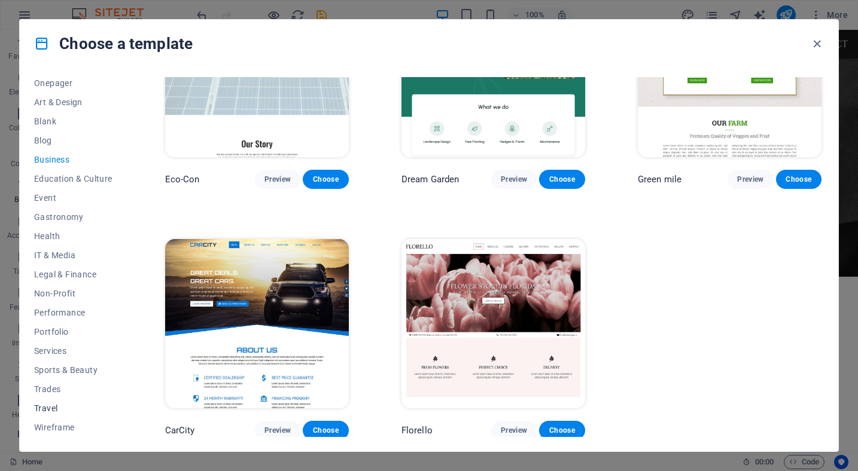
click at [48, 410] on span "Travel" at bounding box center [73, 409] width 78 height 10
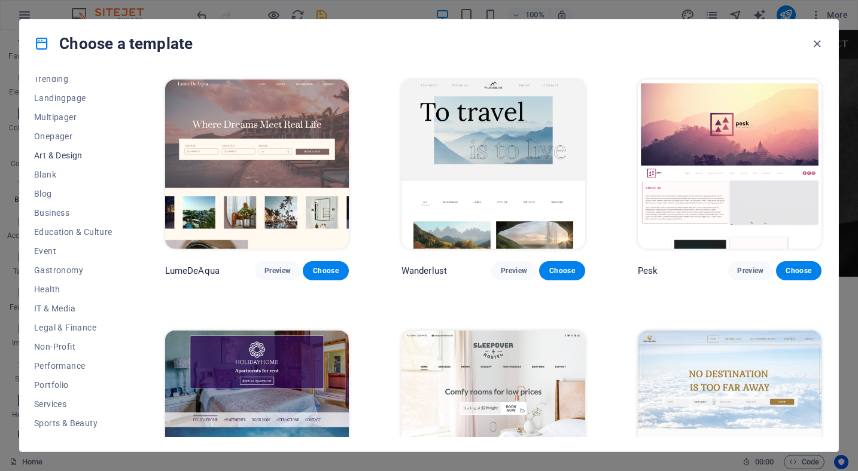
scroll to position [0, 0]
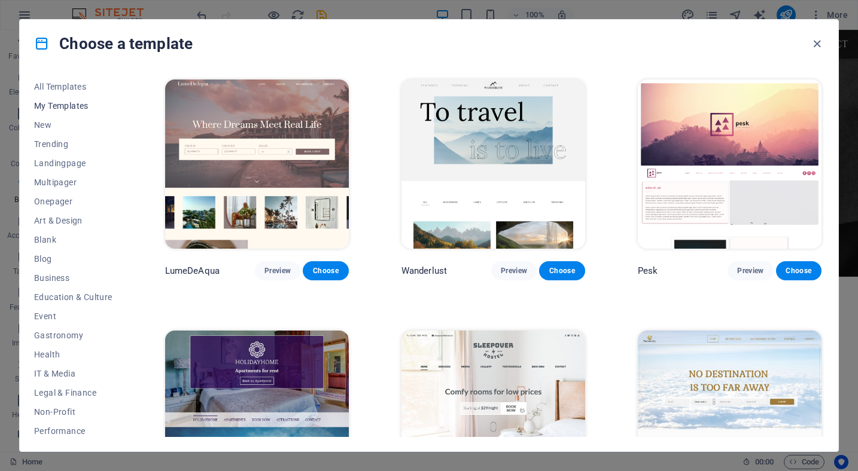
click at [72, 108] on span "My Templates" at bounding box center [73, 106] width 78 height 10
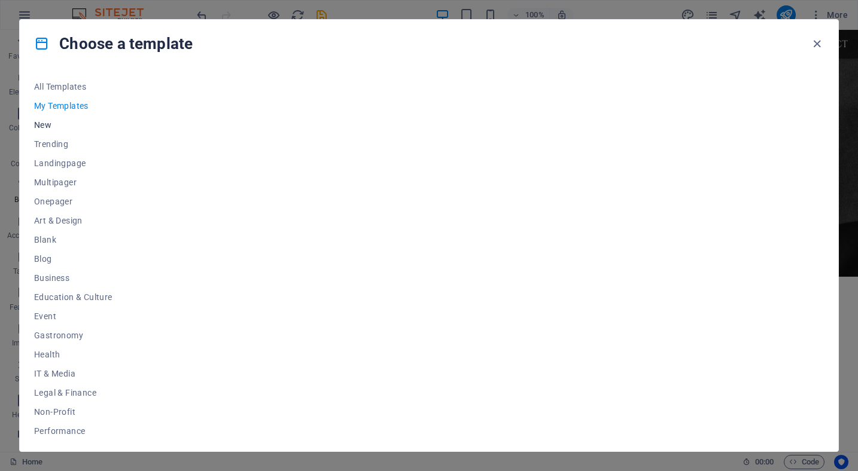
click at [50, 121] on span "New" at bounding box center [73, 125] width 78 height 10
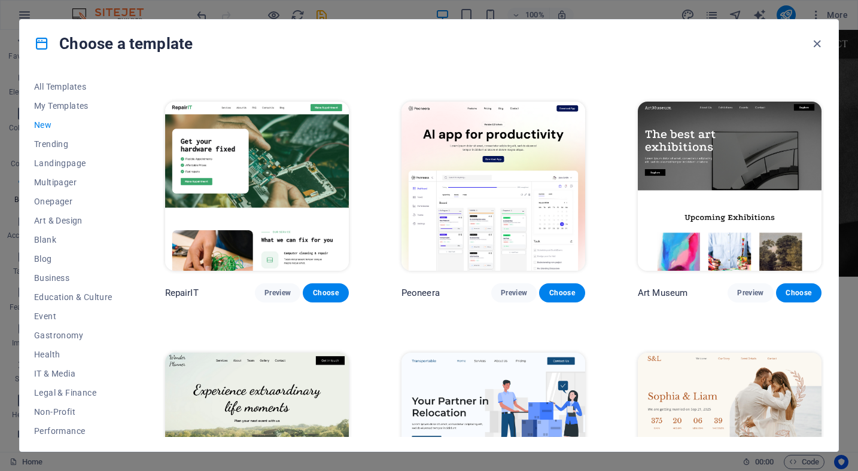
scroll to position [178, 0]
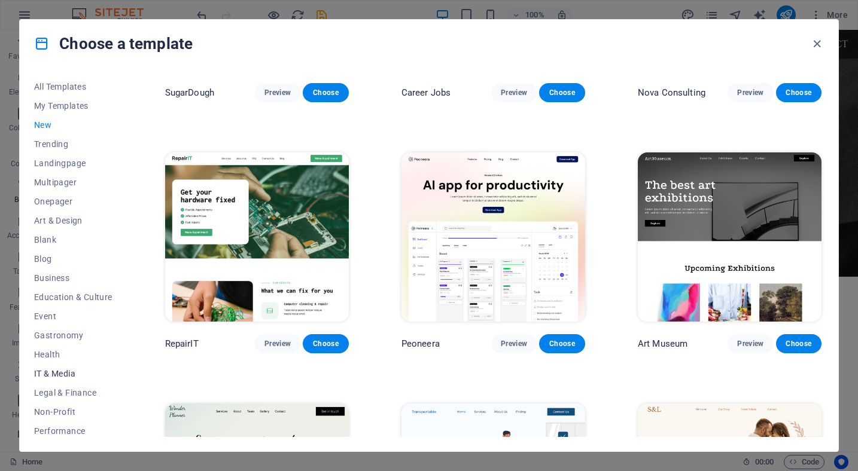
click at [65, 378] on span "IT & Media" at bounding box center [73, 374] width 78 height 10
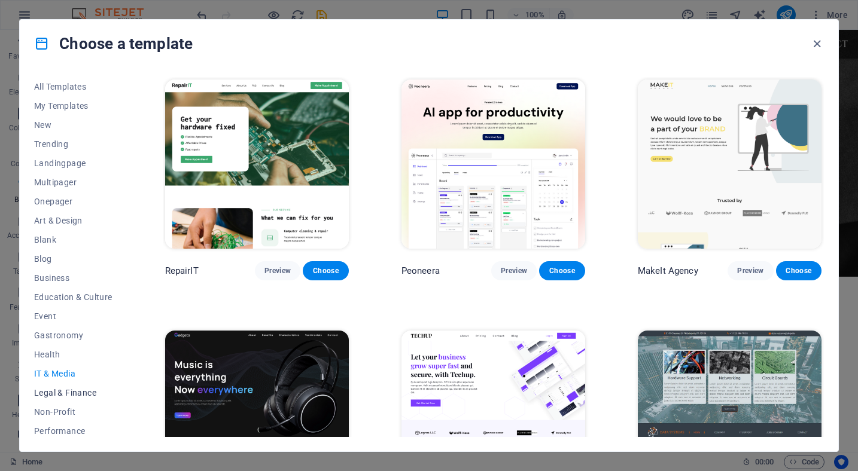
click at [91, 384] on button "Legal & Finance" at bounding box center [73, 392] width 78 height 19
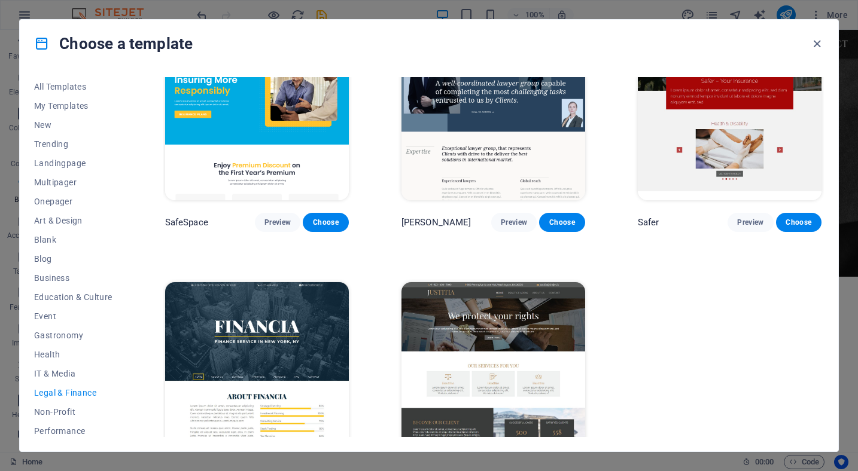
scroll to position [92, 0]
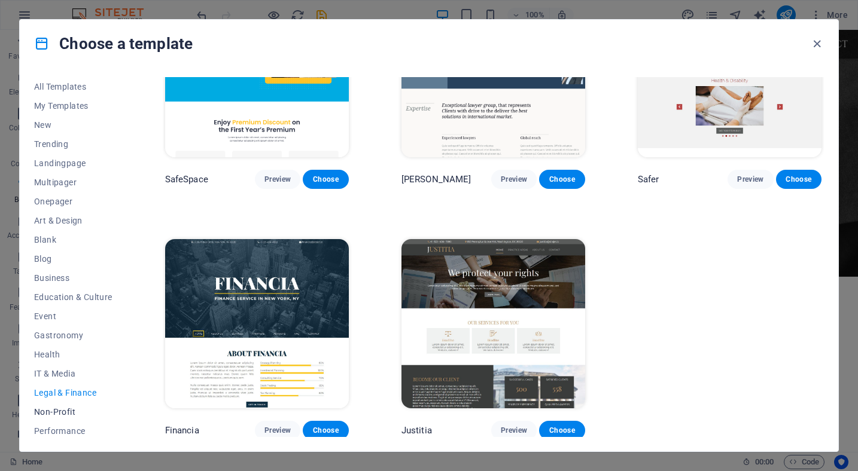
click at [62, 409] on span "Non-Profit" at bounding box center [73, 412] width 78 height 10
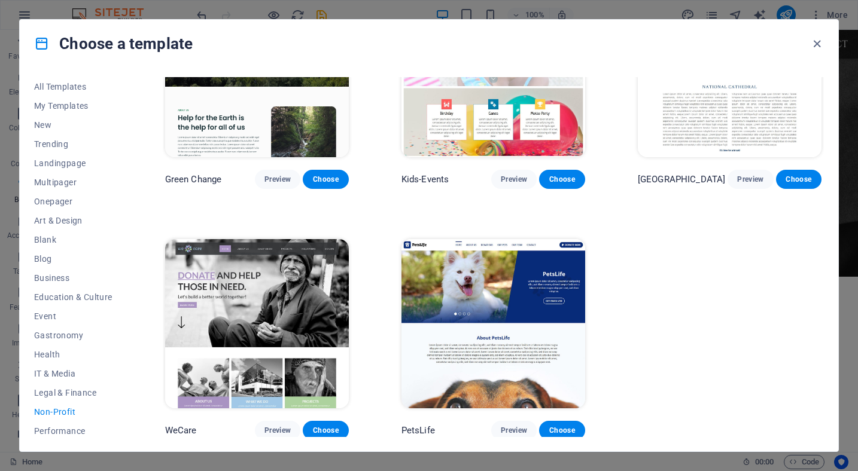
scroll to position [0, 0]
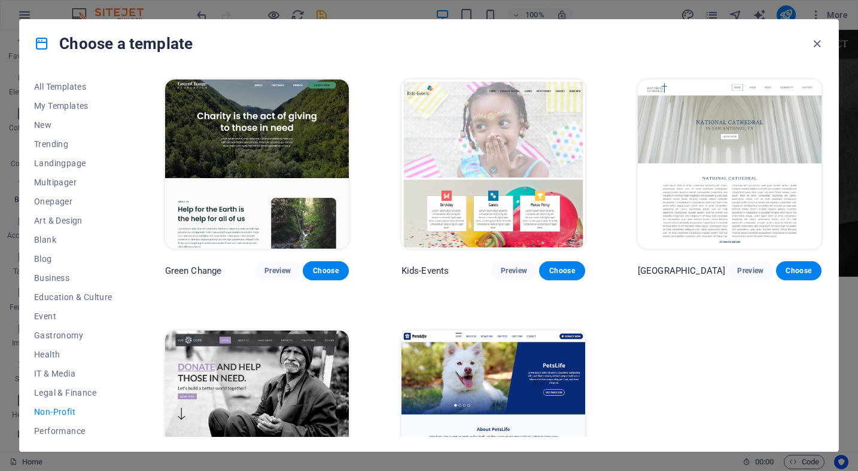
click at [305, 212] on img at bounding box center [257, 164] width 184 height 169
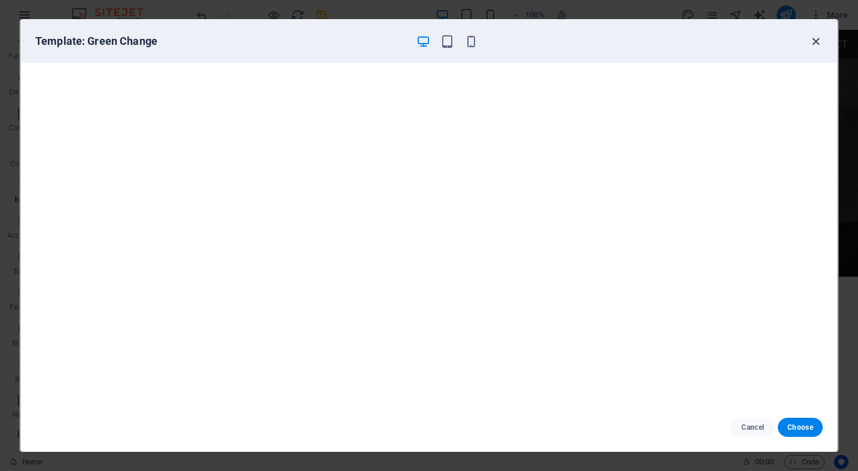
click at [809, 43] on icon "button" at bounding box center [816, 42] width 14 height 14
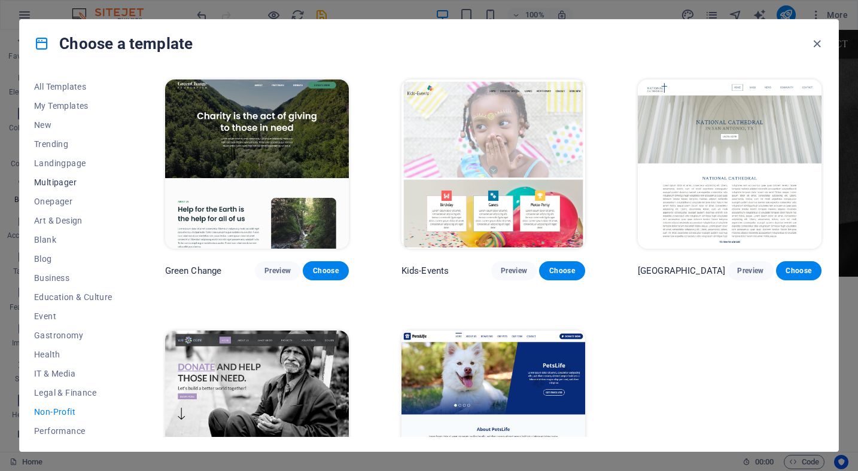
click at [68, 178] on span "Multipager" at bounding box center [73, 183] width 78 height 10
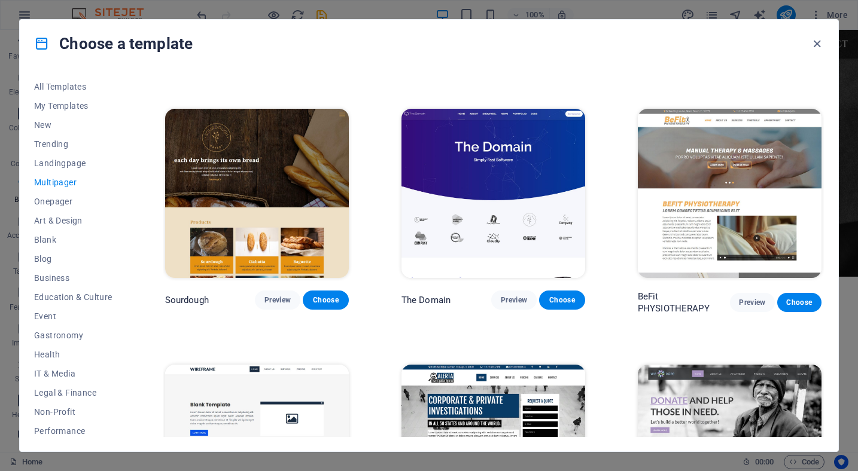
scroll to position [3427, 0]
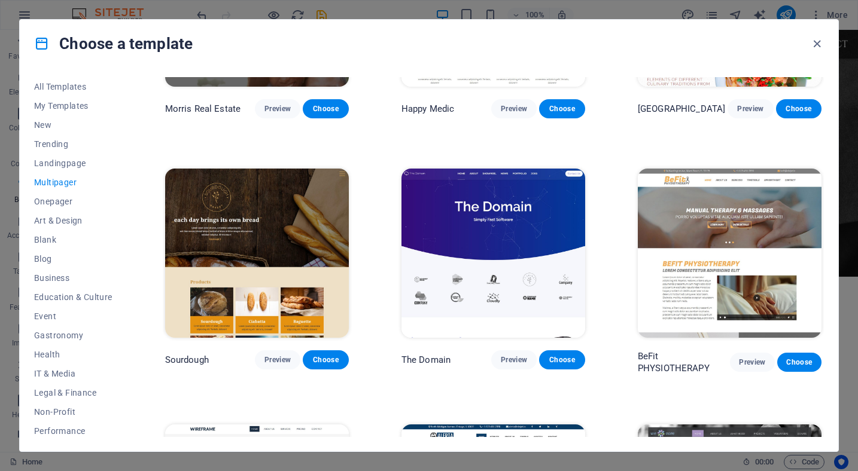
click at [486, 184] on img at bounding box center [493, 253] width 184 height 169
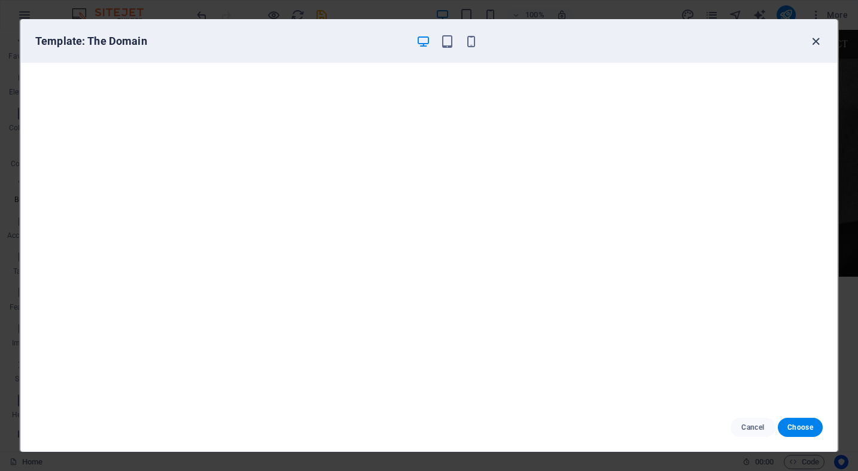
click at [815, 39] on icon "button" at bounding box center [816, 42] width 14 height 14
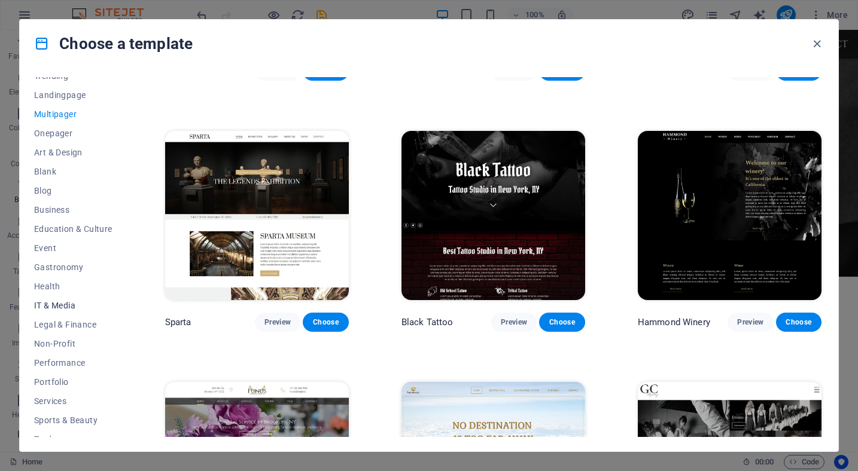
scroll to position [118, 0]
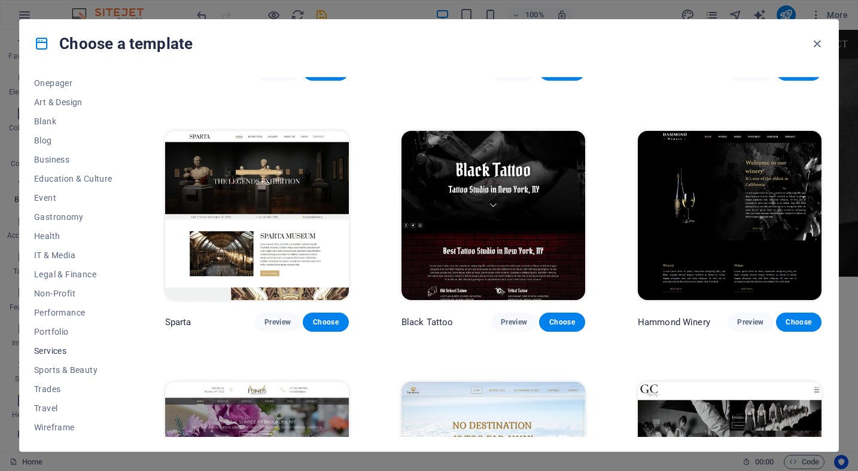
click at [64, 347] on span "Services" at bounding box center [73, 351] width 78 height 10
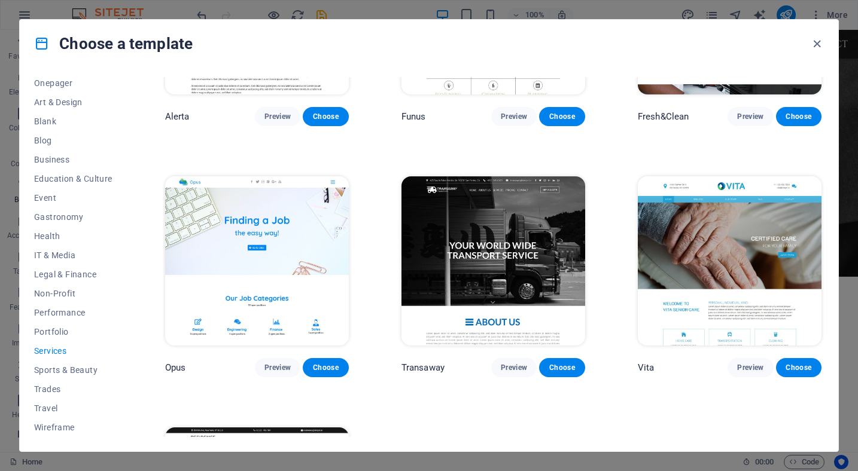
scroll to position [1411, 0]
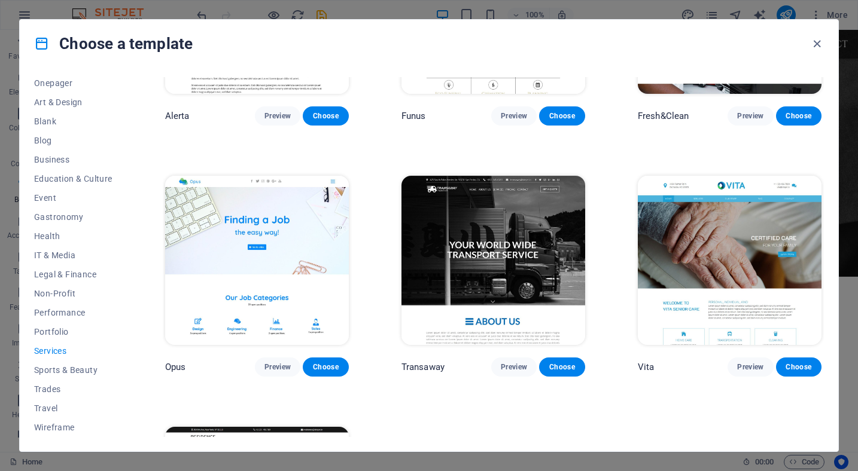
click at [427, 291] on img at bounding box center [493, 260] width 184 height 169
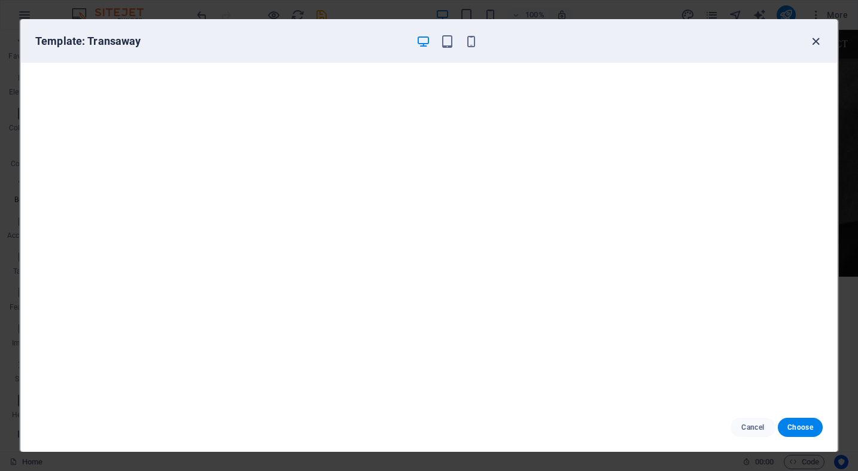
click at [815, 44] on icon "button" at bounding box center [816, 42] width 14 height 14
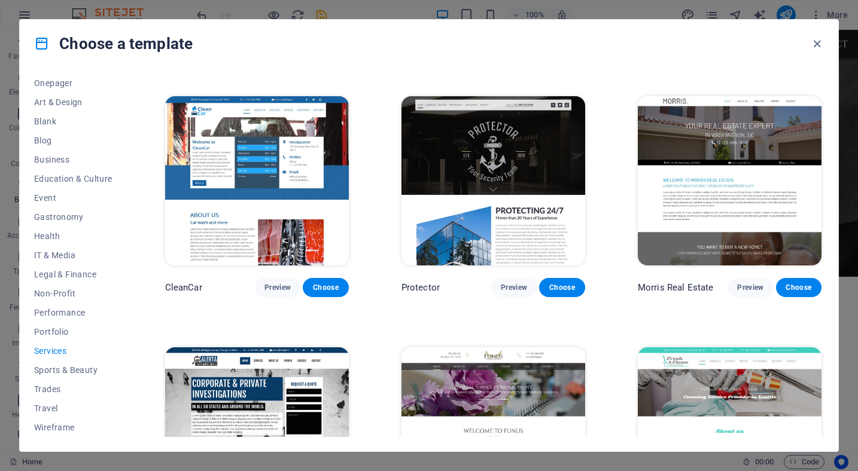
scroll to position [995, 0]
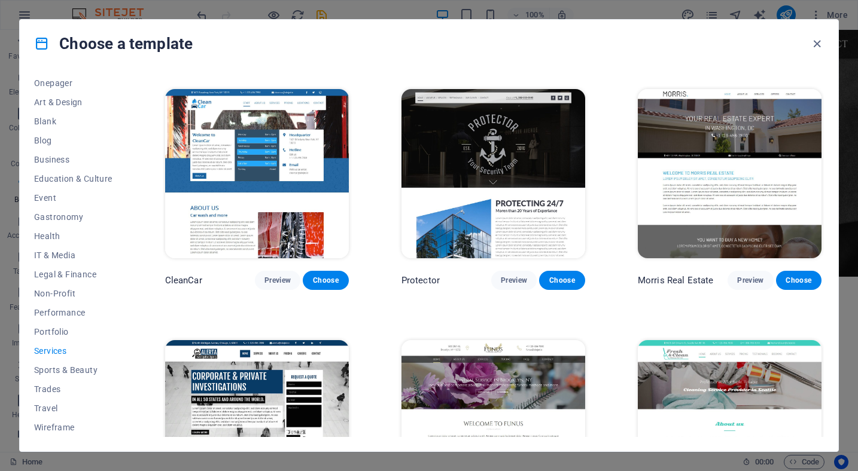
click at [457, 364] on img at bounding box center [493, 424] width 184 height 169
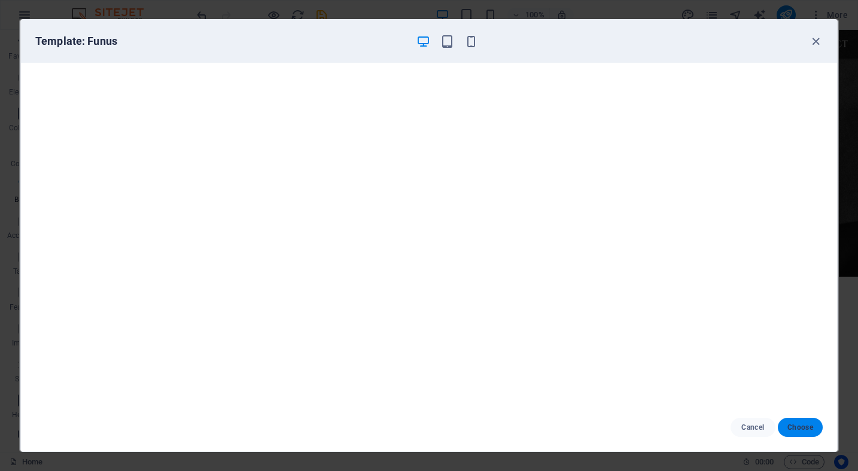
click at [795, 420] on button "Choose" at bounding box center [799, 427] width 45 height 19
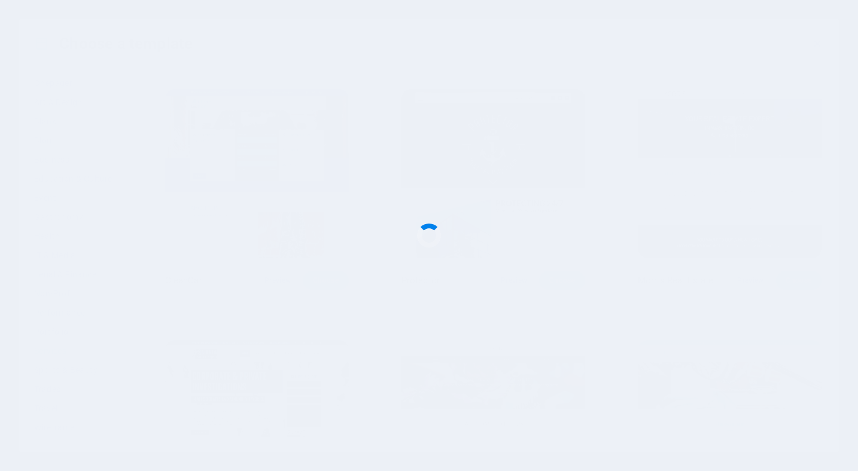
scroll to position [1868, 0]
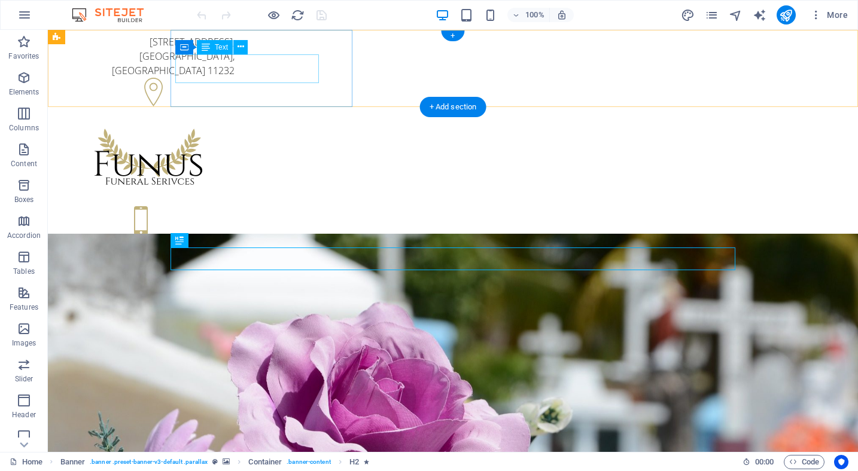
click at [234, 65] on div "[STREET_ADDRESS]" at bounding box center [148, 56] width 172 height 43
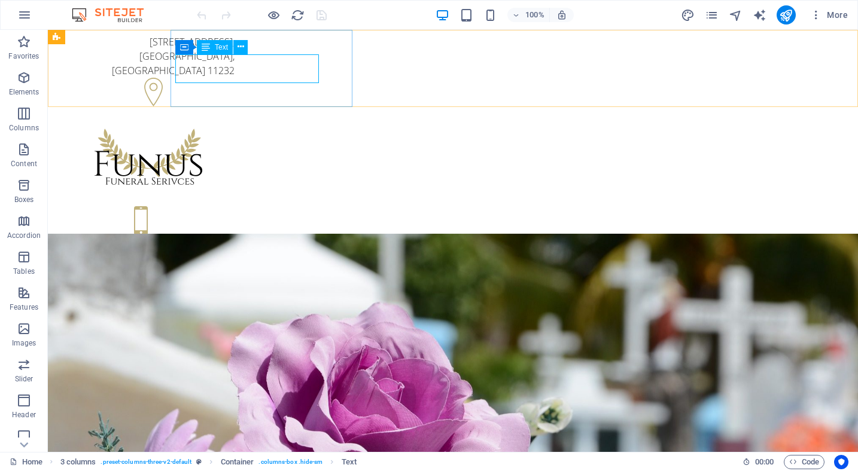
click at [214, 47] on div "Text" at bounding box center [215, 47] width 36 height 14
click at [760, 19] on icon "text_generator" at bounding box center [759, 15] width 14 height 14
select select "English"
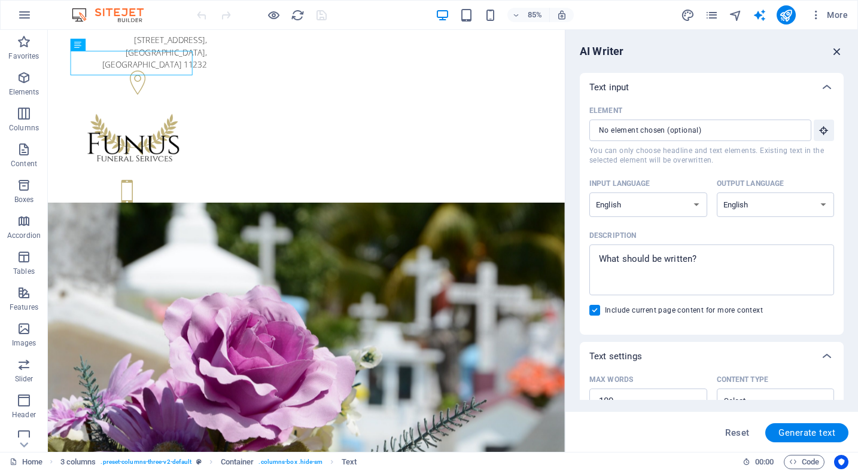
click at [837, 51] on icon "button" at bounding box center [836, 51] width 13 height 13
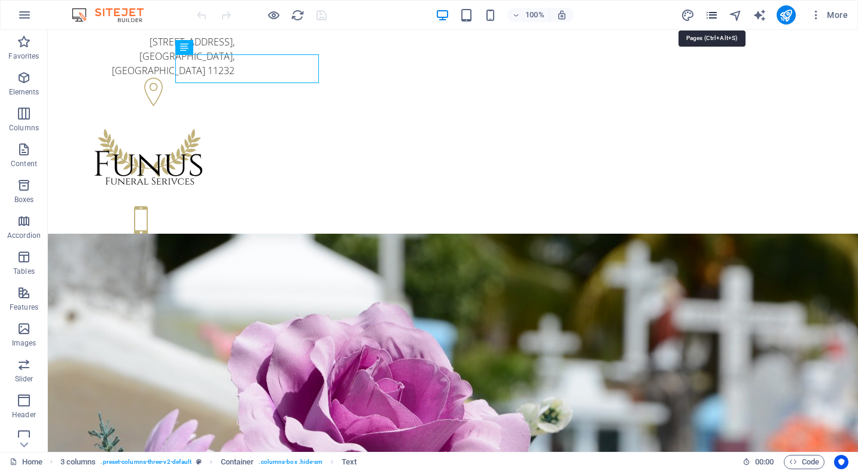
click at [715, 17] on icon "pages" at bounding box center [712, 15] width 14 height 14
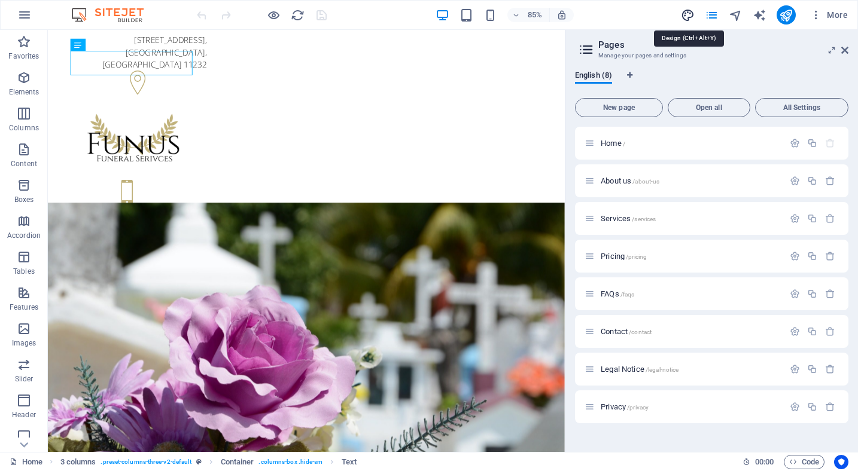
click at [691, 18] on icon "design" at bounding box center [688, 15] width 14 height 14
select select "px"
select select "300"
select select "px"
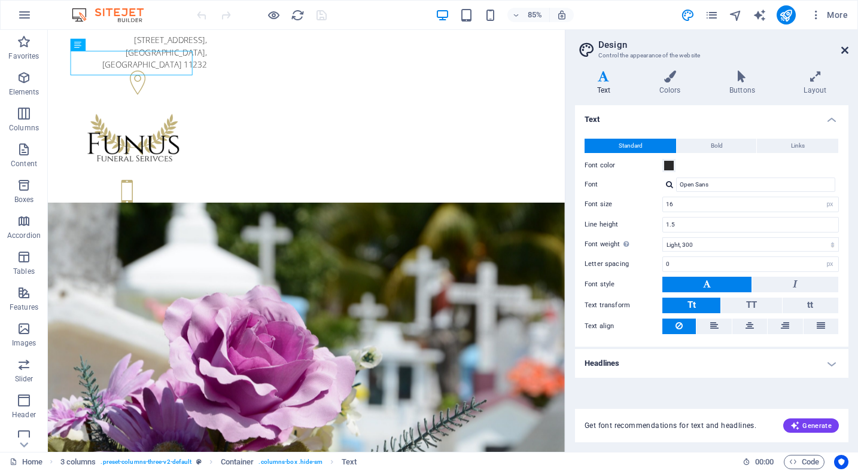
click at [843, 48] on icon at bounding box center [844, 50] width 7 height 10
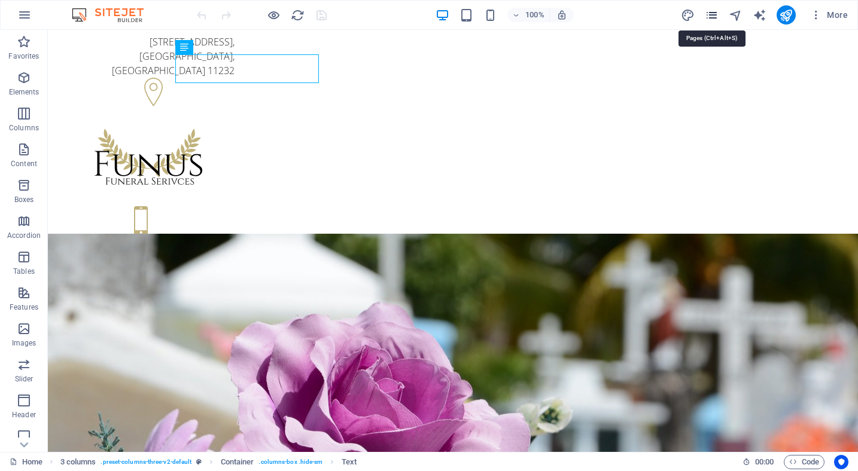
click at [709, 16] on icon "pages" at bounding box center [712, 15] width 14 height 14
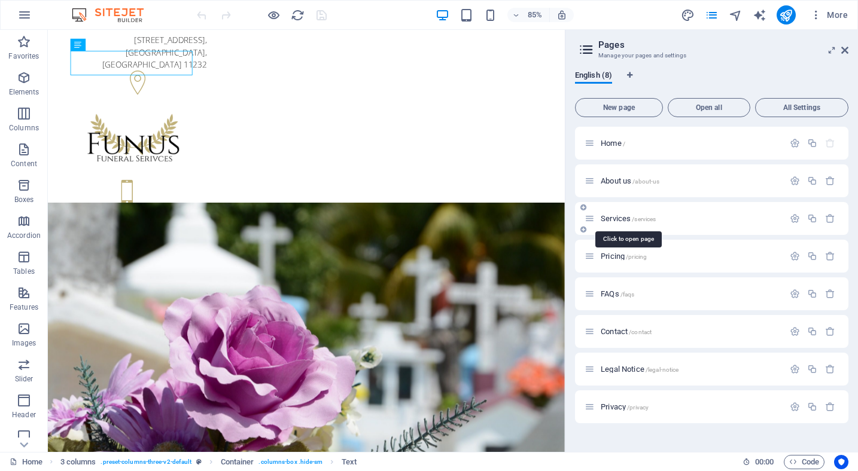
click at [616, 216] on span "Services /services" at bounding box center [627, 218] width 55 height 9
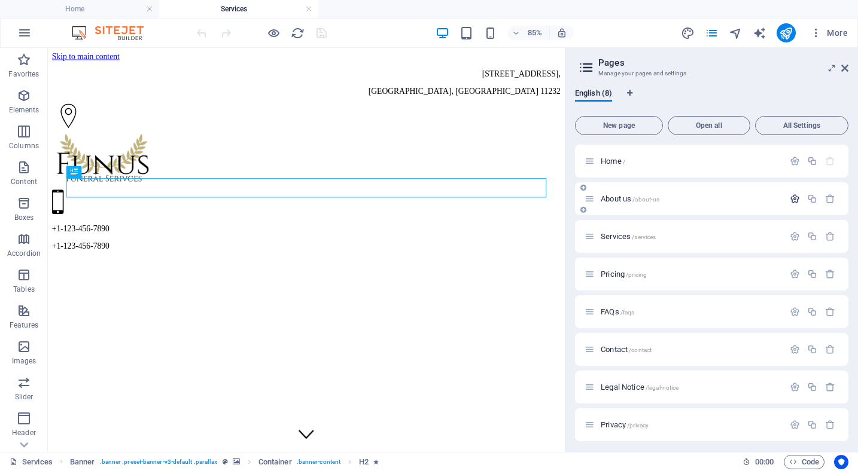
click at [793, 199] on icon "button" at bounding box center [794, 199] width 10 height 10
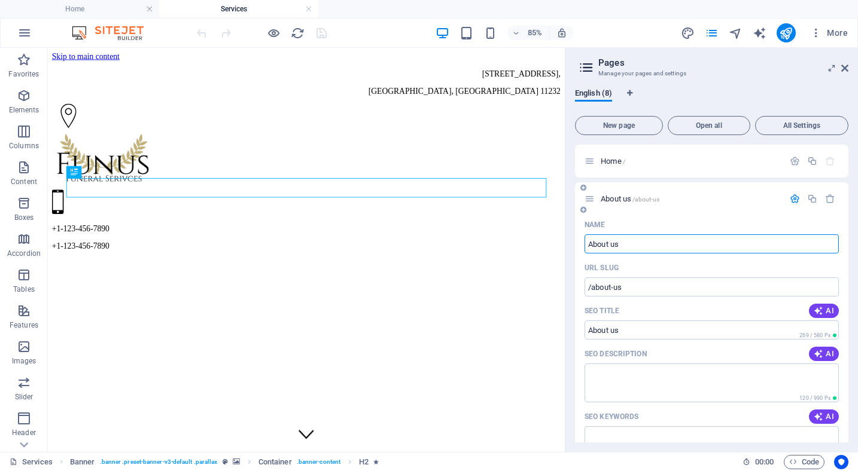
click at [676, 243] on input "About us" at bounding box center [711, 243] width 254 height 19
click at [735, 202] on p "About us /about-us" at bounding box center [689, 199] width 179 height 8
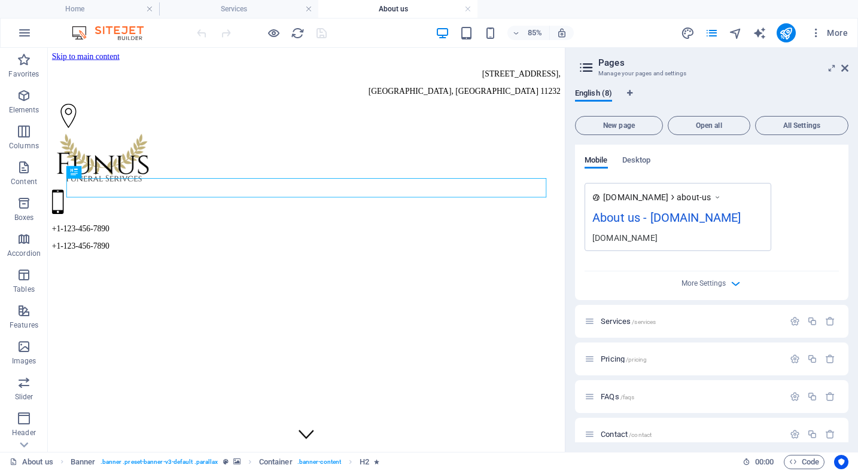
scroll to position [413, 0]
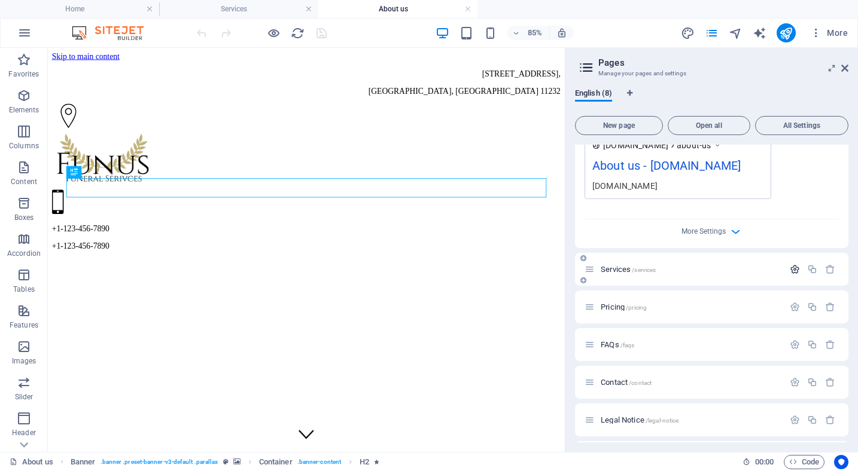
click at [795, 267] on icon "button" at bounding box center [794, 269] width 10 height 10
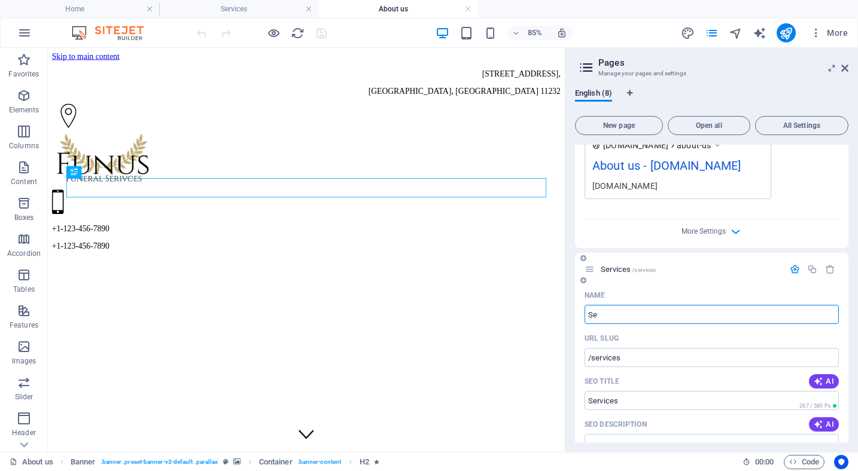
type input "S"
type input "/se"
type input "Se"
type input "/s"
type input "S"
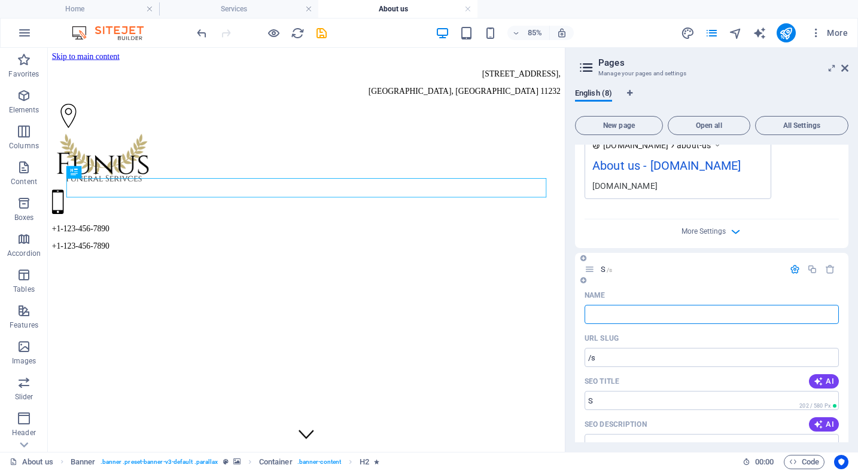
type input "/"
type input "Churches"
type input "/church"
type input "Church"
type input "Churches"
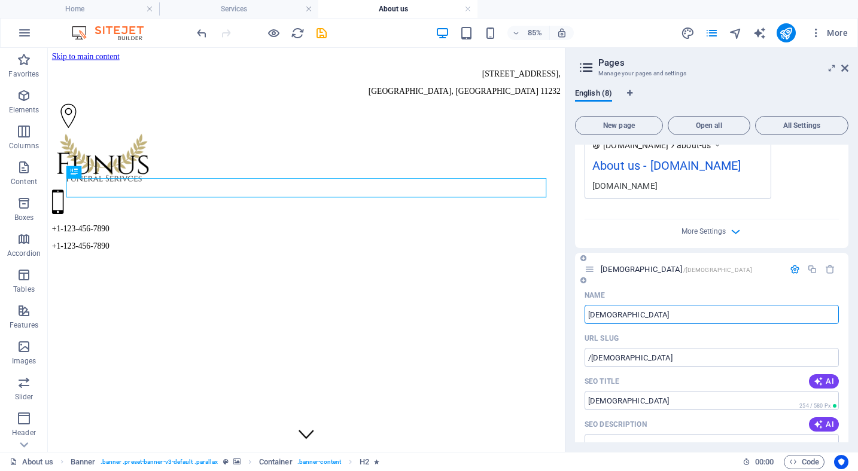
type input "/churches"
type input "Churches"
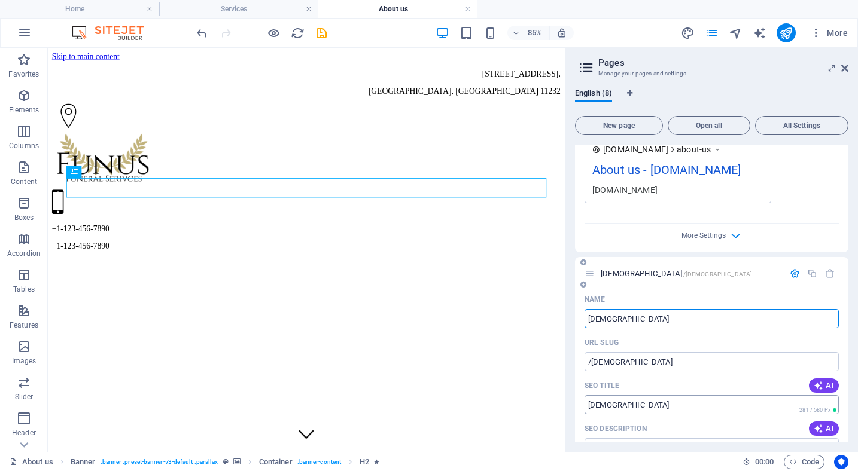
scroll to position [423, 0]
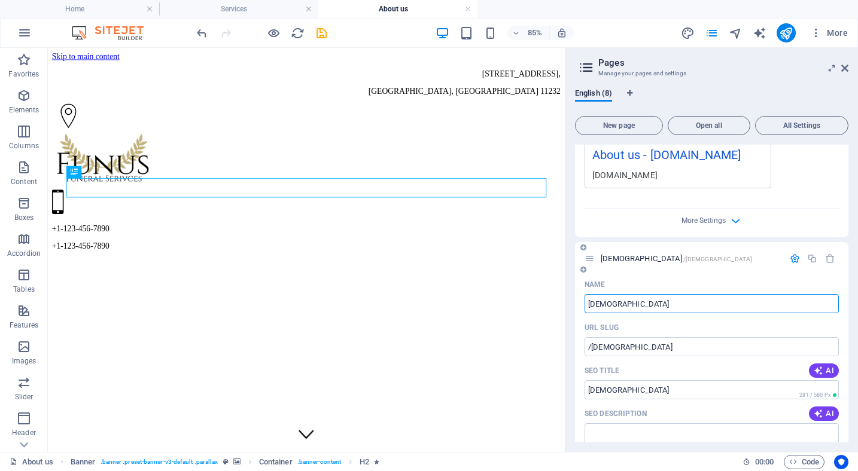
click at [639, 304] on input "Churches" at bounding box center [711, 303] width 254 height 19
type input "St Ni"
type input "/st"
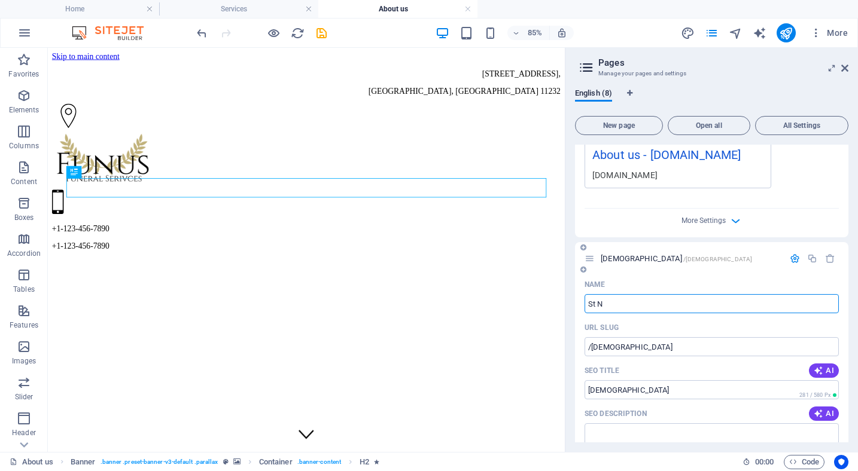
type input "St"
type input "St Nicolas"
type input "/st-nicolas"
type input "St Nicolas"
type input "St Nicolas VC"
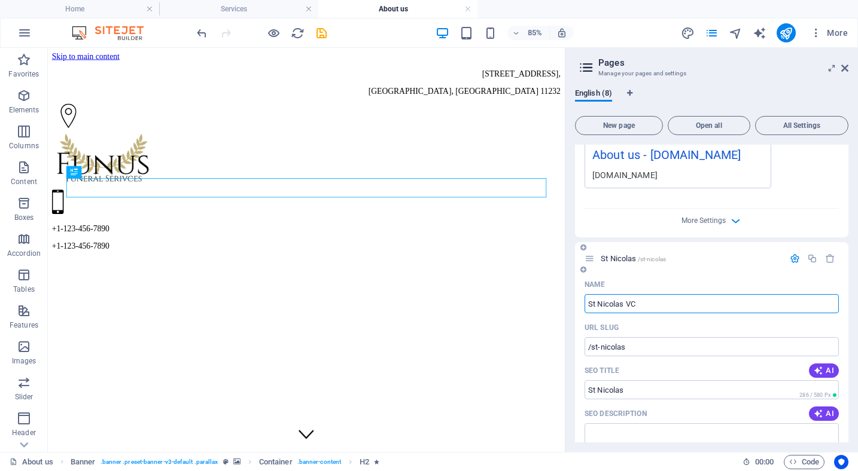
type input "St Nicolas"
type input "/st-nicolas-vc"
type input "St Nicolas VC"
type input "St Nicolas"
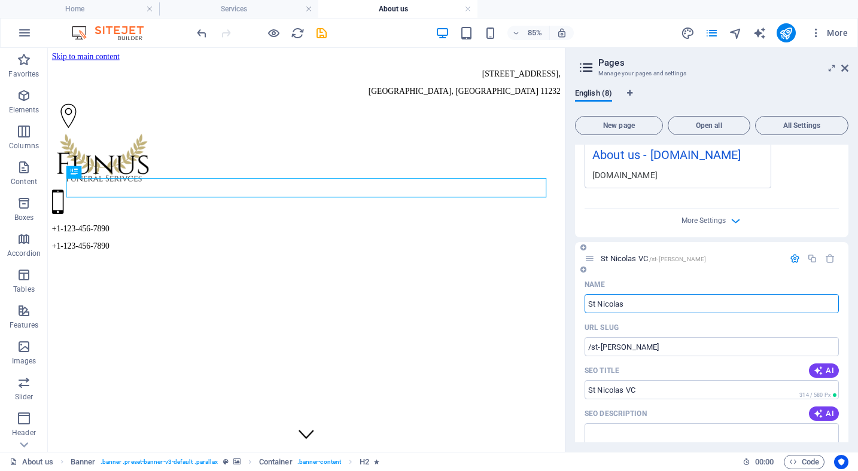
type input "/st-nicolas"
type input "St Nicolas"
type input "St Nicolas Church"
type input "/st-nicolas-church"
type input "St Nicolas Church"
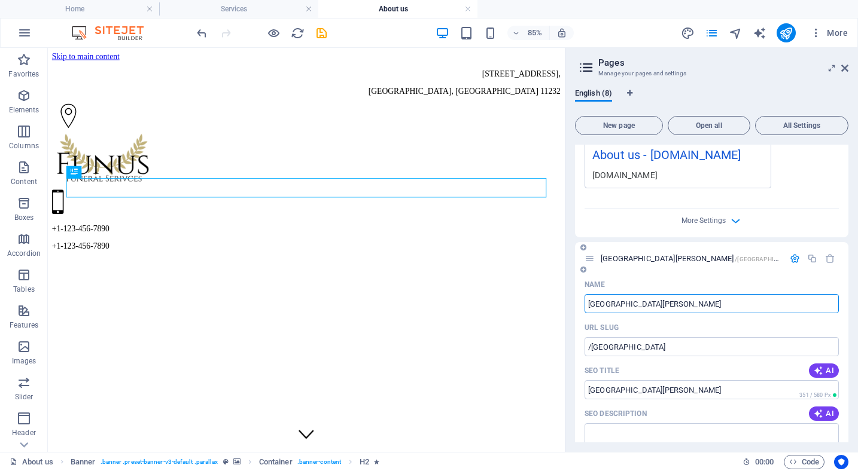
type input "St Nicolas Church"
click at [773, 285] on div "Name" at bounding box center [711, 284] width 254 height 19
click at [810, 261] on icon "button" at bounding box center [812, 259] width 10 height 10
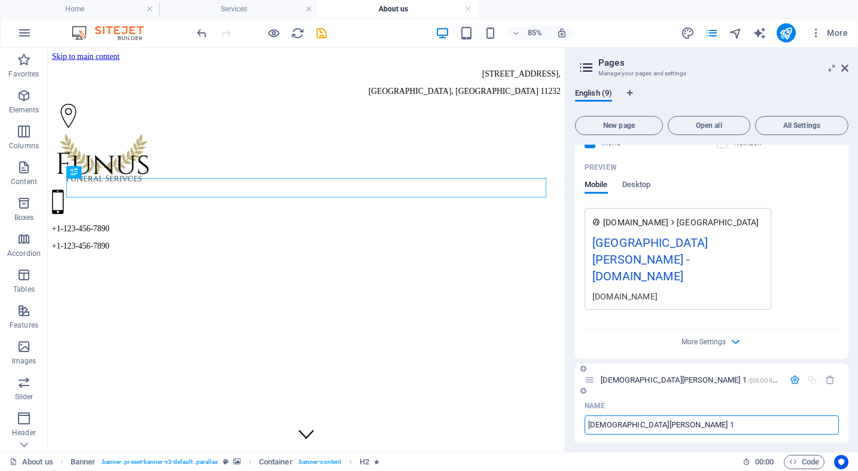
scroll to position [844, 0]
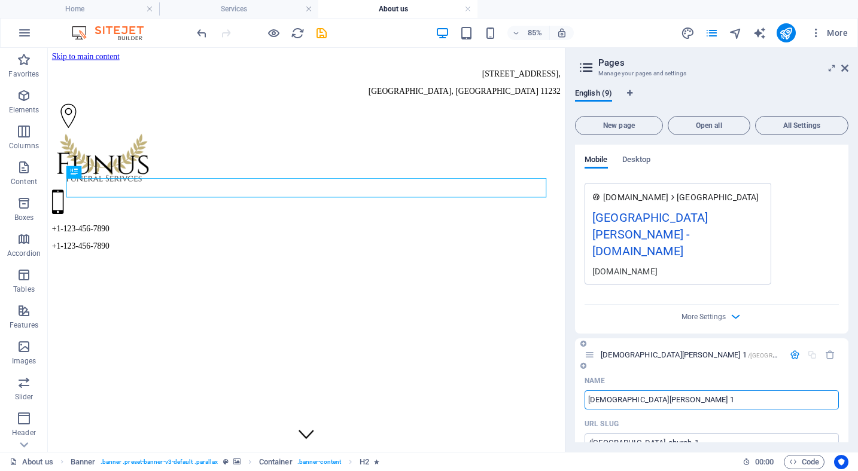
click at [666, 391] on input "St Nicolas Church 1" at bounding box center [711, 400] width 254 height 19
drag, startPoint x: 669, startPoint y: 385, endPoint x: 599, endPoint y: 379, distance: 69.6
click at [599, 391] on input "St Nicolas Church 1" at bounding box center [711, 400] width 254 height 19
type input "St James"
type input "/st-james"
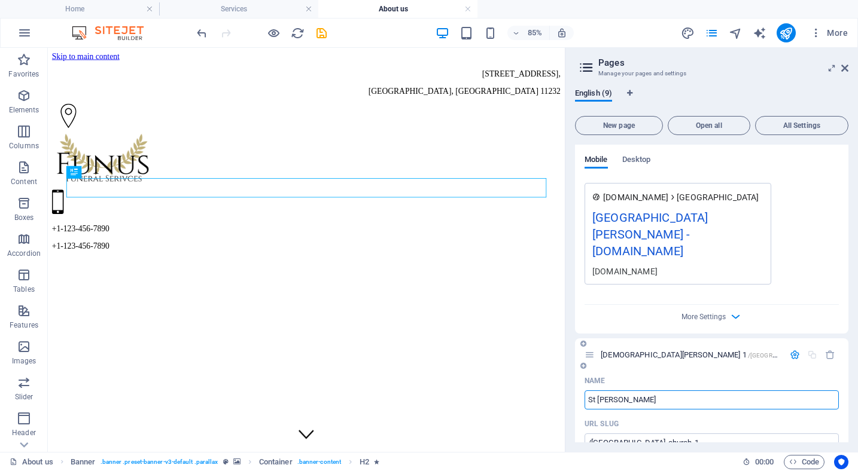
type input "St James"
type input "St James Church"
type input "/st-james-church"
type input "St James Church"
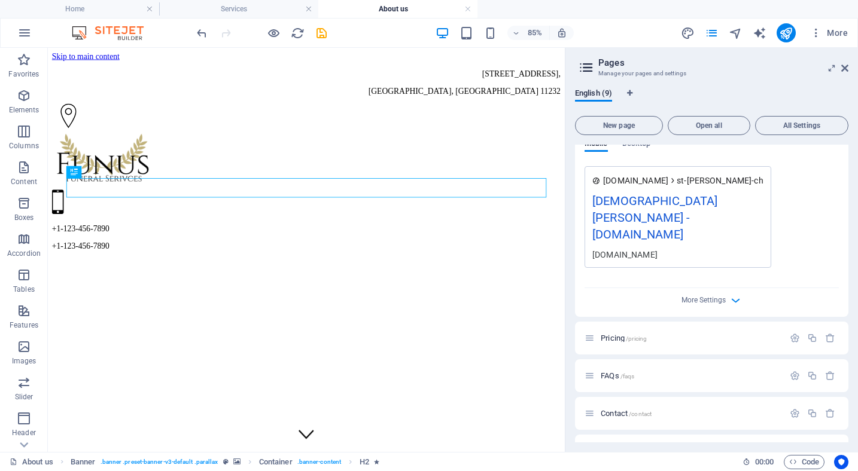
scroll to position [1381, 0]
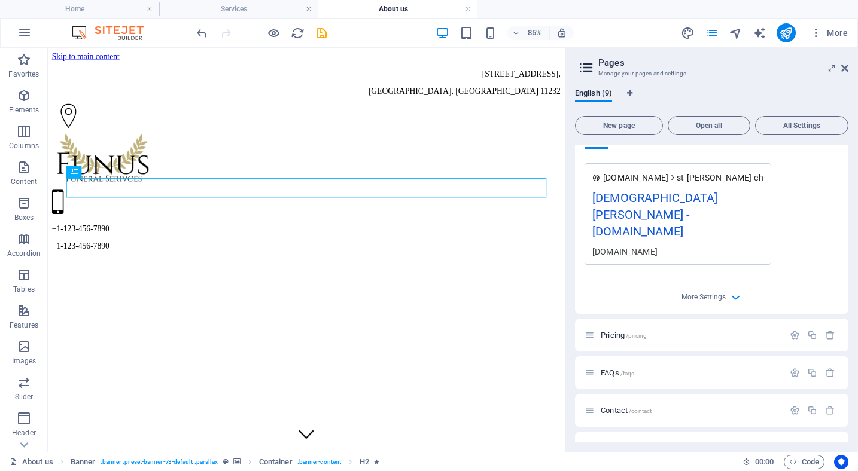
type input "St James Church"
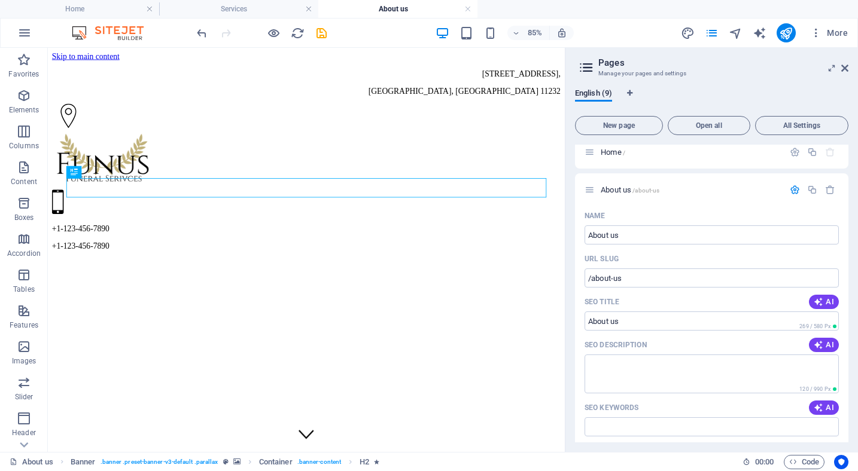
scroll to position [0, 0]
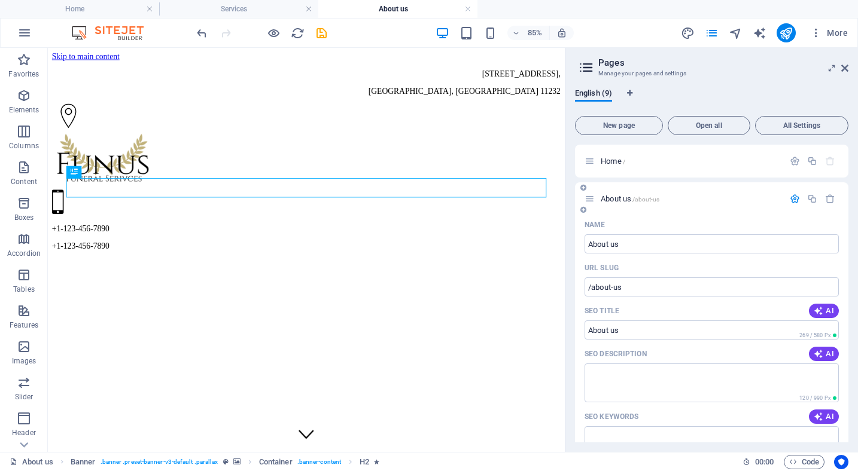
click at [792, 200] on icon "button" at bounding box center [794, 199] width 10 height 10
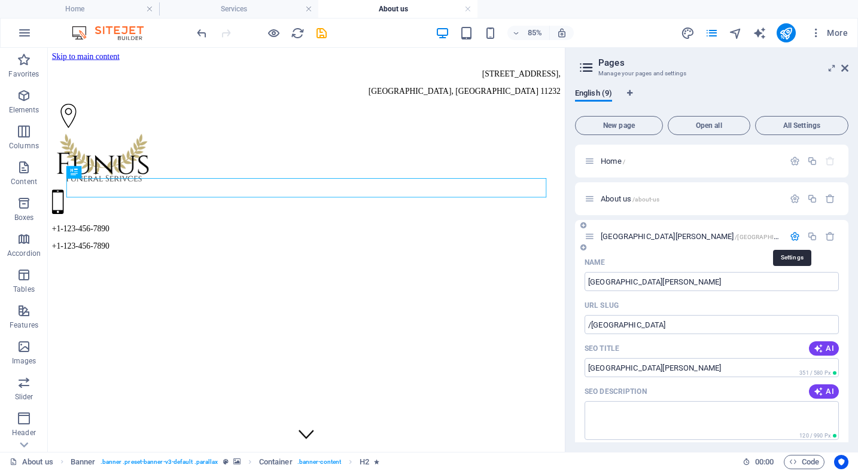
click at [795, 237] on icon "button" at bounding box center [794, 236] width 10 height 10
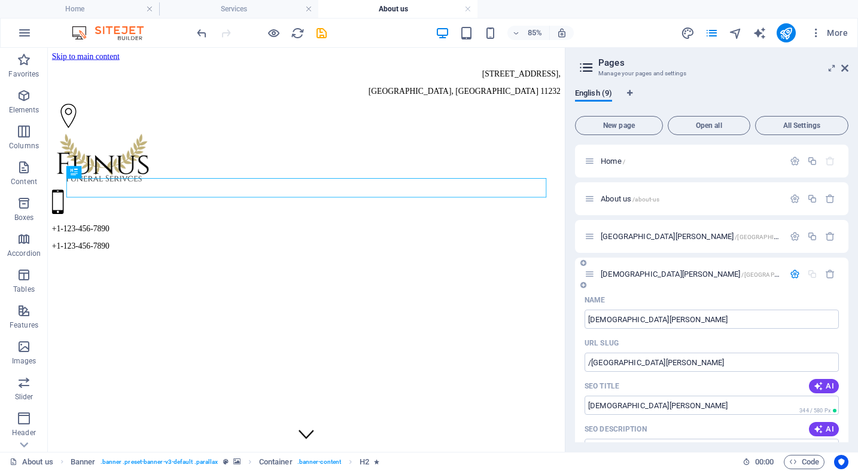
click at [790, 272] on icon "button" at bounding box center [794, 274] width 10 height 10
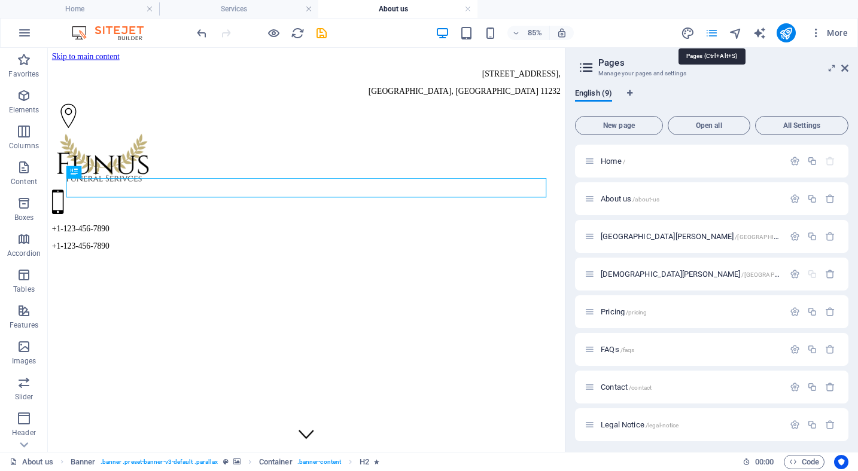
click at [712, 35] on icon "pages" at bounding box center [712, 33] width 14 height 14
click at [739, 240] on p "St Nicolas Church /st-nicolas-church" at bounding box center [689, 237] width 179 height 8
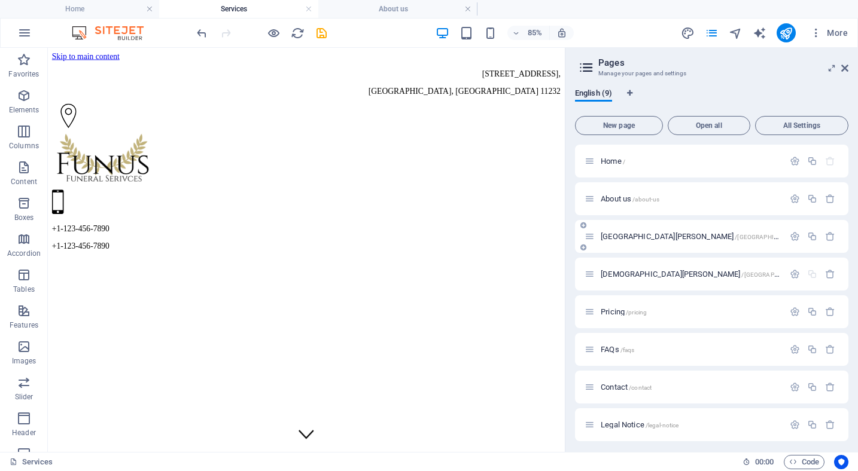
click at [621, 237] on span "St Nicolas Church /st-nicolas-church" at bounding box center [699, 236] width 198 height 9
click at [734, 236] on span "/st-nicolas-church" at bounding box center [766, 237] width 64 height 7
drag, startPoint x: 844, startPoint y: 66, endPoint x: 796, endPoint y: 19, distance: 67.2
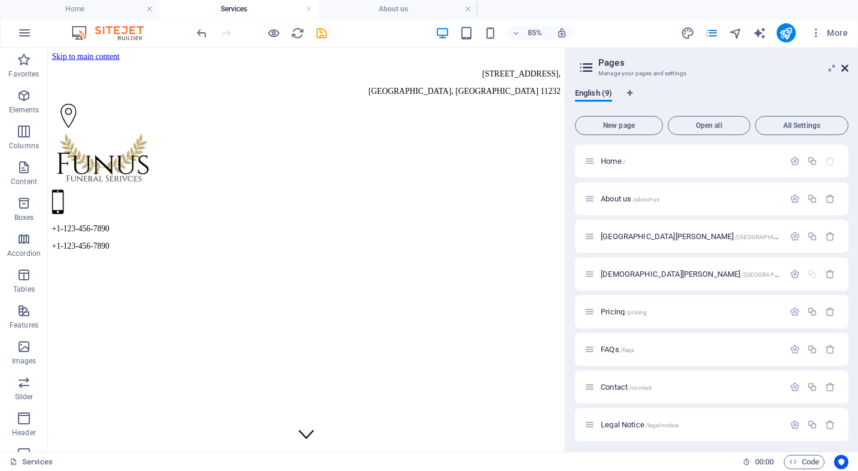
click at [844, 67] on icon at bounding box center [844, 68] width 7 height 10
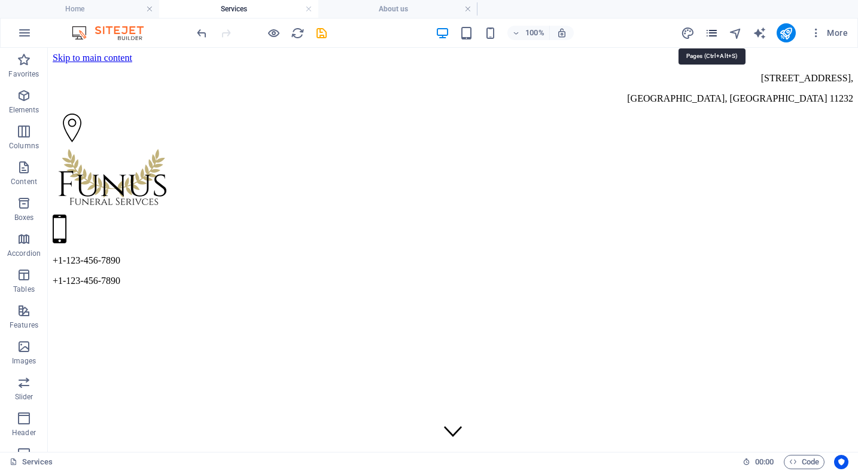
click at [709, 30] on icon "pages" at bounding box center [712, 33] width 14 height 14
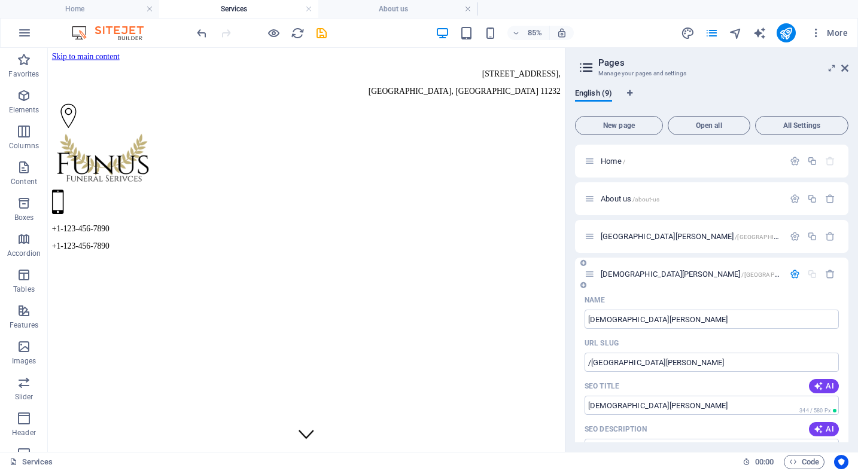
click at [705, 291] on div "Name" at bounding box center [711, 300] width 254 height 19
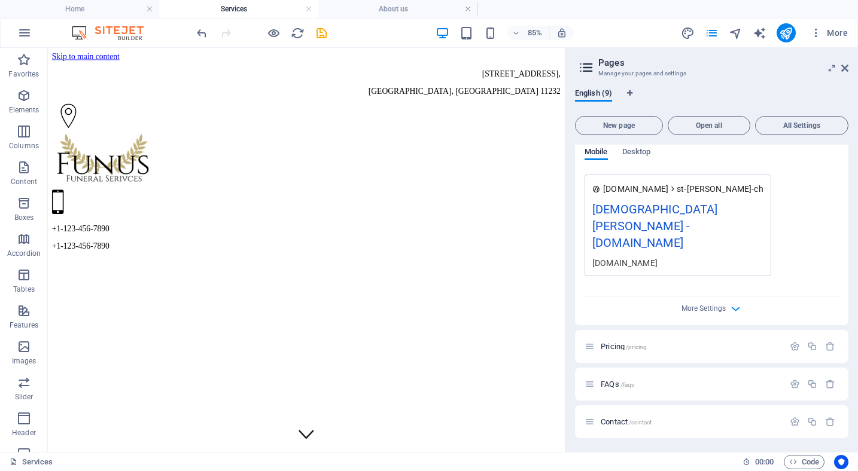
scroll to position [451, 0]
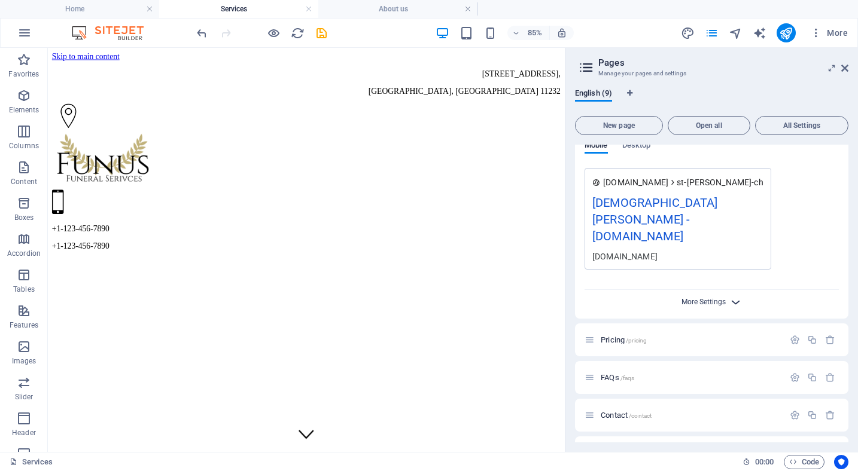
click at [712, 298] on span "More Settings" at bounding box center [703, 302] width 44 height 8
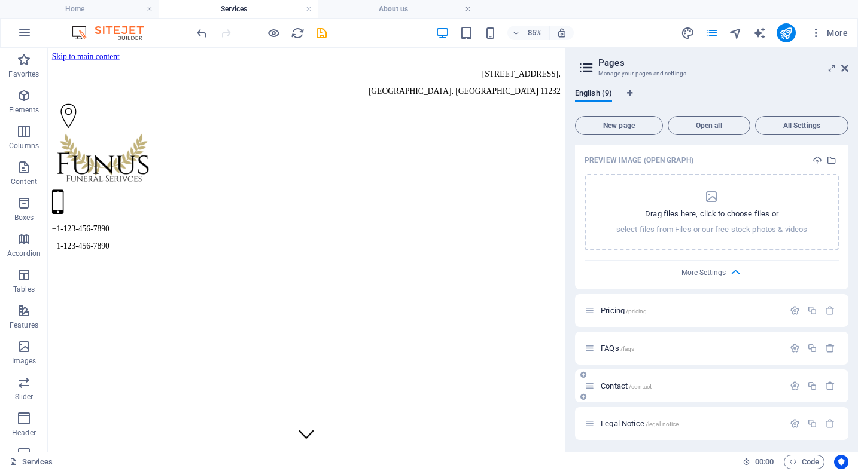
scroll to position [645, 0]
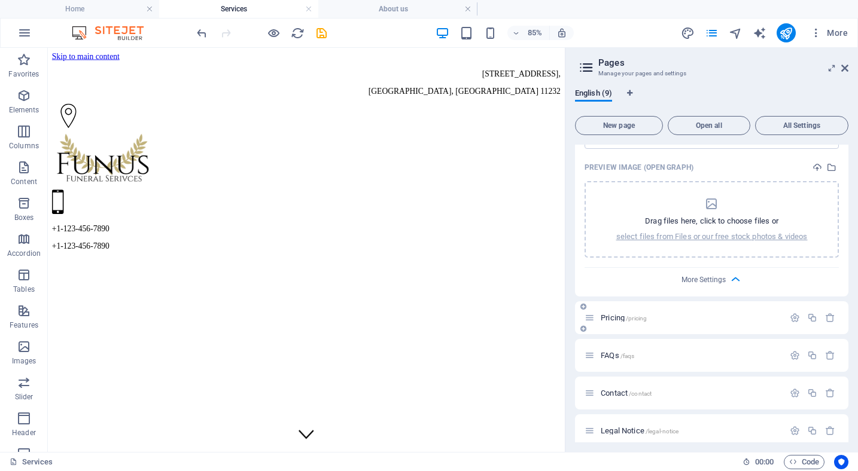
click at [683, 314] on p "Pricing /pricing" at bounding box center [689, 318] width 179 height 8
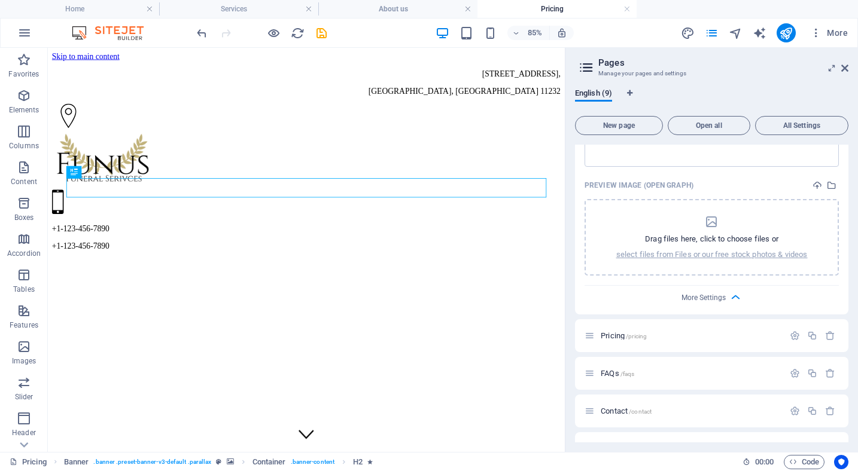
scroll to position [0, 0]
click at [617, 407] on span "Contact /contact" at bounding box center [625, 411] width 51 height 9
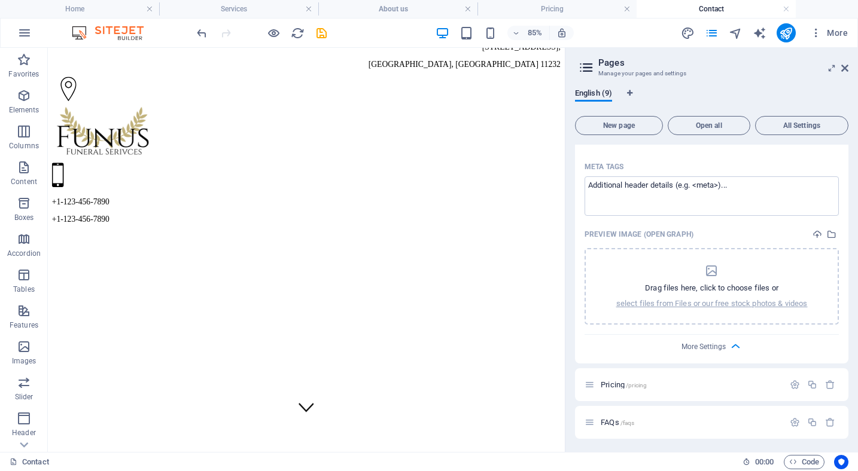
scroll to position [572, 0]
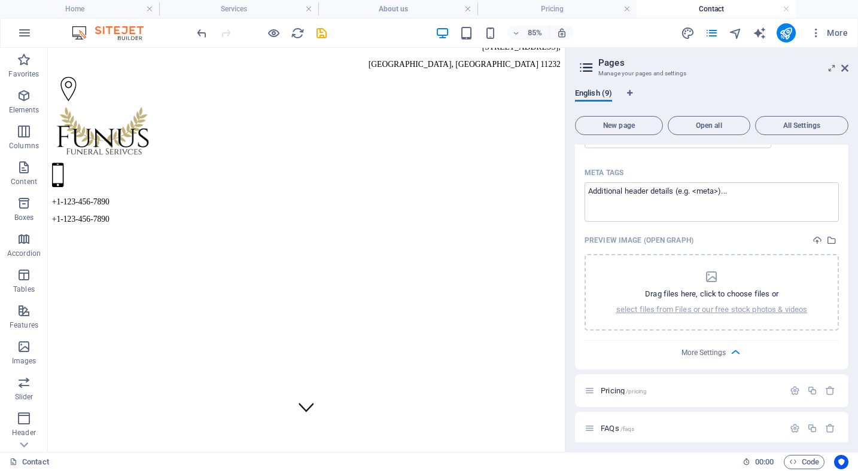
click at [612, 422] on div "FAQs /faqs" at bounding box center [683, 429] width 199 height 14
click at [608, 424] on span "FAQs /faqs" at bounding box center [616, 428] width 33 height 9
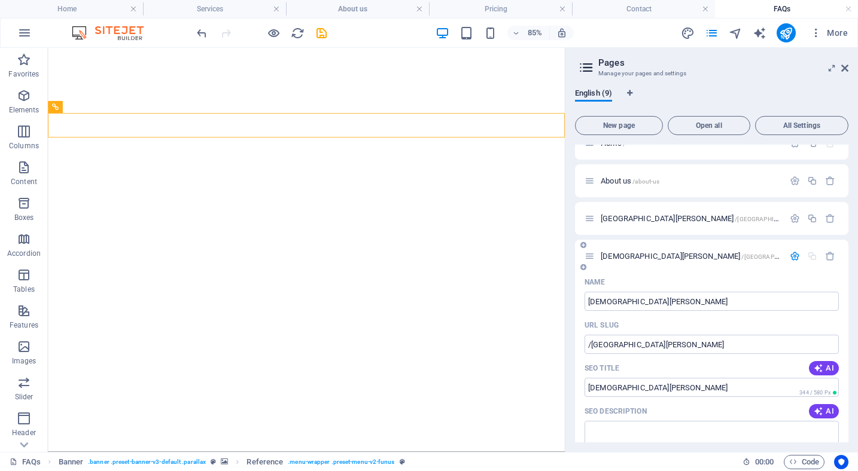
scroll to position [0, 0]
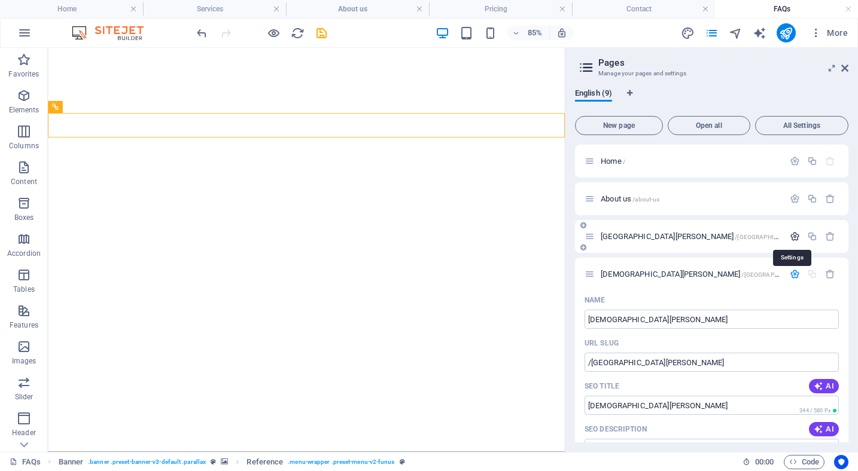
click at [791, 236] on icon "button" at bounding box center [794, 236] width 10 height 10
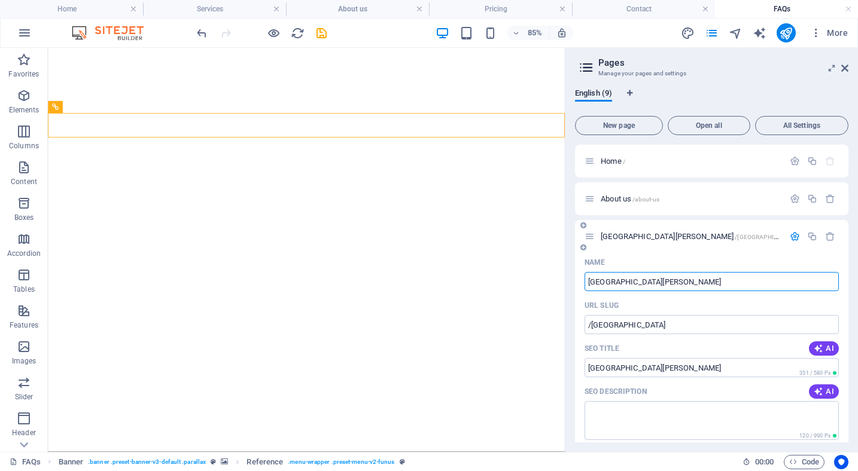
click at [620, 280] on input "St Nicolas Church" at bounding box center [711, 281] width 254 height 19
type input "Jo"
type input "/j"
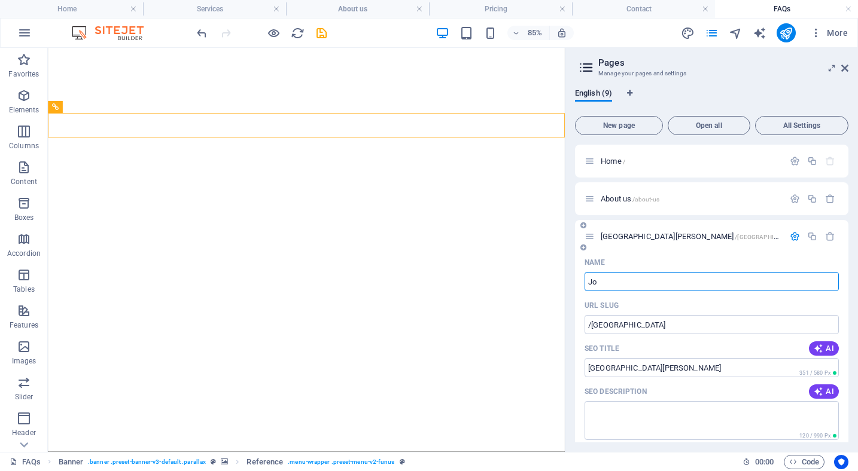
type input "J"
type input "Joi"
type input "/jo"
type input "Jo"
type input "Join"
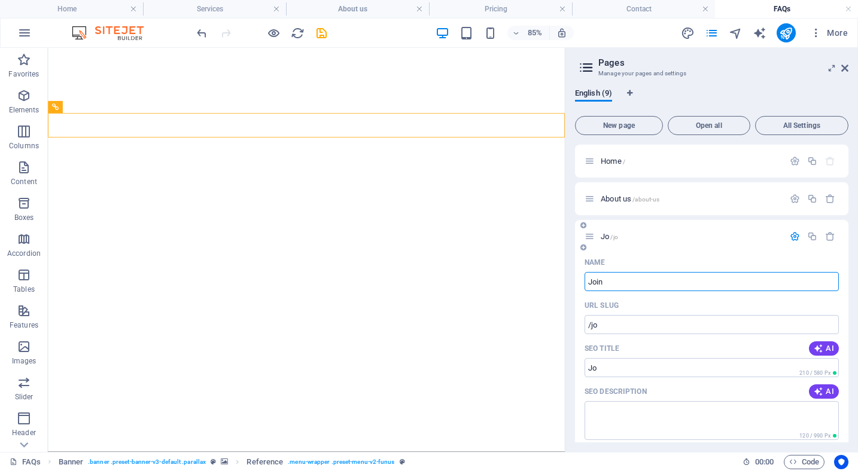
type input "/join"
type input "Join"
type input "Join Us"
type input "/join-us"
type input "Join Us"
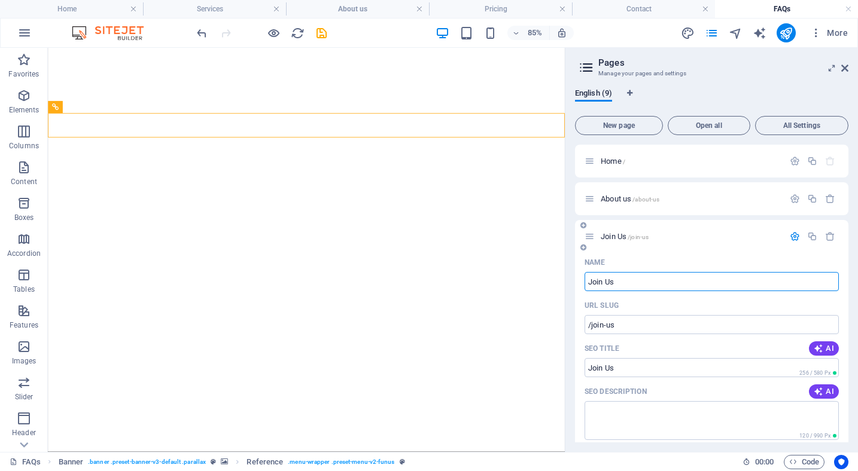
type input "Join Us"
click at [789, 232] on icon "button" at bounding box center [794, 236] width 10 height 10
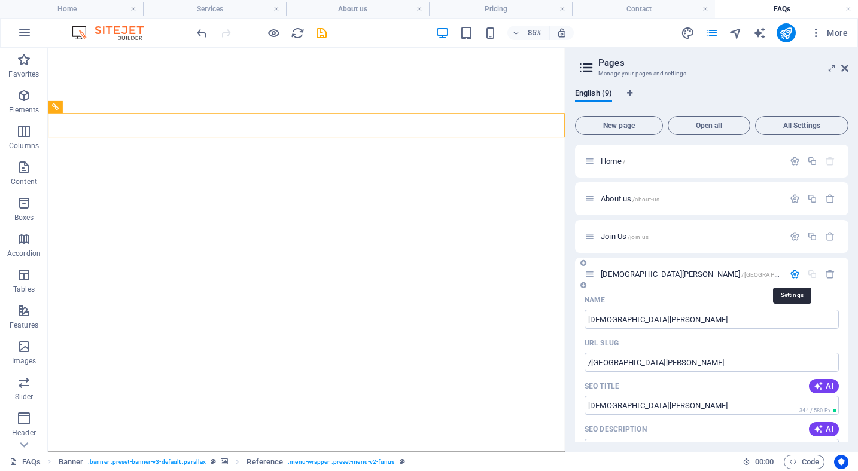
click at [790, 272] on icon "button" at bounding box center [794, 274] width 10 height 10
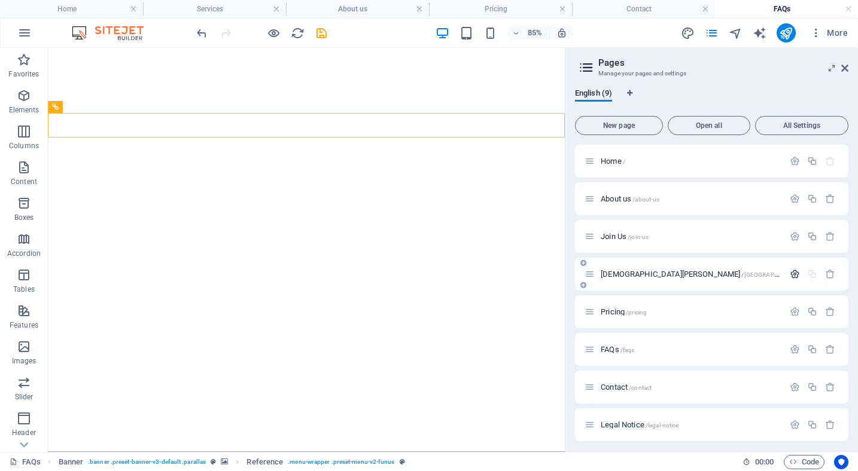
click at [791, 275] on icon "button" at bounding box center [794, 274] width 10 height 10
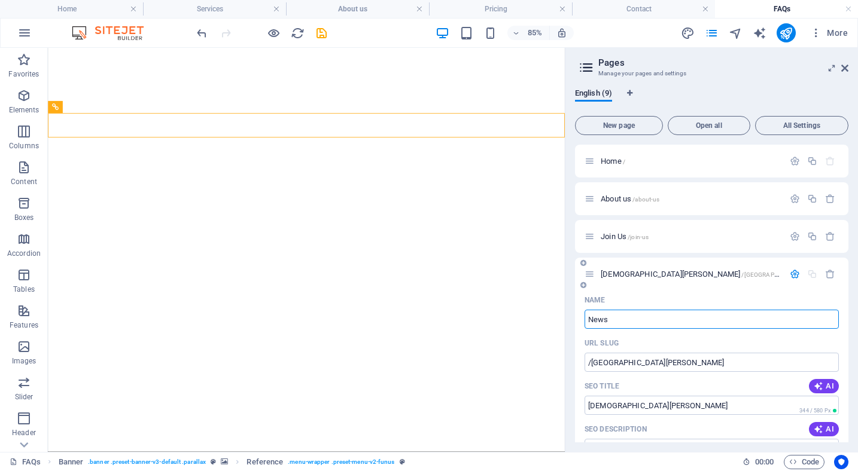
type input "News"
type input "/news"
type input "News"
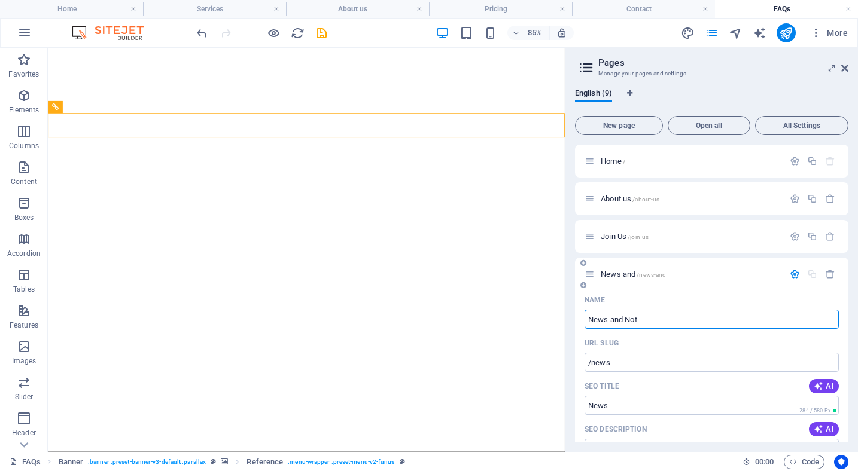
type input "News and Noti"
type input "/news-and"
type input "News and"
type input "News and Notices"
type input "/news-and-notices"
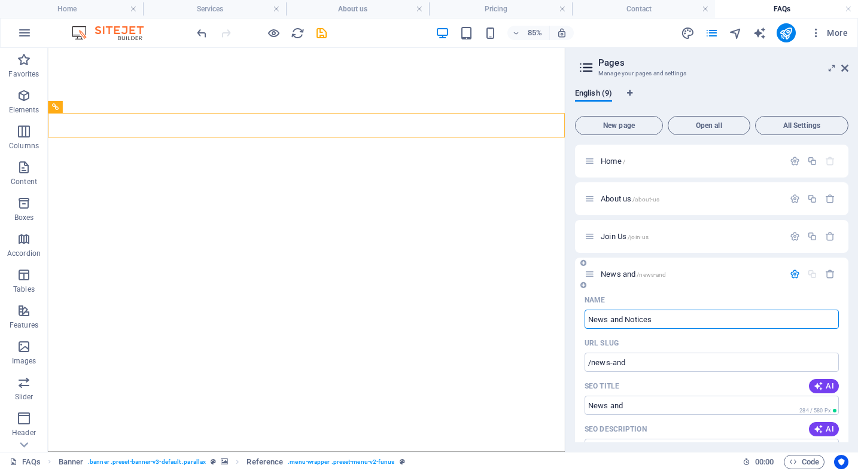
type input "News and Notices"
type input "News"
type input "/news"
type input "News"
type input "New"
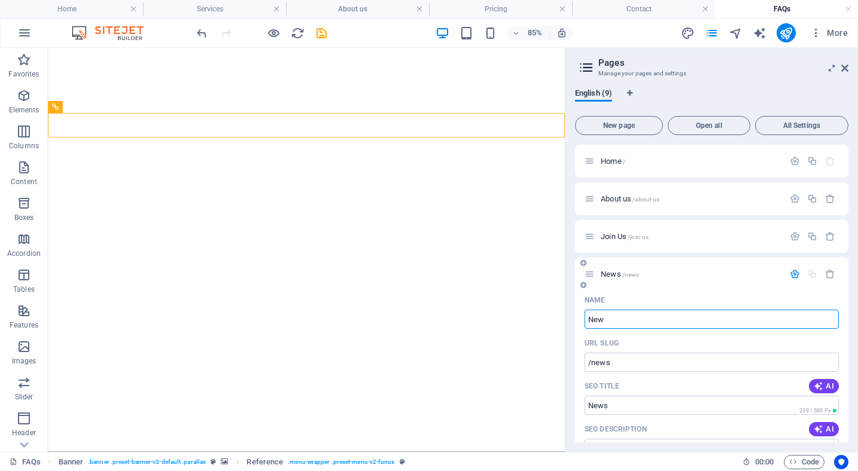
type input "News"
type input "N"
type input "/n"
type input "N"
type input "/"
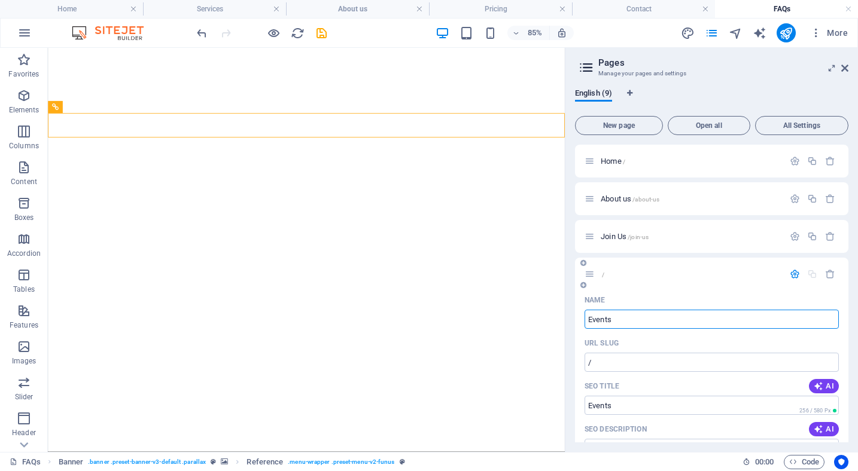
type input "Events"
type input "/events"
type input "Events"
type input "Events and N"
type input "/events-and"
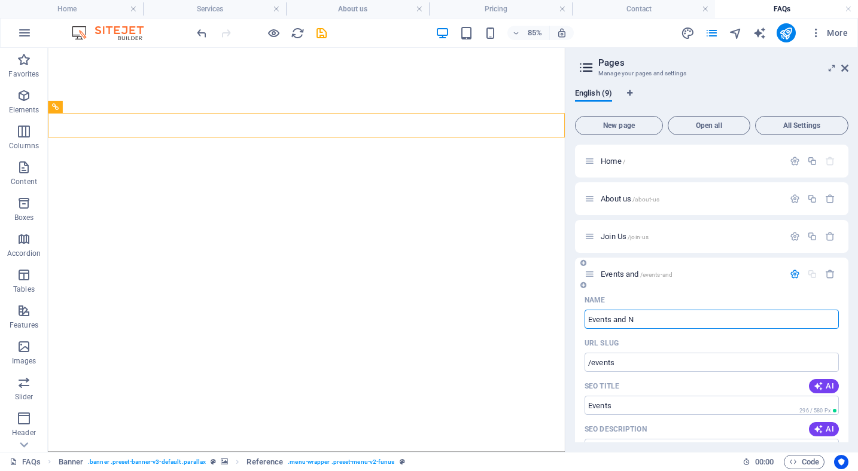
type input "Events and"
type input "Events and Ne"
type input "/events-and-n"
type input "Events and N"
type input "Events and News"
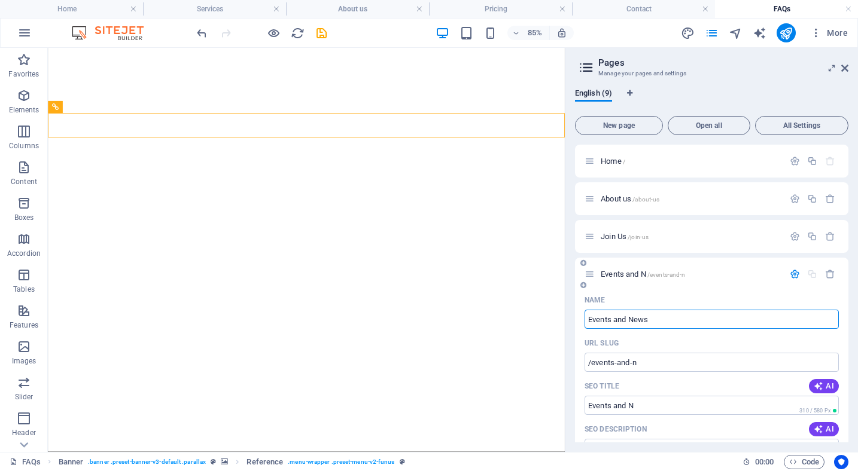
type input "/events-and-news"
type input "Events and News"
type input "Events and Newsletter"
type input "/events-and-newsletter"
type input "Events and Newsletter"
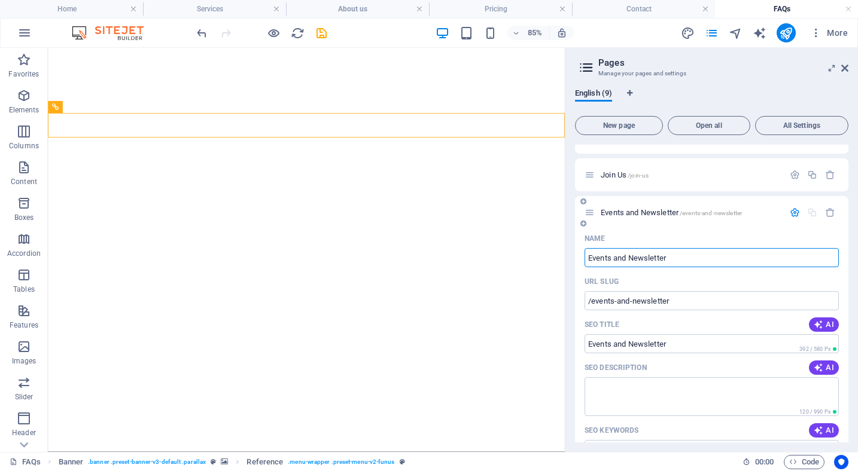
scroll to position [62, 0]
type input "Events and Newsletter"
click at [792, 209] on icon "button" at bounding box center [794, 212] width 10 height 10
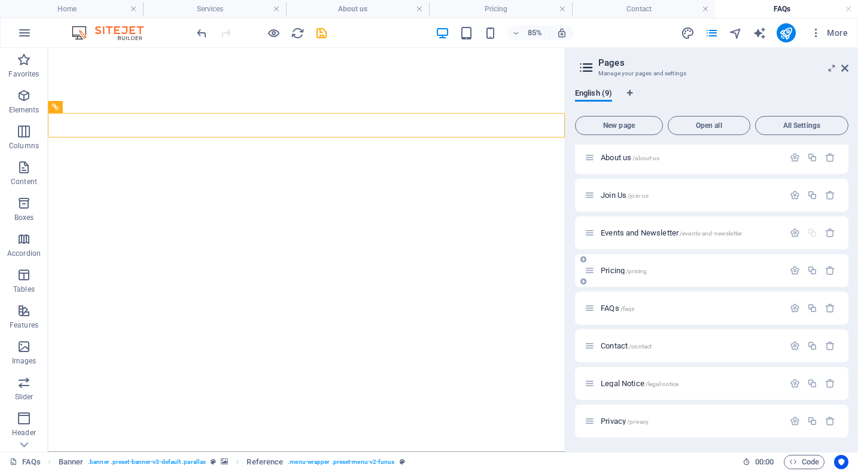
scroll to position [29, 0]
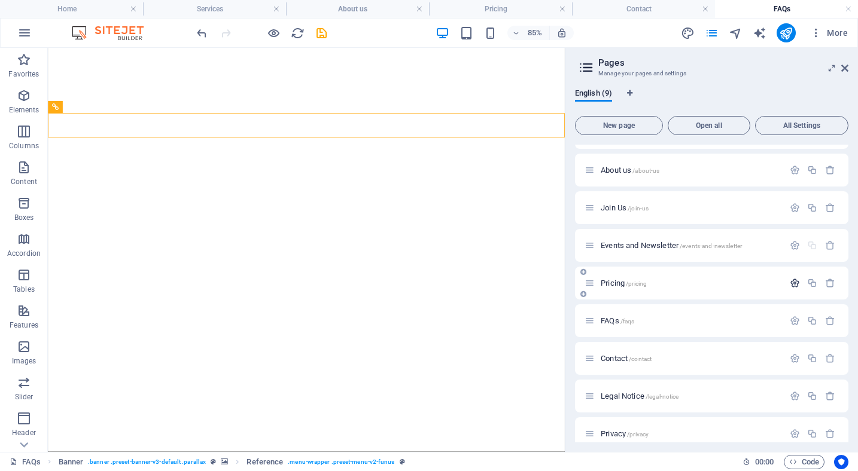
click at [789, 282] on icon "button" at bounding box center [794, 283] width 10 height 10
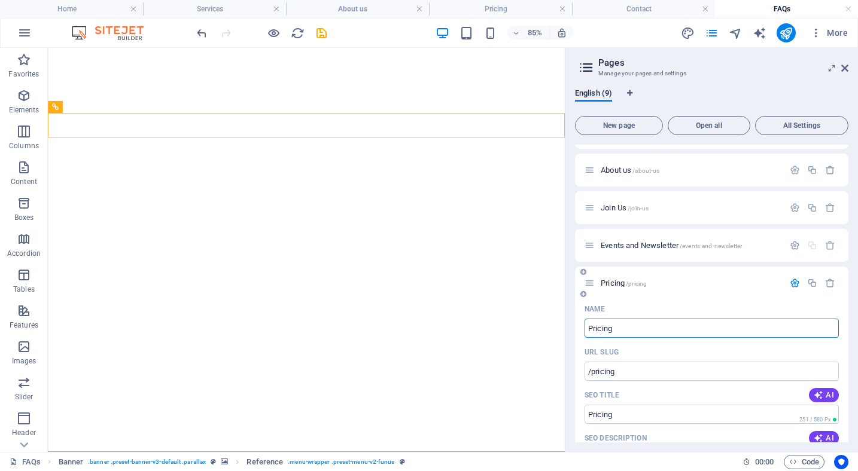
click at [623, 331] on input "Pricing" at bounding box center [711, 328] width 254 height 19
type input "En"
type input "/e"
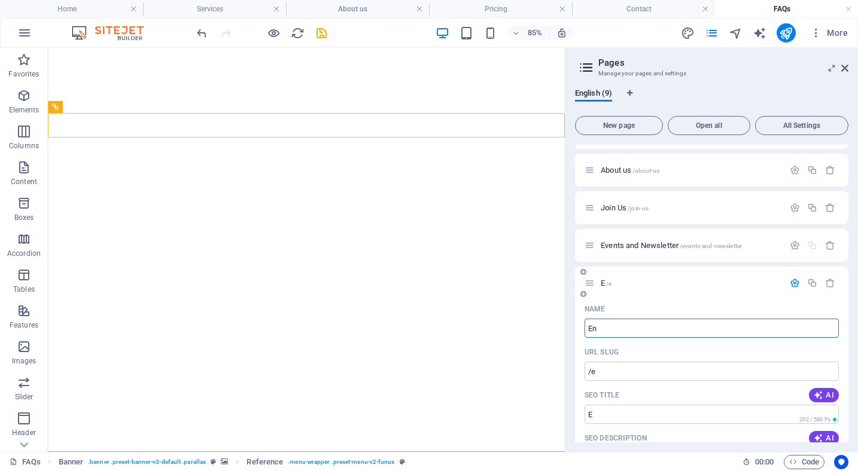
type input "E"
type input "Enquiries"
type input "/enquir"
type input "Enquir"
type input "Enquiries"
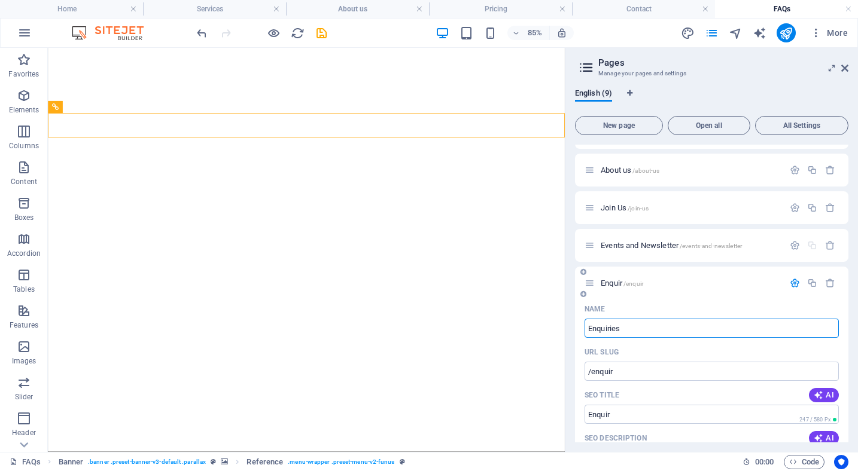
type input "/enquiries"
type input "Enquiries"
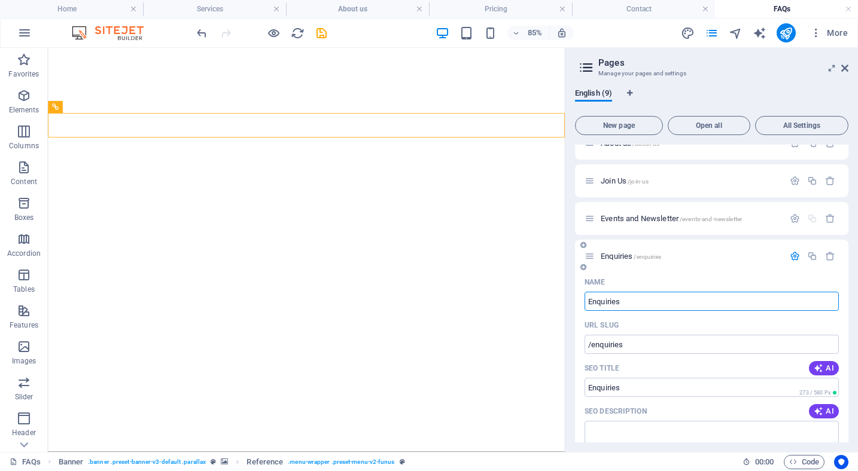
scroll to position [54, 0]
type input "Enquiries"
click at [789, 261] on icon "button" at bounding box center [794, 258] width 10 height 10
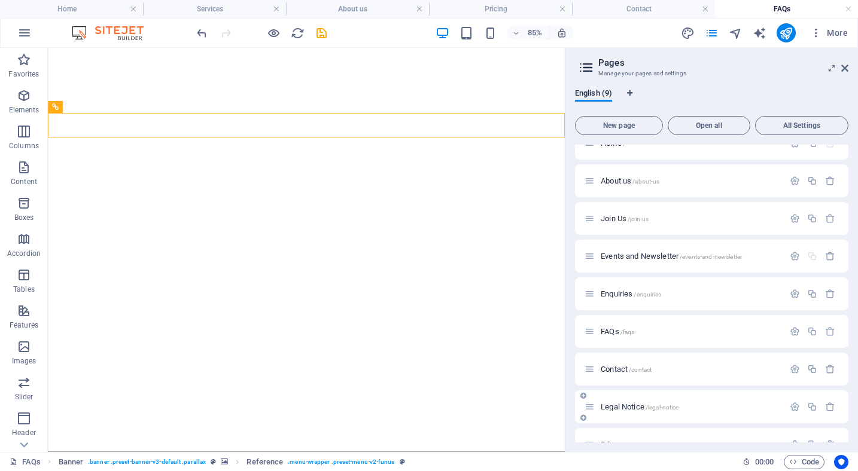
scroll to position [0, 0]
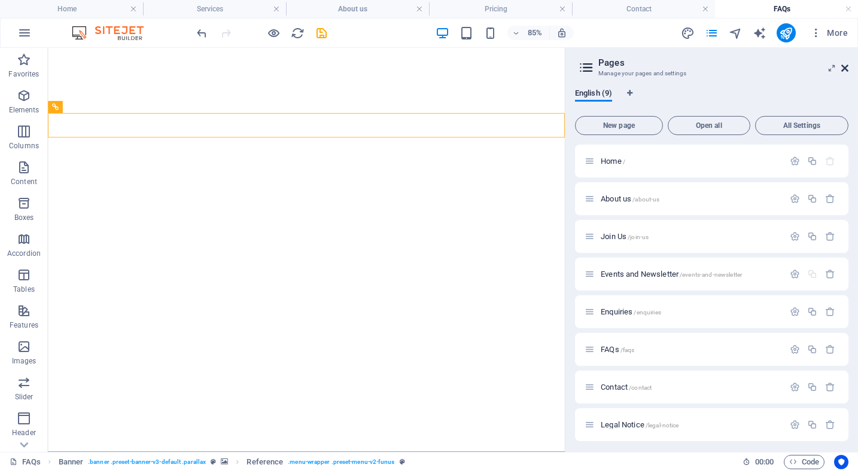
click at [846, 66] on icon at bounding box center [844, 68] width 7 height 10
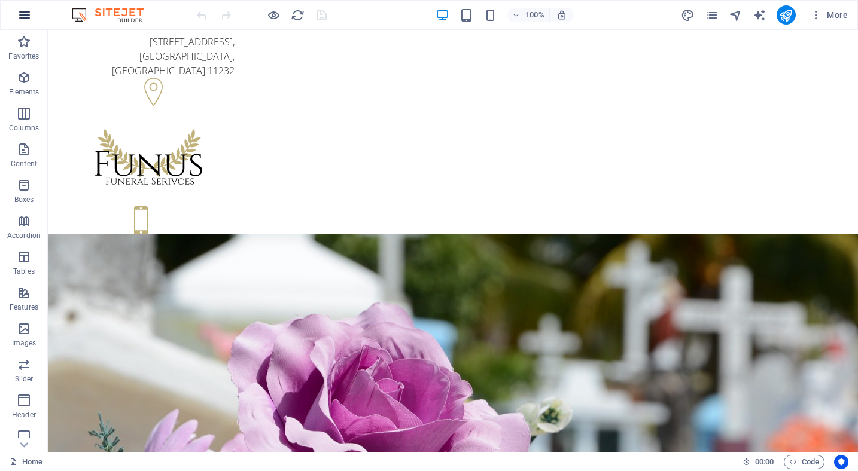
click at [20, 20] on icon "button" at bounding box center [24, 15] width 14 height 14
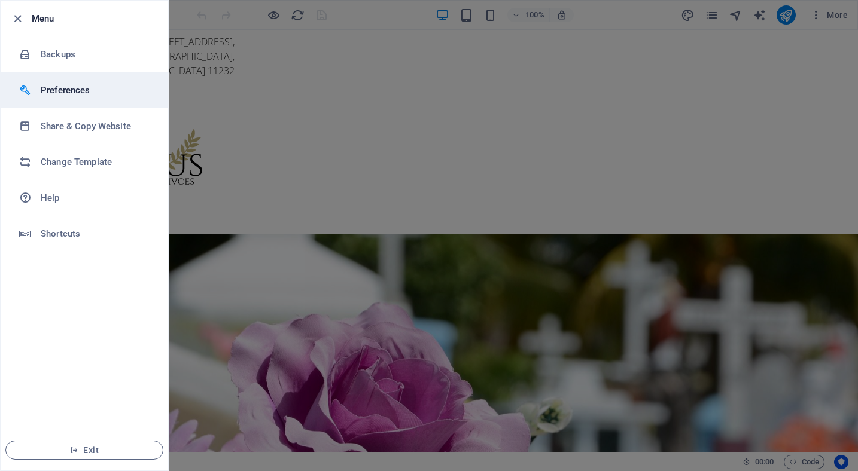
click at [59, 92] on h6 "Preferences" at bounding box center [96, 90] width 111 height 14
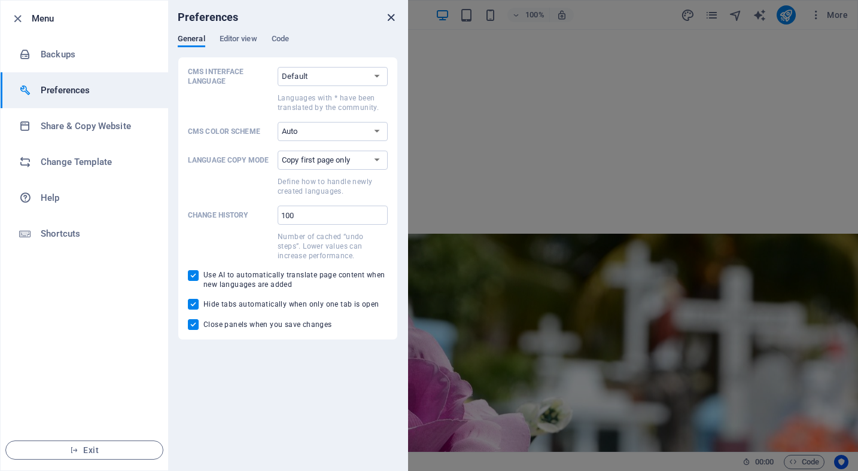
click at [391, 14] on icon "close" at bounding box center [391, 18] width 14 height 14
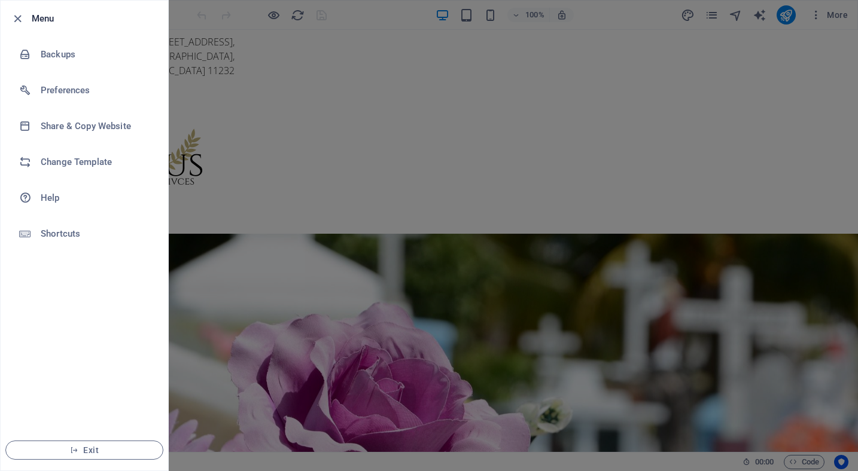
click at [16, 17] on icon "button" at bounding box center [18, 19] width 14 height 14
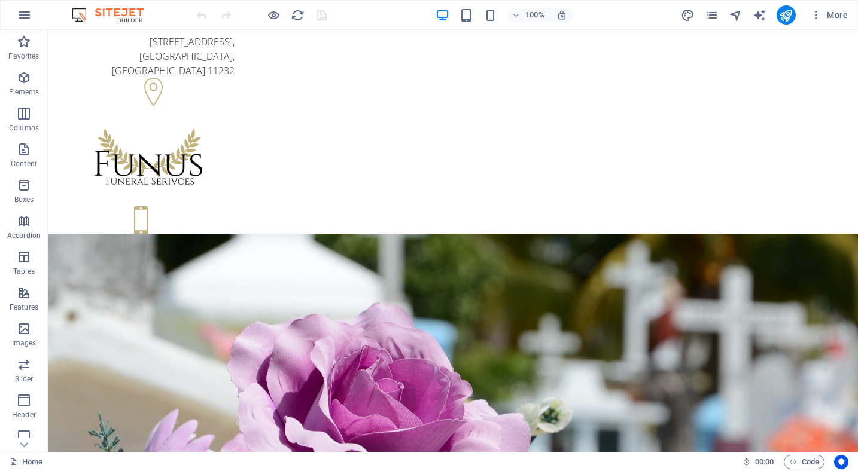
click at [111, 16] on img at bounding box center [114, 15] width 90 height 14
click at [127, 16] on img at bounding box center [114, 15] width 90 height 14
